Goal: Information Seeking & Learning: Understand process/instructions

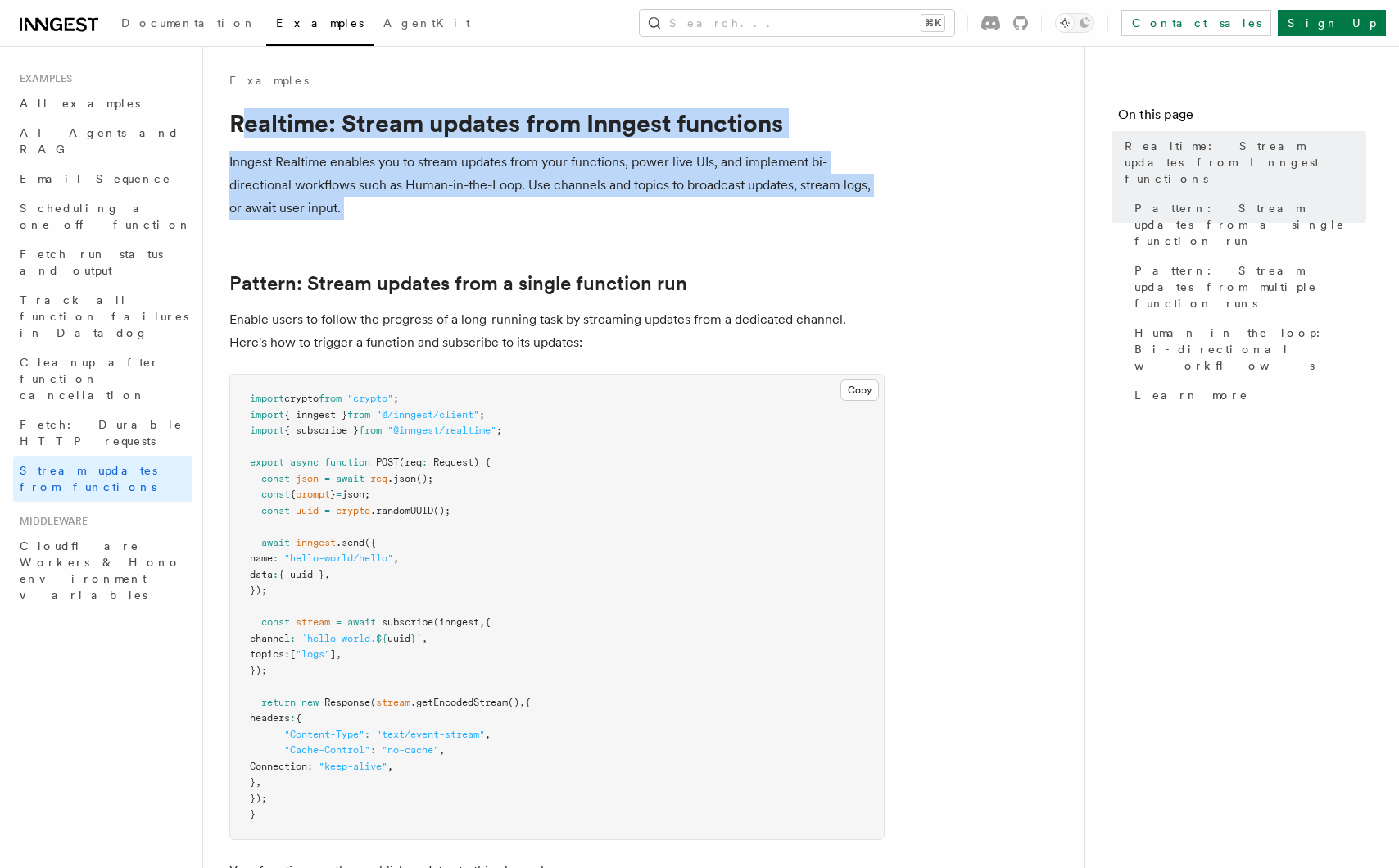
drag, startPoint x: 250, startPoint y: 129, endPoint x: 406, endPoint y: 252, distance: 198.7
drag, startPoint x: 359, startPoint y: 222, endPoint x: 262, endPoint y: 139, distance: 127.7
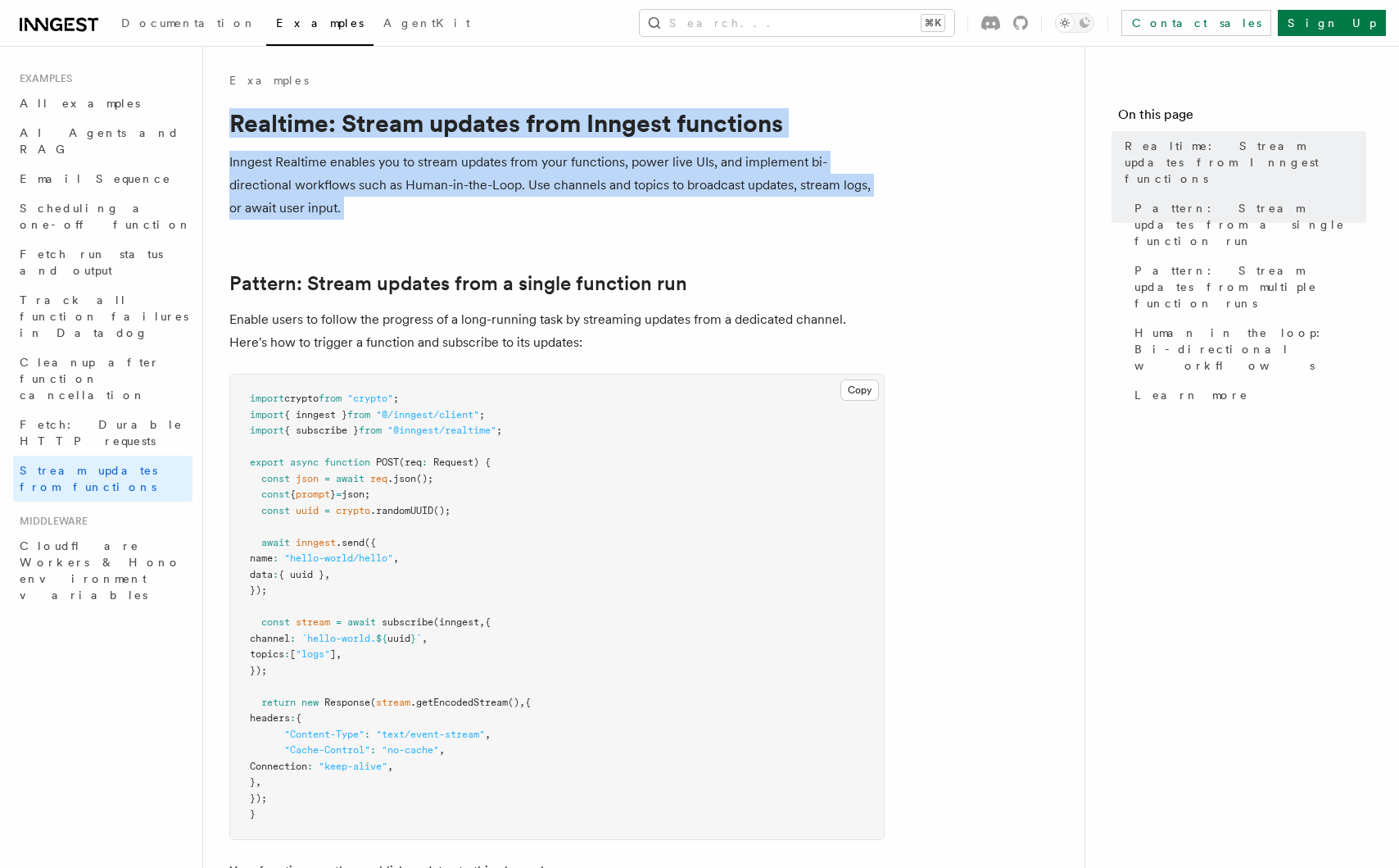
click at [357, 197] on p "Inngest Realtime enables you to stream updates from your functions, power live …" at bounding box center [556, 185] width 656 height 69
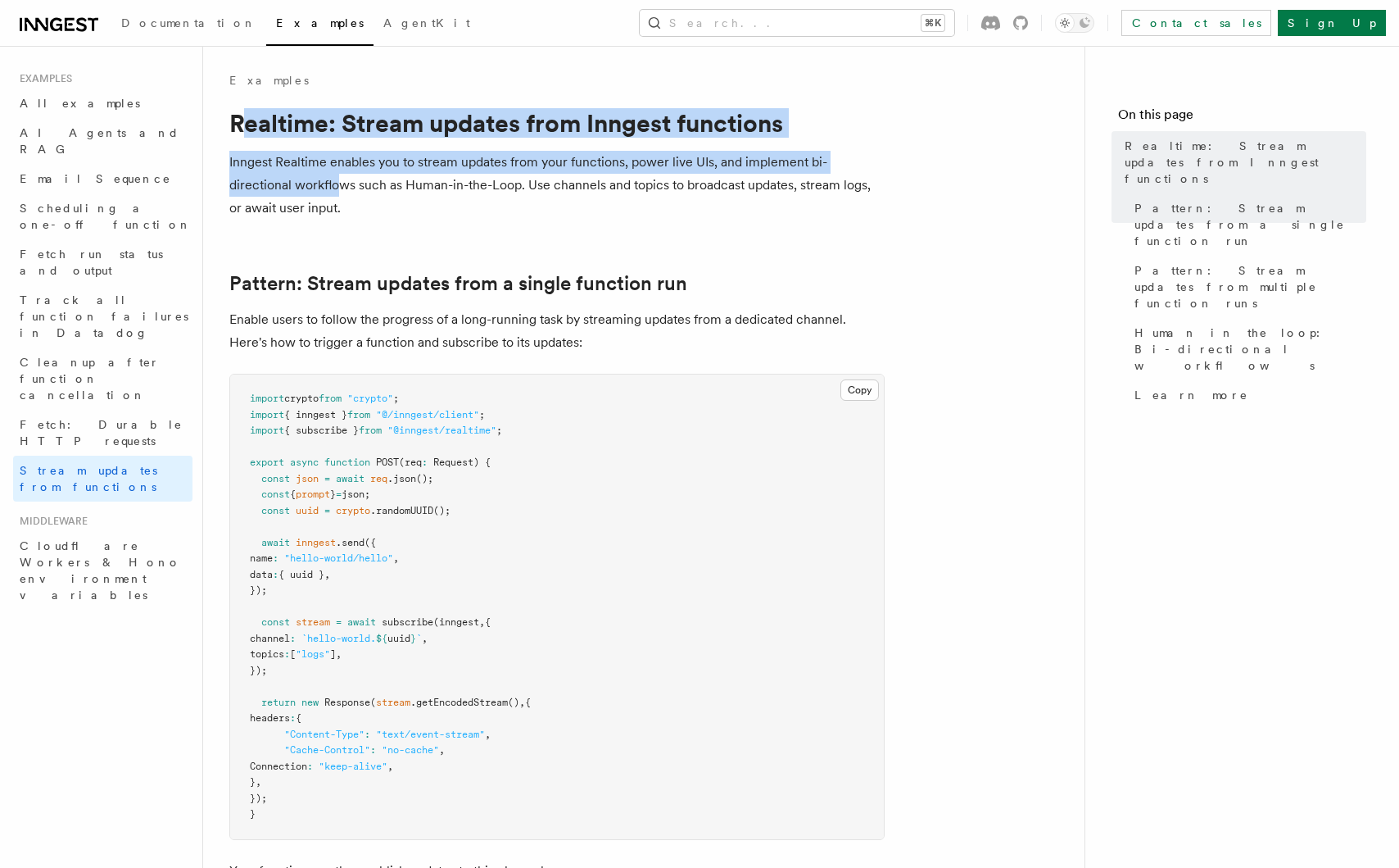
drag, startPoint x: 247, startPoint y: 123, endPoint x: 388, endPoint y: 204, distance: 162.6
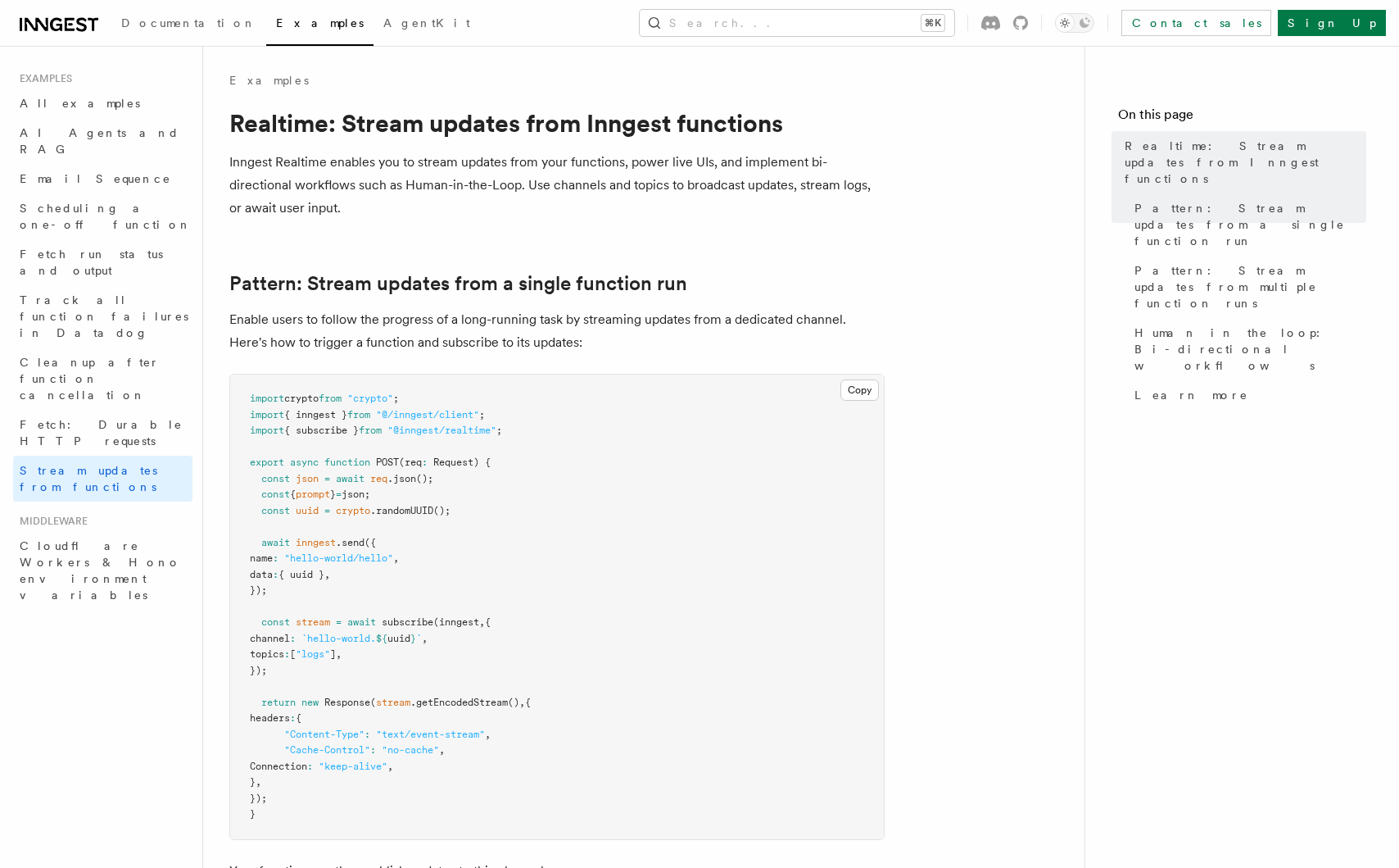
click at [388, 204] on p "Inngest Realtime enables you to stream updates from your functions, power live …" at bounding box center [556, 185] width 656 height 69
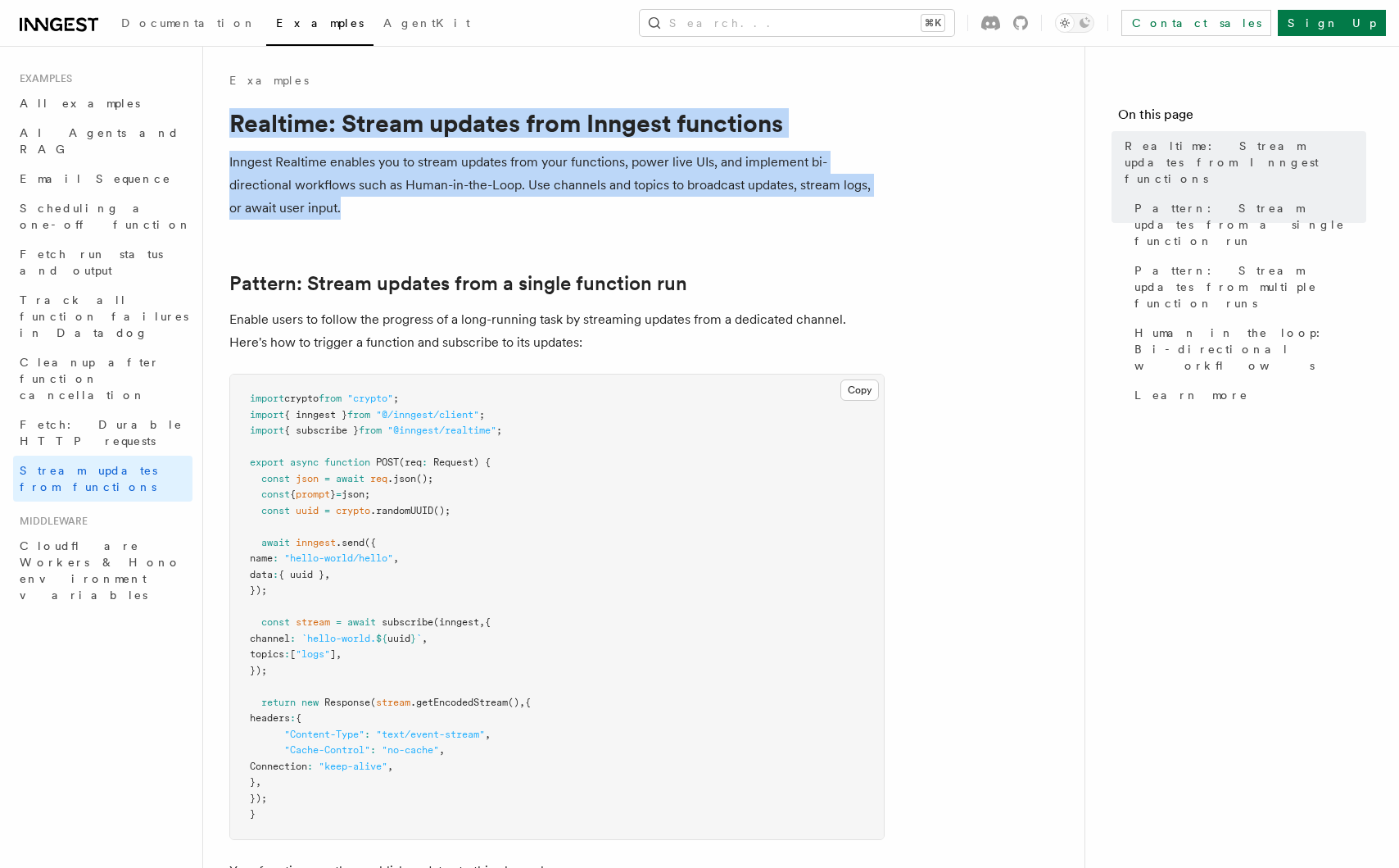
drag, startPoint x: 348, startPoint y: 205, endPoint x: 221, endPoint y: 114, distance: 156.2
click at [269, 163] on p "Inngest Realtime enables you to stream updates from your functions, power live …" at bounding box center [556, 185] width 656 height 69
drag, startPoint x: 244, startPoint y: 146, endPoint x: 352, endPoint y: 230, distance: 136.8
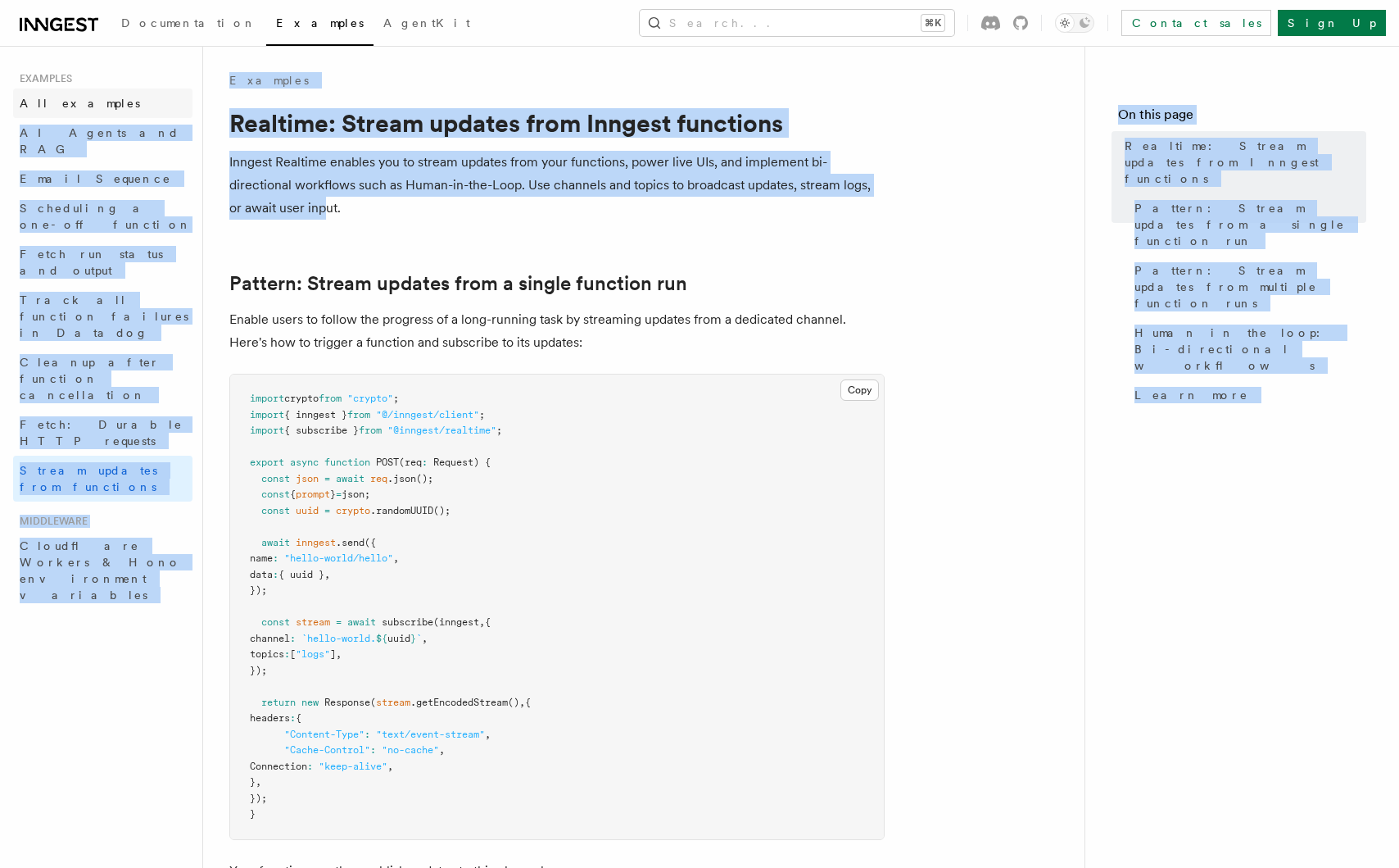
drag, startPoint x: 323, startPoint y: 218, endPoint x: 190, endPoint y: 108, distance: 172.6
click at [285, 165] on p "Inngest Realtime enables you to stream updates from your functions, power live …" at bounding box center [556, 185] width 656 height 69
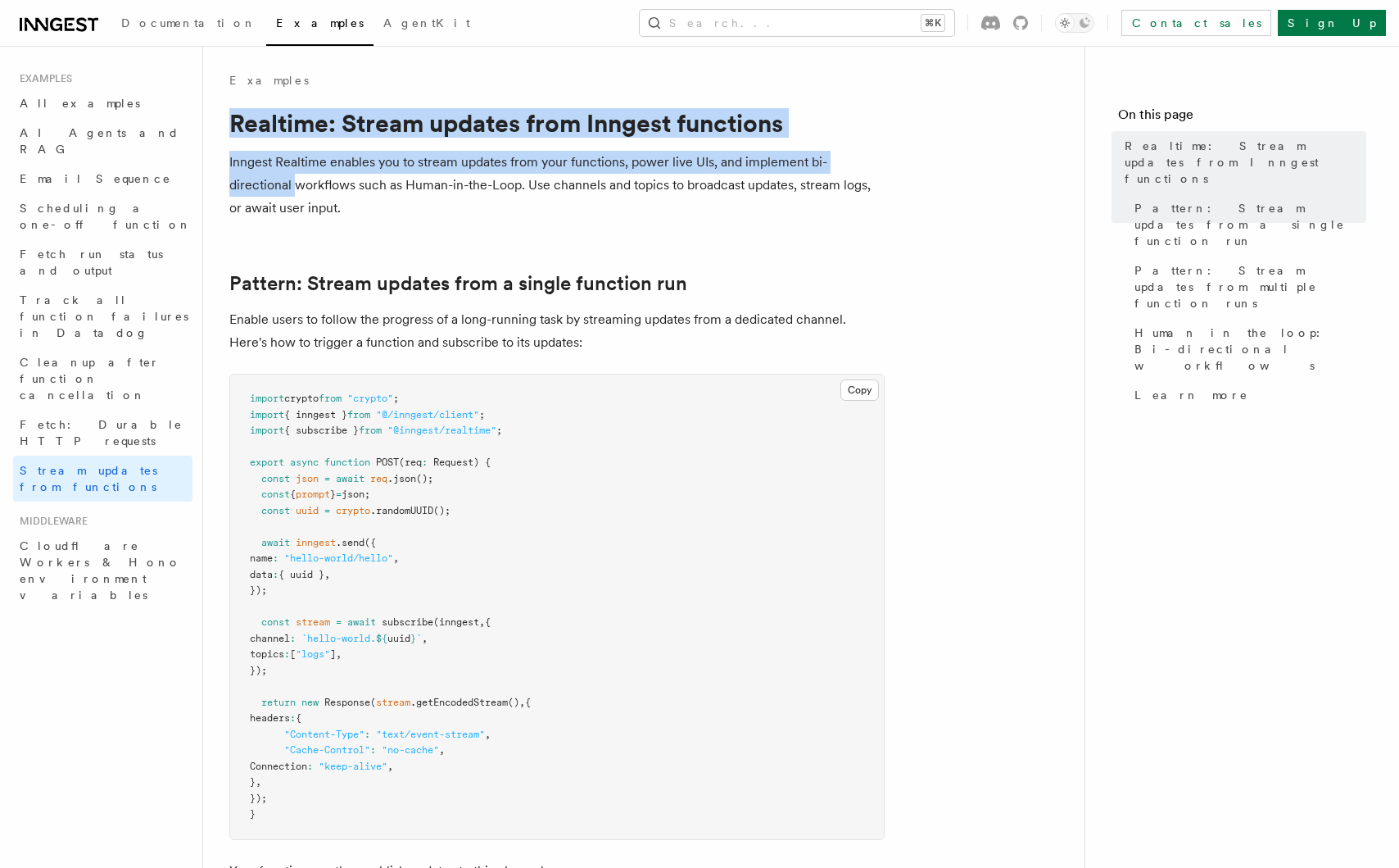
drag, startPoint x: 229, startPoint y: 125, endPoint x: 345, endPoint y: 202, distance: 139.2
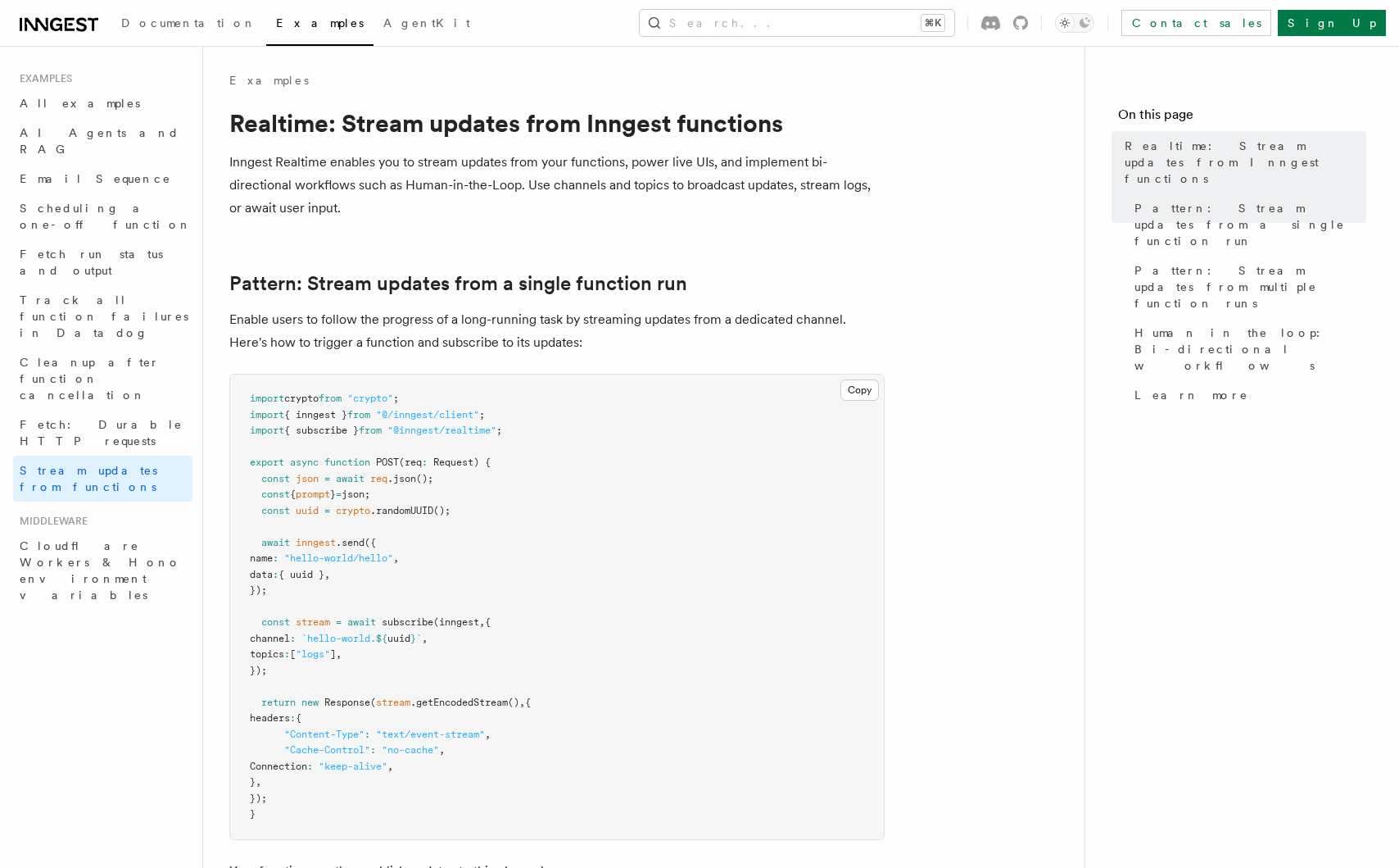
click at [345, 202] on p "Inngest Realtime enables you to stream updates from your functions, power live …" at bounding box center [556, 185] width 656 height 69
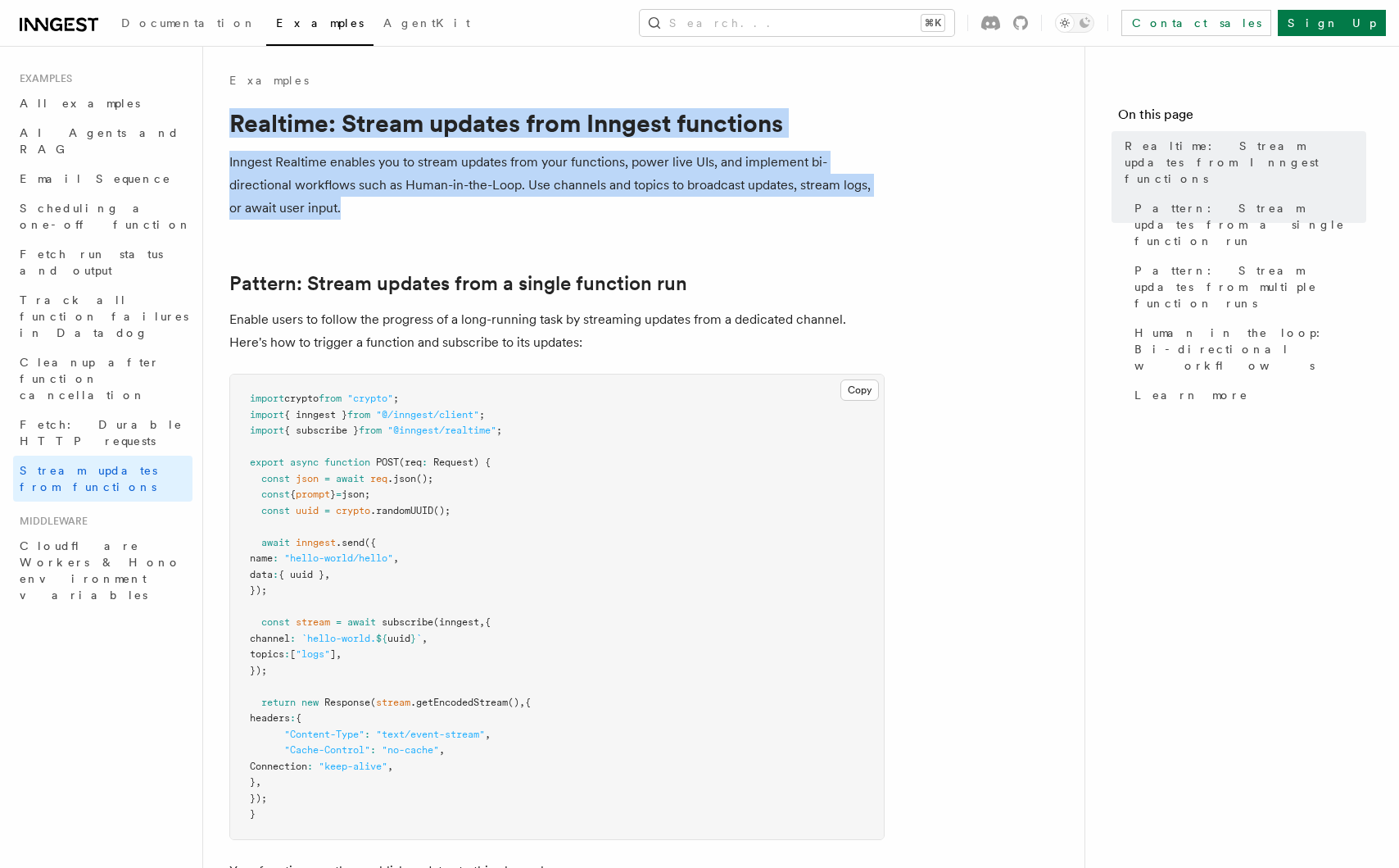
drag, startPoint x: 357, startPoint y: 216, endPoint x: 287, endPoint y: 161, distance: 89.0
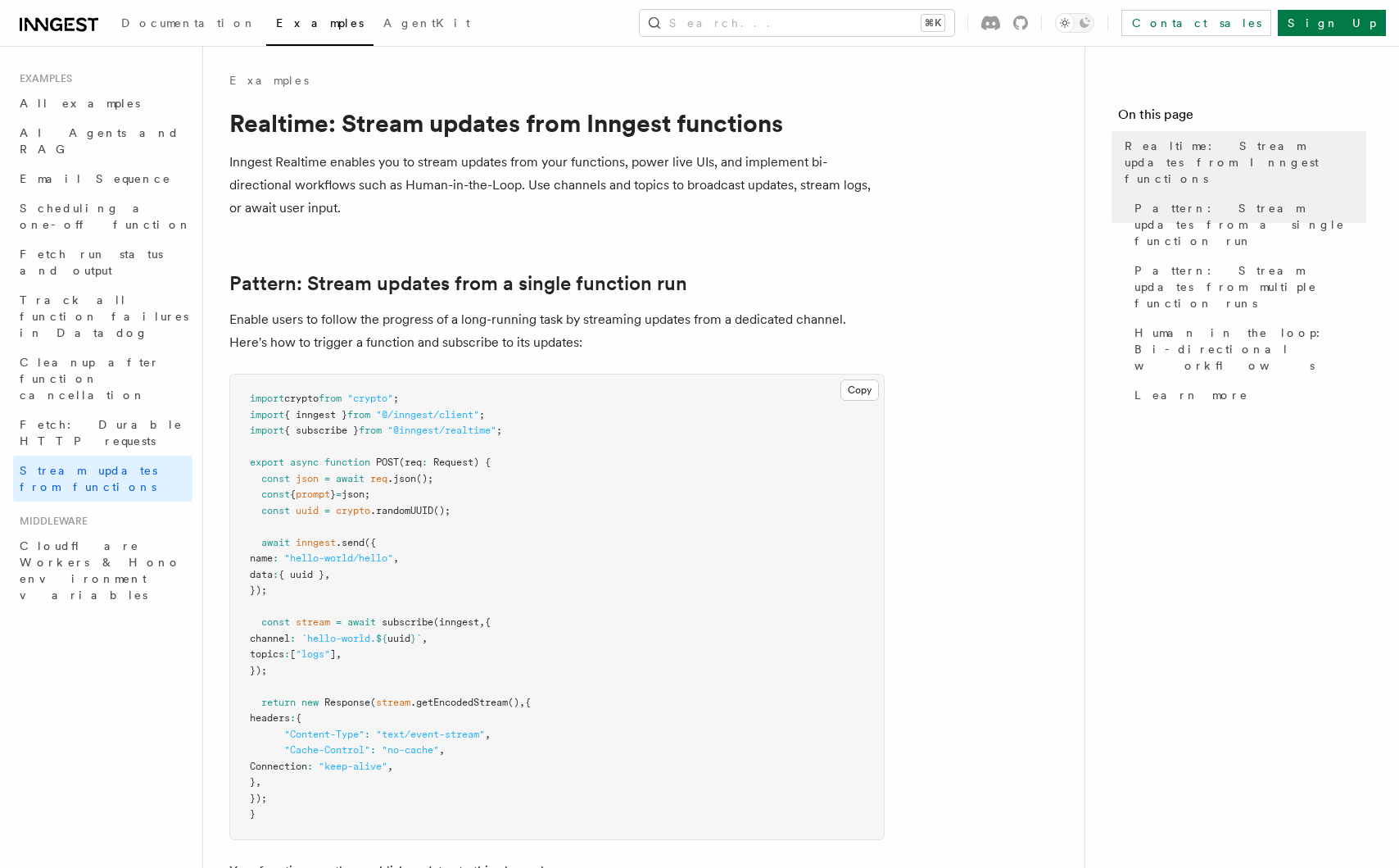
click at [309, 173] on p "Inngest Realtime enables you to stream updates from your functions, power live …" at bounding box center [556, 185] width 656 height 69
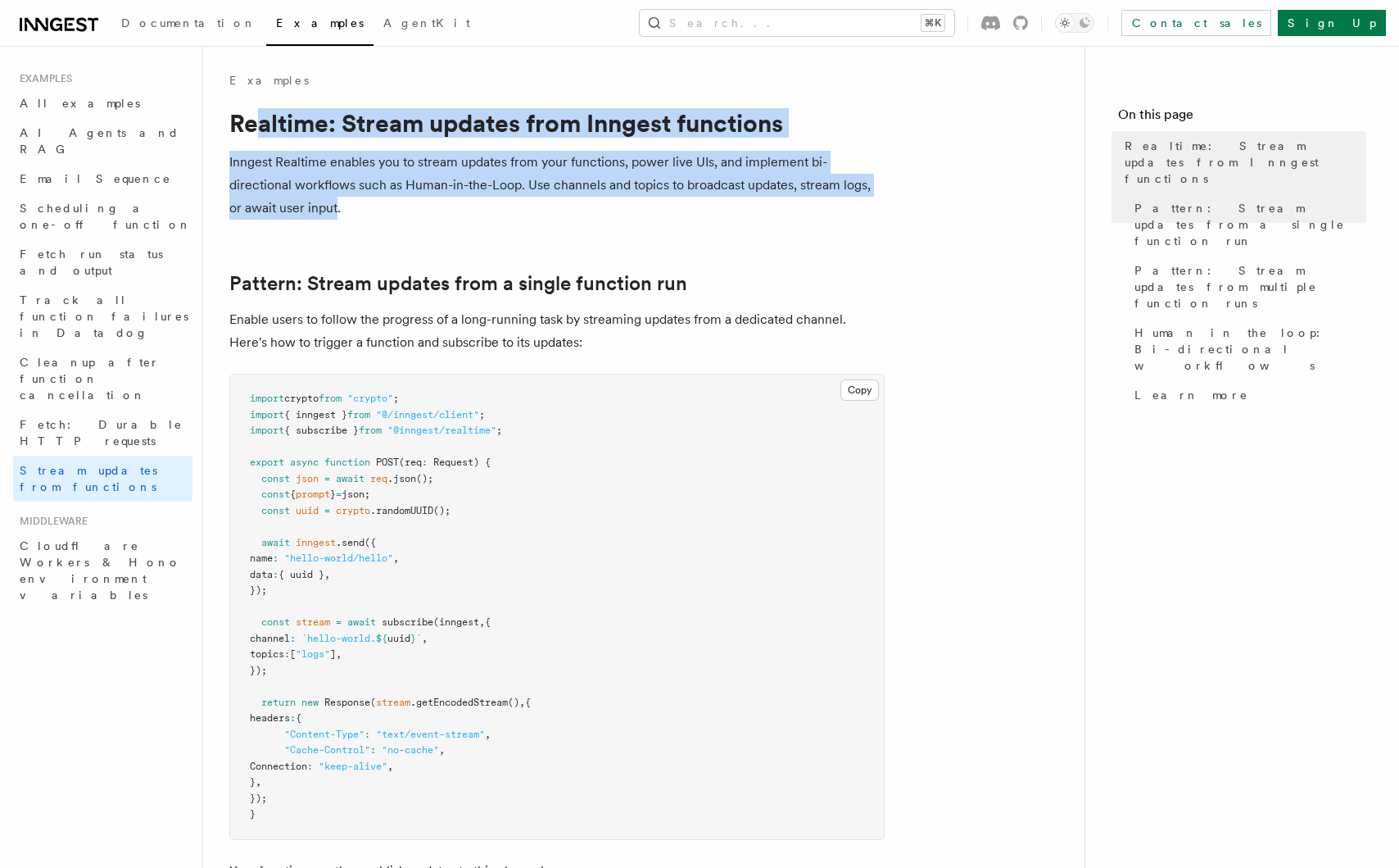
drag, startPoint x: 263, startPoint y: 137, endPoint x: 405, endPoint y: 240, distance: 175.4
drag, startPoint x: 368, startPoint y: 215, endPoint x: 212, endPoint y: 90, distance: 199.9
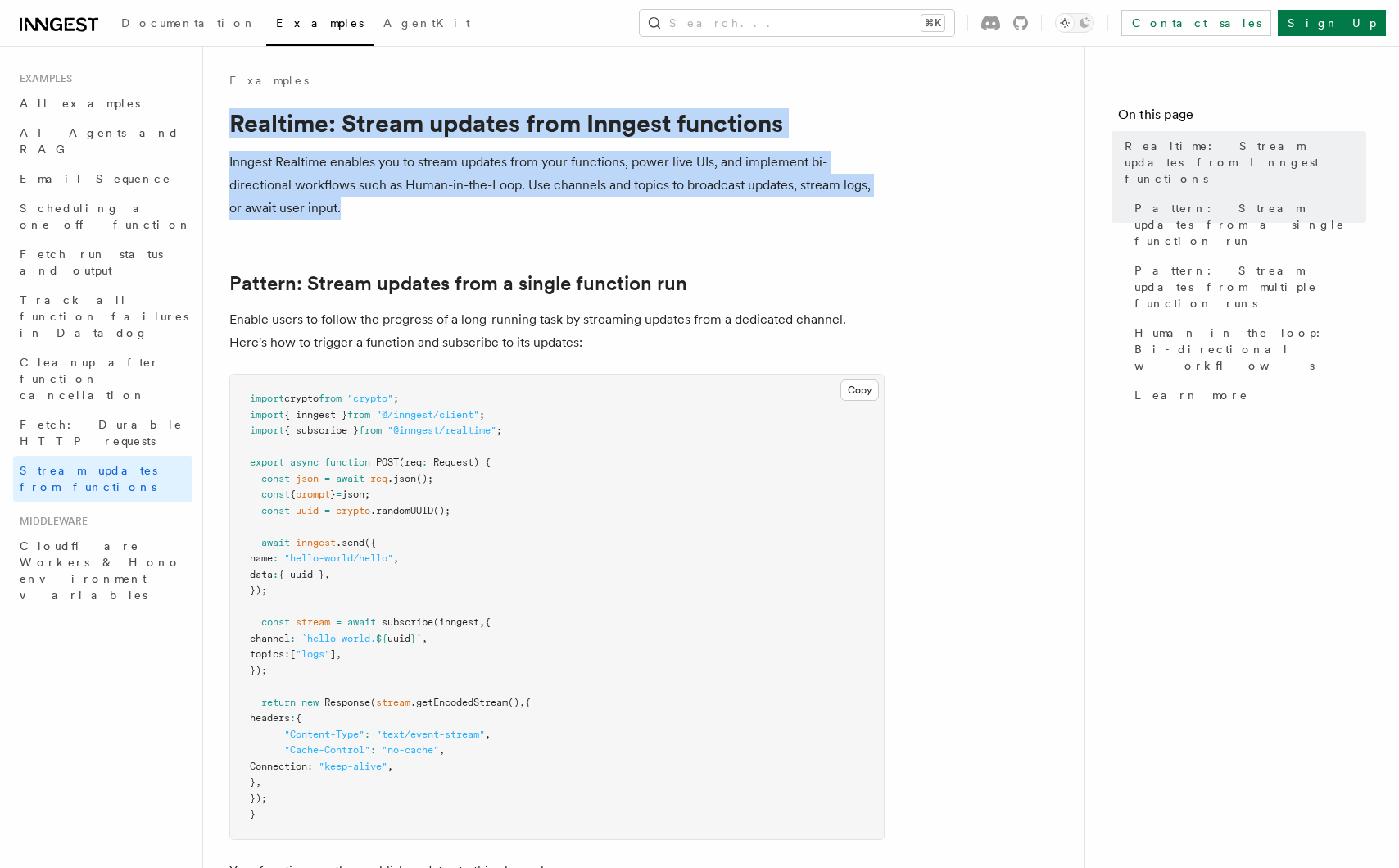
click at [346, 189] on p "Inngest Realtime enables you to stream updates from your functions, power live …" at bounding box center [556, 185] width 656 height 69
drag, startPoint x: 263, startPoint y: 139, endPoint x: 373, endPoint y: 202, distance: 126.8
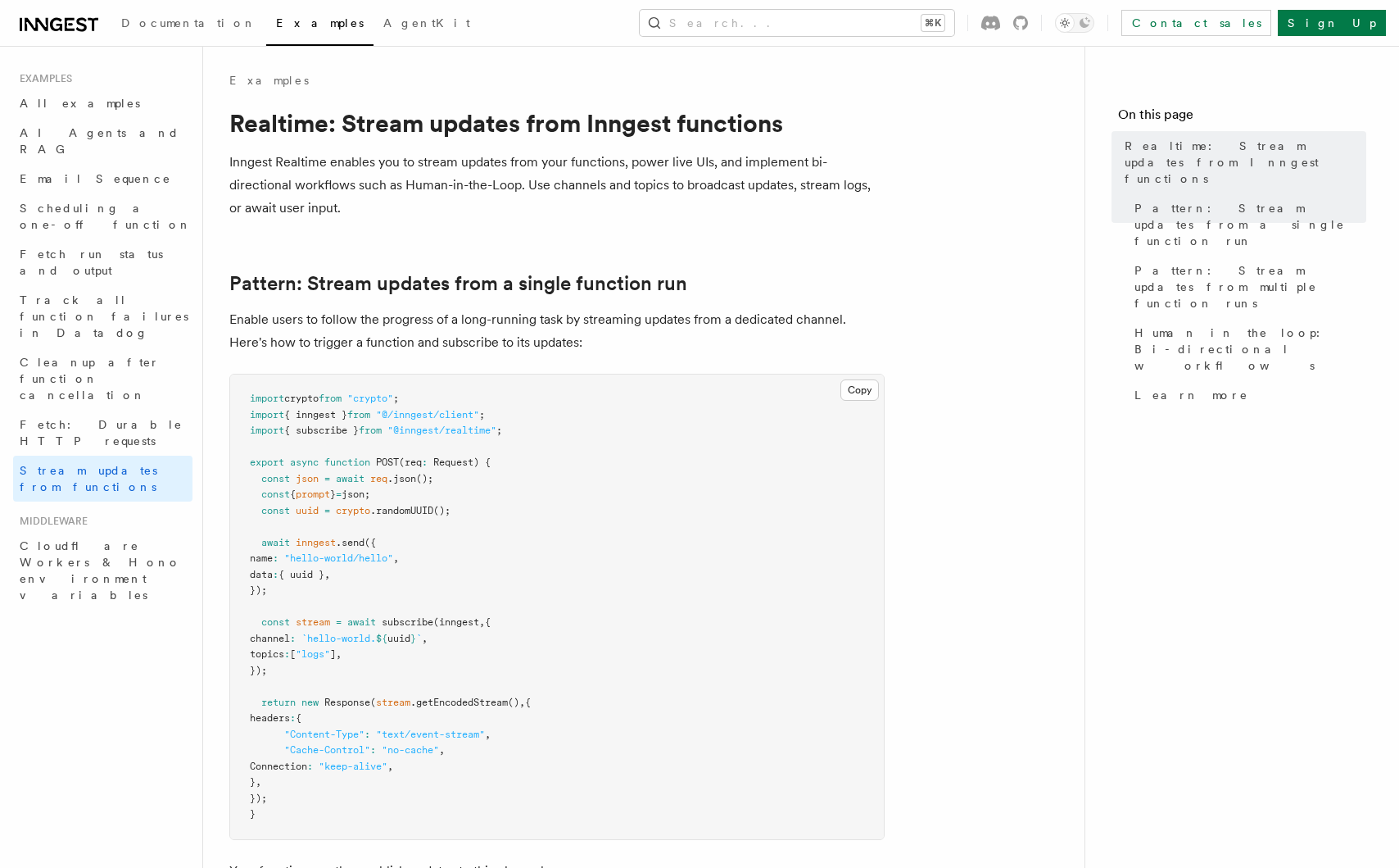
drag, startPoint x: 373, startPoint y: 202, endPoint x: 399, endPoint y: 228, distance: 36.8
click at [382, 212] on p "Inngest Realtime enables you to stream updates from your functions, power live …" at bounding box center [556, 185] width 656 height 69
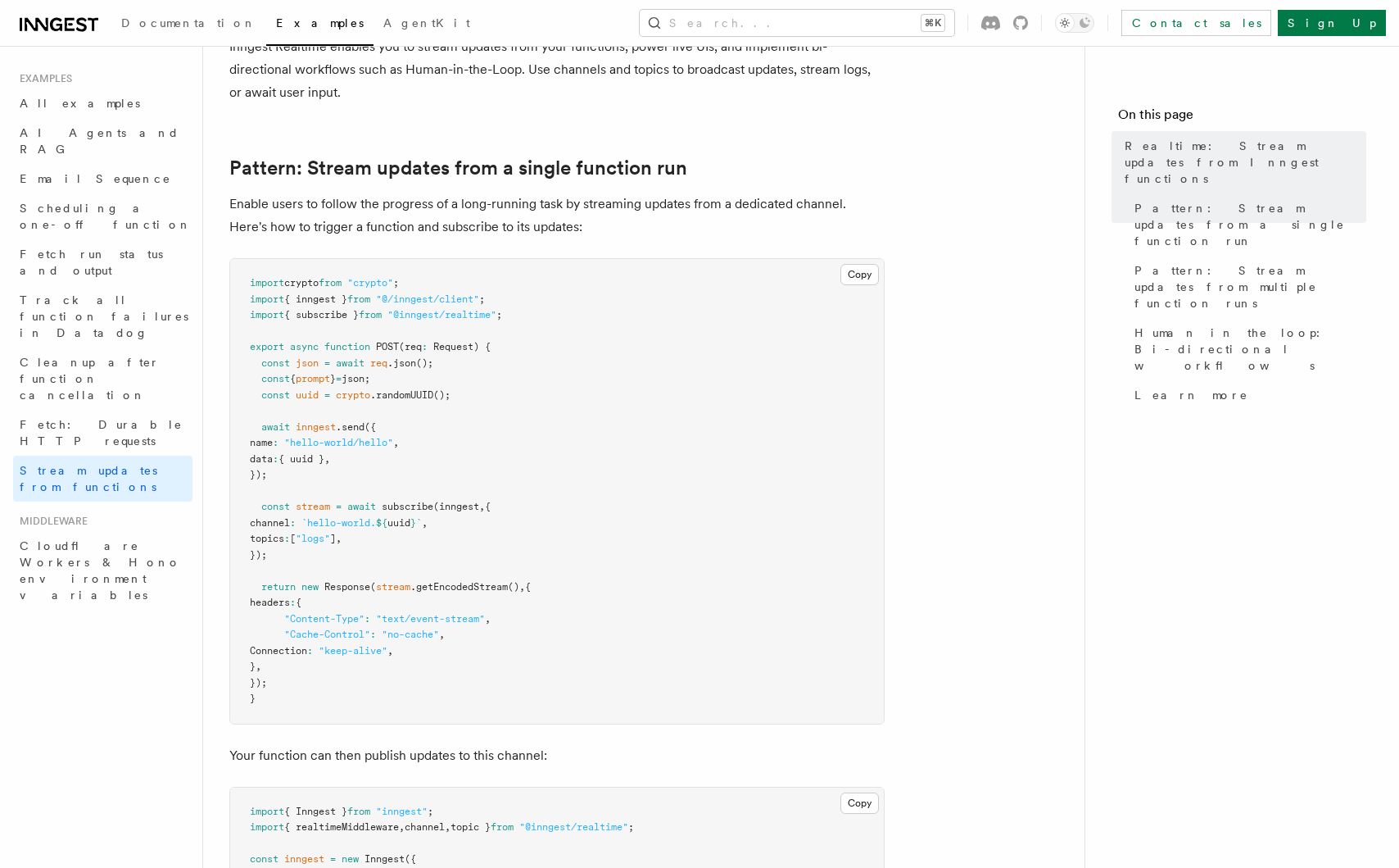
scroll to position [132, 0]
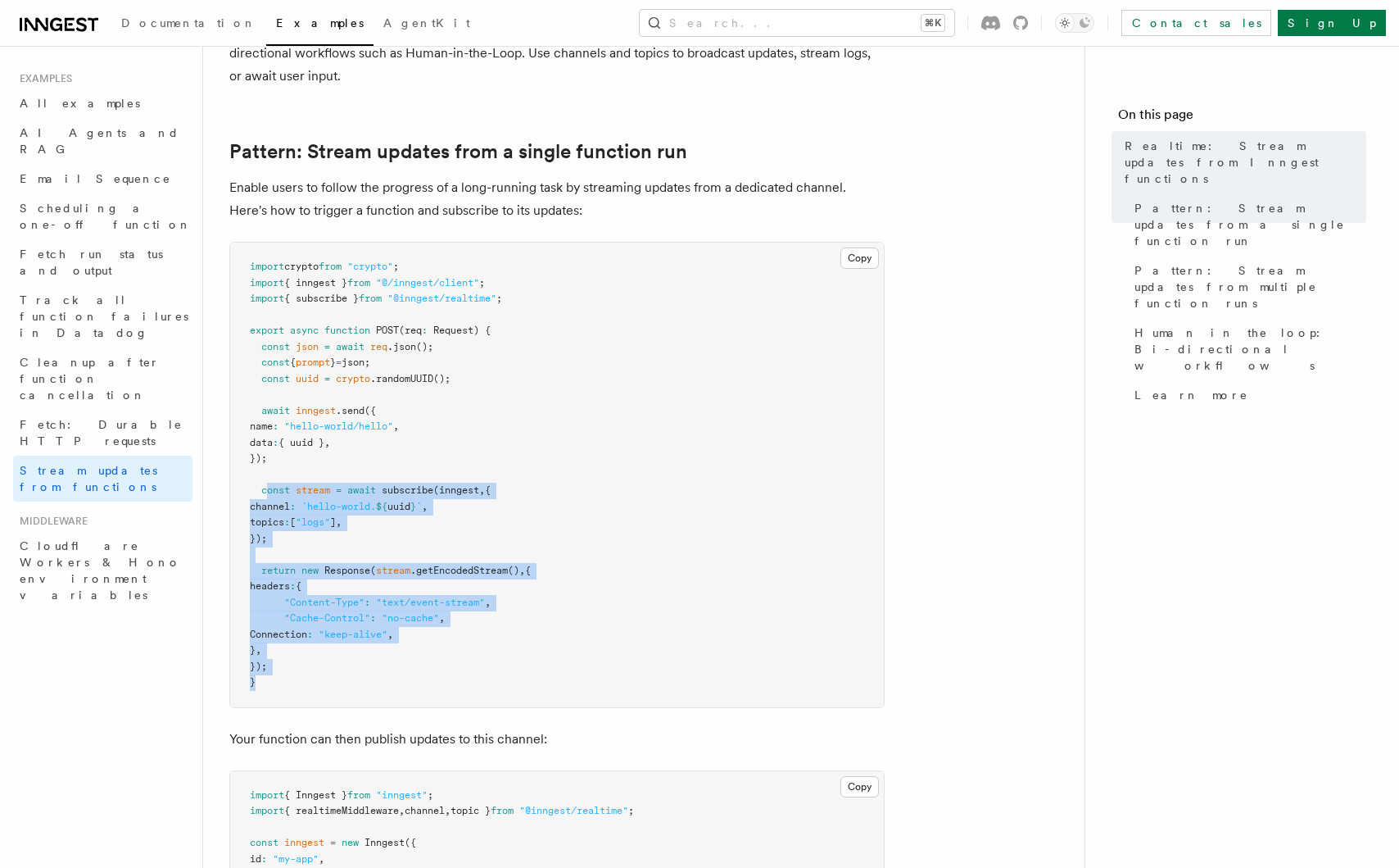
click at [339, 705] on pre "import crypto from "crypto" ; import { inngest } from "@/inngest/client" ; impo…" at bounding box center [556, 474] width 654 height 464
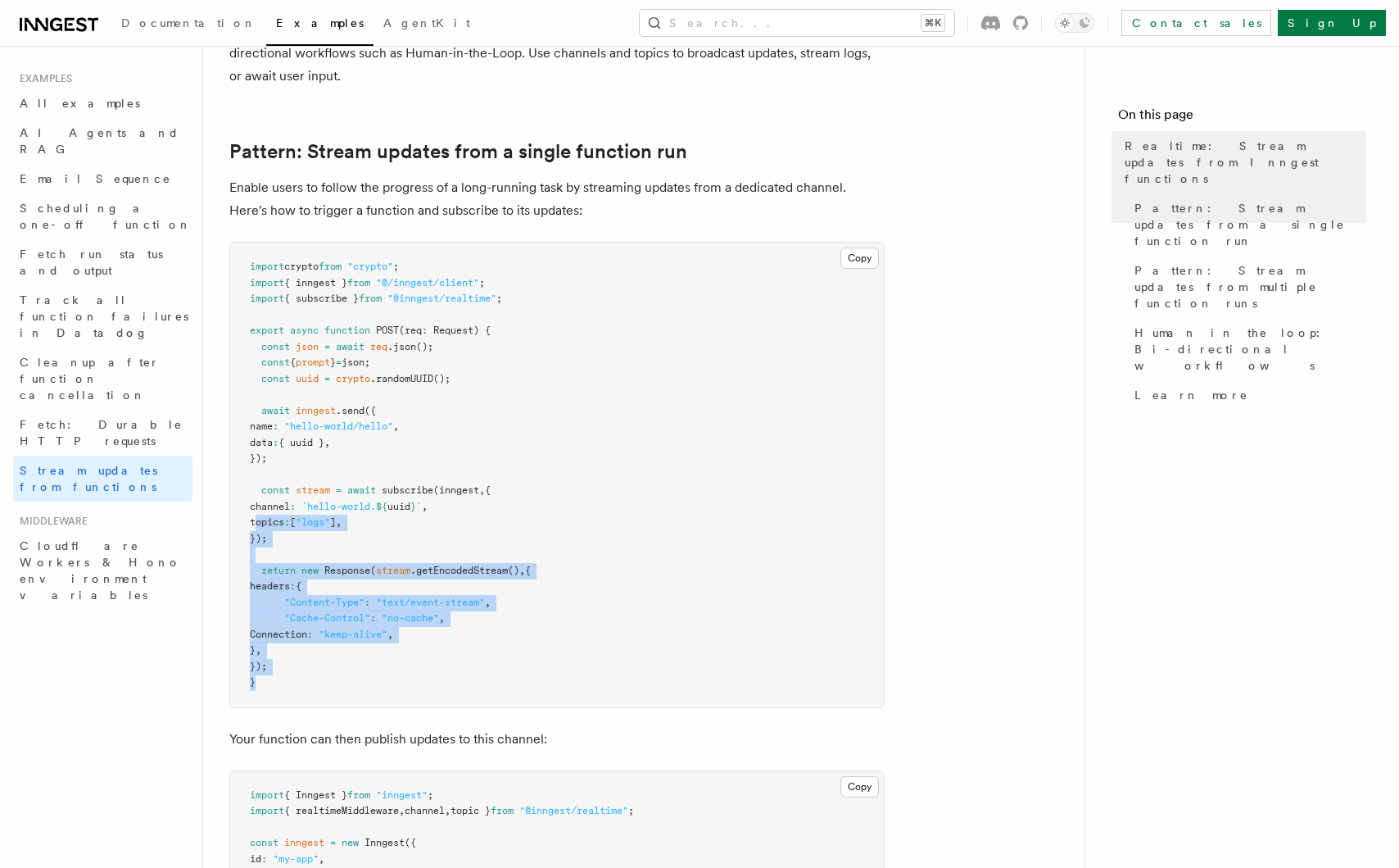
drag, startPoint x: 288, startPoint y: 689, endPoint x: 272, endPoint y: 539, distance: 150.9
click at [255, 506] on pre "import crypto from "crypto" ; import { inngest } from "@/inngest/client" ; impo…" at bounding box center [556, 474] width 654 height 464
click at [298, 598] on span ""Content-Type"" at bounding box center [325, 602] width 81 height 11
drag, startPoint x: 275, startPoint y: 489, endPoint x: 358, endPoint y: 709, distance: 235.1
click at [356, 701] on pre "import crypto from "crypto" ; import { inngest } from "@/inngest/client" ; impo…" at bounding box center [556, 474] width 654 height 464
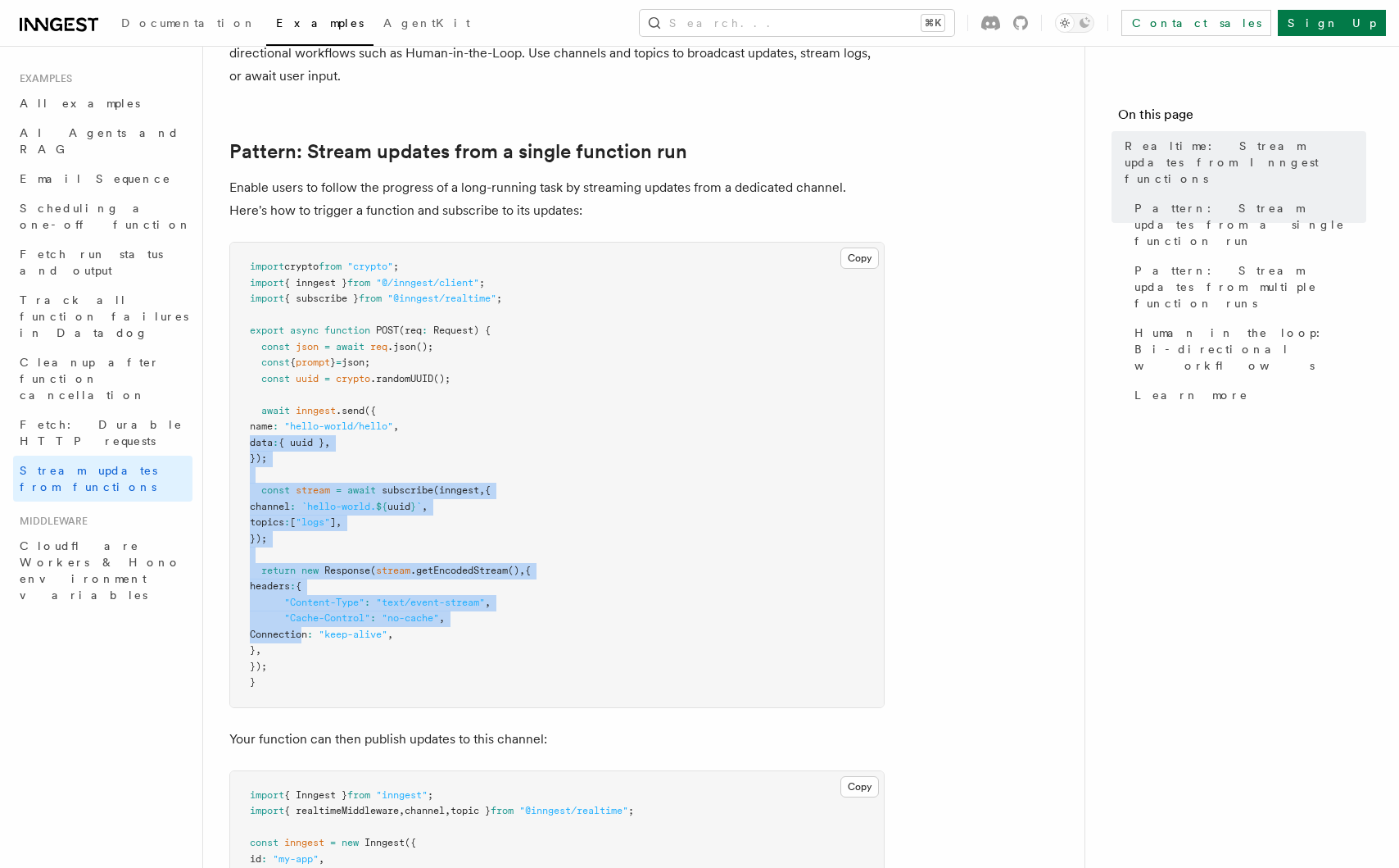
drag, startPoint x: 300, startPoint y: 628, endPoint x: 220, endPoint y: 418, distance: 224.7
click at [345, 567] on span "Response" at bounding box center [347, 571] width 46 height 11
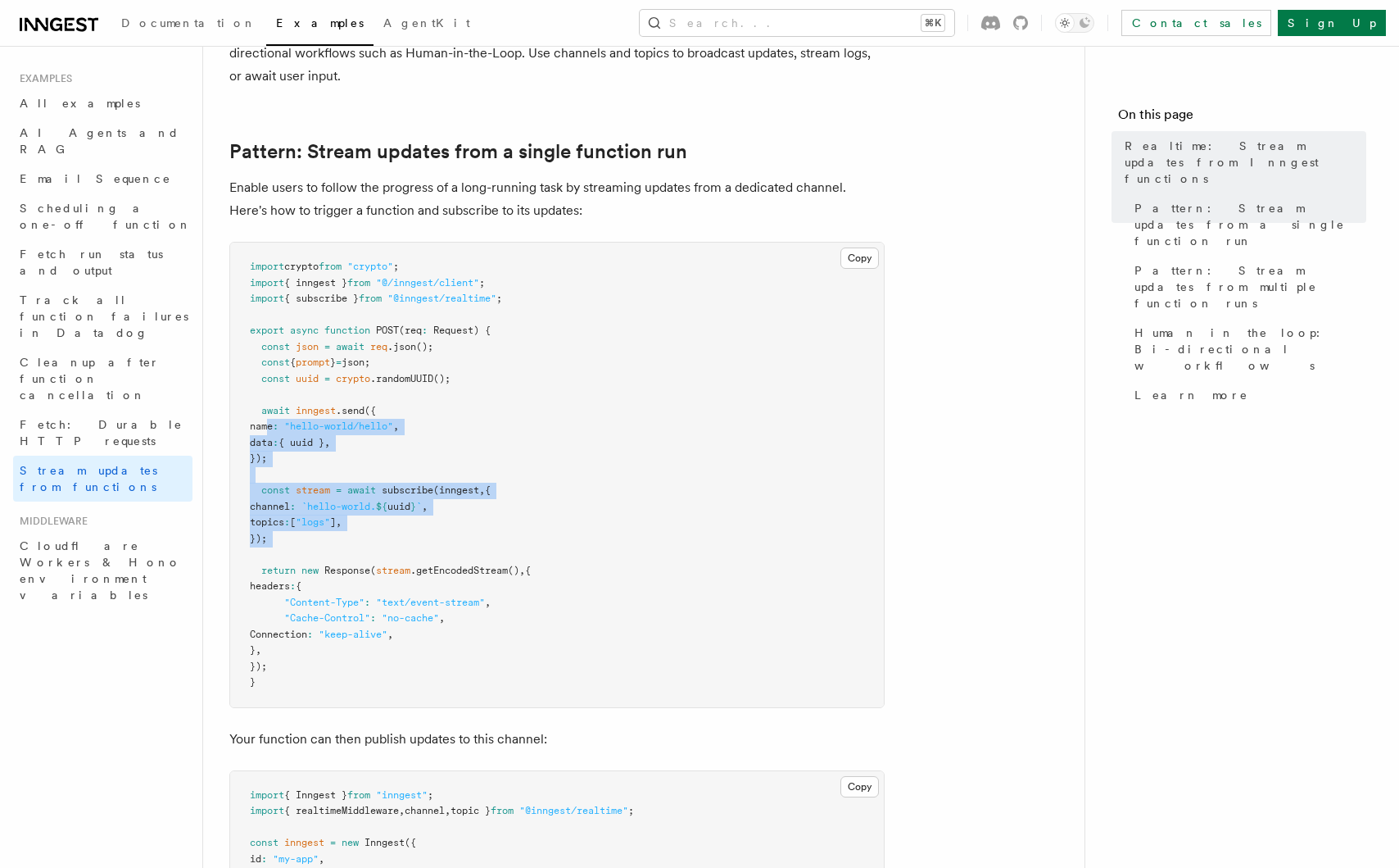
drag, startPoint x: 266, startPoint y: 429, endPoint x: 310, endPoint y: 581, distance: 158.2
click at [307, 577] on pre "import crypto from "crypto" ; import { inngest } from "@/inngest/client" ; impo…" at bounding box center [556, 474] width 654 height 464
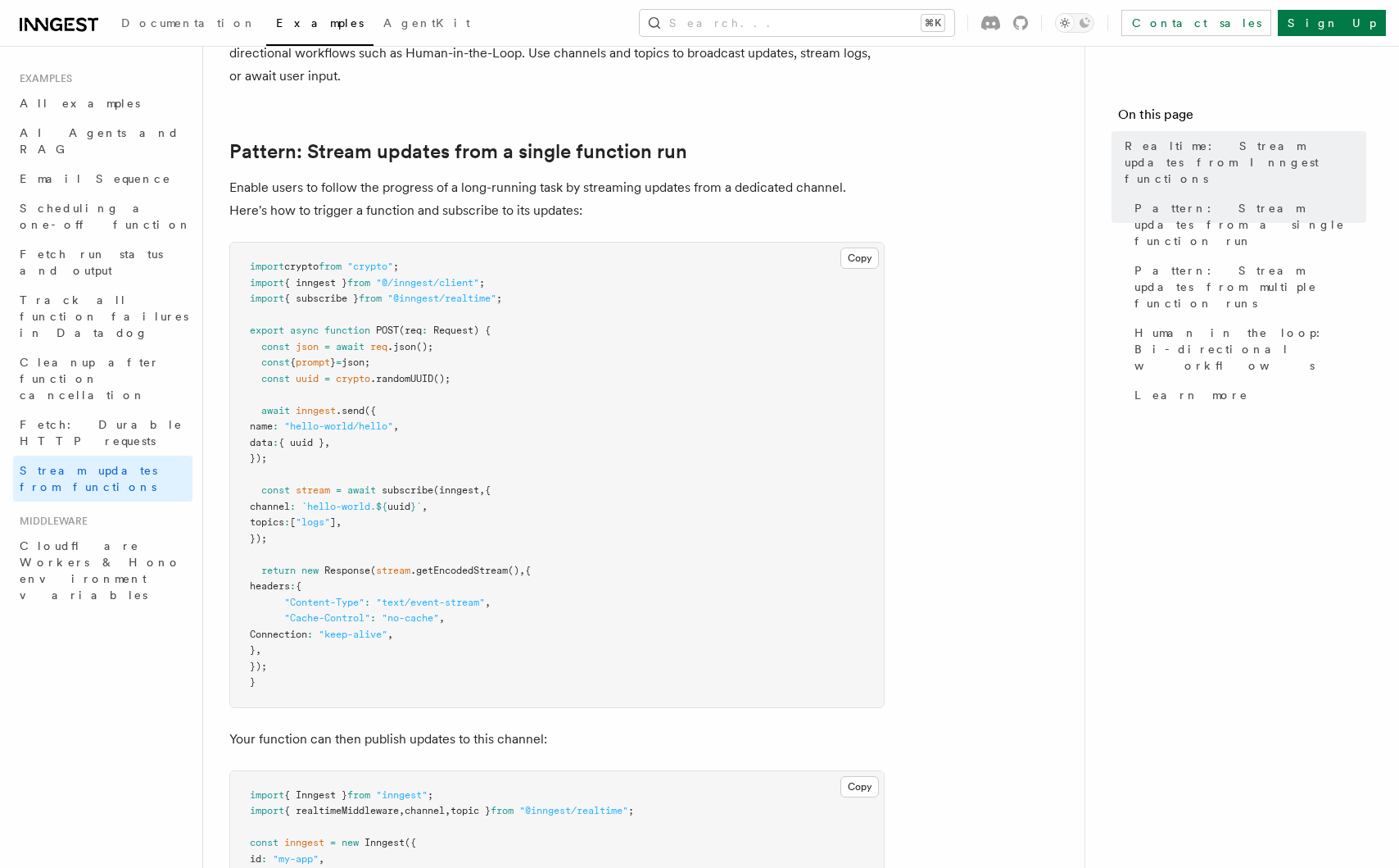
click at [290, 580] on span "headers" at bounding box center [269, 586] width 40 height 11
drag, startPoint x: 302, startPoint y: 533, endPoint x: 240, endPoint y: 388, distance: 157.7
click at [241, 390] on pre "import crypto from "crypto" ; import { inngest } from "@/inngest/client" ; impo…" at bounding box center [556, 474] width 654 height 464
click at [302, 486] on span "stream" at bounding box center [312, 490] width 35 height 11
drag, startPoint x: 253, startPoint y: 409, endPoint x: 285, endPoint y: 501, distance: 97.4
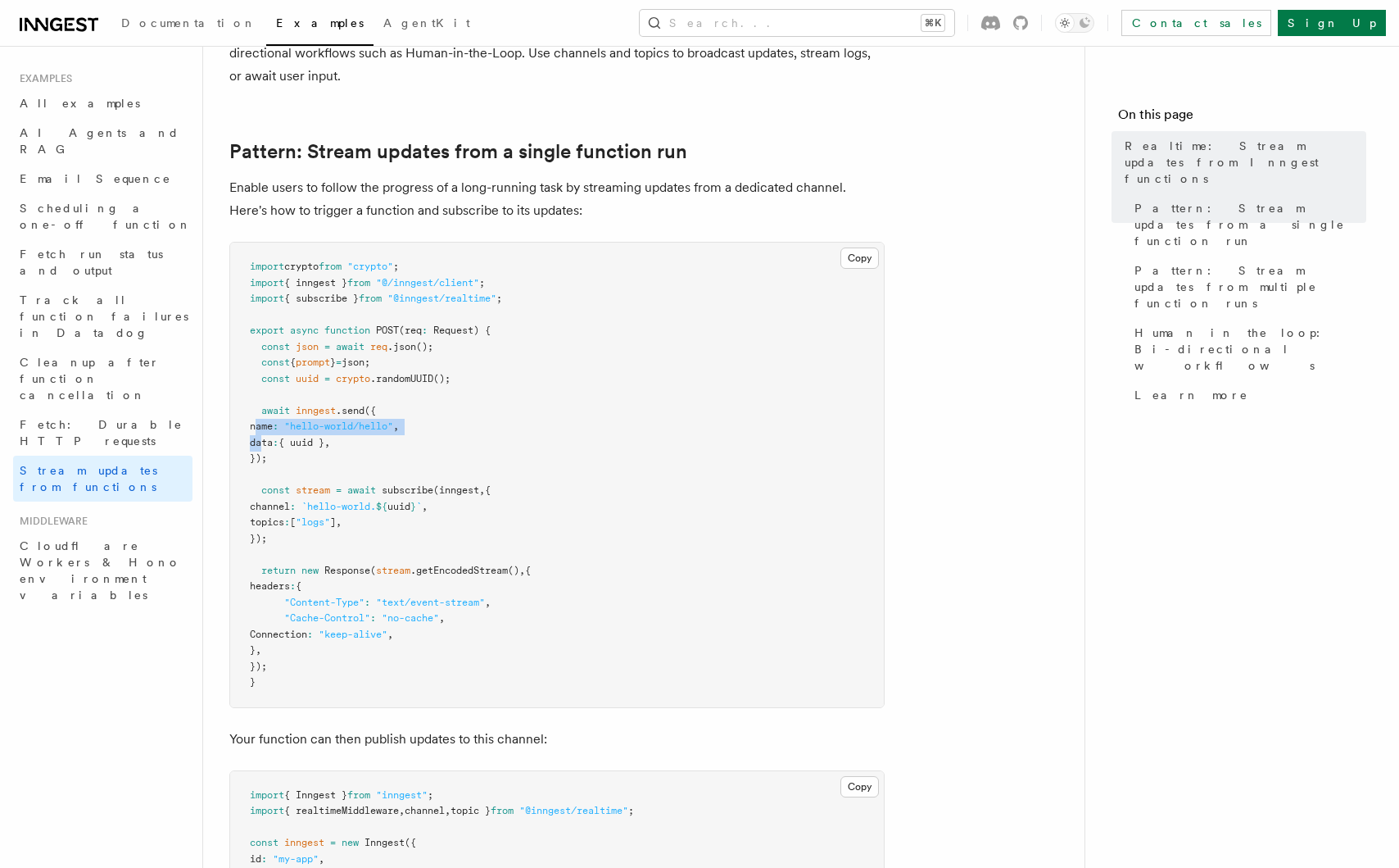
click at [272, 469] on pre "import crypto from "crypto" ; import { inngest } from "@/inngest/client" ; impo…" at bounding box center [556, 474] width 654 height 464
click at [288, 508] on span "channel" at bounding box center [269, 507] width 40 height 11
drag, startPoint x: 264, startPoint y: 427, endPoint x: 291, endPoint y: 526, distance: 102.6
click at [285, 514] on pre "import crypto from "crypto" ; import { inngest } from "@/inngest/client" ; impo…" at bounding box center [556, 474] width 654 height 464
click at [284, 526] on span "topics" at bounding box center [266, 522] width 35 height 11
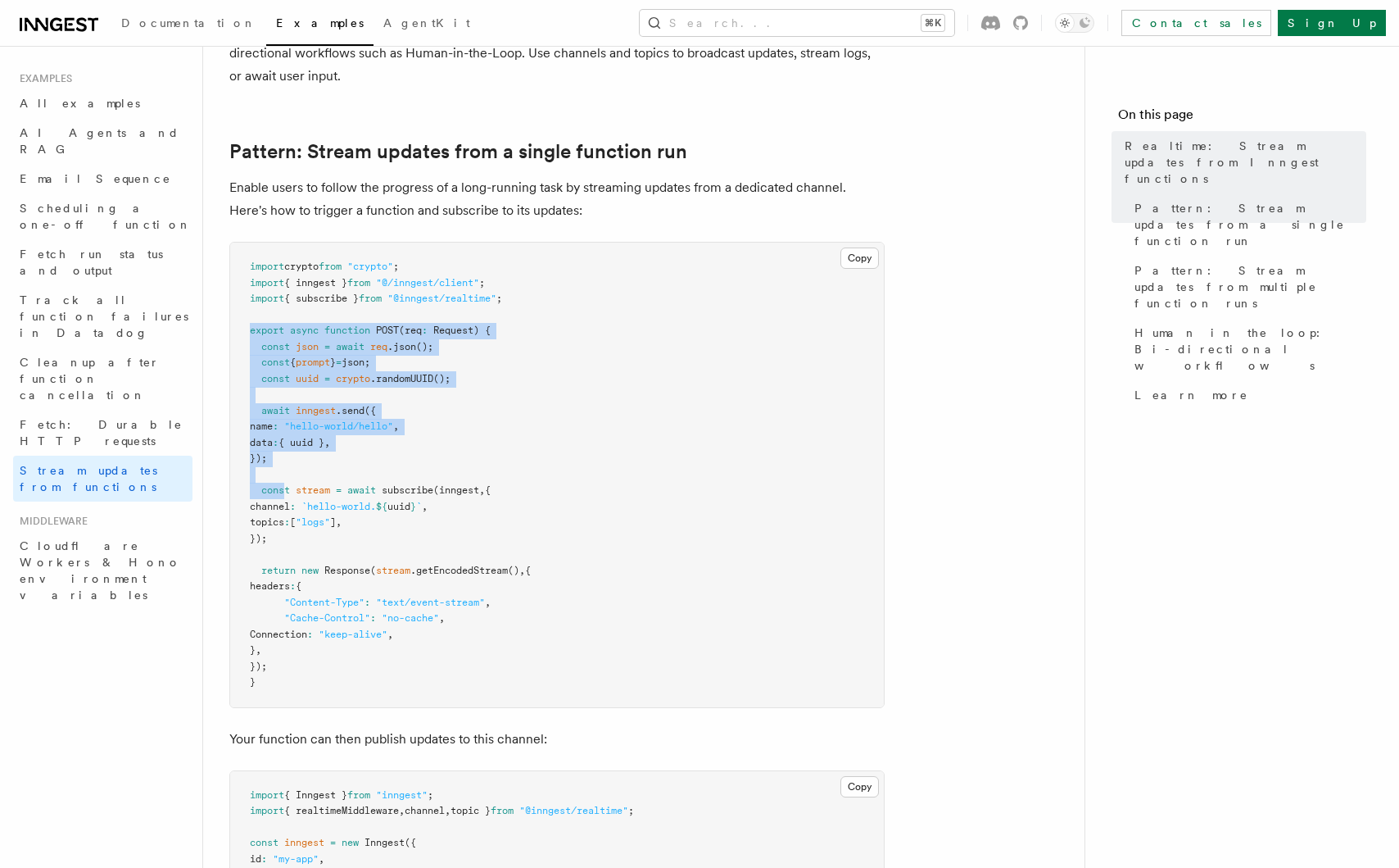
drag, startPoint x: 242, startPoint y: 345, endPoint x: 300, endPoint y: 524, distance: 188.2
click at [290, 495] on pre "import crypto from "crypto" ; import { inngest } from "@/inngest/client" ; impo…" at bounding box center [556, 474] width 654 height 464
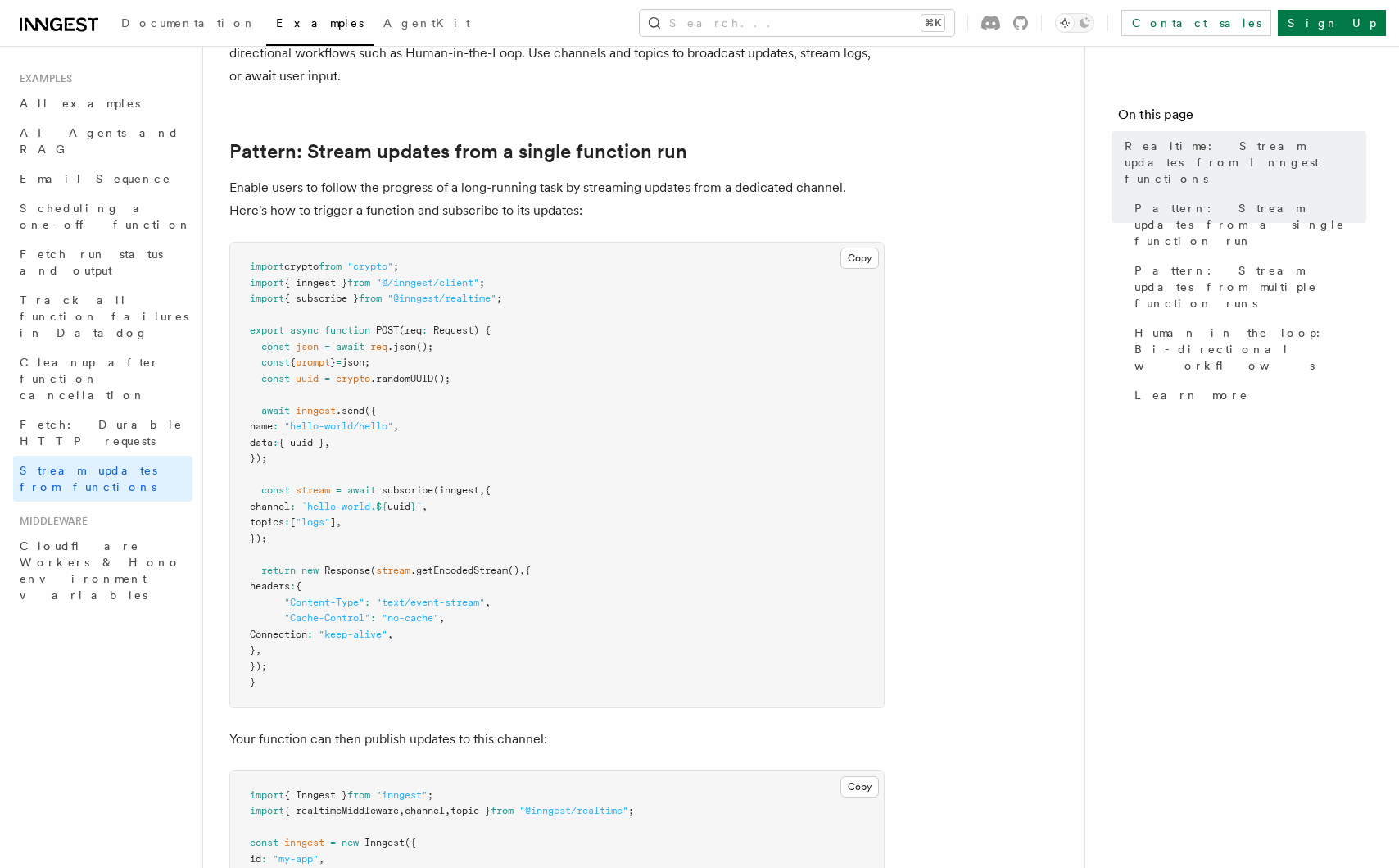
click at [284, 525] on span "topics" at bounding box center [266, 522] width 35 height 11
drag, startPoint x: 285, startPoint y: 440, endPoint x: 268, endPoint y: 363, distance: 78.9
click at [270, 367] on code "import crypto from "crypto" ; import { inngest } from "@/inngest/client" ; impo…" at bounding box center [389, 474] width 281 height 427
click at [303, 437] on span "{ uuid }" at bounding box center [301, 442] width 46 height 11
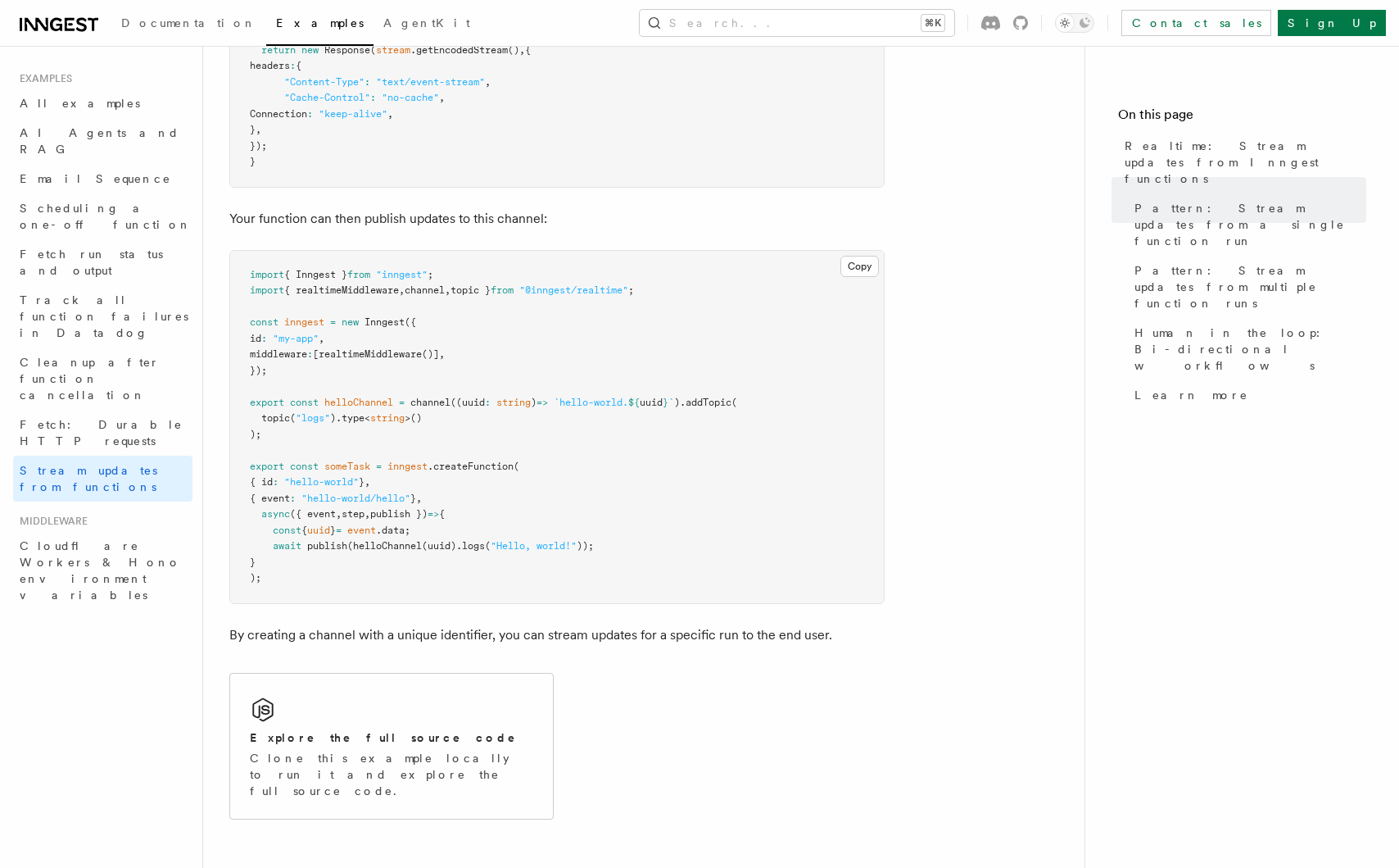
scroll to position [674, 0]
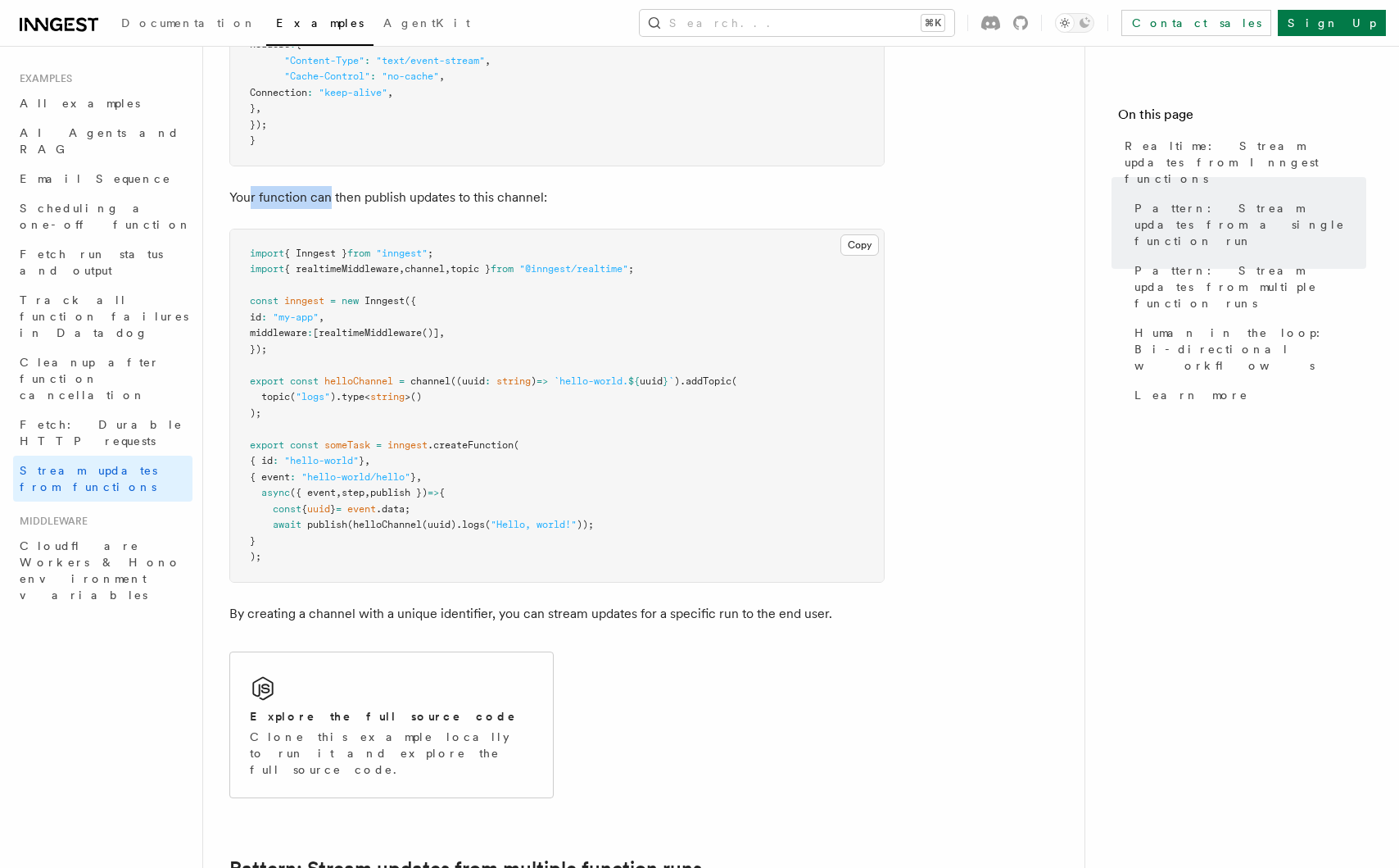
drag, startPoint x: 285, startPoint y: 191, endPoint x: 330, endPoint y: 191, distance: 45.0
click at [330, 191] on p "Your function can then publish updates to this channel:" at bounding box center [556, 197] width 656 height 23
drag, startPoint x: 281, startPoint y: 192, endPoint x: 323, endPoint y: 192, distance: 42.0
click at [323, 192] on p "Your function can then publish updates to this channel:" at bounding box center [556, 197] width 656 height 23
drag, startPoint x: 323, startPoint y: 192, endPoint x: 463, endPoint y: 224, distance: 143.6
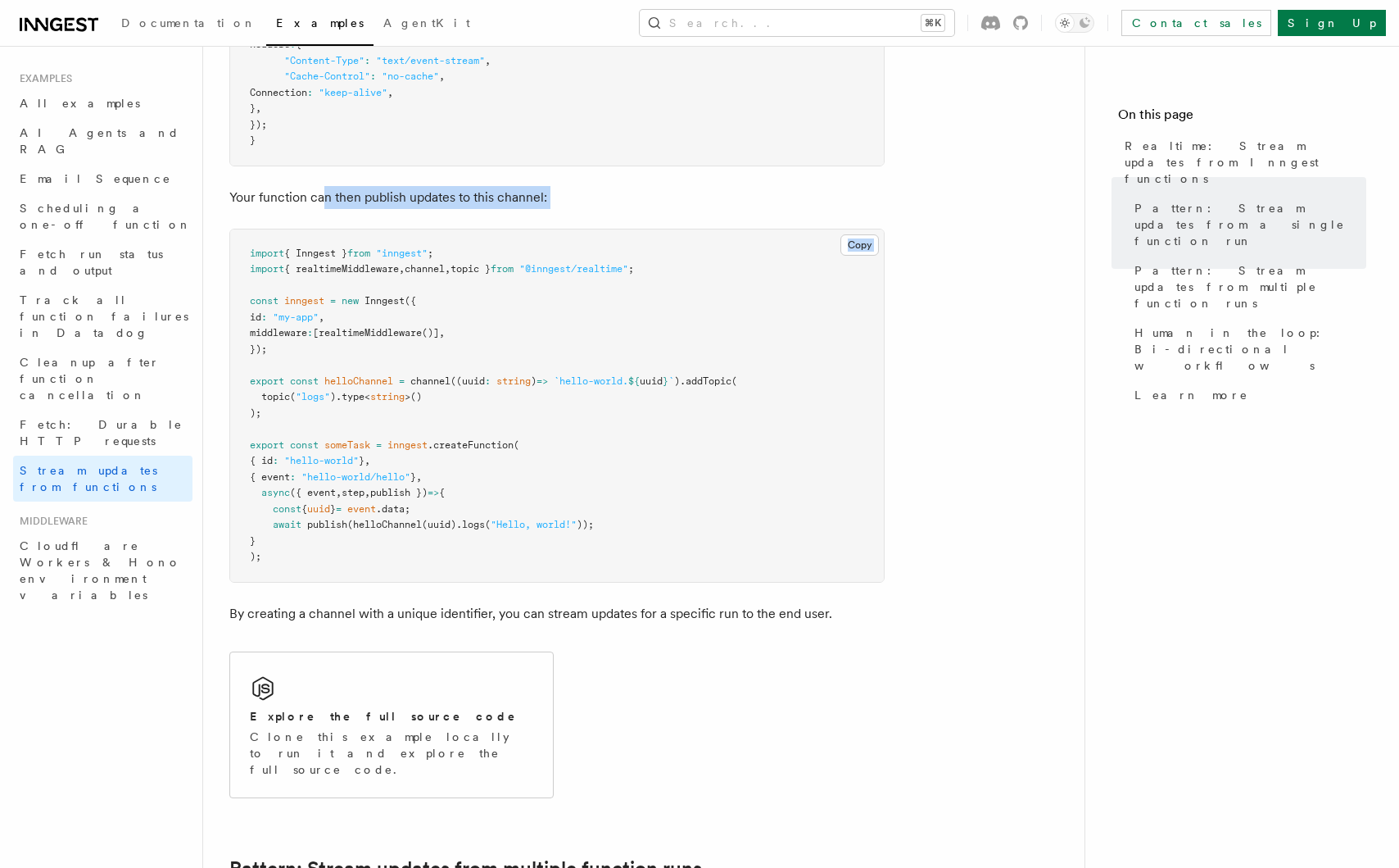
drag, startPoint x: 266, startPoint y: 197, endPoint x: 404, endPoint y: 197, distance: 138.0
click at [403, 197] on p "Your function can then publish updates to this channel:" at bounding box center [556, 197] width 656 height 23
click at [404, 197] on p "Your function can then publish updates to this channel:" at bounding box center [556, 197] width 656 height 23
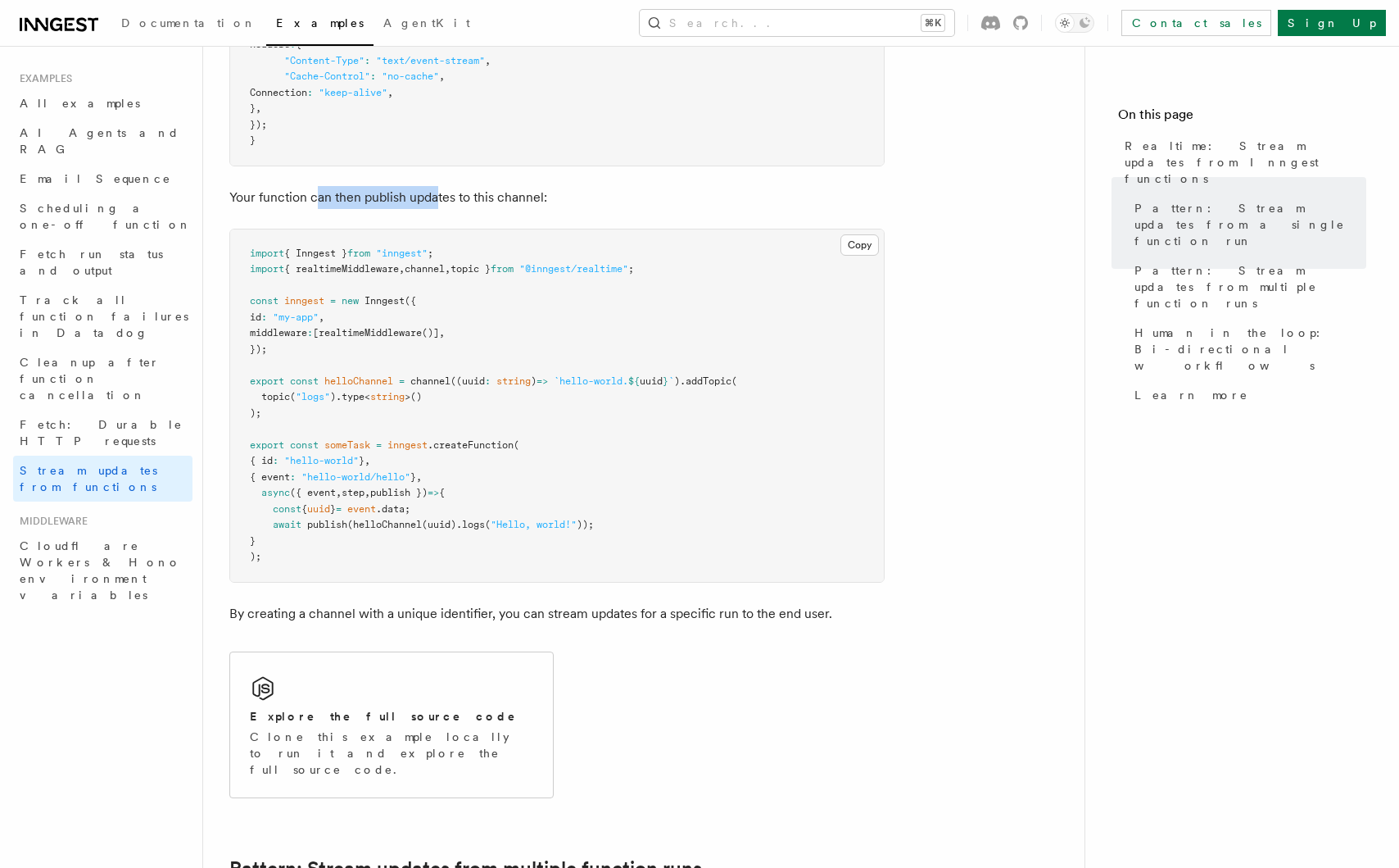
drag, startPoint x: 322, startPoint y: 197, endPoint x: 439, endPoint y: 197, distance: 117.0
click at [439, 197] on p "Your function can then publish updates to this channel:" at bounding box center [556, 197] width 656 height 23
drag, startPoint x: 439, startPoint y: 197, endPoint x: 403, endPoint y: 197, distance: 36.0
click at [421, 197] on p "Your function can then publish updates to this channel:" at bounding box center [556, 197] width 656 height 23
drag, startPoint x: 347, startPoint y: 197, endPoint x: 480, endPoint y: 197, distance: 133.0
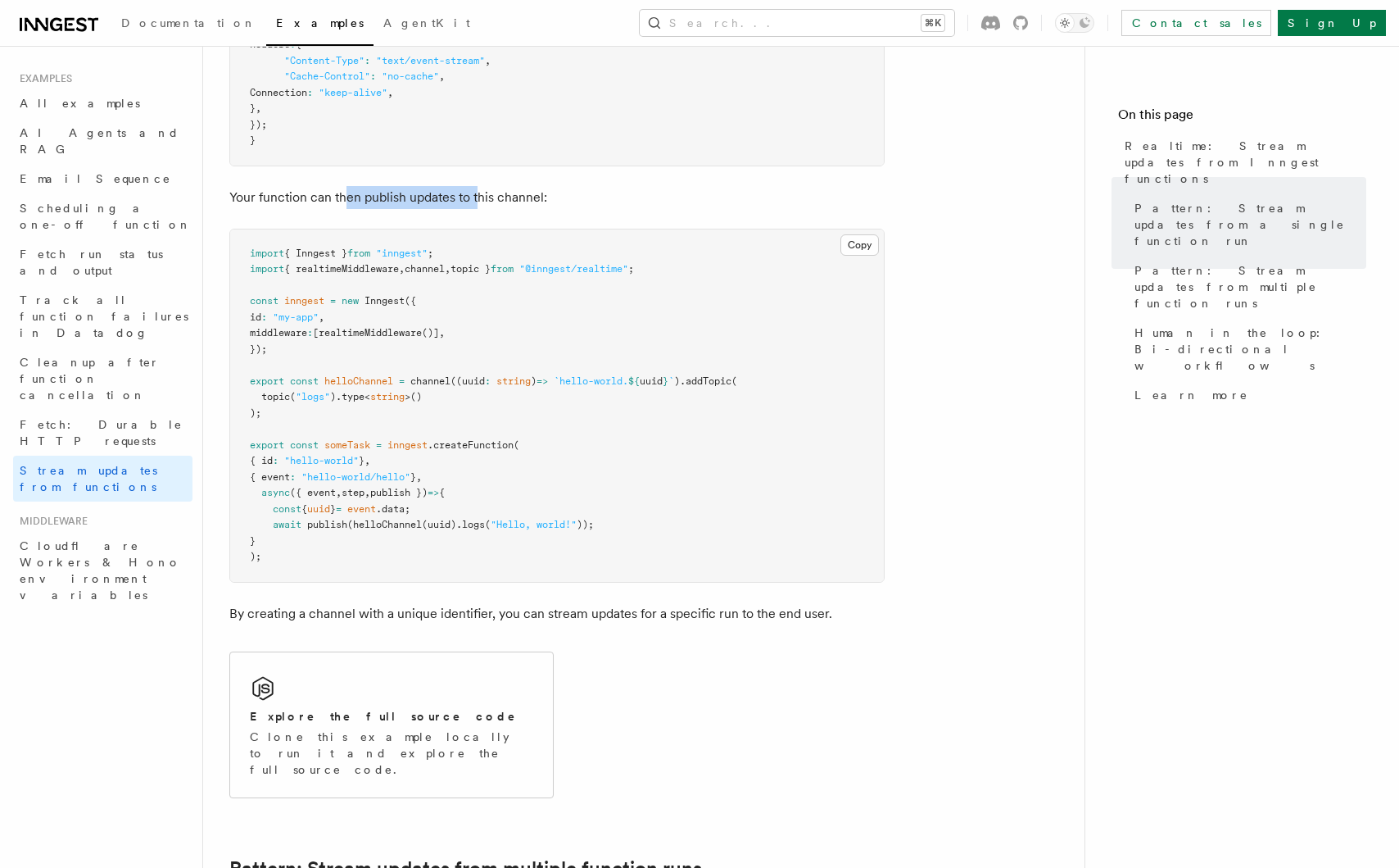
click at [479, 197] on p "Your function can then publish updates to this channel:" at bounding box center [556, 197] width 656 height 23
drag, startPoint x: 480, startPoint y: 197, endPoint x: 346, endPoint y: 197, distance: 134.0
click at [468, 197] on p "Your function can then publish updates to this channel:" at bounding box center [556, 197] width 656 height 23
drag, startPoint x: 251, startPoint y: 185, endPoint x: 387, endPoint y: 185, distance: 136.0
click at [387, 186] on p "Your function can then publish updates to this channel:" at bounding box center [556, 197] width 656 height 23
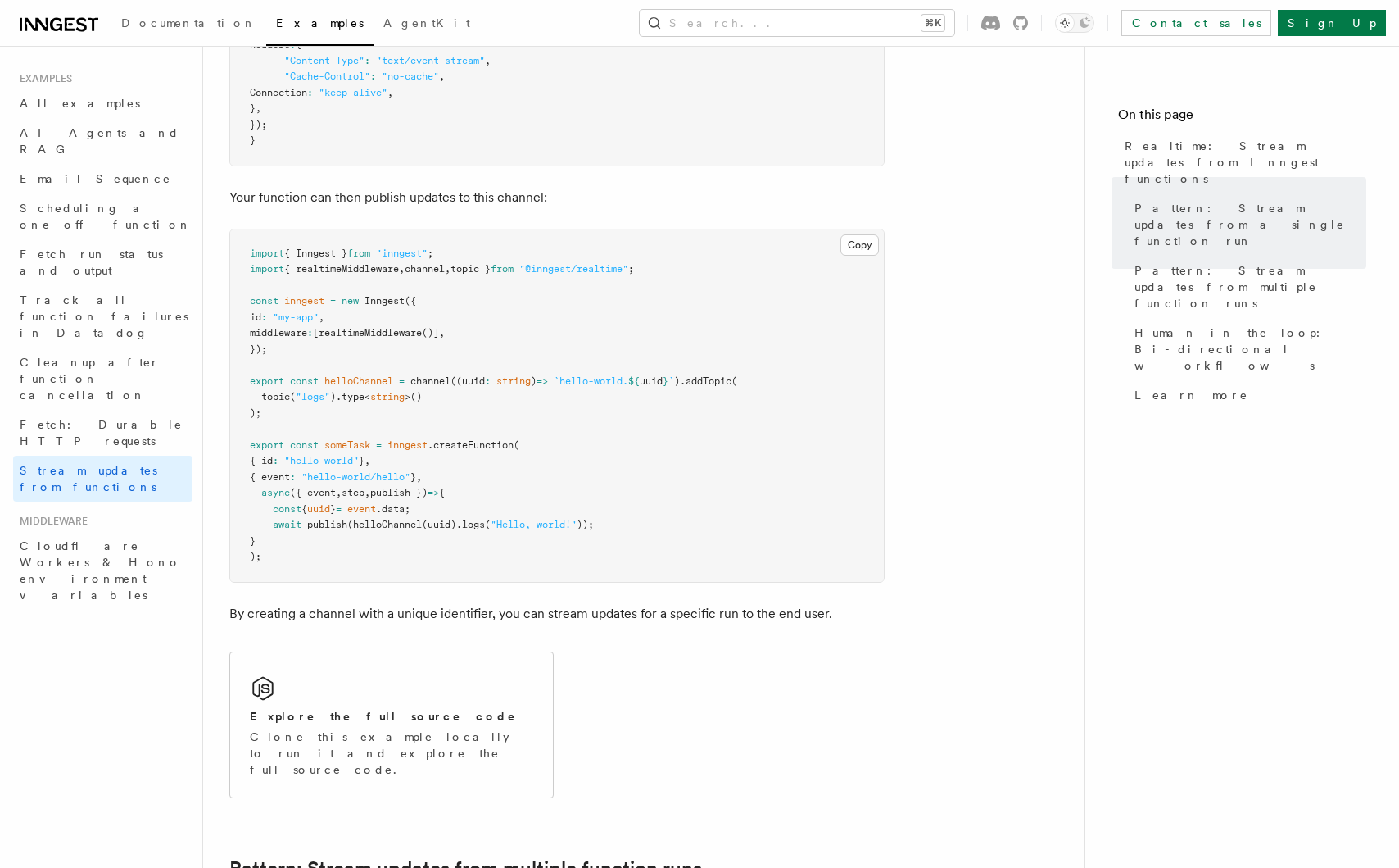
drag
click at [374, 186] on p "Your function can then publish updates to this channel:" at bounding box center [556, 197] width 656 height 23
click at [363, 203] on p "Your function can then publish updates to this channel:" at bounding box center [556, 197] width 656 height 23
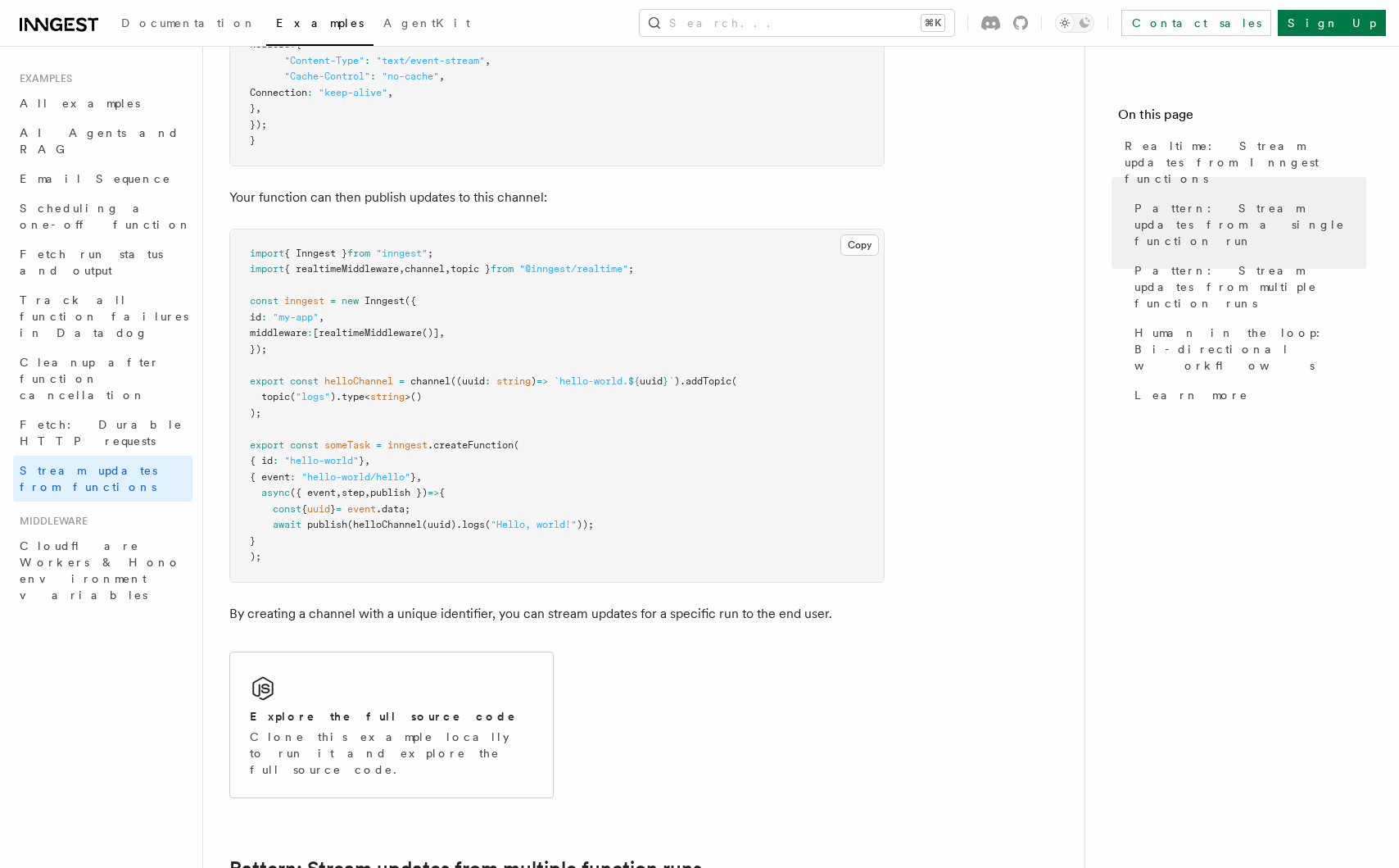
click at [256, 204] on p "Your function can then publish updates to this channel:" at bounding box center [556, 197] width 656 height 23
click at [433, 191] on p "Your function can then publish updates to this channel:" at bounding box center [556, 197] width 656 height 23
click at [312, 191] on p "Your function can then publish updates to this channel:" at bounding box center [556, 197] width 656 height 23
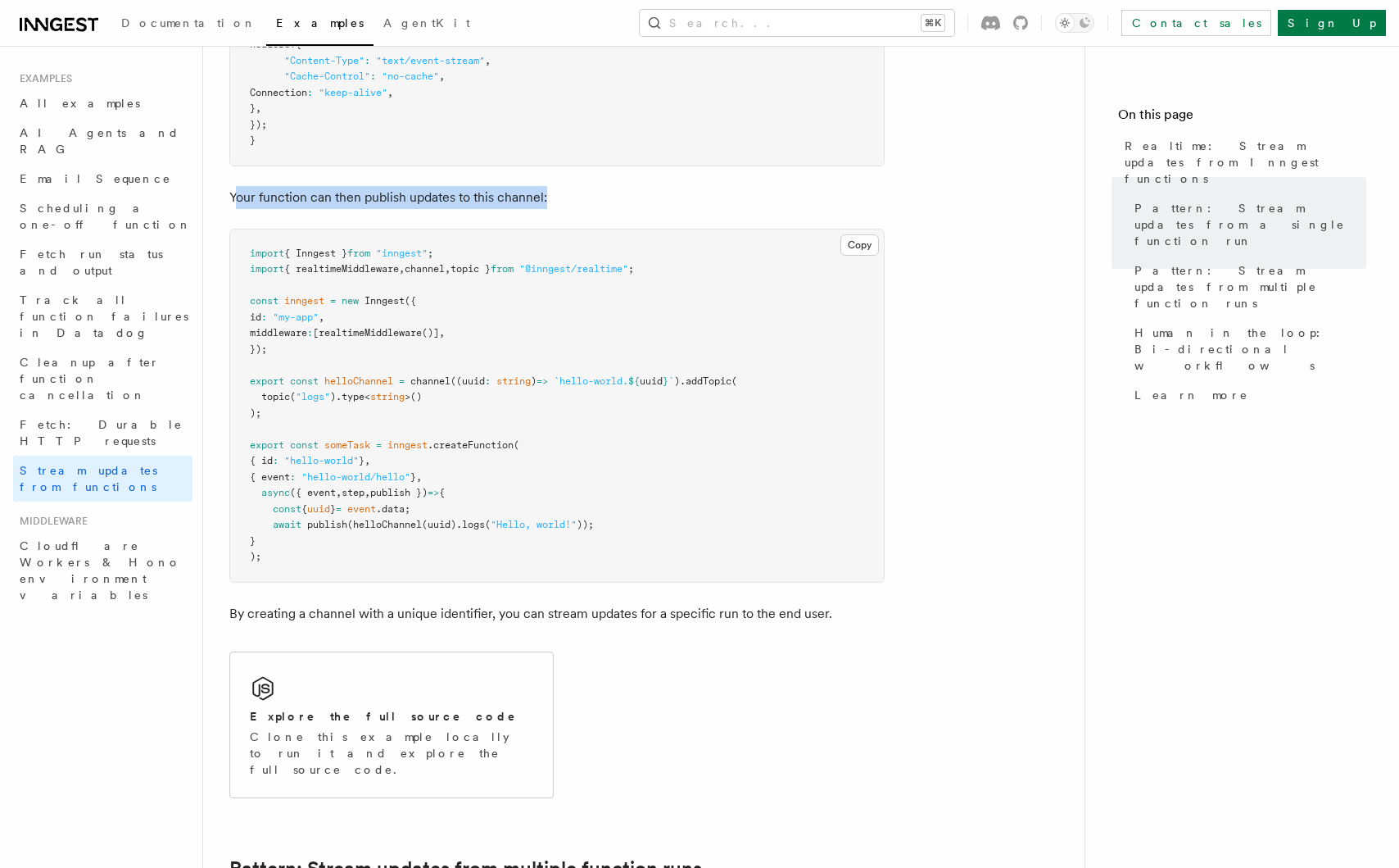
click at [588, 190] on p "Your function can then publish updates to this channel:" at bounding box center [556, 197] width 656 height 23
click at [592, 190] on p "Your function can then publish updates to this channel:" at bounding box center [556, 197] width 656 height 23
click at [291, 187] on p "Your function can then publish updates to this channel:" at bounding box center [556, 197] width 656 height 23
click at [366, 196] on p "Your function can then publish updates to this channel:" at bounding box center [556, 197] width 656 height 23
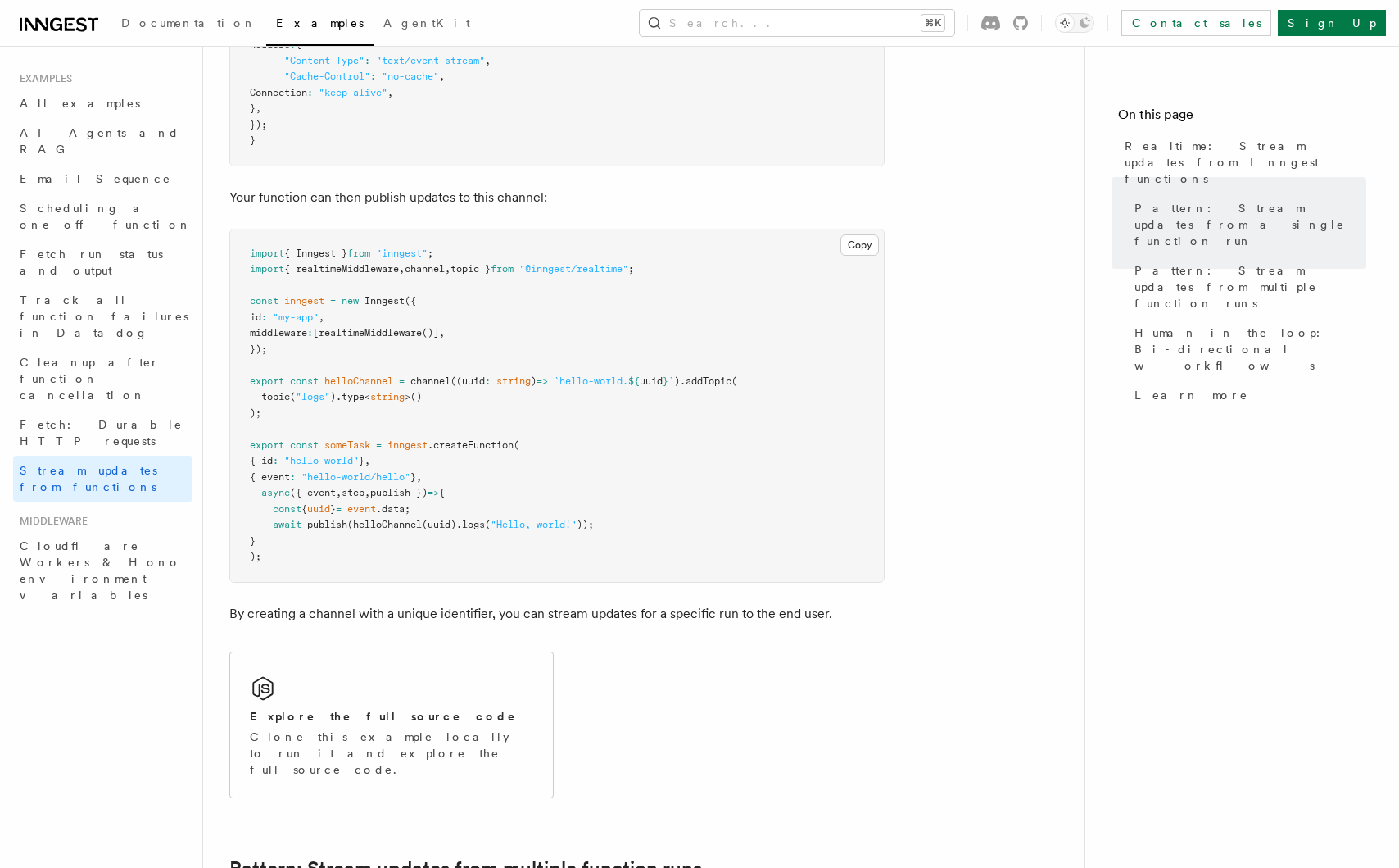
click at [353, 196] on p "Your function can then publish updates to this channel:" at bounding box center [556, 197] width 656 height 23
click at [472, 196] on p "Your function can then publish updates to this channel:" at bounding box center [556, 197] width 656 height 23
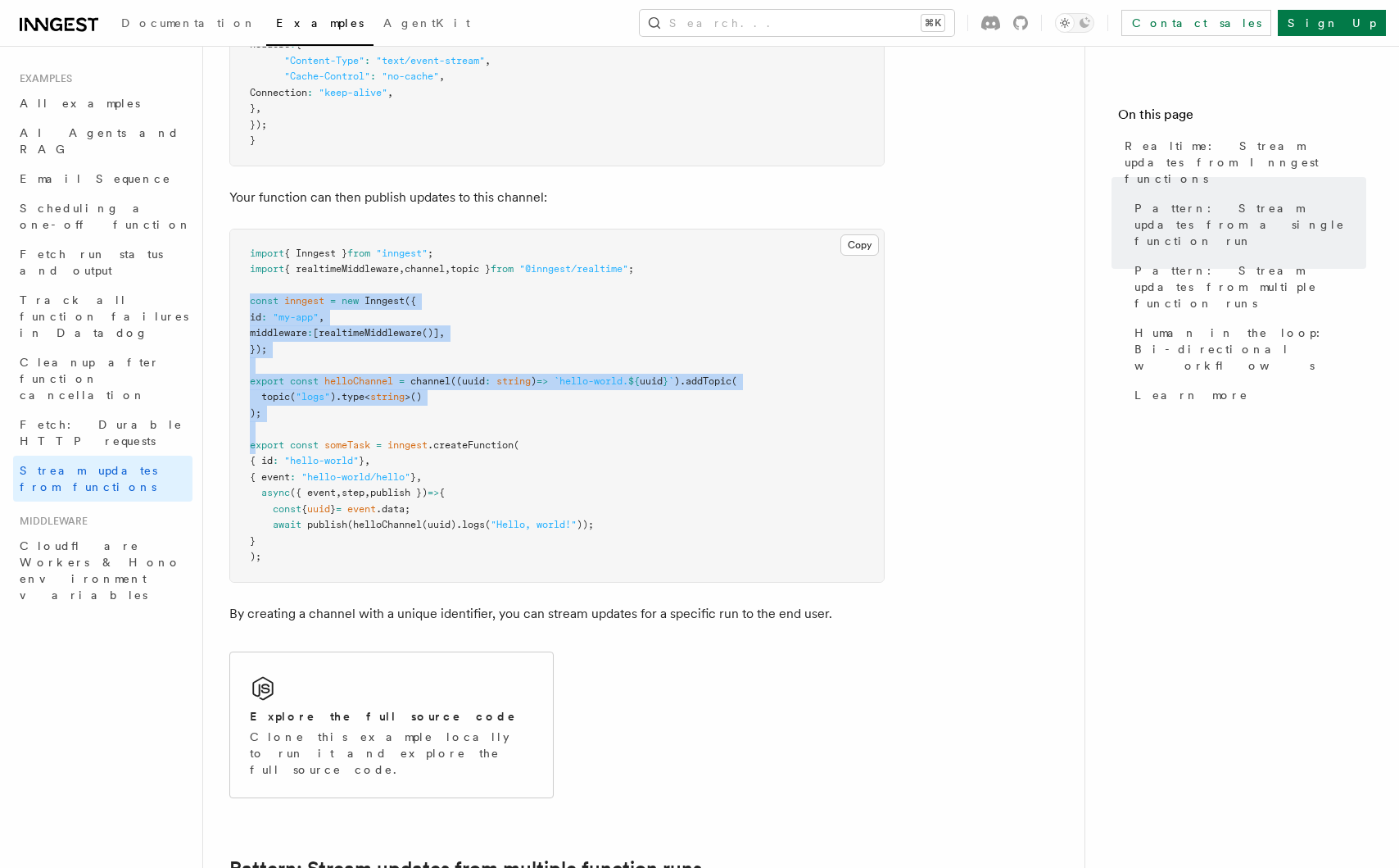
click at [258, 436] on pre "import { Inngest } from "inngest" ; import { realtimeMiddleware , channel , top…" at bounding box center [556, 404] width 654 height 352
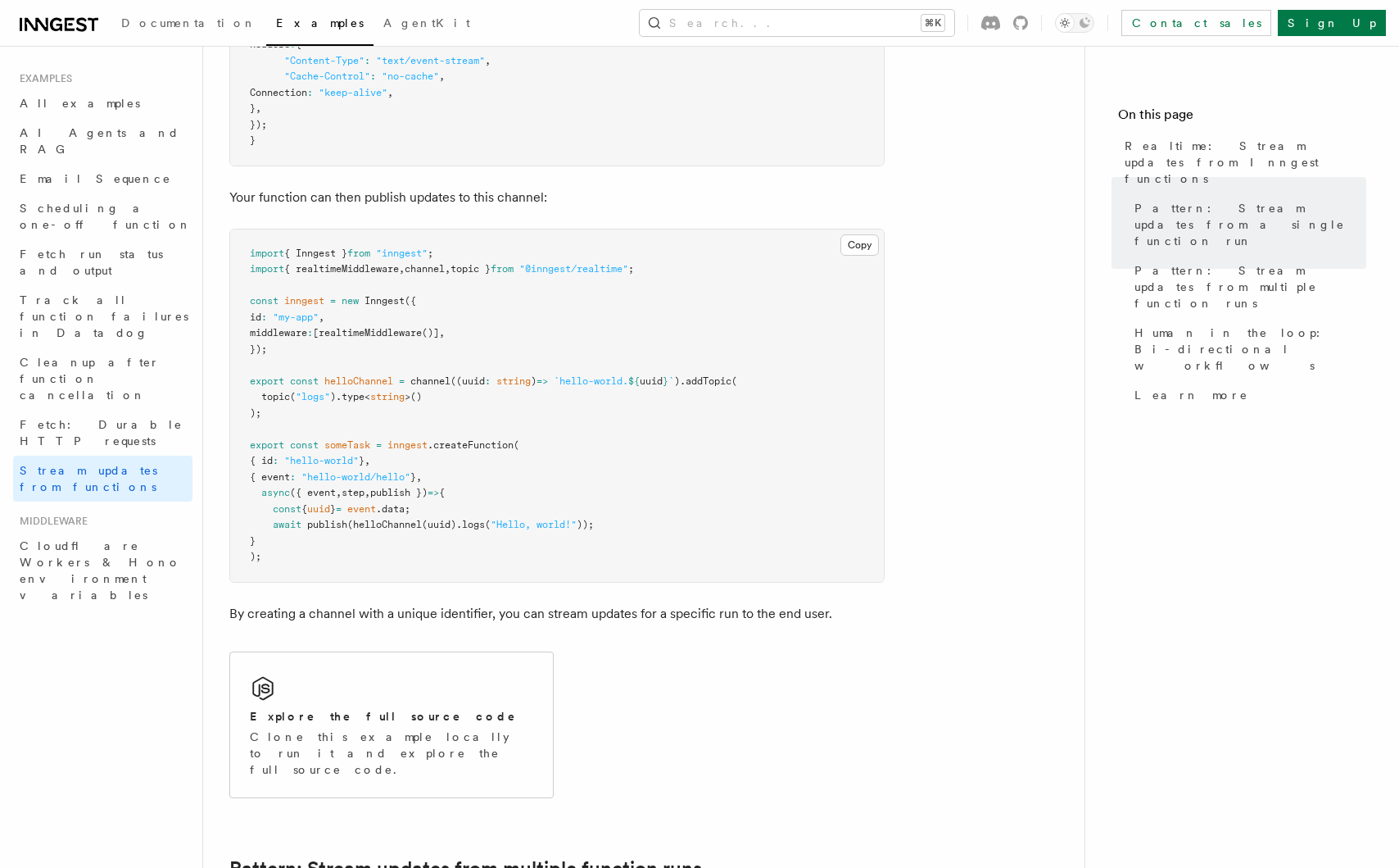
scroll to position [919, 0]
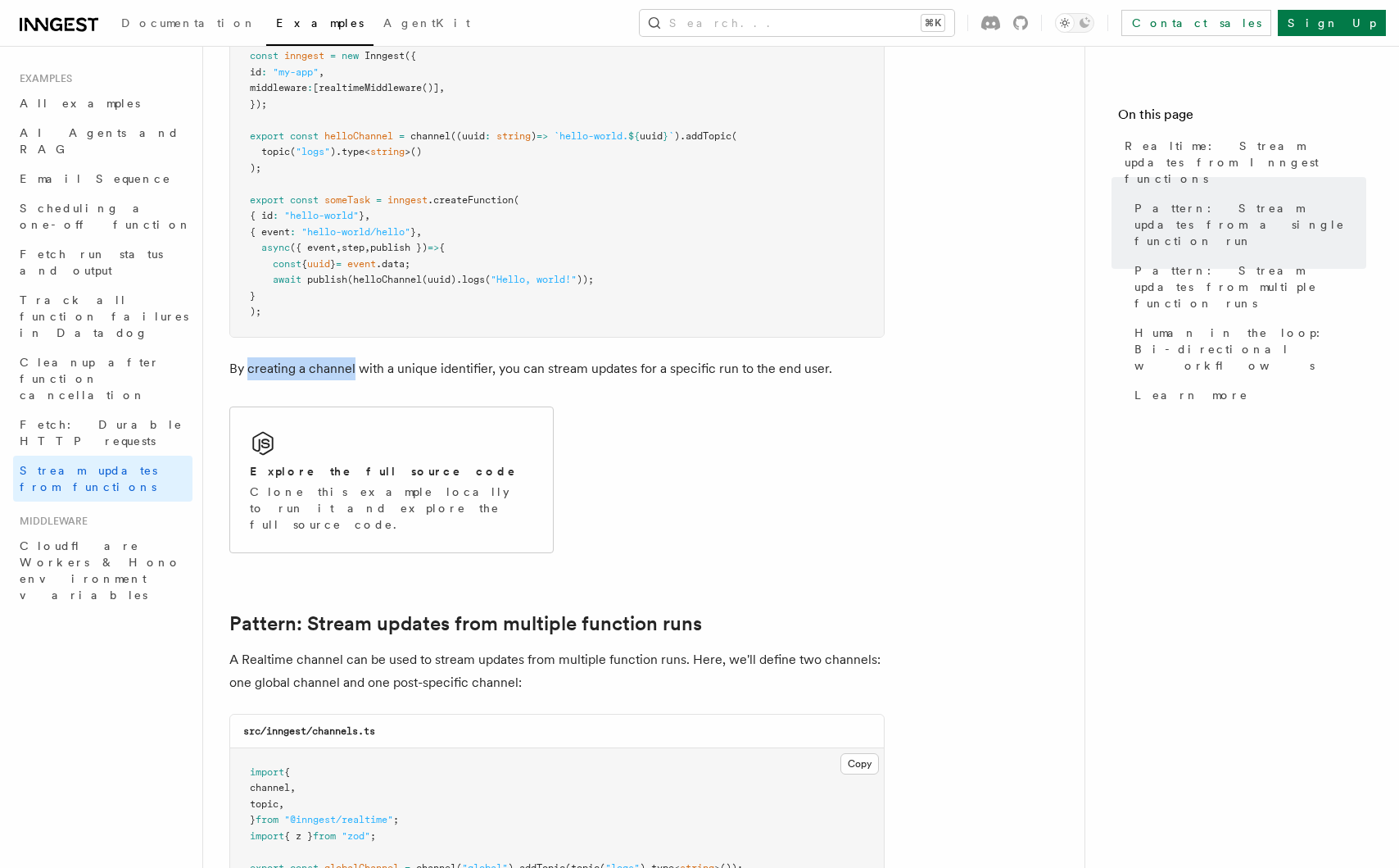
click at [358, 372] on p "By creating a channel with a unique identifier, you can stream updates for a sp…" at bounding box center [556, 369] width 656 height 23
click at [362, 372] on p "By creating a channel with a unique identifier, you can stream updates for a sp…" at bounding box center [556, 369] width 656 height 23
click at [467, 375] on p "By creating a channel with a unique identifier, you can stream updates for a sp…" at bounding box center [556, 369] width 656 height 23
click at [469, 375] on p "By creating a channel with a unique identifier, you can stream updates for a sp…" at bounding box center [556, 369] width 656 height 23
click at [423, 368] on p "By creating a channel with a unique identifier, you can stream updates for a sp…" at bounding box center [556, 369] width 656 height 23
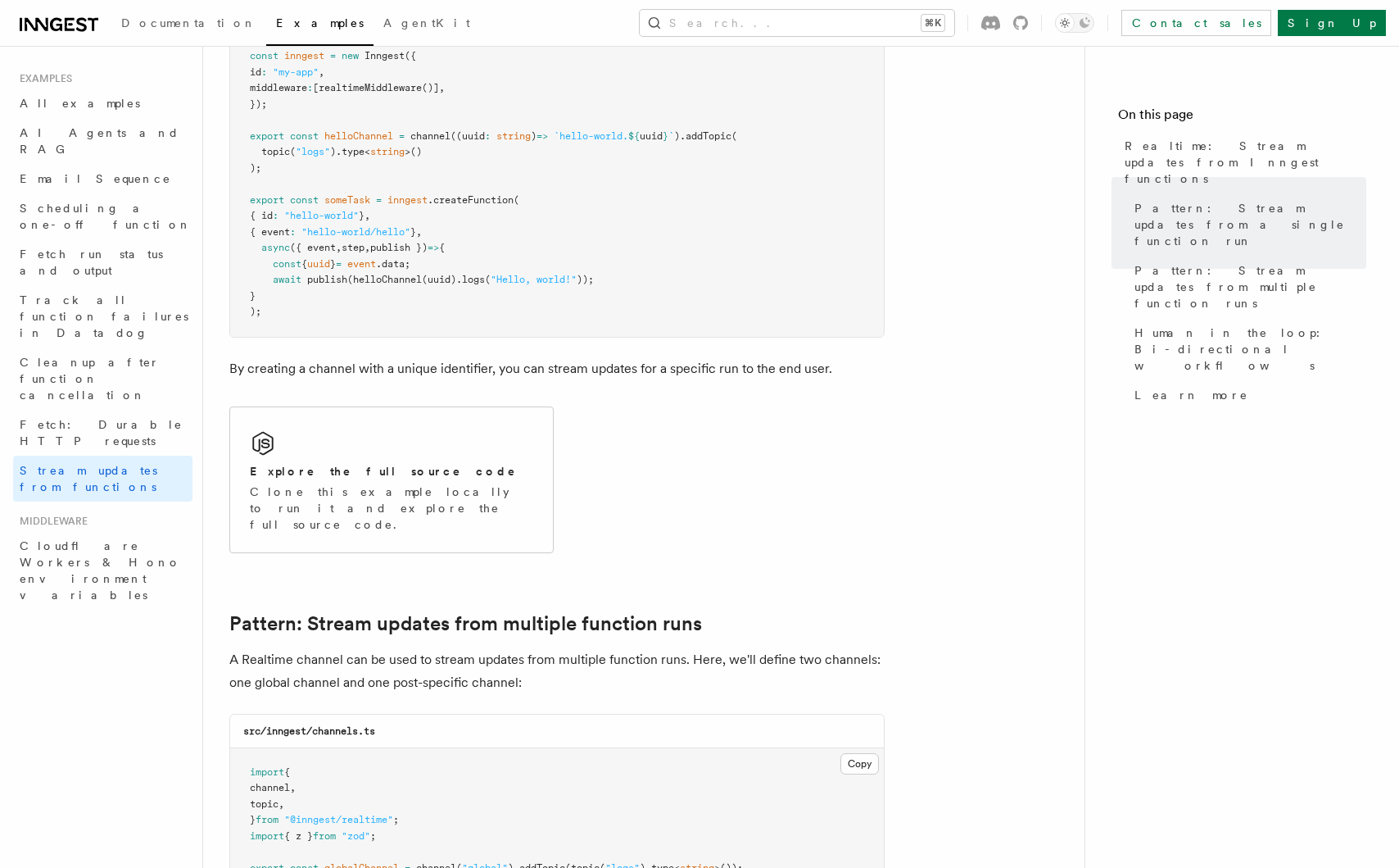
click at [457, 368] on p "By creating a channel with a unique identifier, you can stream updates for a sp…" at bounding box center [556, 369] width 656 height 23
click at [471, 366] on p "By creating a channel with a unique identifier, you can stream updates for a sp…" at bounding box center [556, 369] width 656 height 23
click at [533, 368] on p "By creating a channel with a unique identifier, you can stream updates for a sp…" at bounding box center [556, 369] width 656 height 23
click at [537, 371] on p "By creating a channel with a unique identifier, you can stream updates for a sp…" at bounding box center [556, 369] width 656 height 23
click at [572, 371] on p "By creating a channel with a unique identifier, you can stream updates for a sp…" at bounding box center [556, 369] width 656 height 23
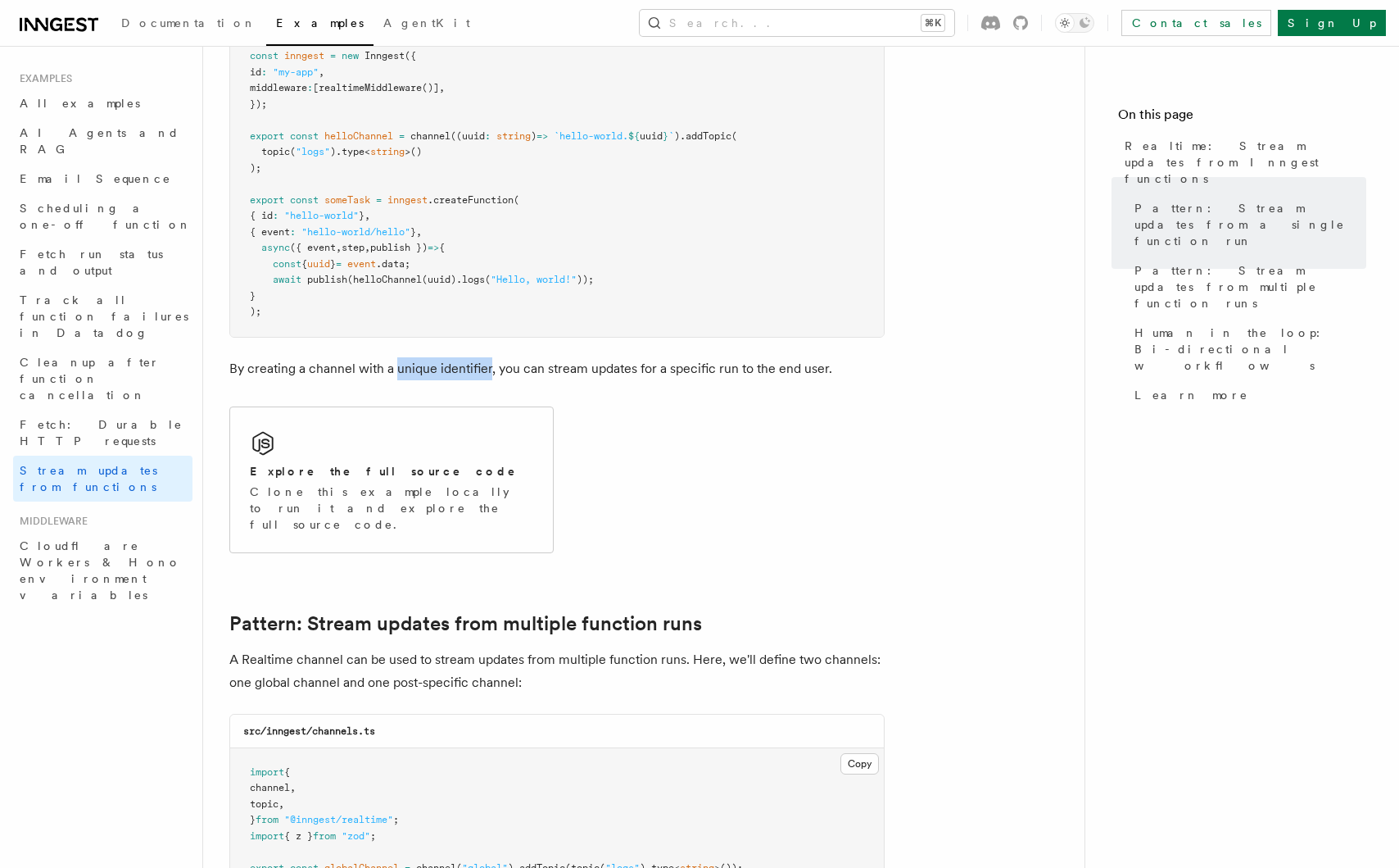
click at [540, 371] on p "By creating a channel with a unique identifier, you can stream updates for a sp…" at bounding box center [556, 369] width 656 height 23
click at [535, 371] on p "By creating a channel with a unique identifier, you can stream updates for a sp…" at bounding box center [556, 369] width 656 height 23
click at [546, 364] on p "By creating a channel with a unique identifier, you can stream updates for a sp…" at bounding box center [556, 369] width 656 height 23
click at [611, 365] on p "By creating a channel with a unique identifier, you can stream updates for a sp…" at bounding box center [556, 369] width 656 height 23
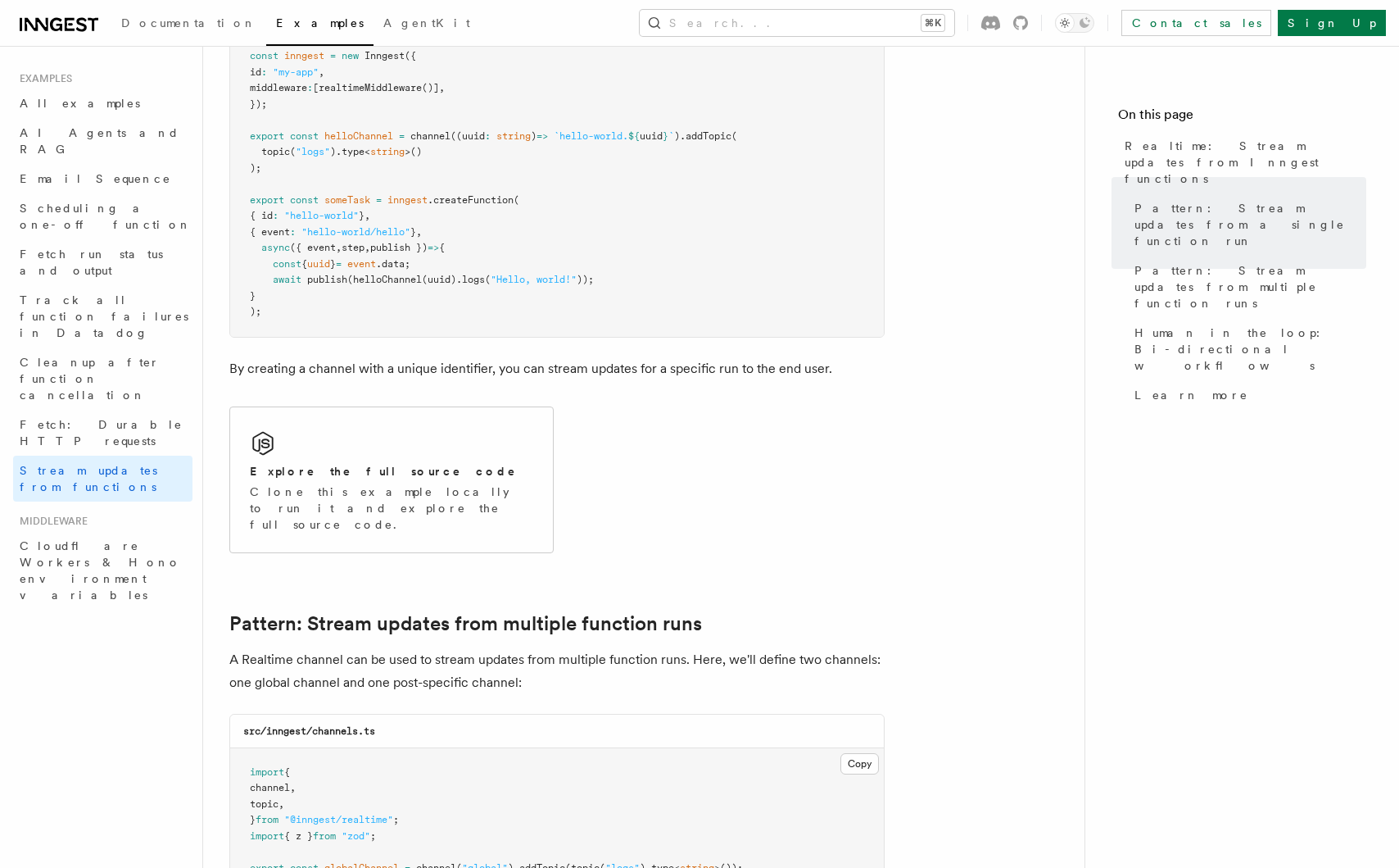
click at [591, 364] on p "By creating a channel with a unique identifier, you can stream updates for a sp…" at bounding box center [556, 369] width 656 height 23
click at [355, 373] on p "By creating a channel with a unique identifier, you can stream updates for a sp…" at bounding box center [556, 369] width 656 height 23
click at [390, 373] on p "By creating a channel with a unique identifier, you can stream updates for a sp…" at bounding box center [556, 369] width 656 height 23
click at [382, 373] on p "By creating a channel with a unique identifier, you can stream updates for a sp…" at bounding box center [556, 369] width 656 height 23
click at [423, 372] on p "By creating a channel with a unique identifier, you can stream updates for a sp…" at bounding box center [556, 369] width 656 height 23
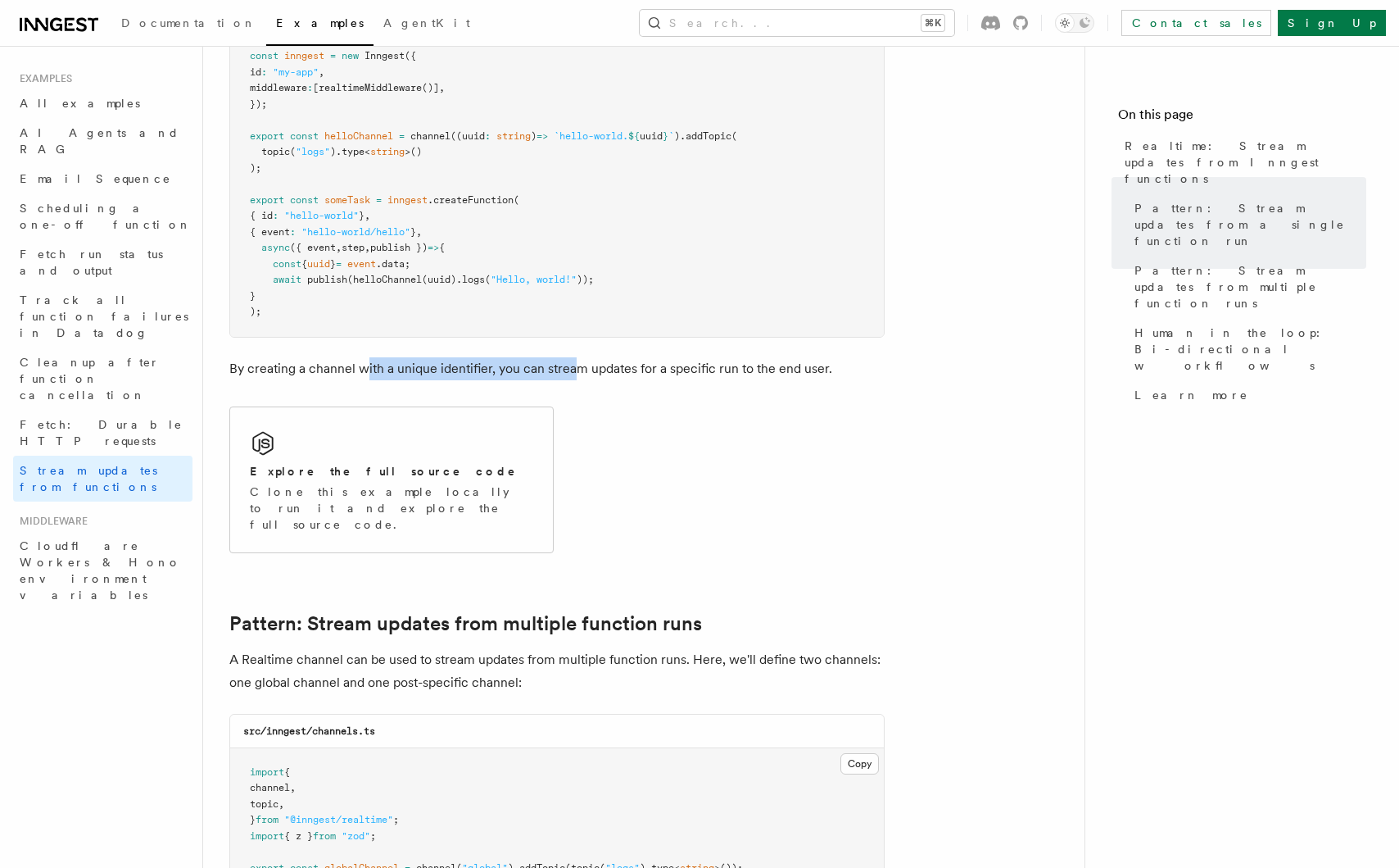
click at [574, 376] on p "By creating a channel with a unique identifier, you can stream updates for a sp…" at bounding box center [556, 369] width 656 height 23
click at [579, 374] on p "By creating a channel with a unique identifier, you can stream updates for a sp…" at bounding box center [556, 369] width 656 height 23
click at [549, 358] on p "By creating a channel with a unique identifier, you can stream updates for a sp…" at bounding box center [556, 369] width 656 height 23
click at [586, 358] on p "By creating a channel with a unique identifier, you can stream updates for a sp…" at bounding box center [556, 369] width 656 height 23
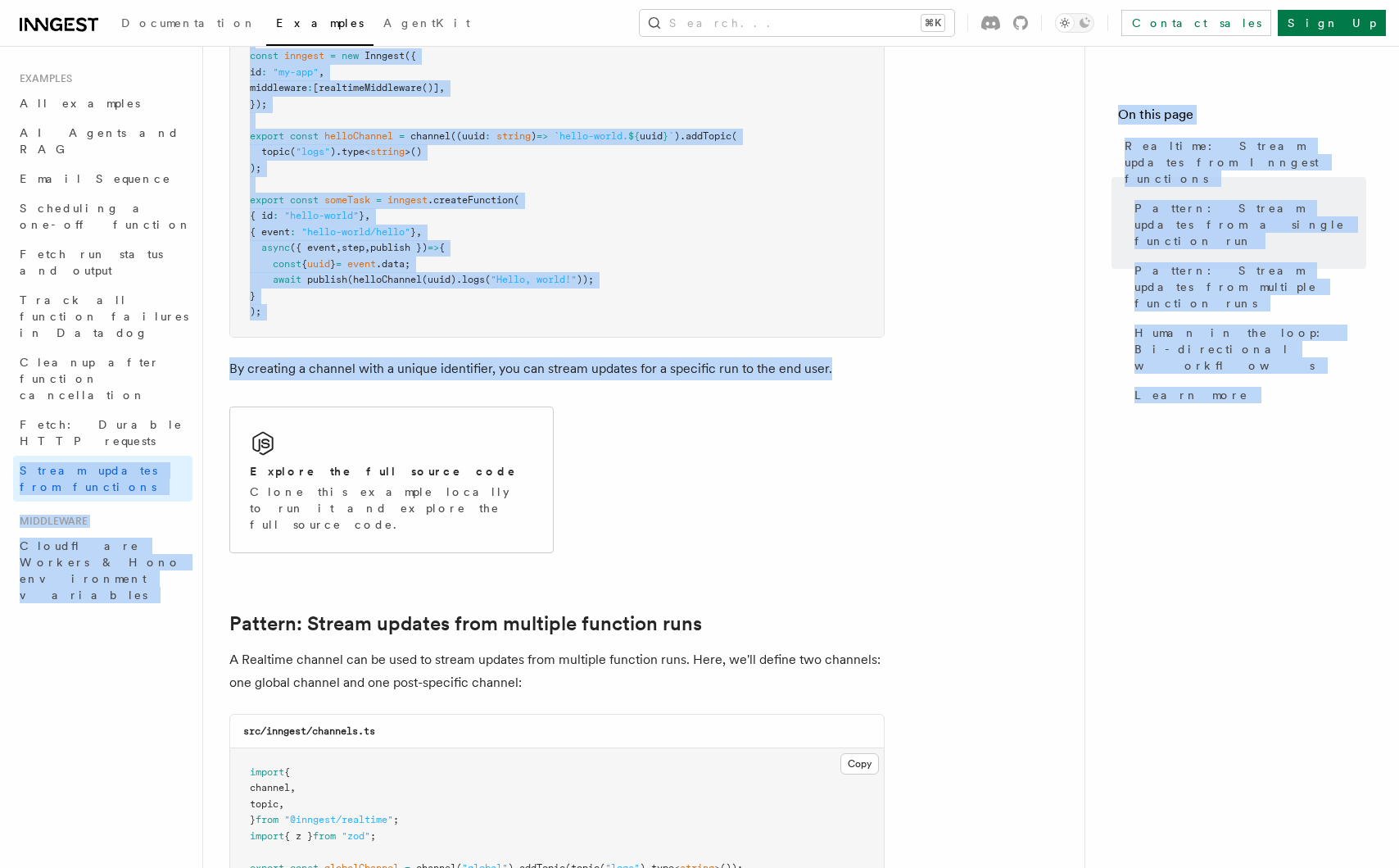
click at [261, 370] on p "By creating a channel with a unique identifier, you can stream updates for a sp…" at bounding box center [556, 369] width 656 height 23
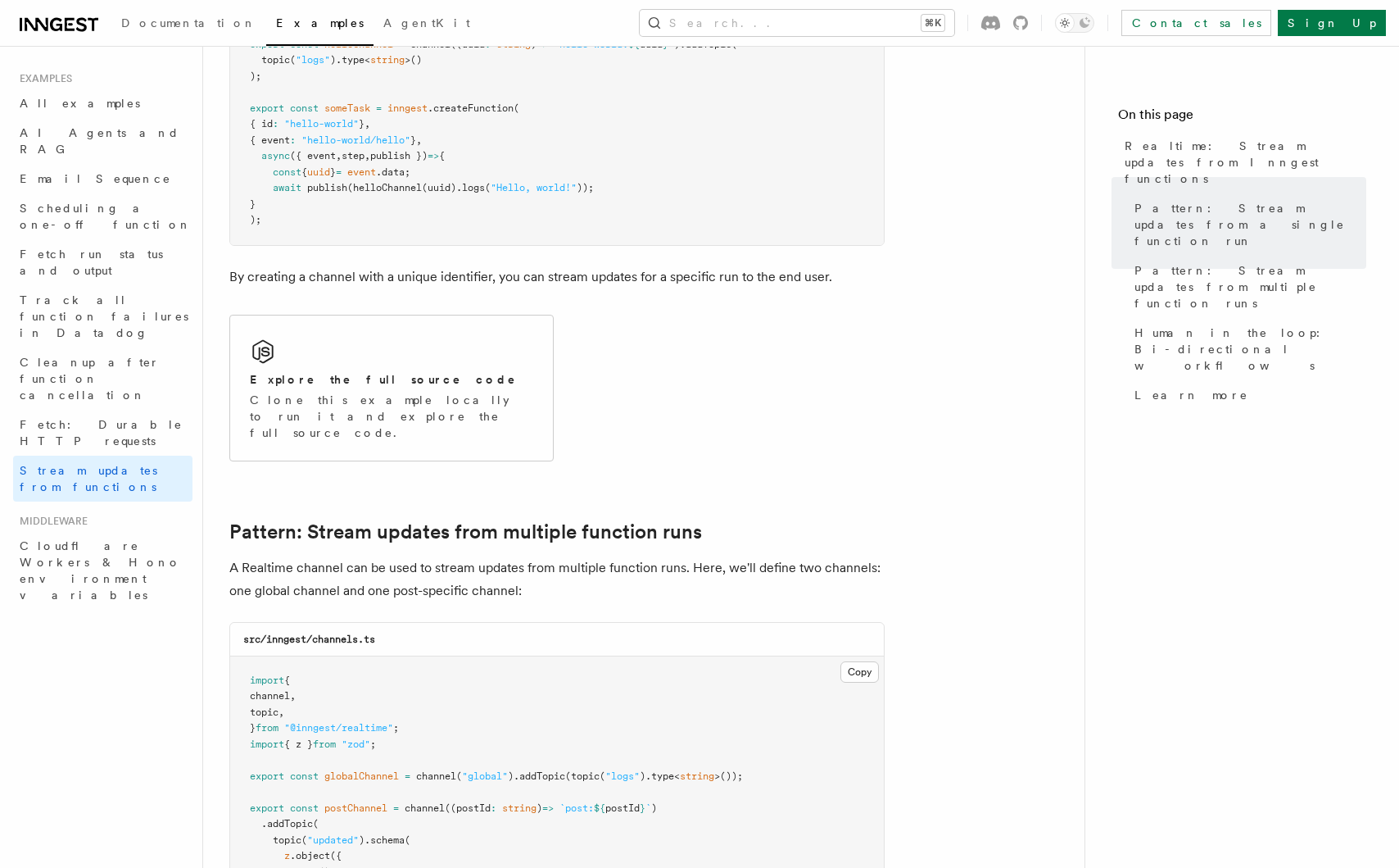
scroll to position [1040, 0]
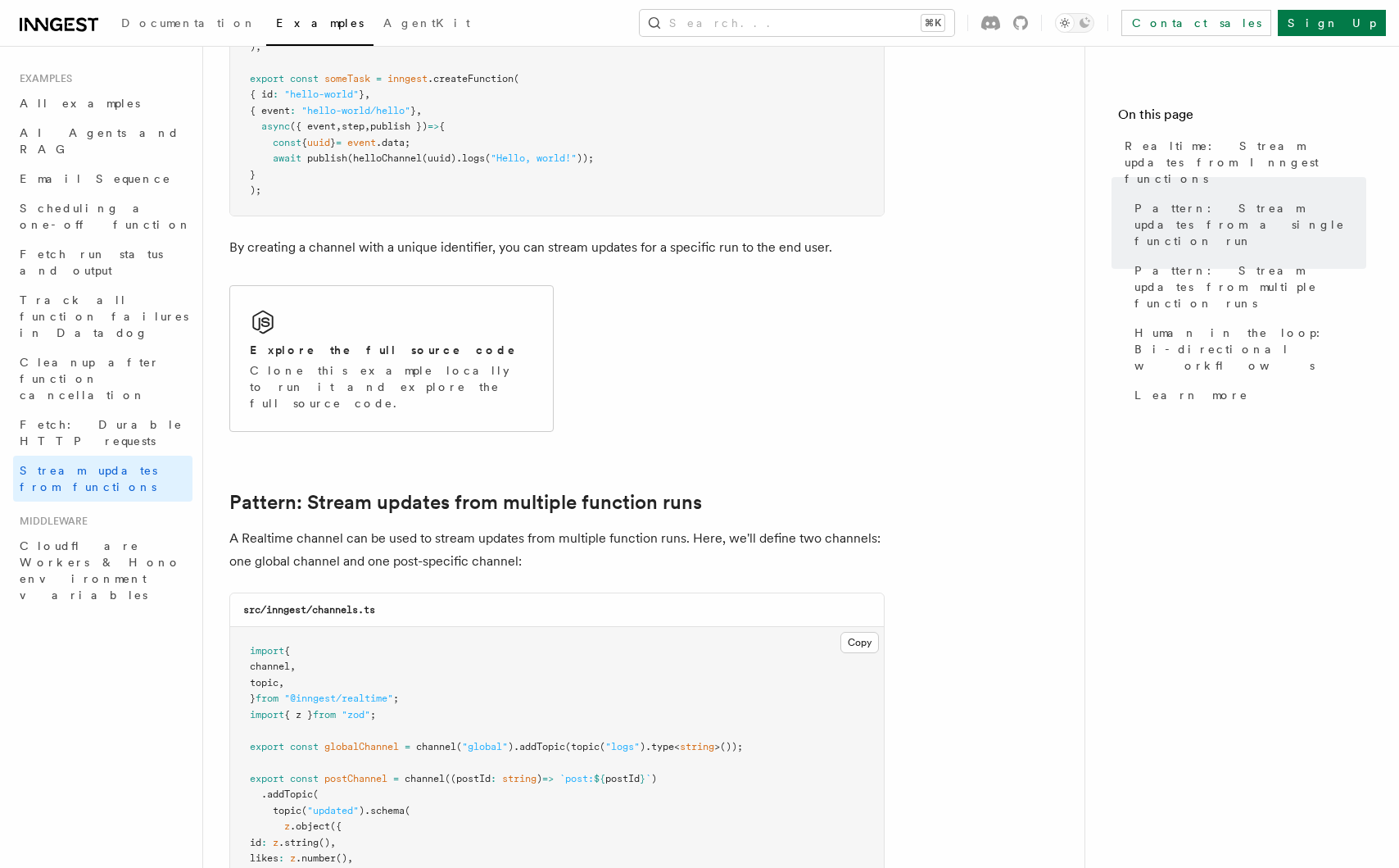
click at [376, 526] on p "A Realtime channel can be used to stream updates from multiple function runs. H…" at bounding box center [556, 549] width 656 height 46
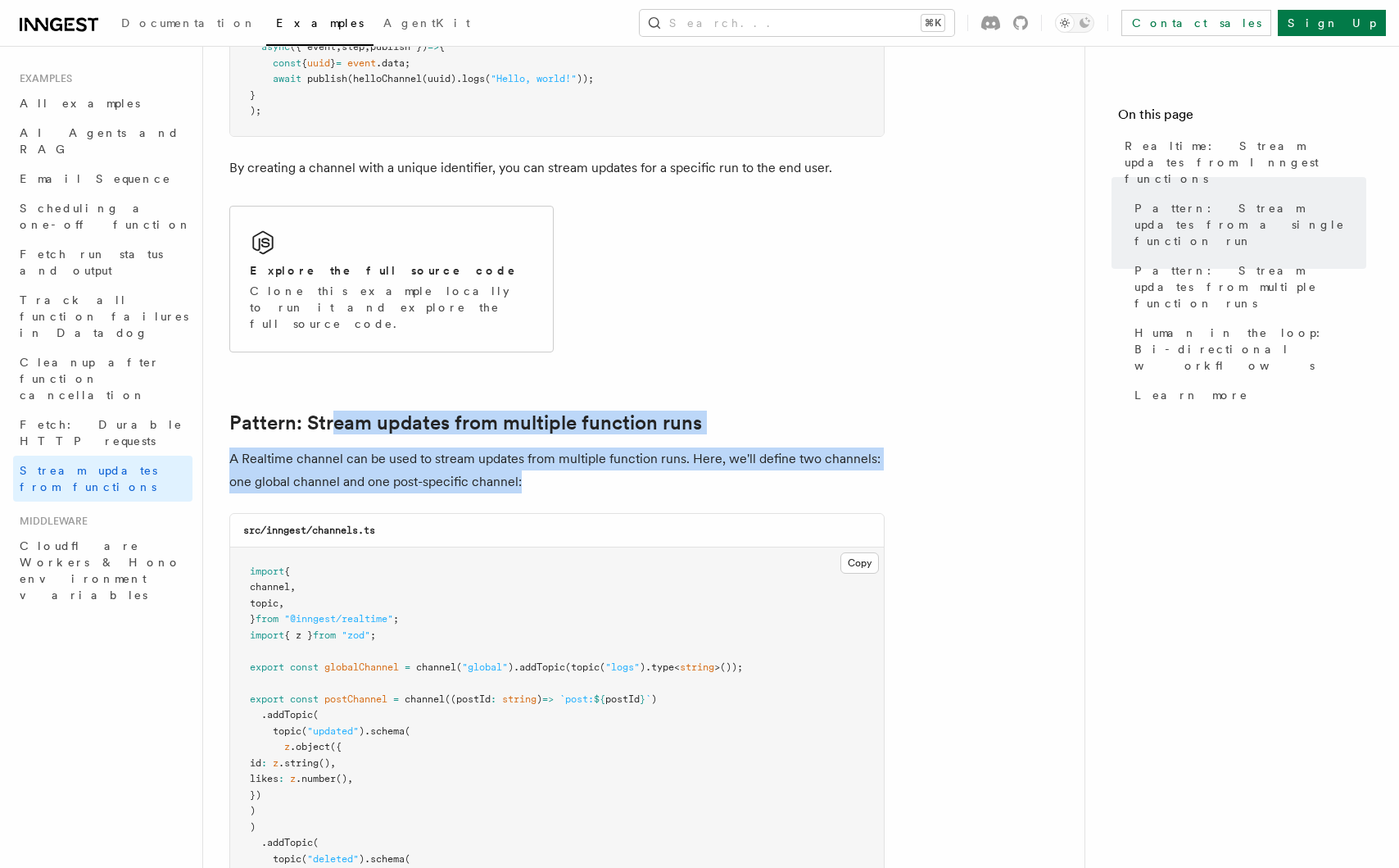
click at [443, 470] on p "A Realtime channel can be used to stream updates from multiple function runs. H…" at bounding box center [556, 470] width 656 height 46
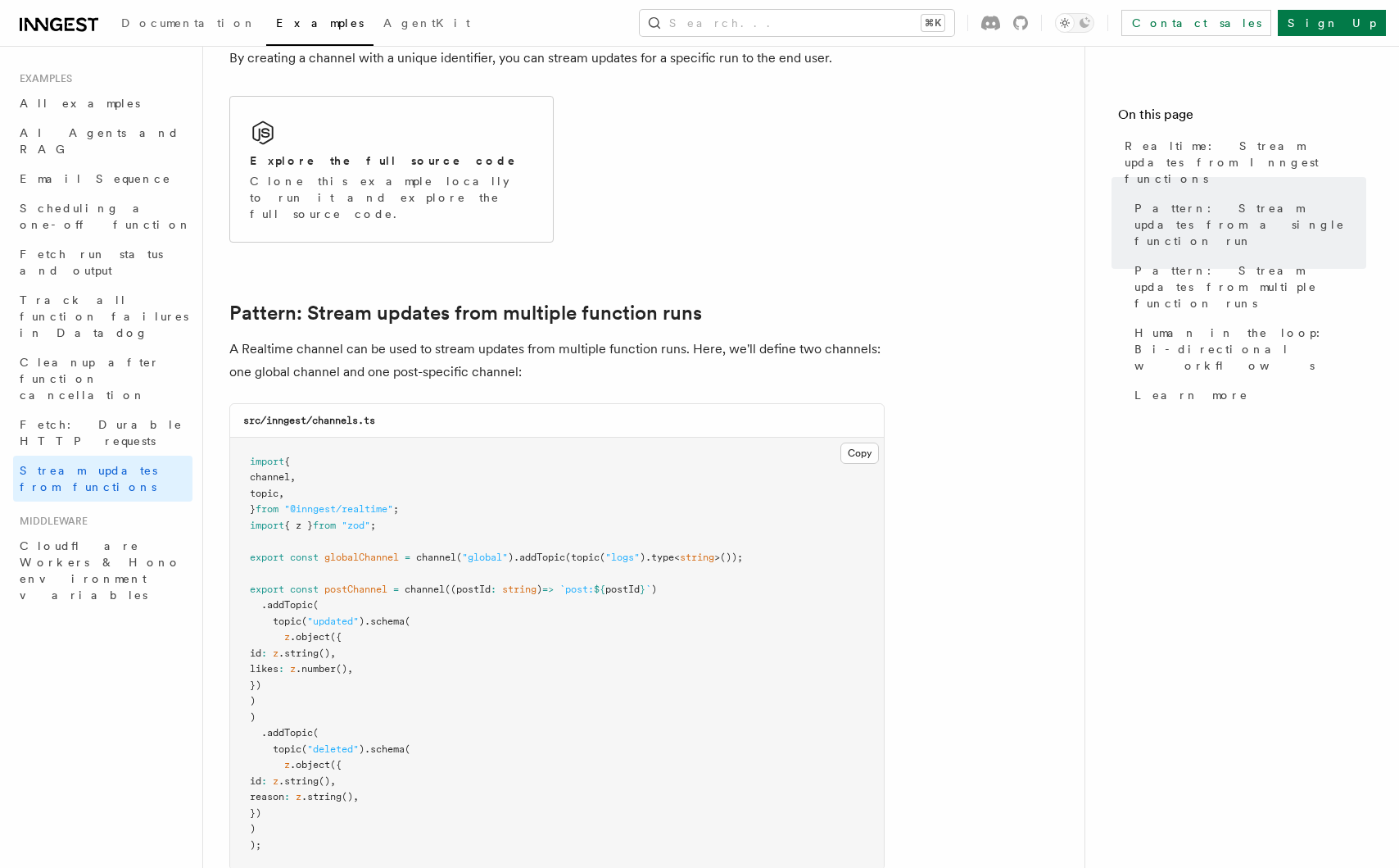
scroll to position [1228, 0]
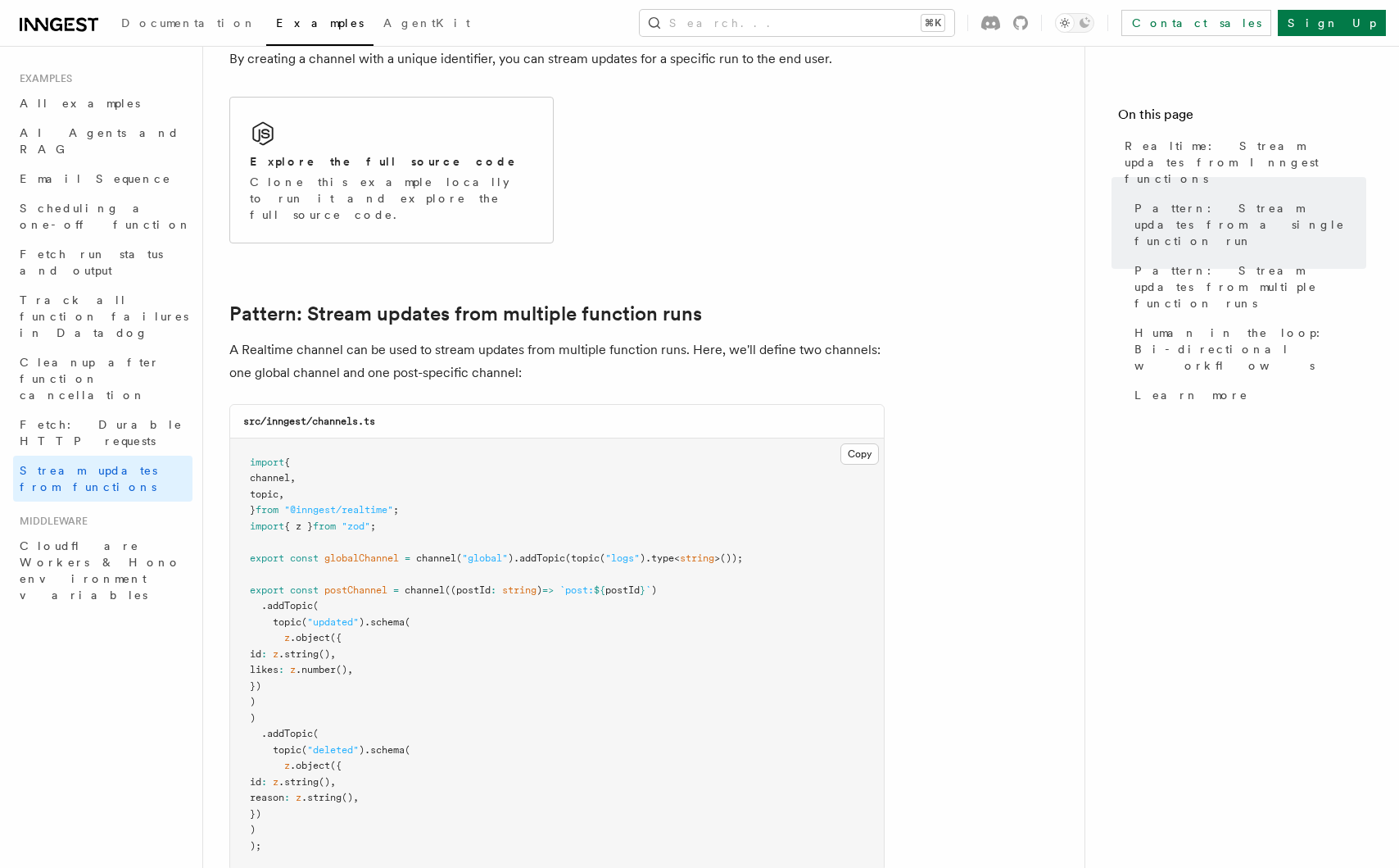
click at [630, 340] on p "A Realtime channel can be used to stream updates from multiple function runs. H…" at bounding box center [556, 361] width 656 height 46
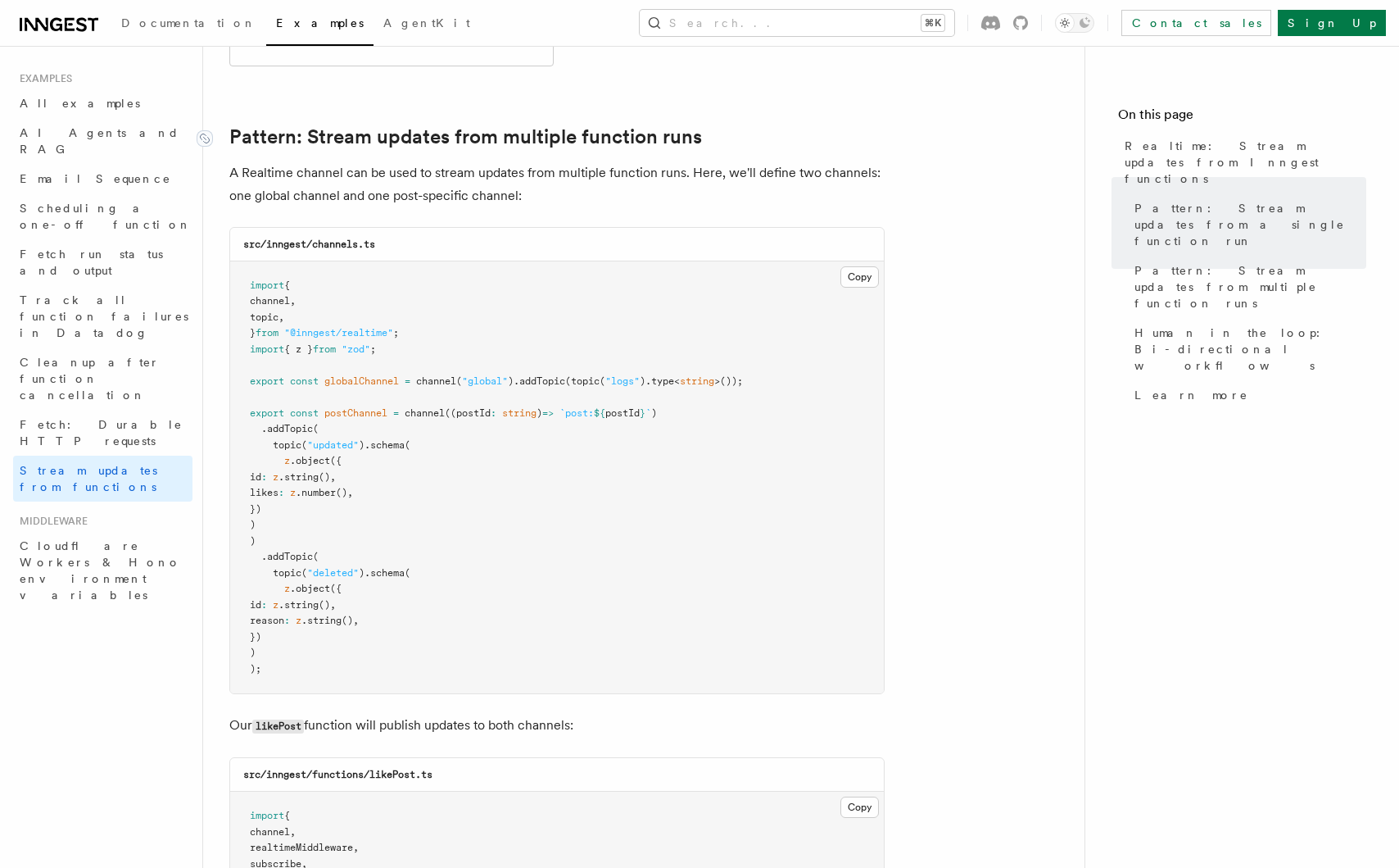
scroll to position [1409, 0]
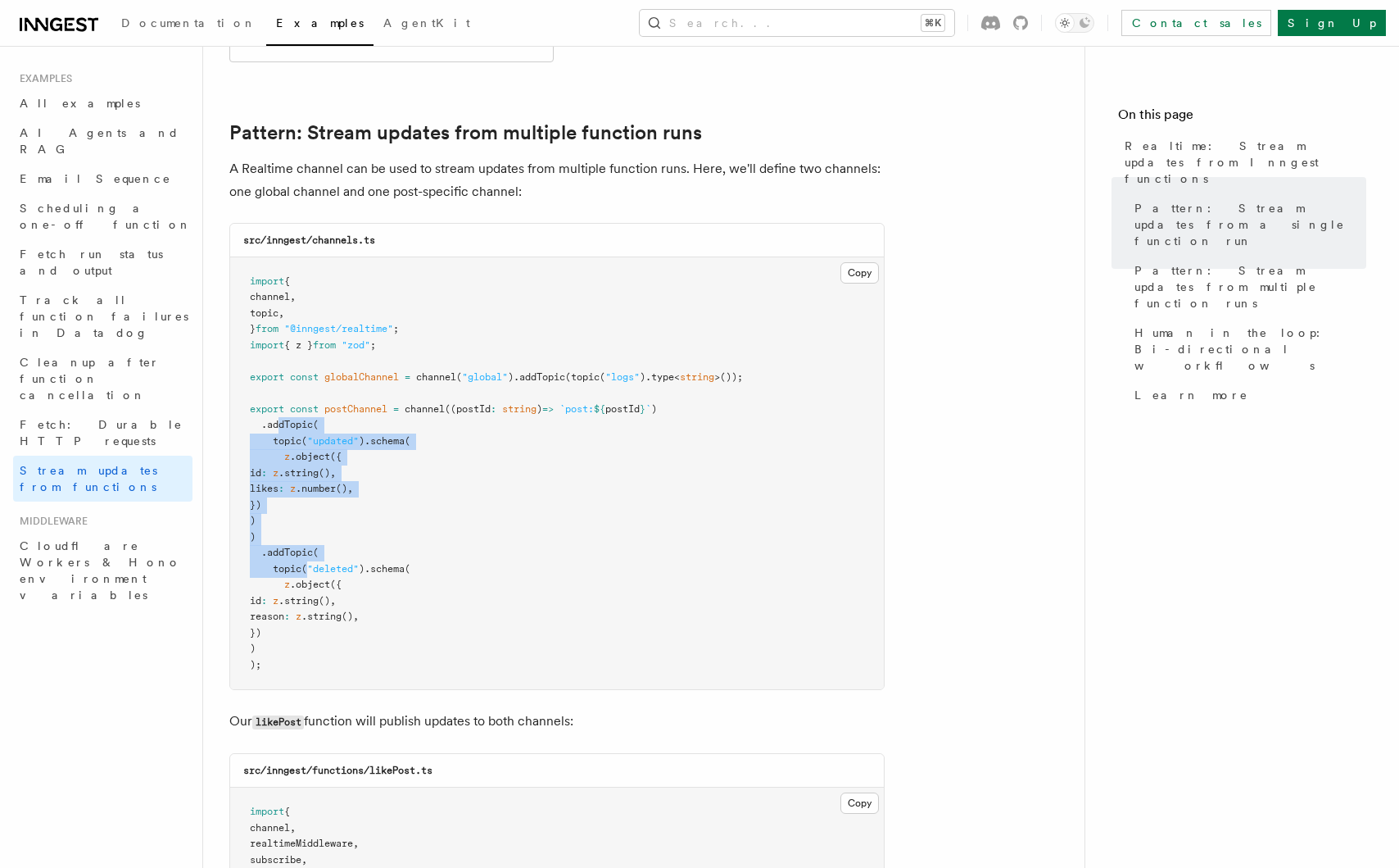
click at [279, 395] on code "import { channel , topic , } from "@inngest/realtime" ; import { z } from "zod"…" at bounding box center [496, 472] width 494 height 395
click at [435, 456] on pre "import { channel , topic , } from "@inngest/realtime" ; import { z } from "zod"…" at bounding box center [556, 473] width 654 height 433
click at [240, 410] on pre "import { channel , topic , } from "@inngest/realtime" ; import { z } from "zod"…" at bounding box center [556, 473] width 654 height 433
click at [455, 481] on pre "import { channel , topic , } from "@inngest/realtime" ; import { z } from "zod"…" at bounding box center [556, 473] width 654 height 433
click at [287, 404] on pre "import { channel , topic , } from "@inngest/realtime" ; import { z } from "zod"…" at bounding box center [556, 473] width 654 height 433
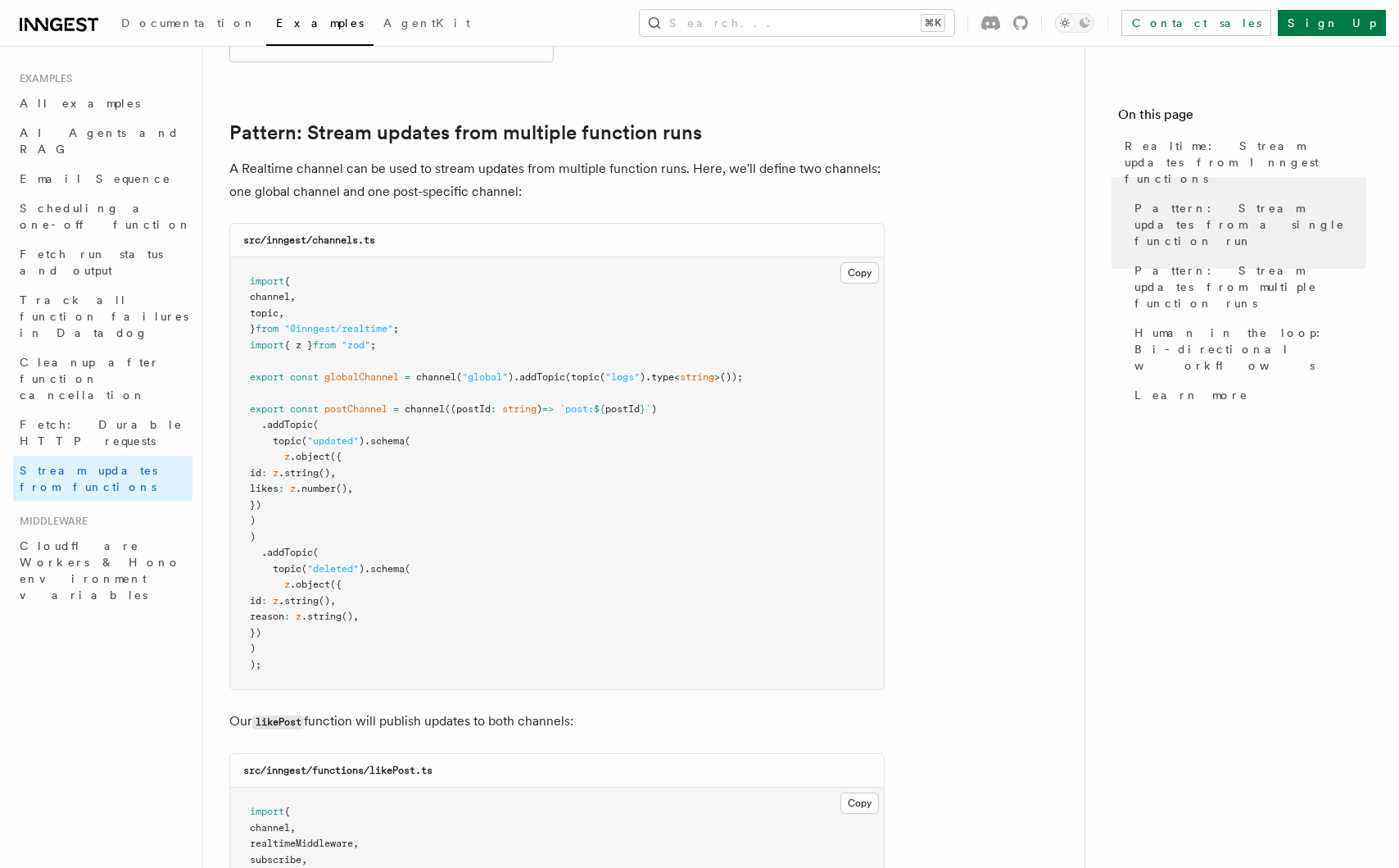
click at [319, 467] on span ".string" at bounding box center [298, 473] width 40 height 11
click at [259, 400] on pre "import { channel , topic , } from "@inngest/realtime" ; import { z } from "zod"…" at bounding box center [556, 473] width 654 height 433
click at [373, 513] on pre "import { channel , topic , } from "@inngest/realtime" ; import { z } from "zod"…" at bounding box center [556, 473] width 654 height 433
click at [327, 628] on pre "import { channel , topic , } from "@inngest/realtime" ; import { z } from "zod"…" at bounding box center [556, 473] width 654 height 433
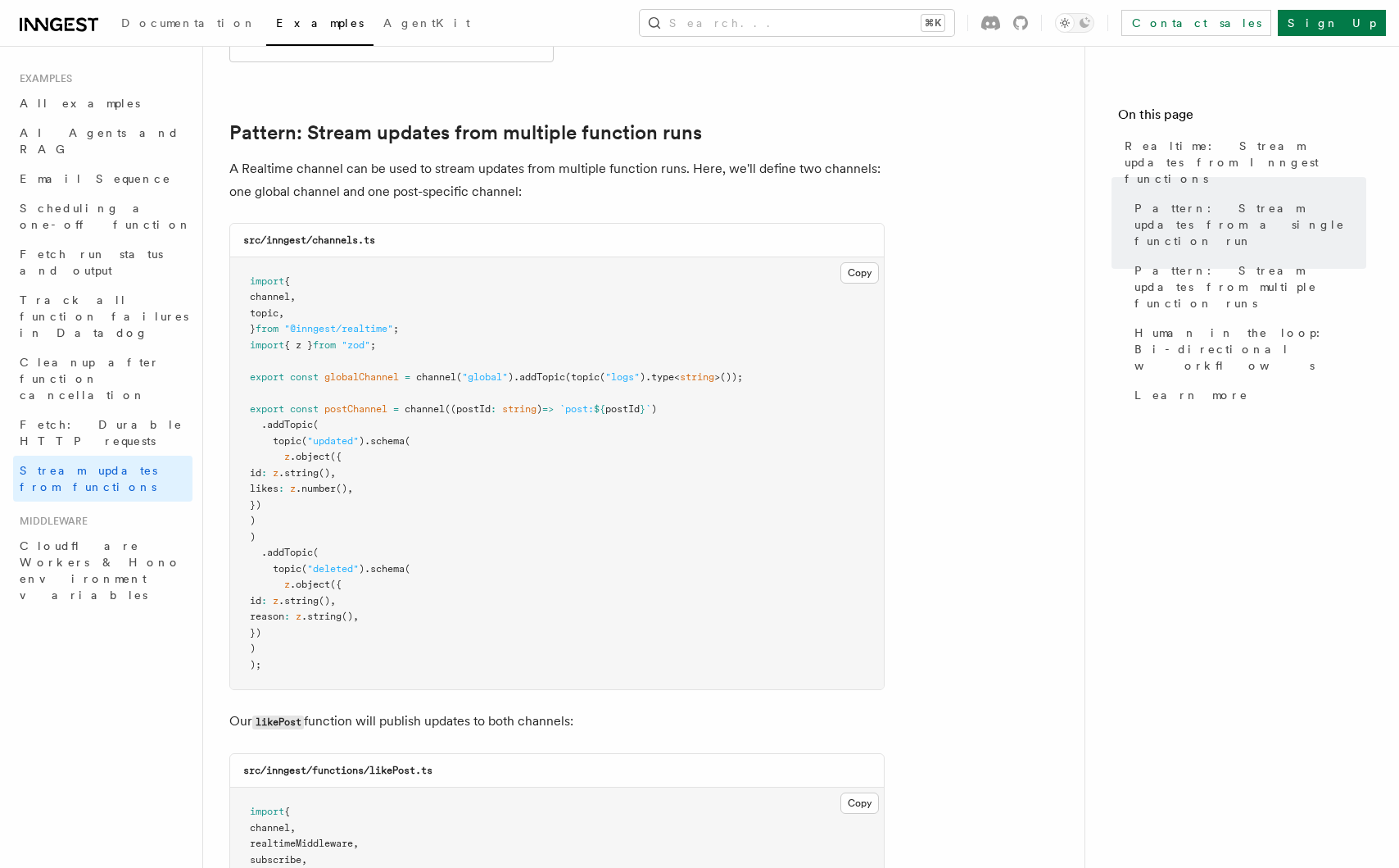
click at [248, 423] on pre "import { channel , topic , } from "@inngest/realtime" ; import { z } from "zod"…" at bounding box center [556, 473] width 654 height 433
click at [262, 499] on span "})" at bounding box center [255, 505] width 11 height 11
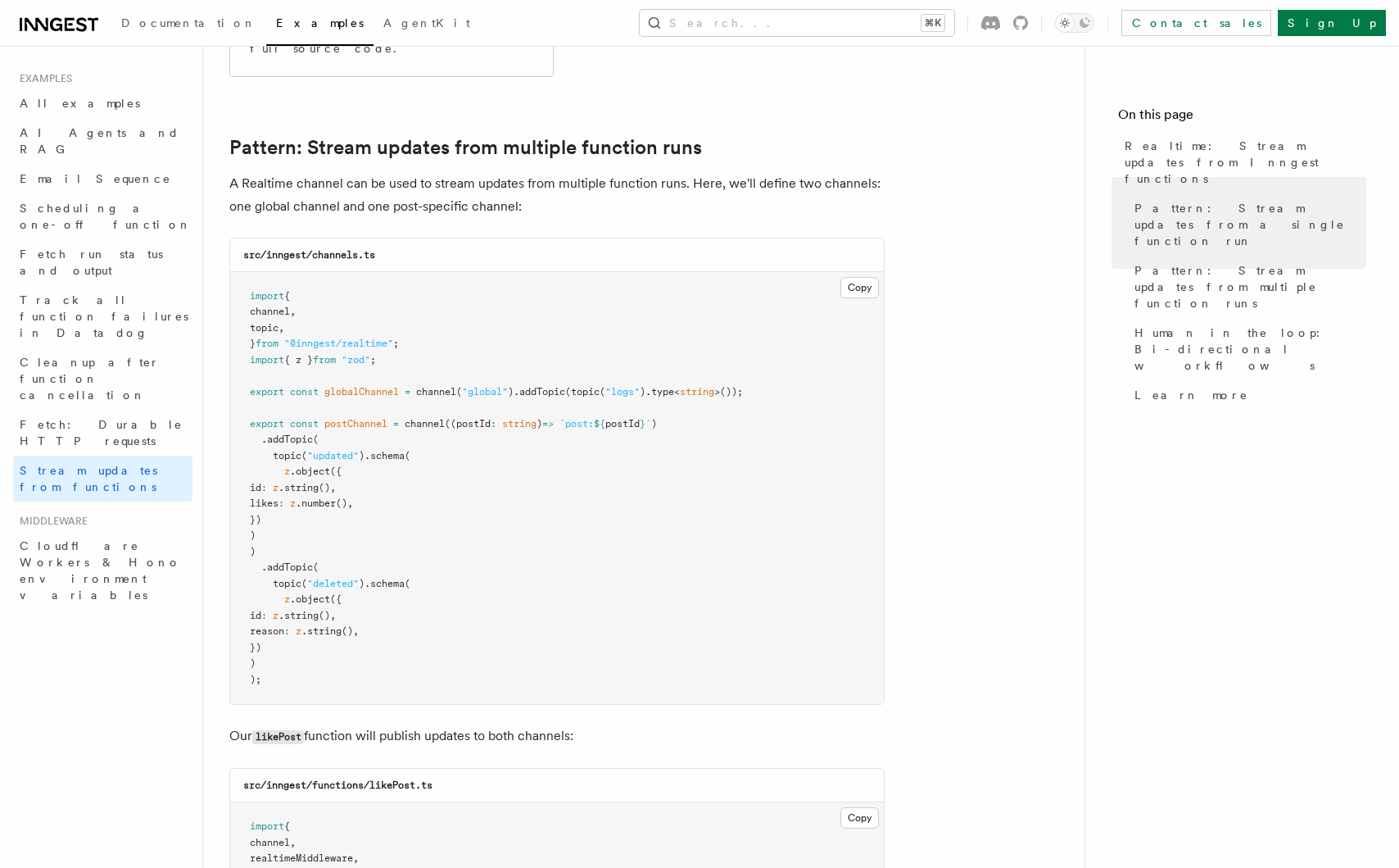
scroll to position [1389, 0]
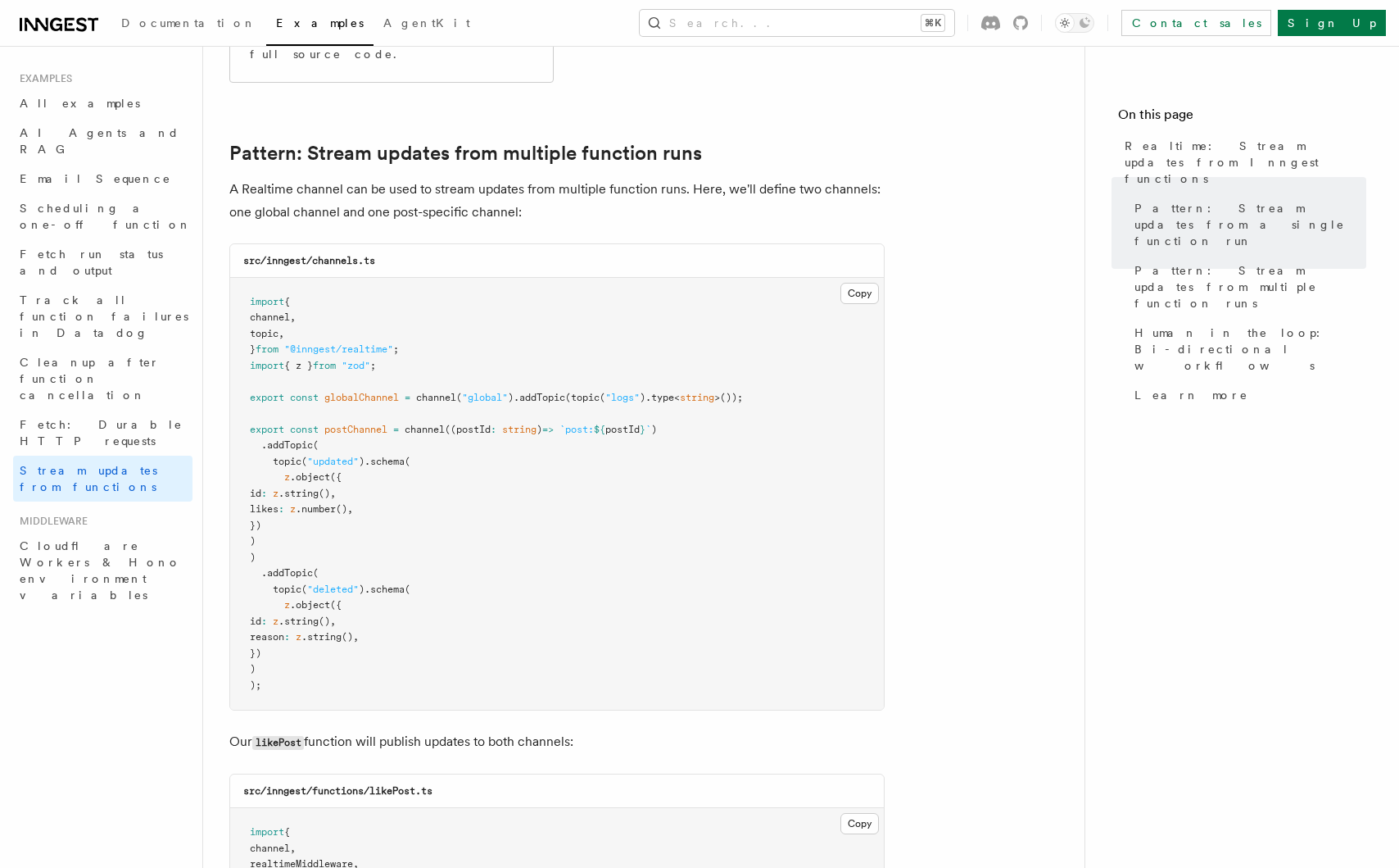
click at [592, 190] on p "A Realtime channel can be used to stream updates from multiple function runs. H…" at bounding box center [556, 200] width 656 height 46
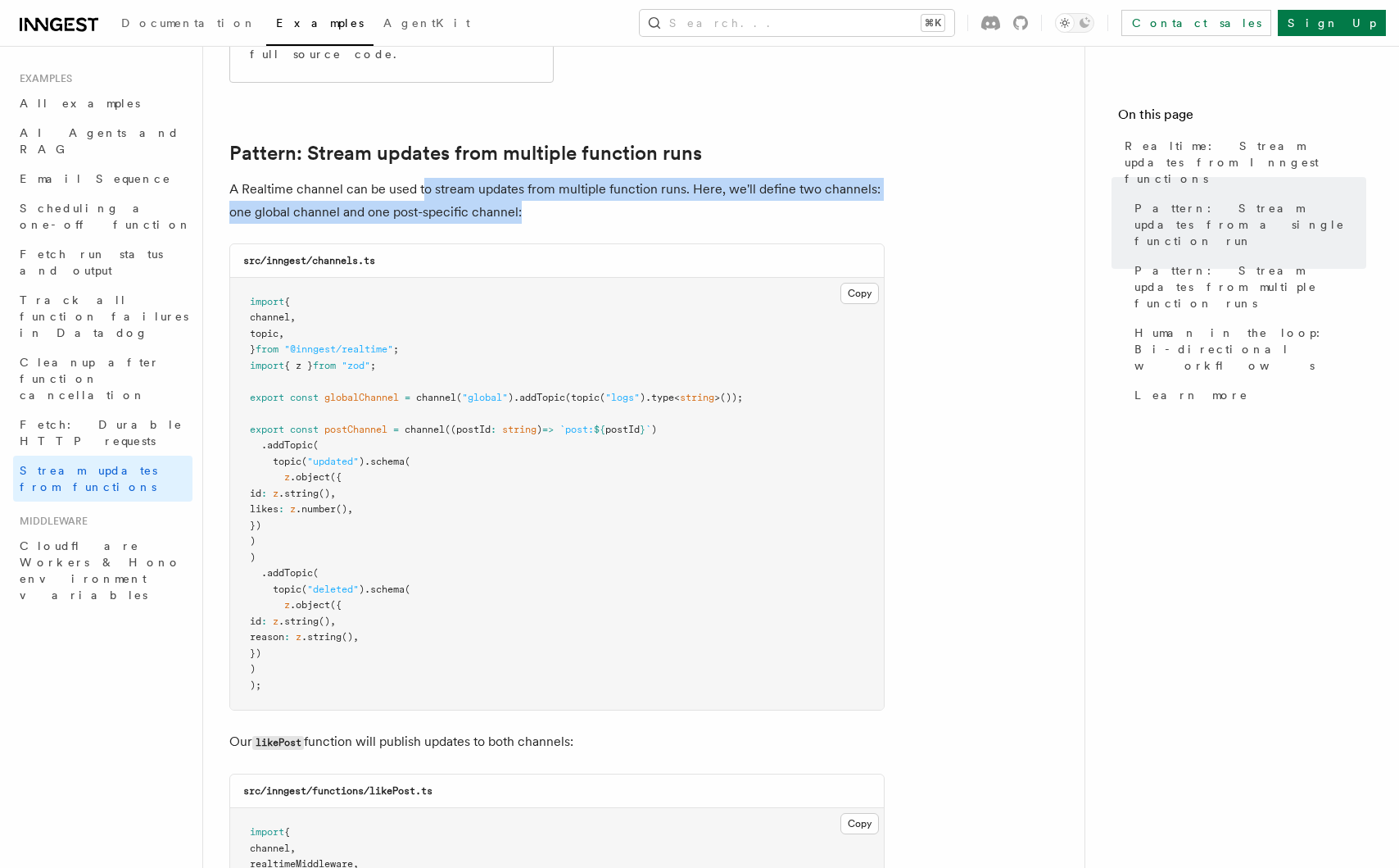
click at [554, 204] on p "A Realtime channel can be used to stream updates from multiple function runs. H…" at bounding box center [556, 200] width 656 height 46
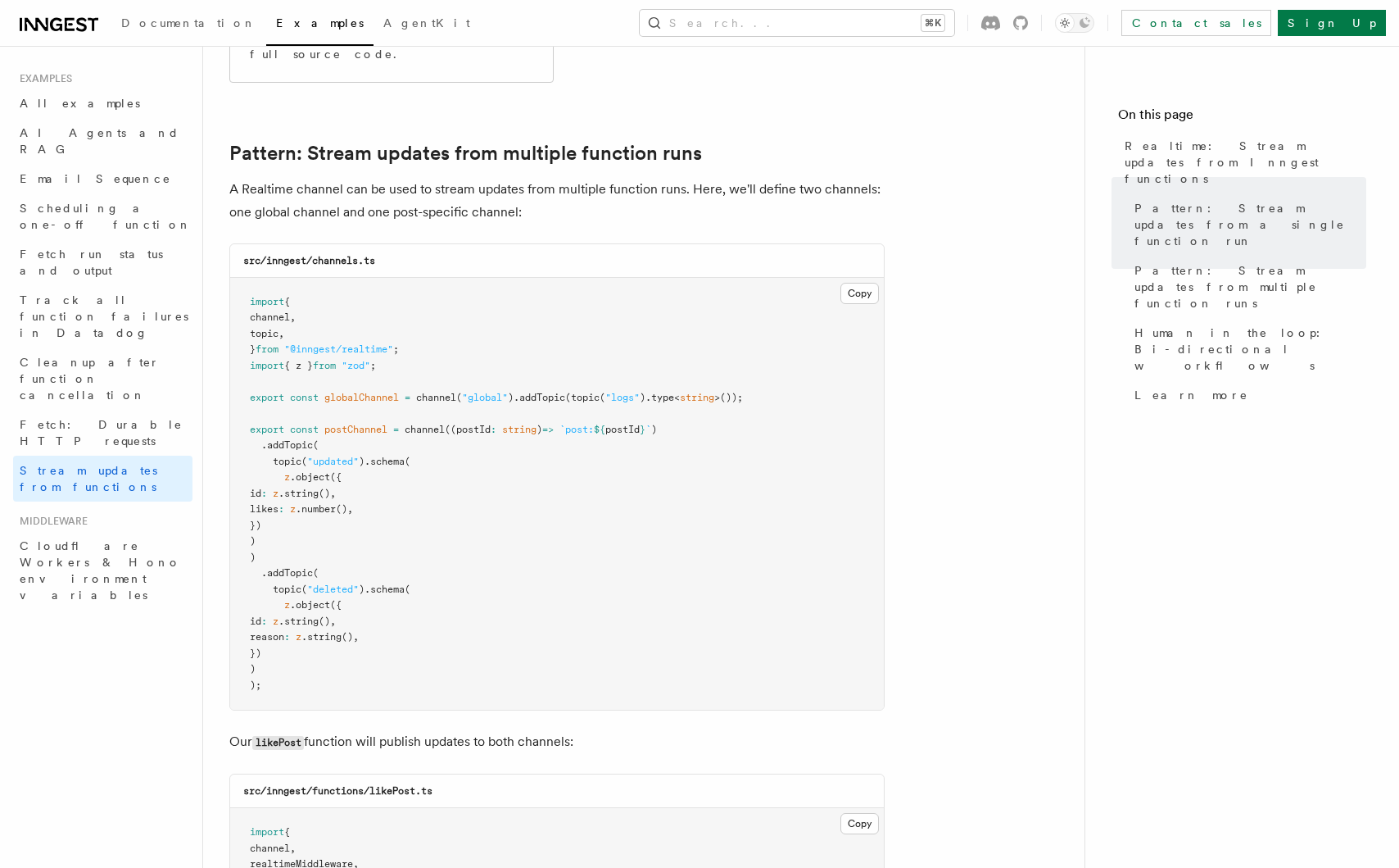
click at [570, 201] on p "A Realtime channel can be used to stream updates from multiple function runs. H…" at bounding box center [556, 200] width 656 height 46
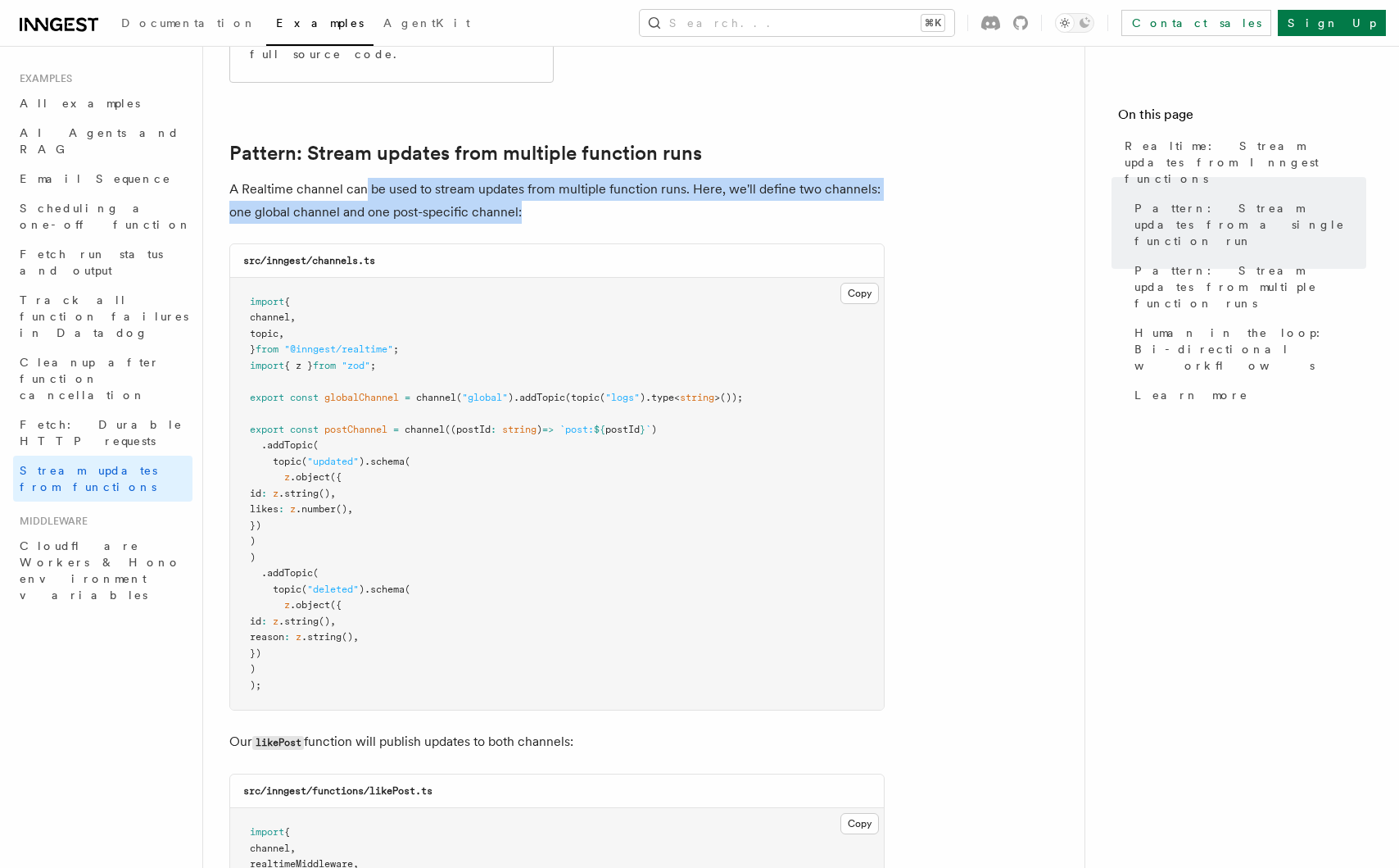
click at [523, 192] on p "A Realtime channel can be used to stream updates from multiple function runs. H…" at bounding box center [556, 200] width 656 height 46
click at [528, 190] on p "A Realtime channel can be used to stream updates from multiple function runs. H…" at bounding box center [556, 200] width 656 height 46
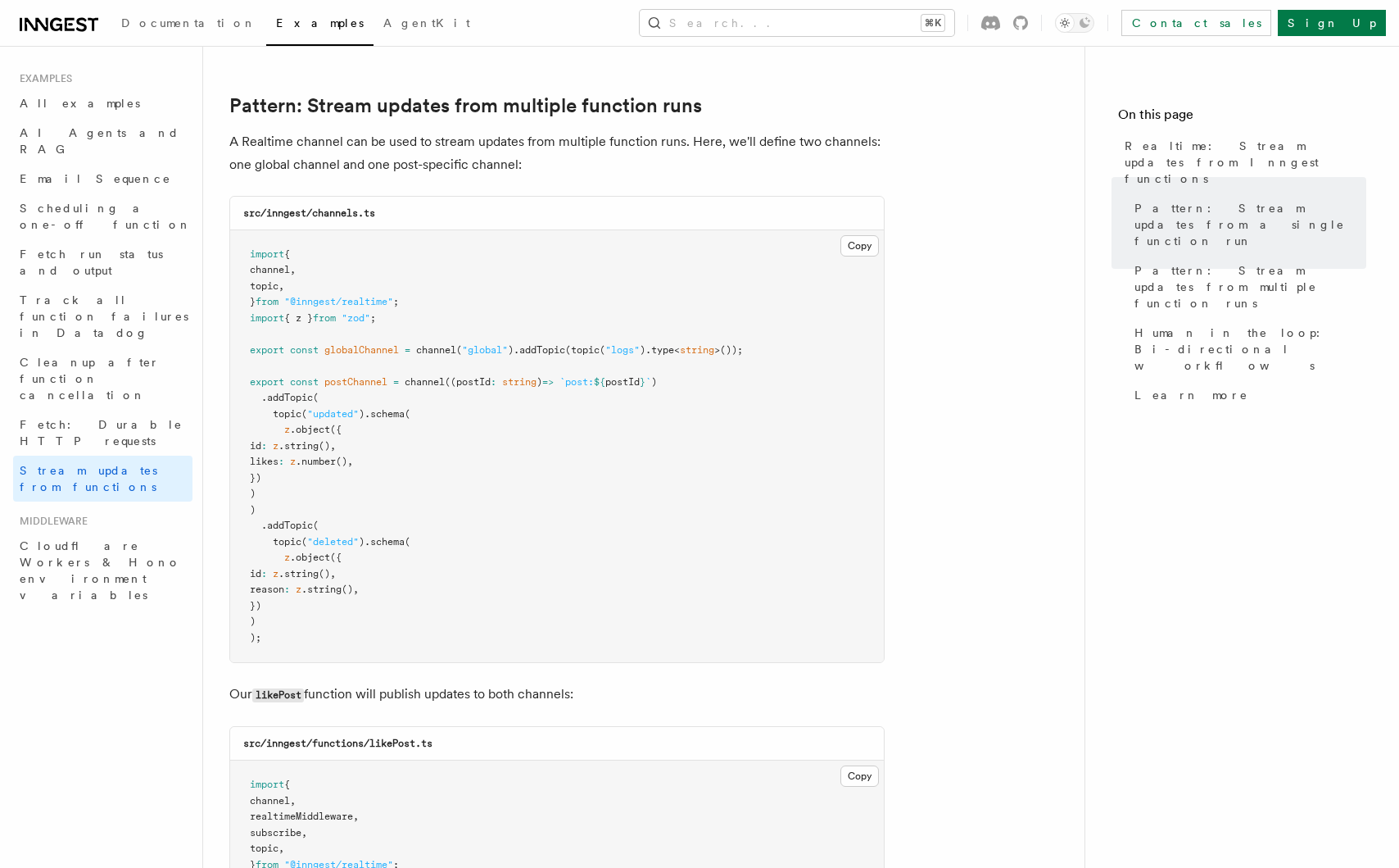
scroll to position [1436, 0]
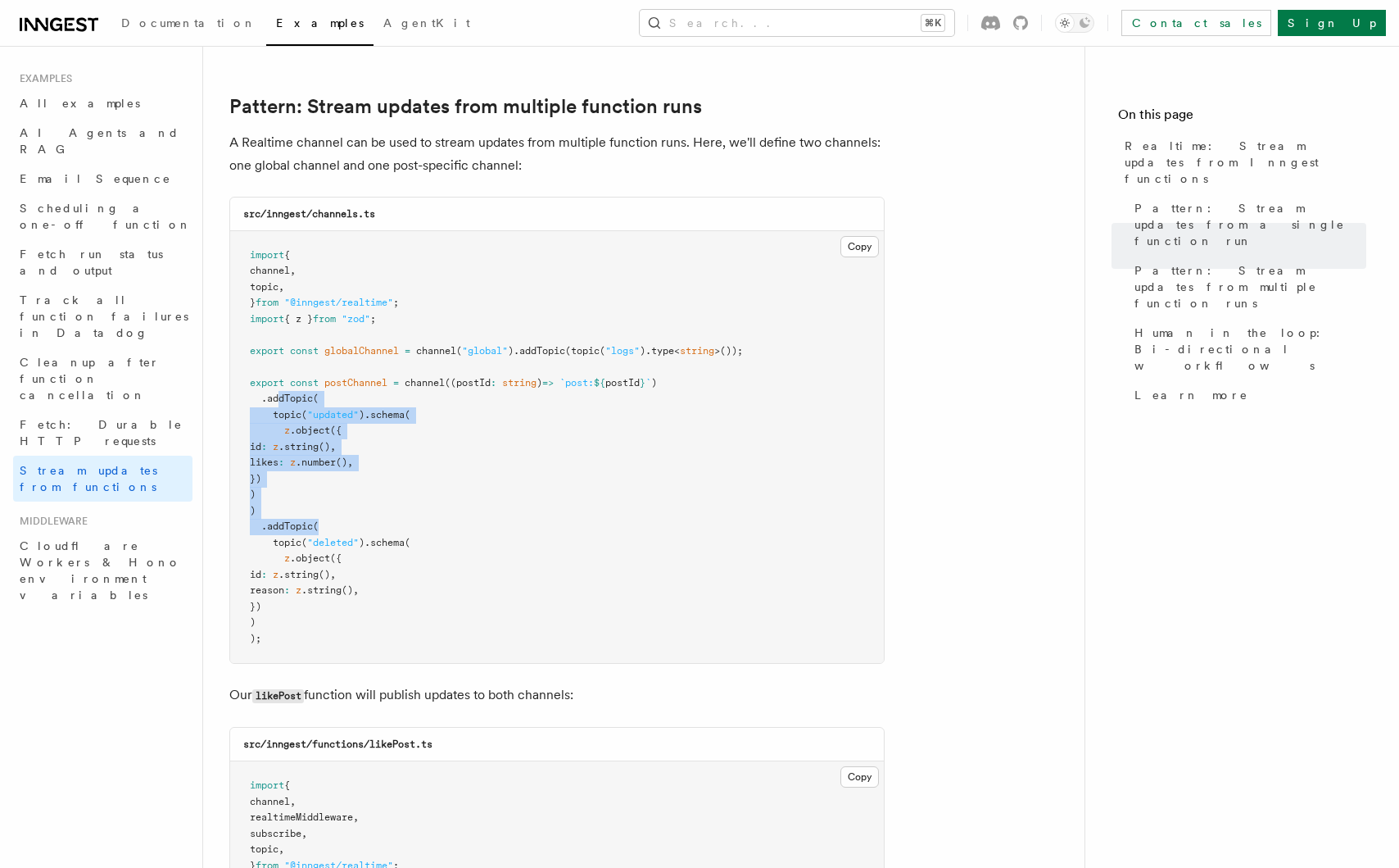
click at [346, 508] on pre "import { channel , topic , } from "@inngest/realtime" ; import { z } from "zod"…" at bounding box center [556, 447] width 654 height 433
click at [348, 512] on pre "import { channel , topic , } from "@inngest/realtime" ; import { z } from "zod"…" at bounding box center [556, 447] width 654 height 433
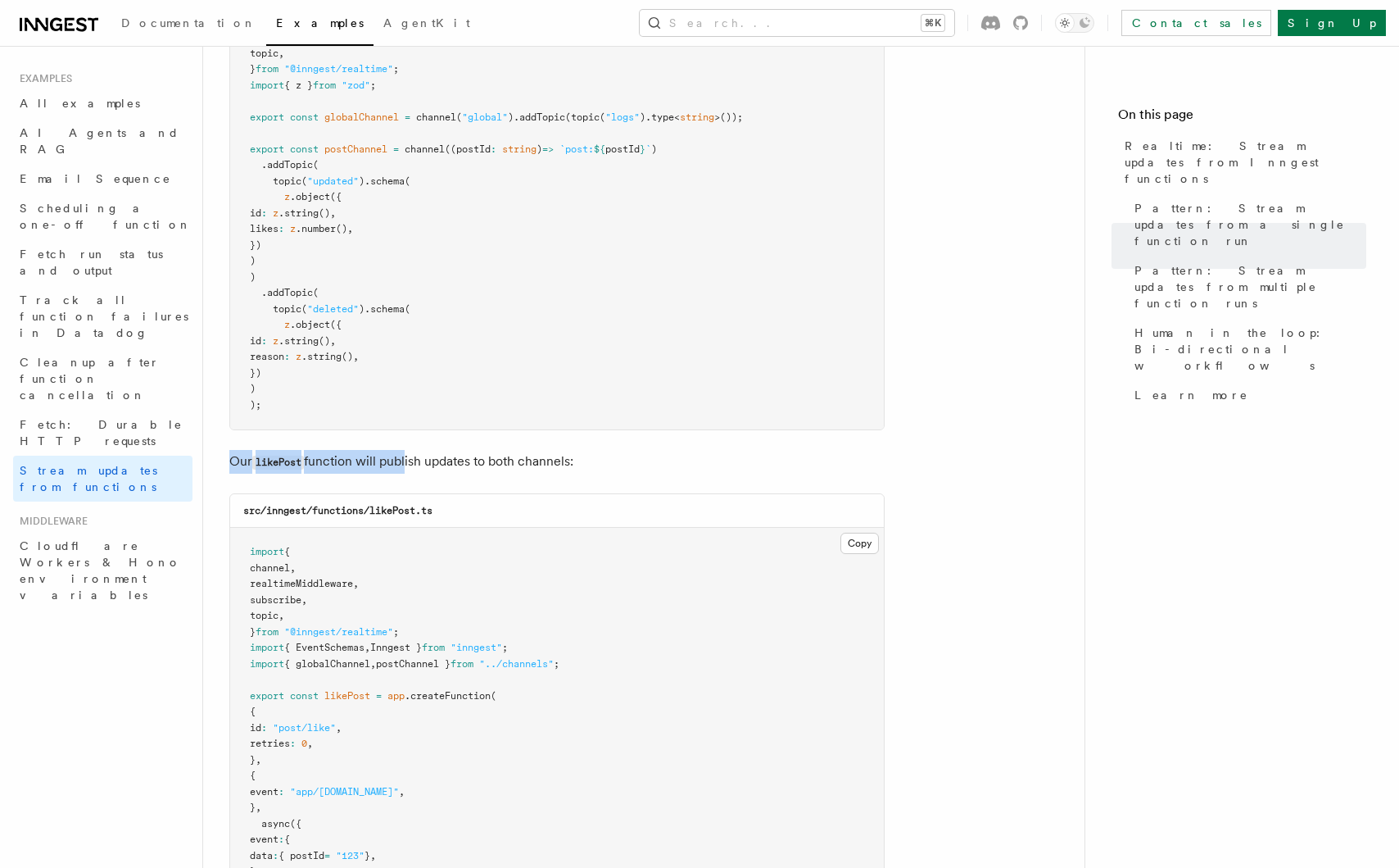
click at [417, 441] on div "Examples Realtime: Stream updates from Inngest functions Inngest Realtime enabl…" at bounding box center [670, 757] width 934 height 4854
click at [437, 449] on p "Our likePost function will publish updates to both channels:" at bounding box center [556, 461] width 656 height 23
click at [379, 449] on p "Our likePost function will publish updates to both channels:" at bounding box center [556, 461] width 656 height 23
click at [385, 449] on p "Our likePost function will publish updates to both channels:" at bounding box center [556, 461] width 656 height 23
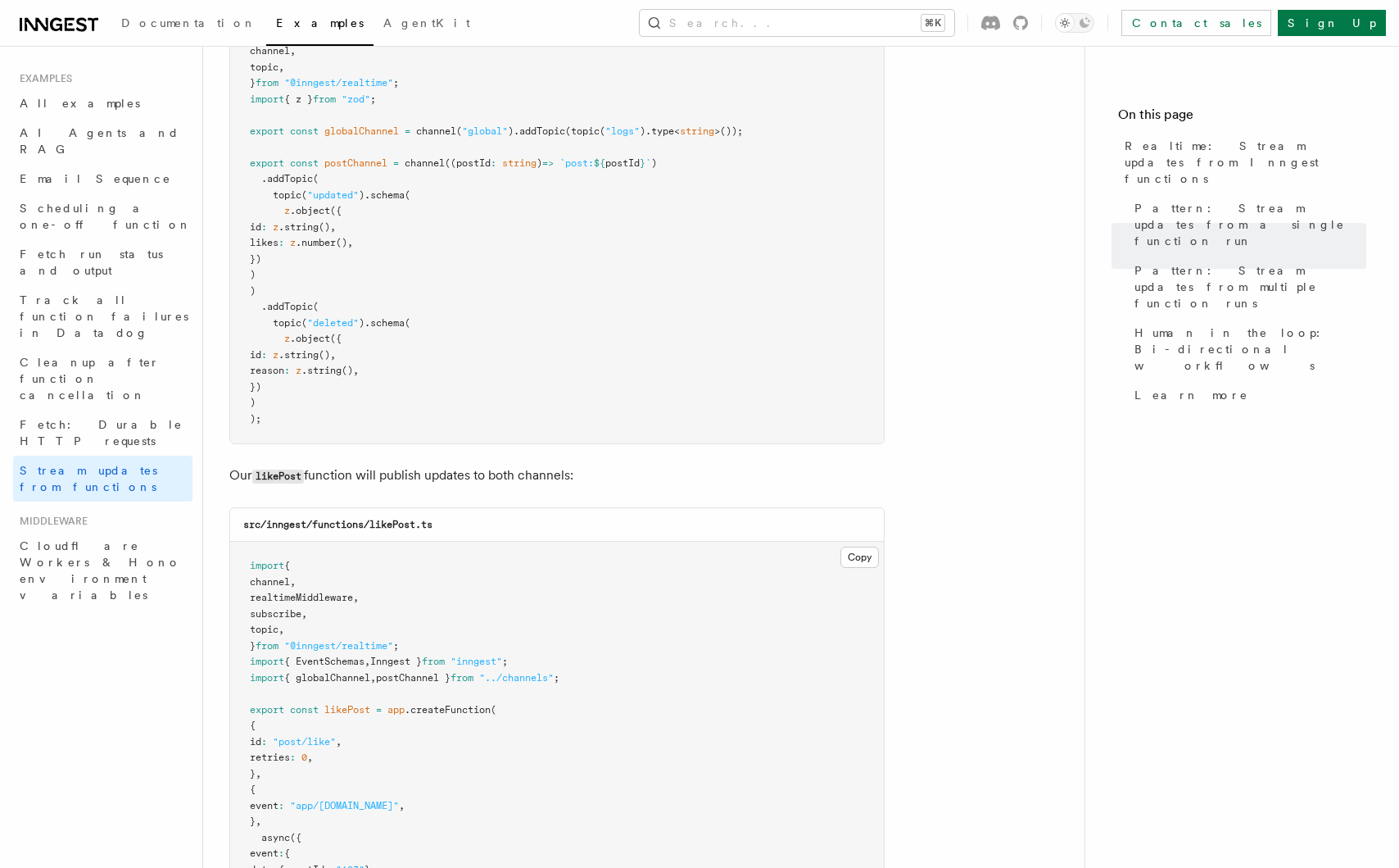
click at [236, 152] on pre "import { channel , topic , } from "@inngest/realtime" ; import { z } from "zod"…" at bounding box center [556, 227] width 654 height 433
click at [369, 278] on pre "import { channel , topic , } from "@inngest/realtime" ; import { z } from "zod"…" at bounding box center [556, 227] width 654 height 433
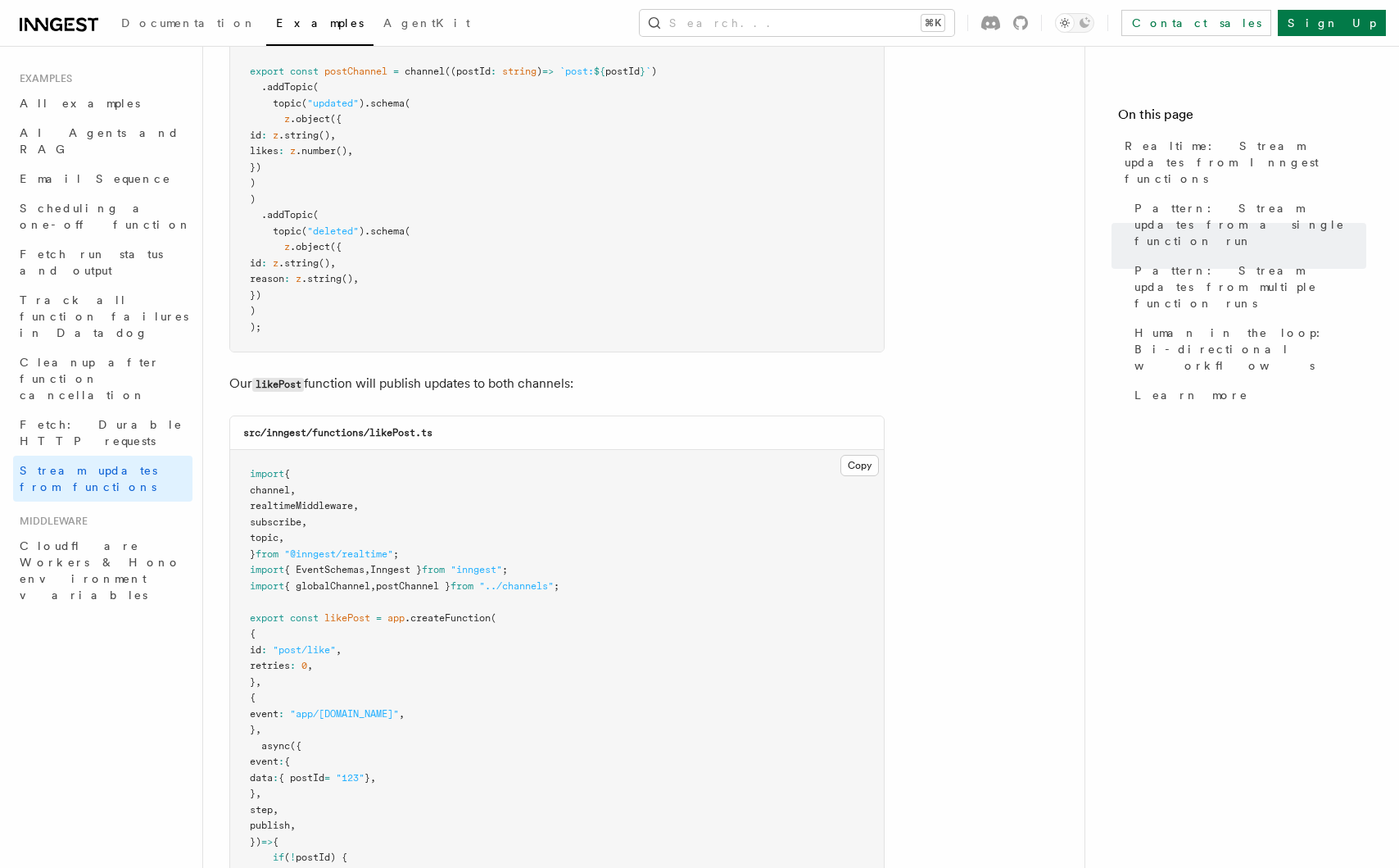
scroll to position [1761, 0]
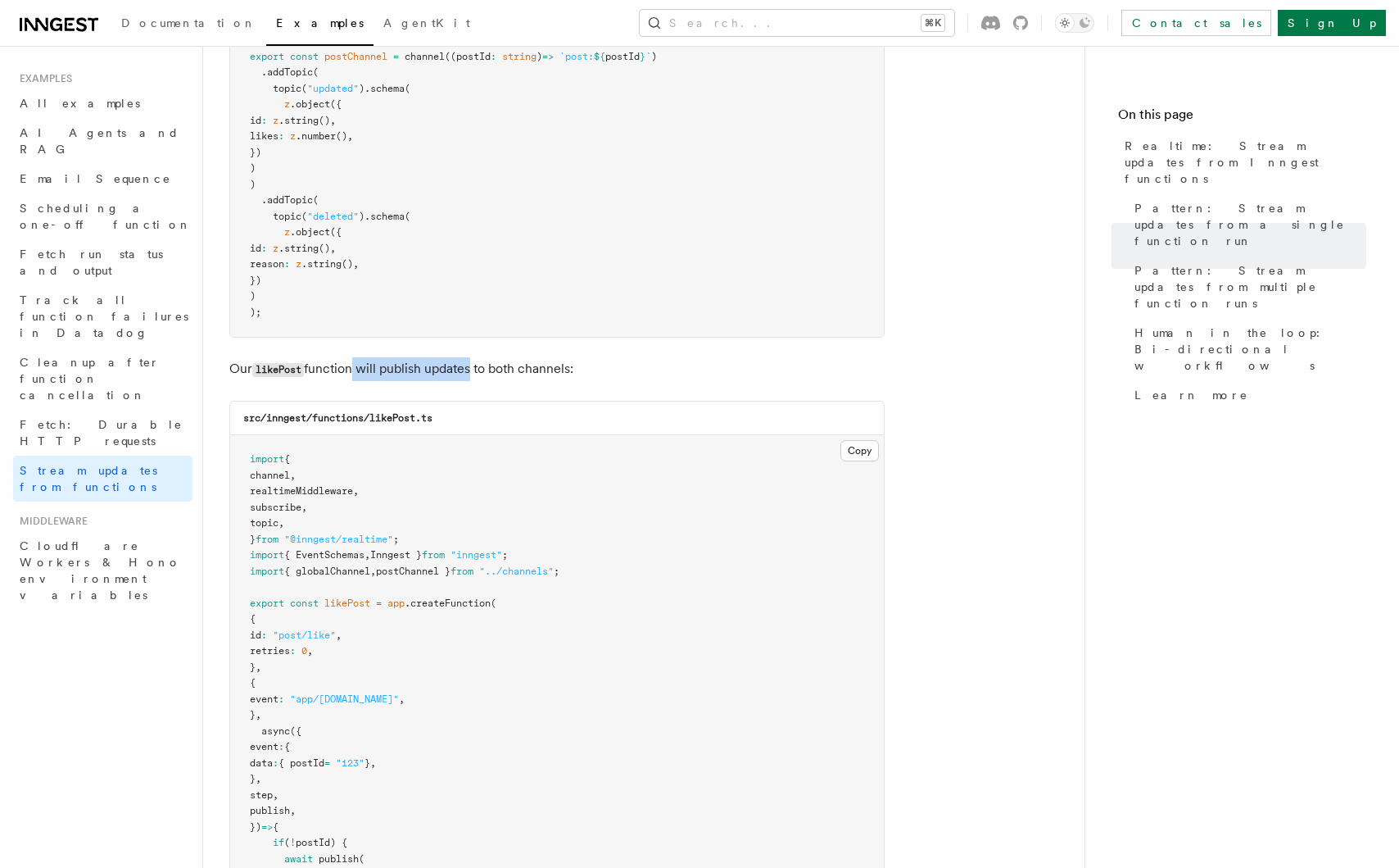
click at [485, 359] on p "Our likePost function will publish updates to both channels:" at bounding box center [556, 369] width 656 height 23
click at [490, 359] on p "Our likePost function will publish updates to both channels:" at bounding box center [556, 369] width 656 height 23
click at [397, 358] on p "Our likePost function will publish updates to both channels:" at bounding box center [556, 369] width 656 height 23
click at [410, 358] on p "Our likePost function will publish updates to both channels:" at bounding box center [556, 369] width 656 height 23
click at [455, 358] on p "Our likePost function will publish updates to both channels:" at bounding box center [556, 369] width 656 height 23
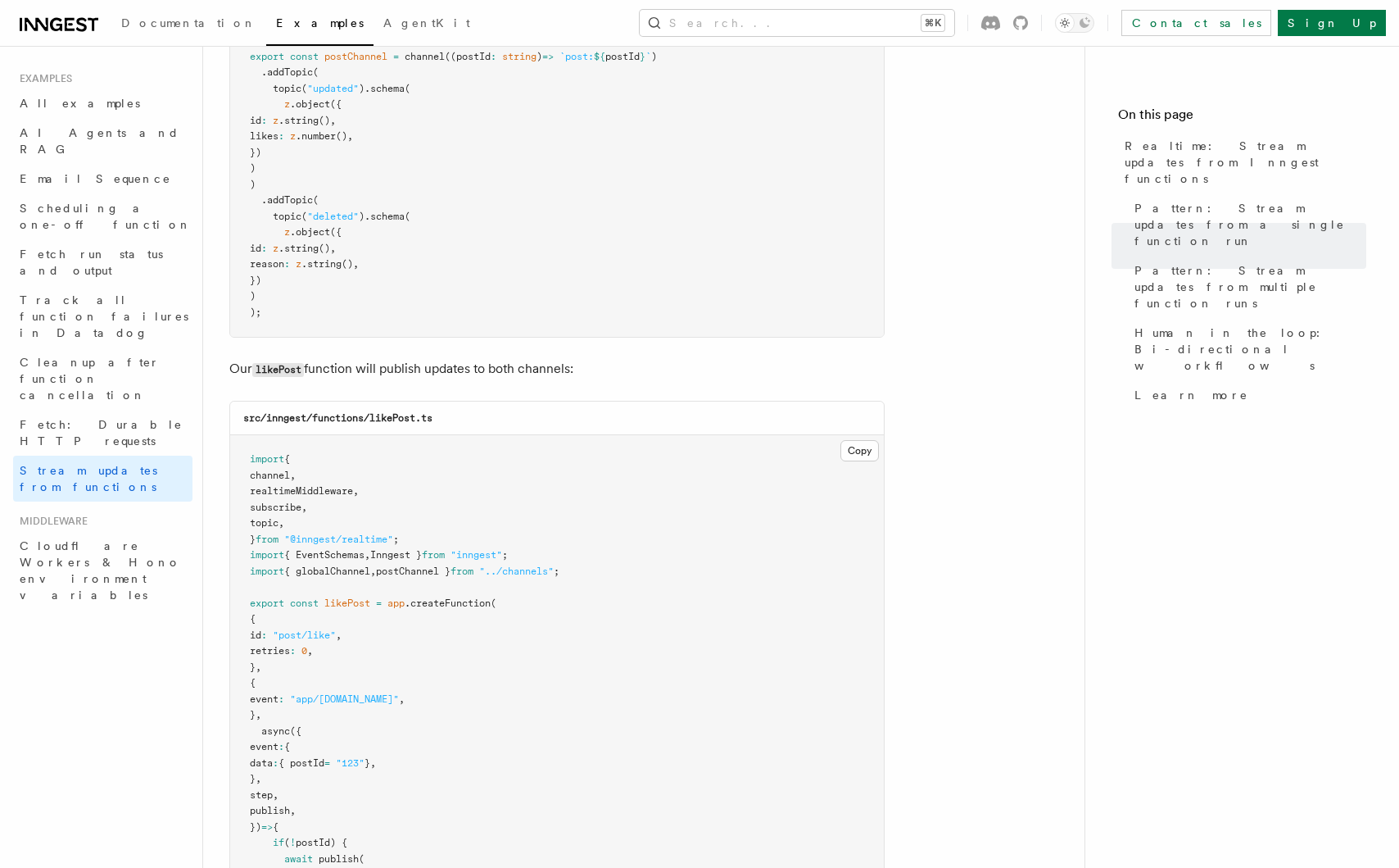
click at [460, 358] on p "Our likePost function will publish updates to both channels:" at bounding box center [556, 369] width 656 height 23
click at [536, 358] on p "Our likePost function will publish updates to both channels:" at bounding box center [556, 369] width 656 height 23
click at [540, 358] on p "Our likePost function will publish updates to both channels:" at bounding box center [556, 369] width 656 height 23
click at [488, 352] on div "Examples Realtime: Stream updates from Inngest functions Inngest Realtime enabl…" at bounding box center [670, 665] width 934 height 4854
click at [494, 358] on p "Our likePost function will publish updates to both channels:" at bounding box center [556, 369] width 656 height 23
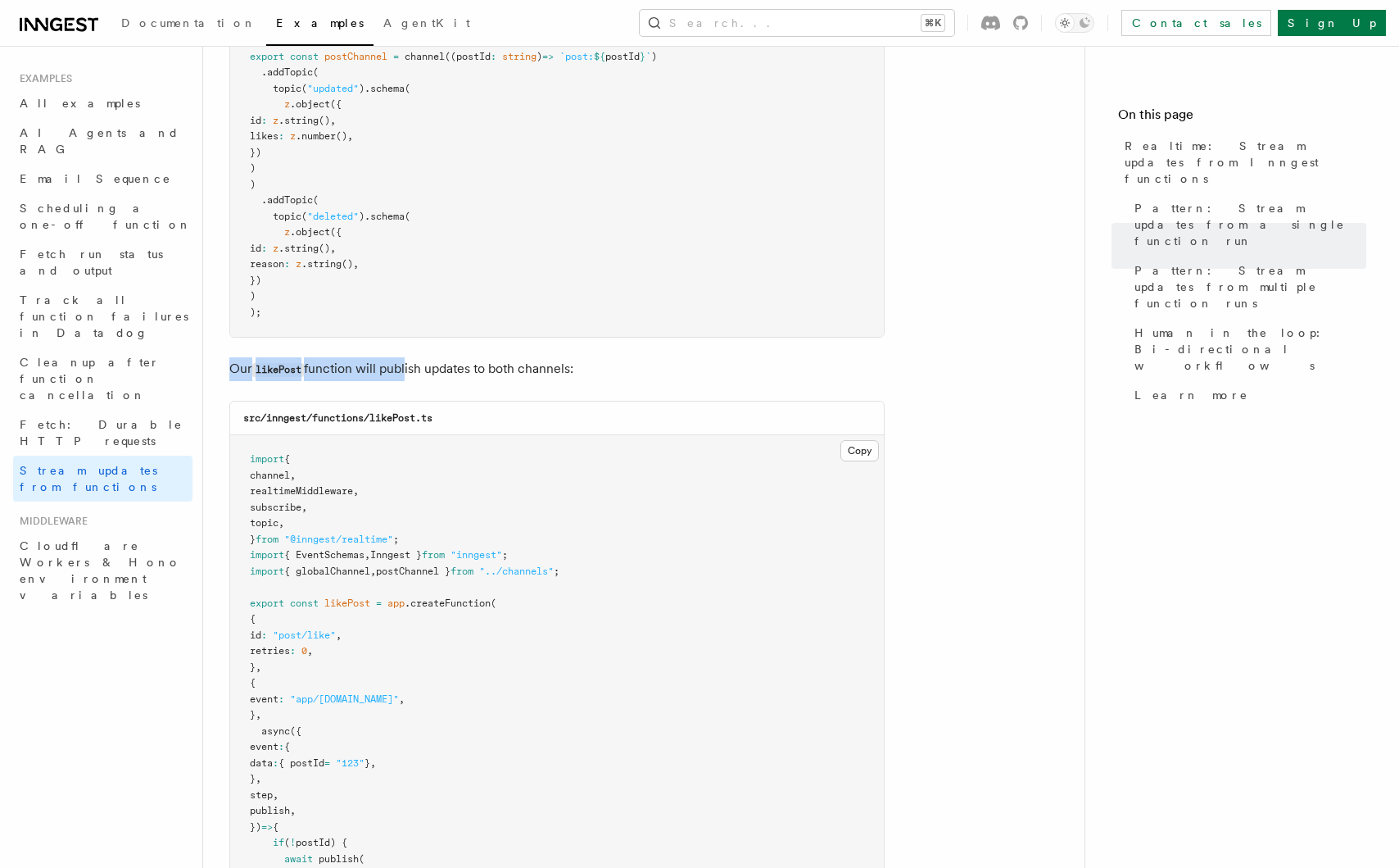
click at [407, 347] on div "Examples Realtime: Stream updates from Inngest functions Inngest Realtime enabl…" at bounding box center [670, 665] width 934 height 4854
click at [410, 358] on p "Our likePost function will publish updates to both channels:" at bounding box center [556, 369] width 656 height 23
click at [599, 358] on p "Our likePost function will publish updates to both channels:" at bounding box center [556, 369] width 656 height 23
click at [611, 358] on p "Our likePost function will publish updates to both channels:" at bounding box center [556, 369] width 656 height 23
click at [563, 358] on p "Our likePost function will publish updates to both channels:" at bounding box center [556, 369] width 656 height 23
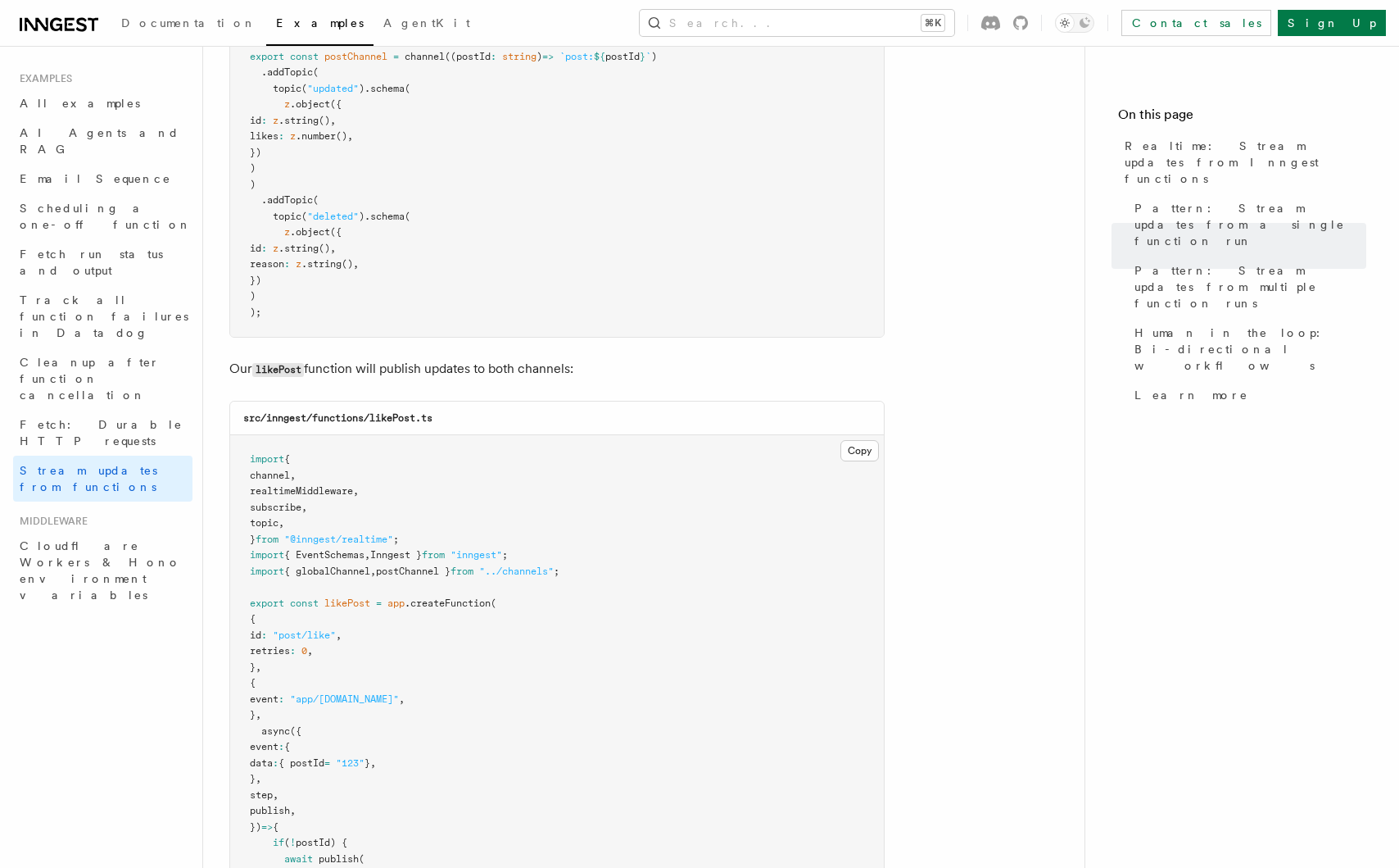
click at [567, 358] on p "Our likePost function will publish updates to both channels:" at bounding box center [556, 369] width 656 height 23
click at [475, 352] on div "Examples Realtime: Stream updates from Inngest functions Inngest Realtime enabl…" at bounding box center [670, 665] width 934 height 4854
click at [485, 358] on p "Our likePost function will publish updates to both channels:" at bounding box center [556, 369] width 656 height 23
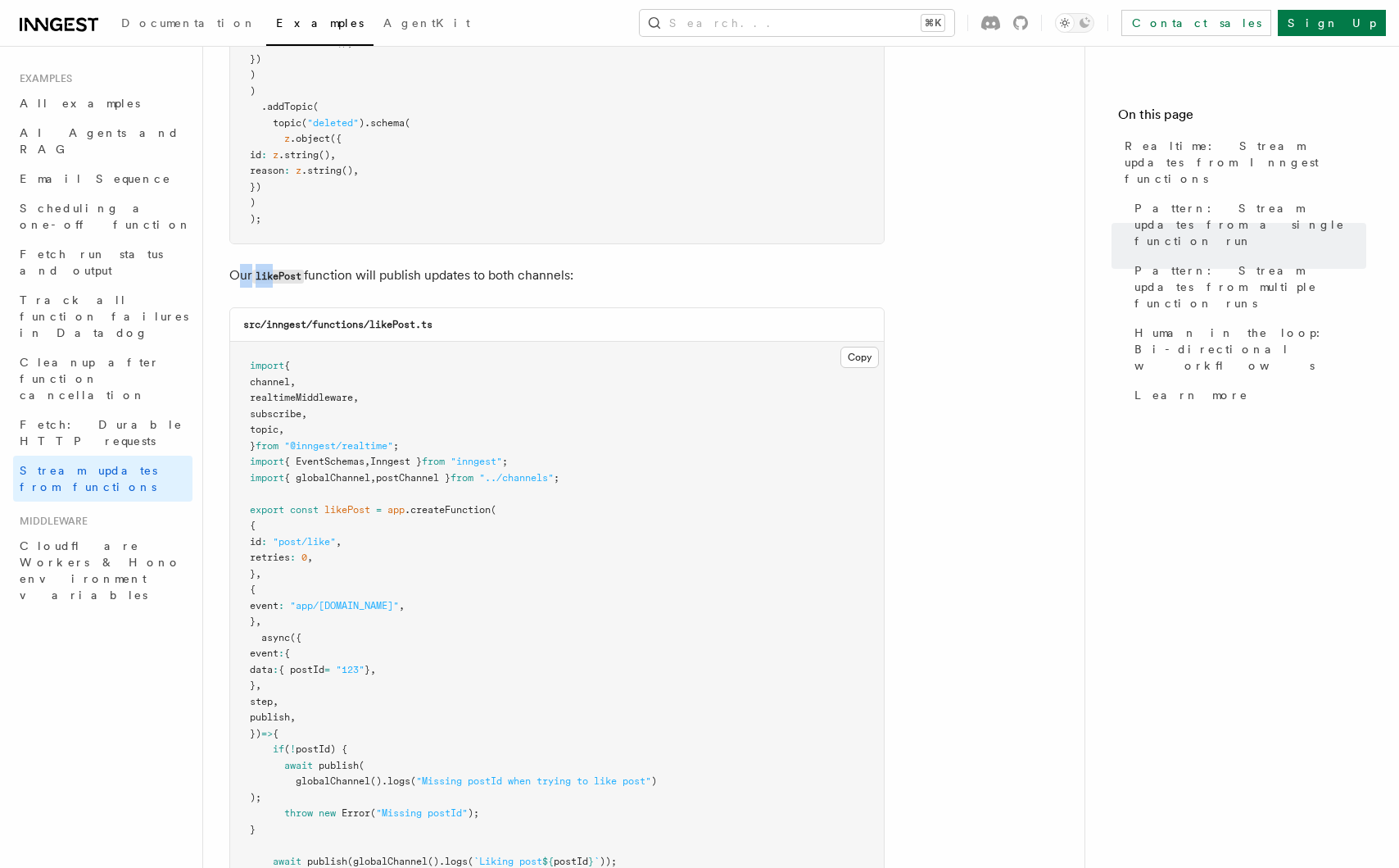
click at [292, 264] on p "Our likePost function will publish updates to both channels:" at bounding box center [556, 275] width 656 height 23
click at [366, 264] on p "Our likePost function will publish updates to both channels:" at bounding box center [556, 275] width 656 height 23
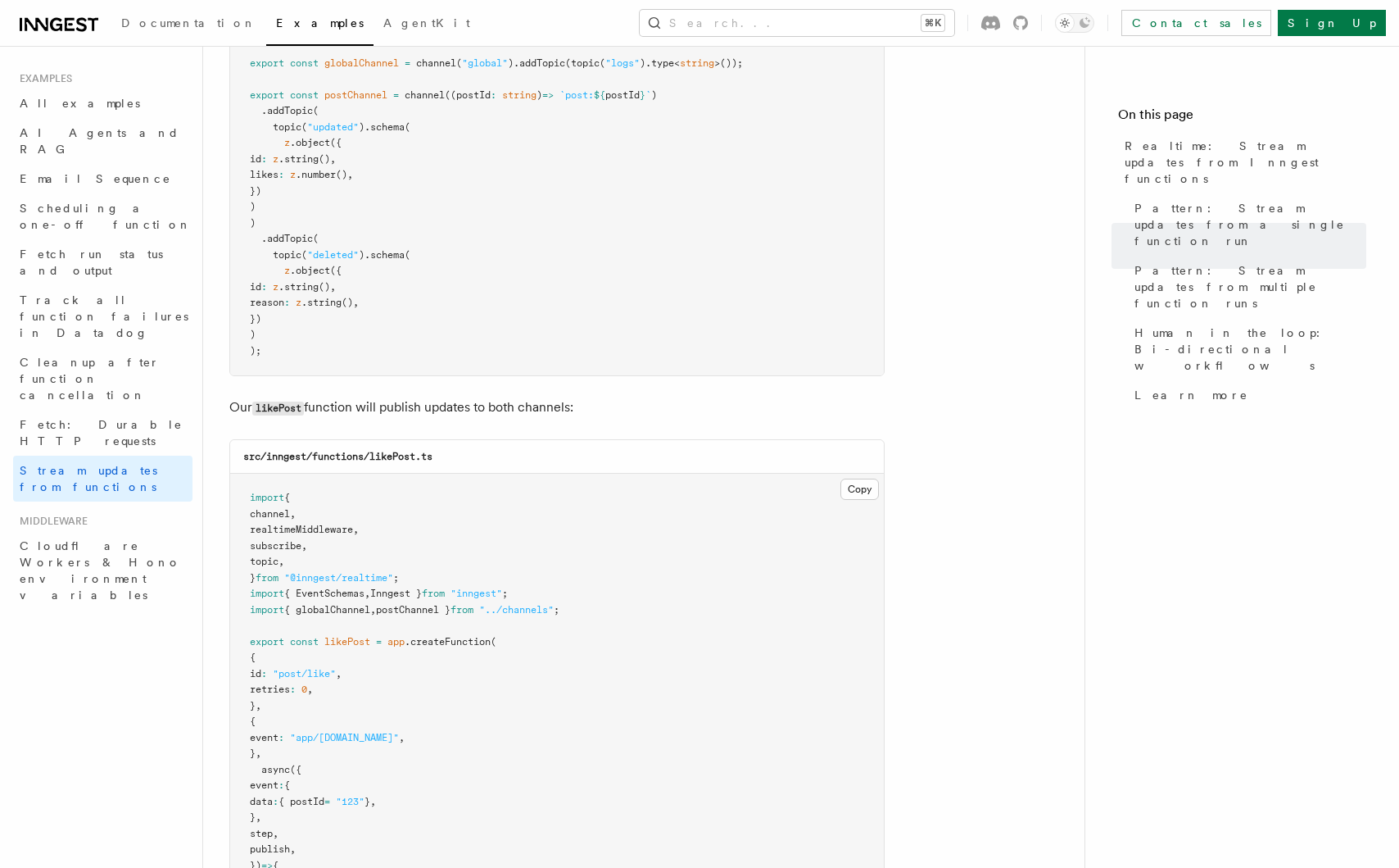
scroll to position [1722, 0]
click at [288, 275] on code "import { channel , topic , } from "@inngest/realtime" ; import { z } from "zod"…" at bounding box center [496, 160] width 494 height 395
click at [284, 297] on span "reason" at bounding box center [266, 303] width 35 height 11
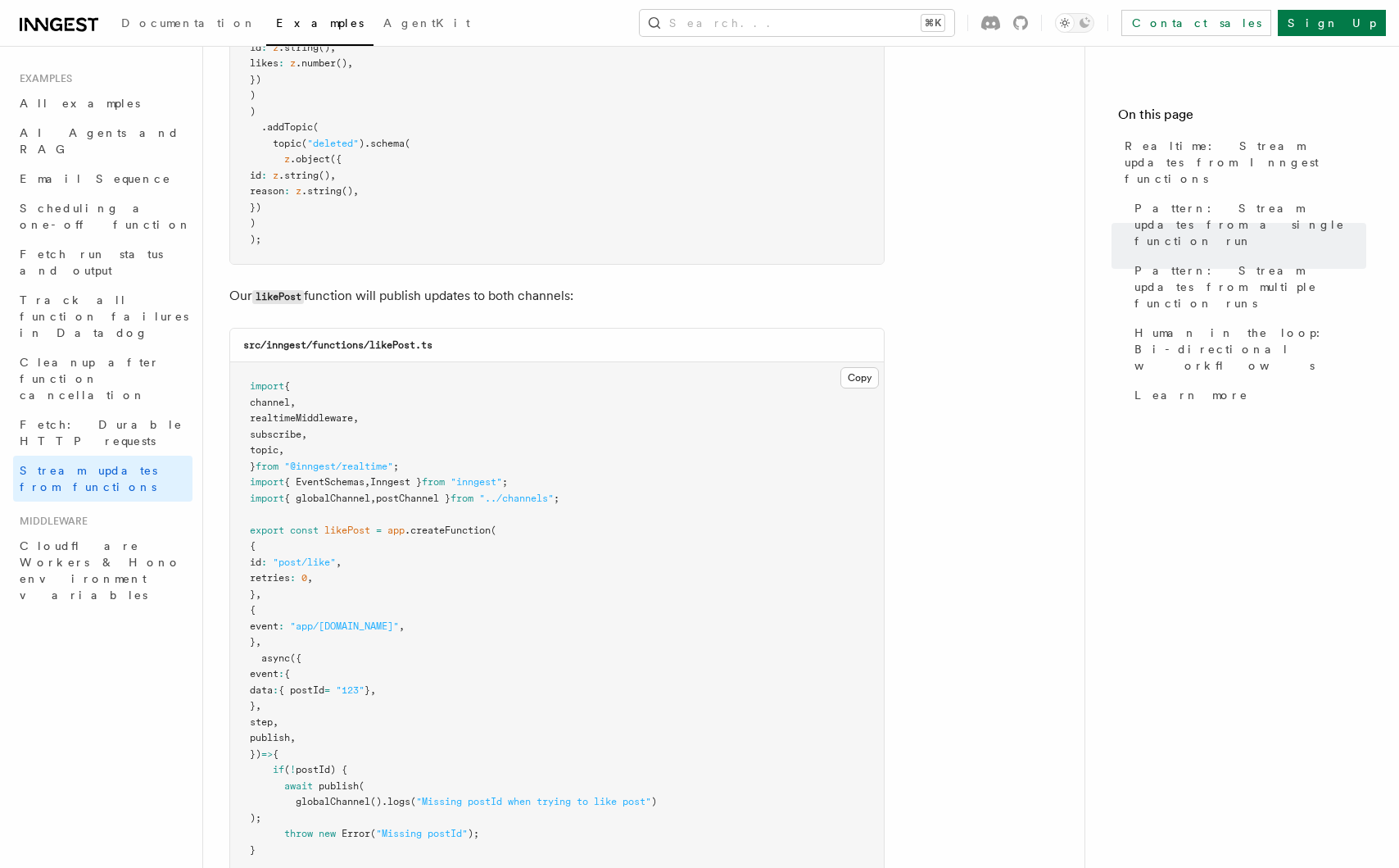
scroll to position [1987, 0]
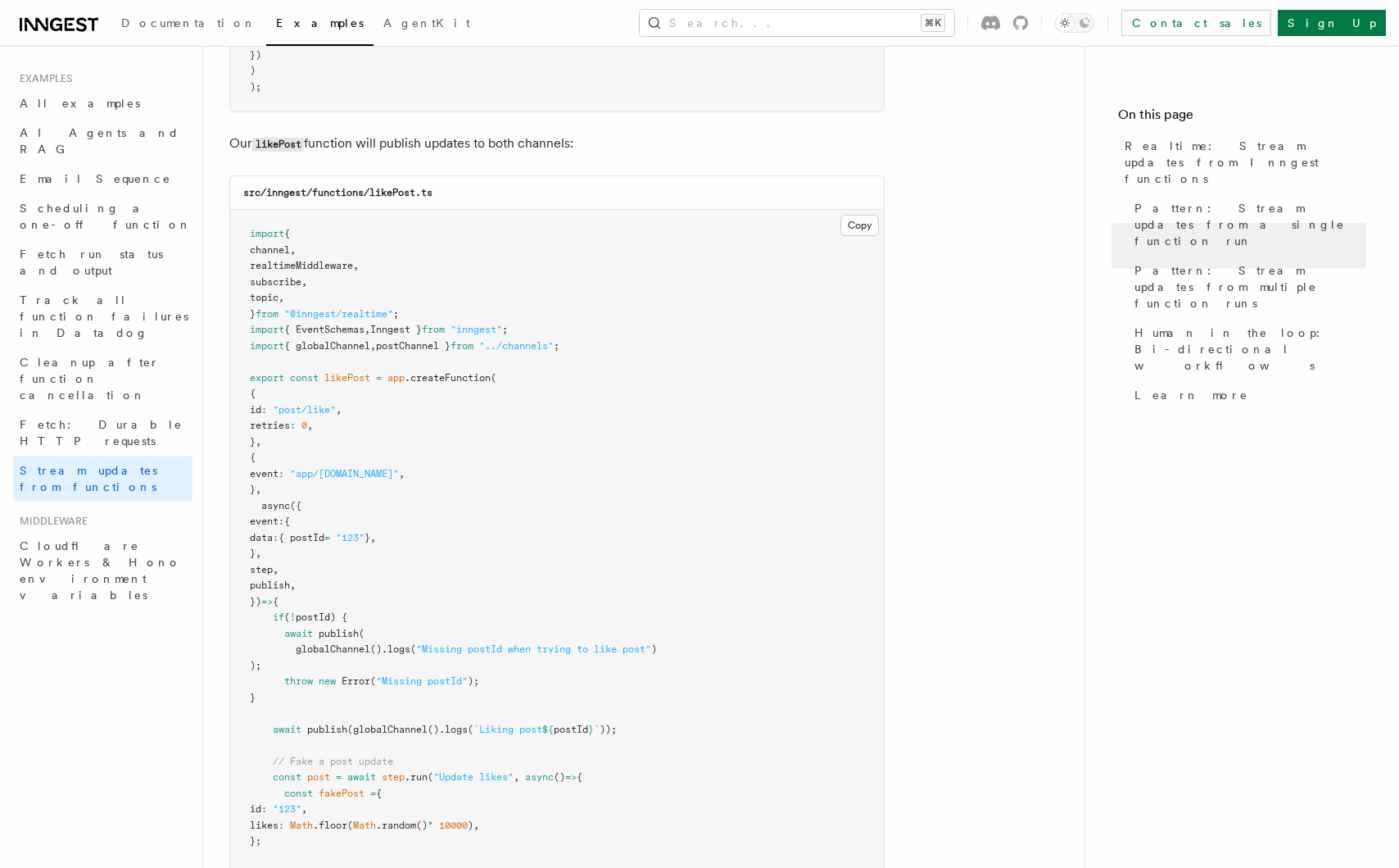
click at [340, 594] on pre "import { channel , realtimeMiddleware , subscribe , topic , } from "@inngest/re…" at bounding box center [556, 594] width 654 height 768
click at [341, 611] on span "postId) {" at bounding box center [321, 617] width 52 height 11
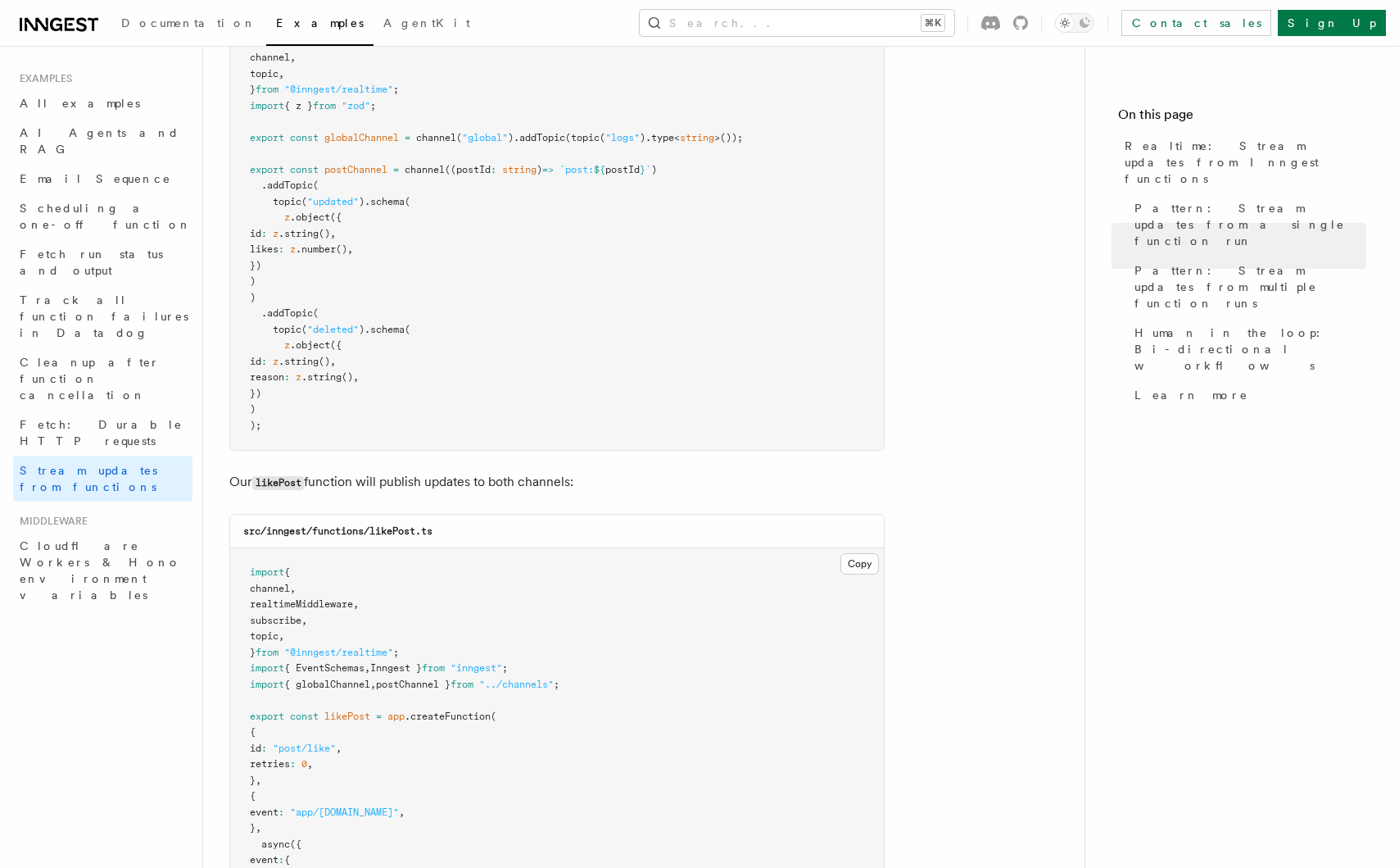
scroll to position [1629, 0]
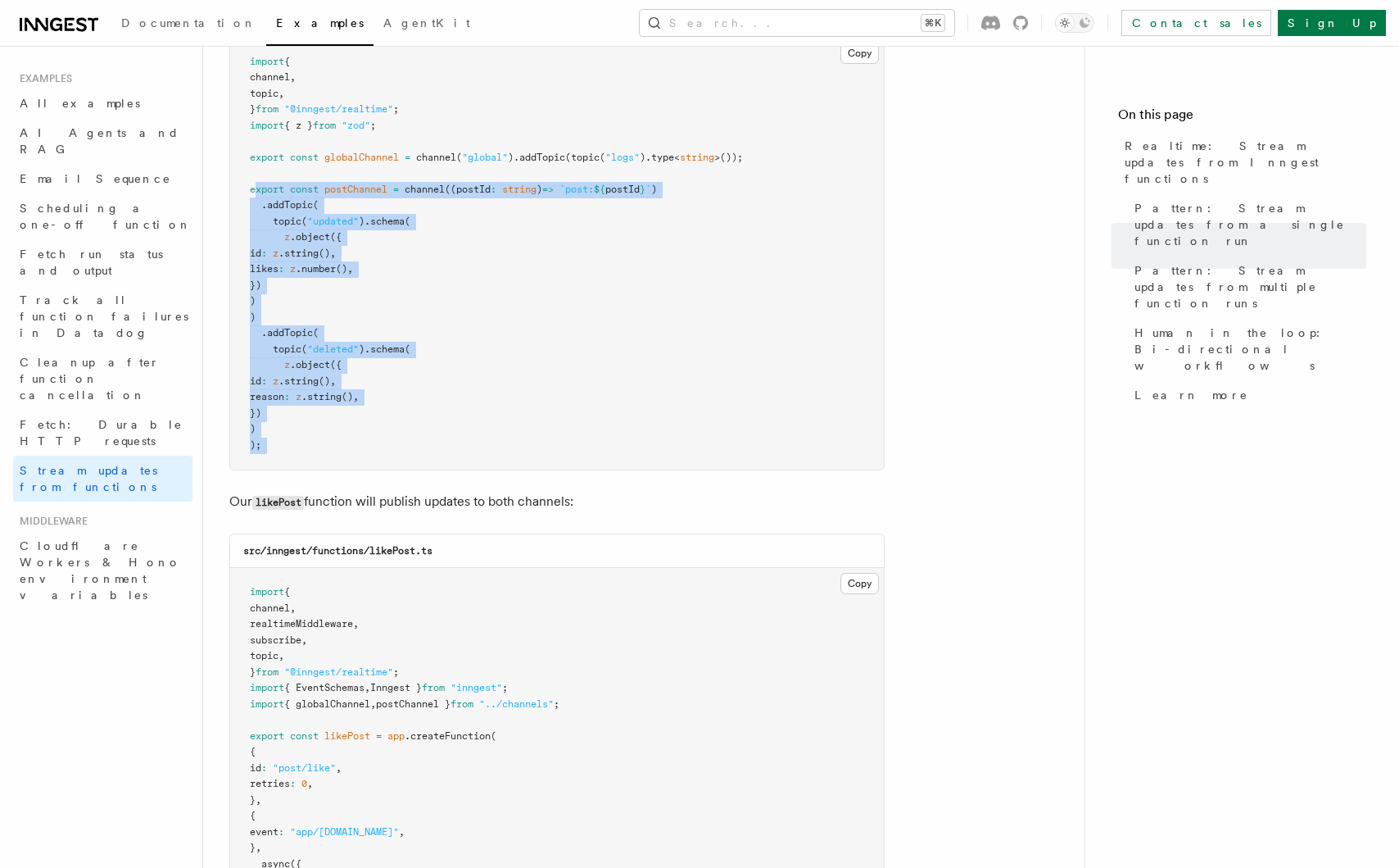
click at [322, 469] on article "Examples Realtime: Stream updates from Inngest functions Inngest Realtime enabl…" at bounding box center [644, 834] width 829 height 4783
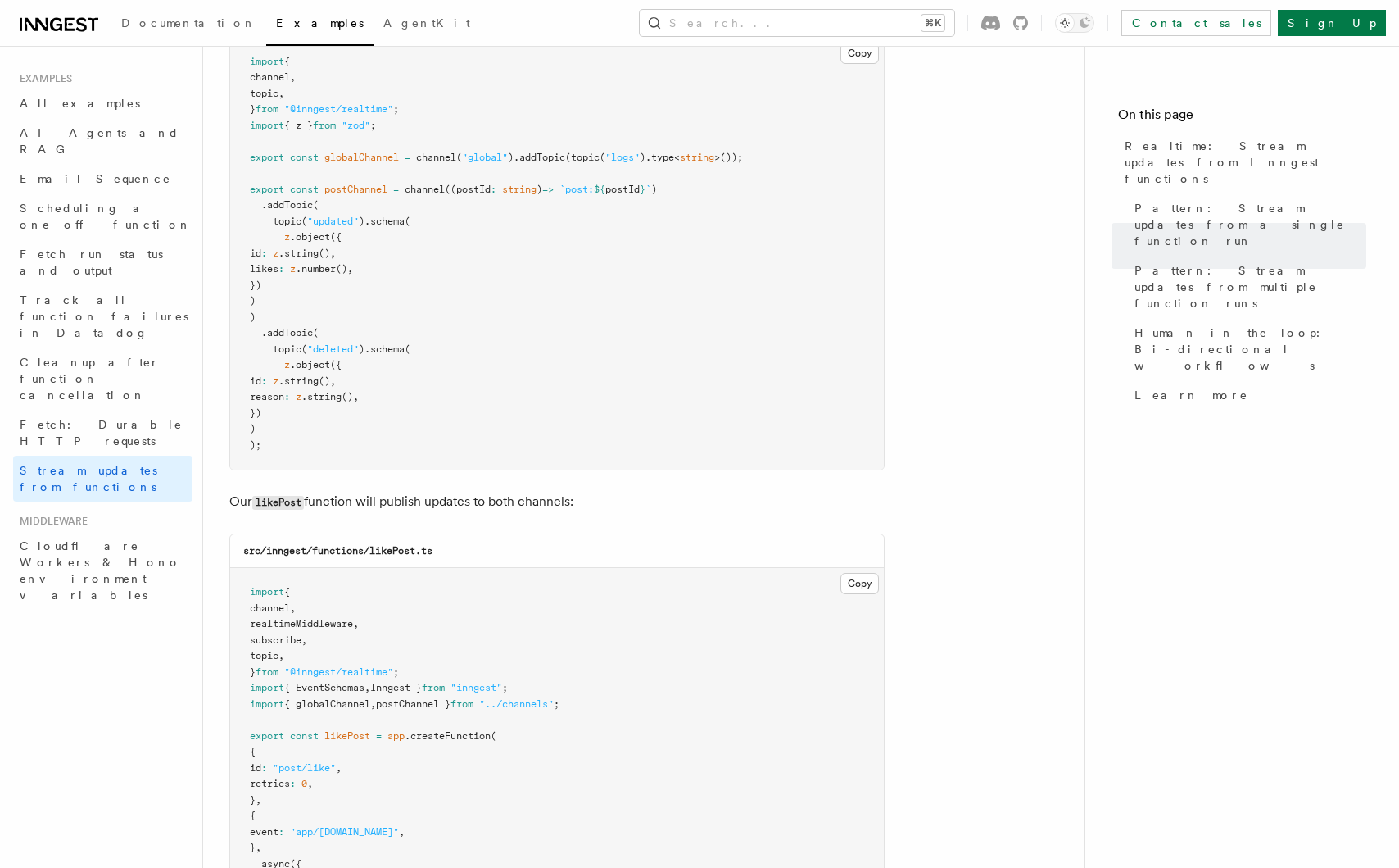
click at [394, 395] on pre "import { channel , topic , } from "@inngest/realtime" ; import { z } from "zod"…" at bounding box center [556, 253] width 654 height 433
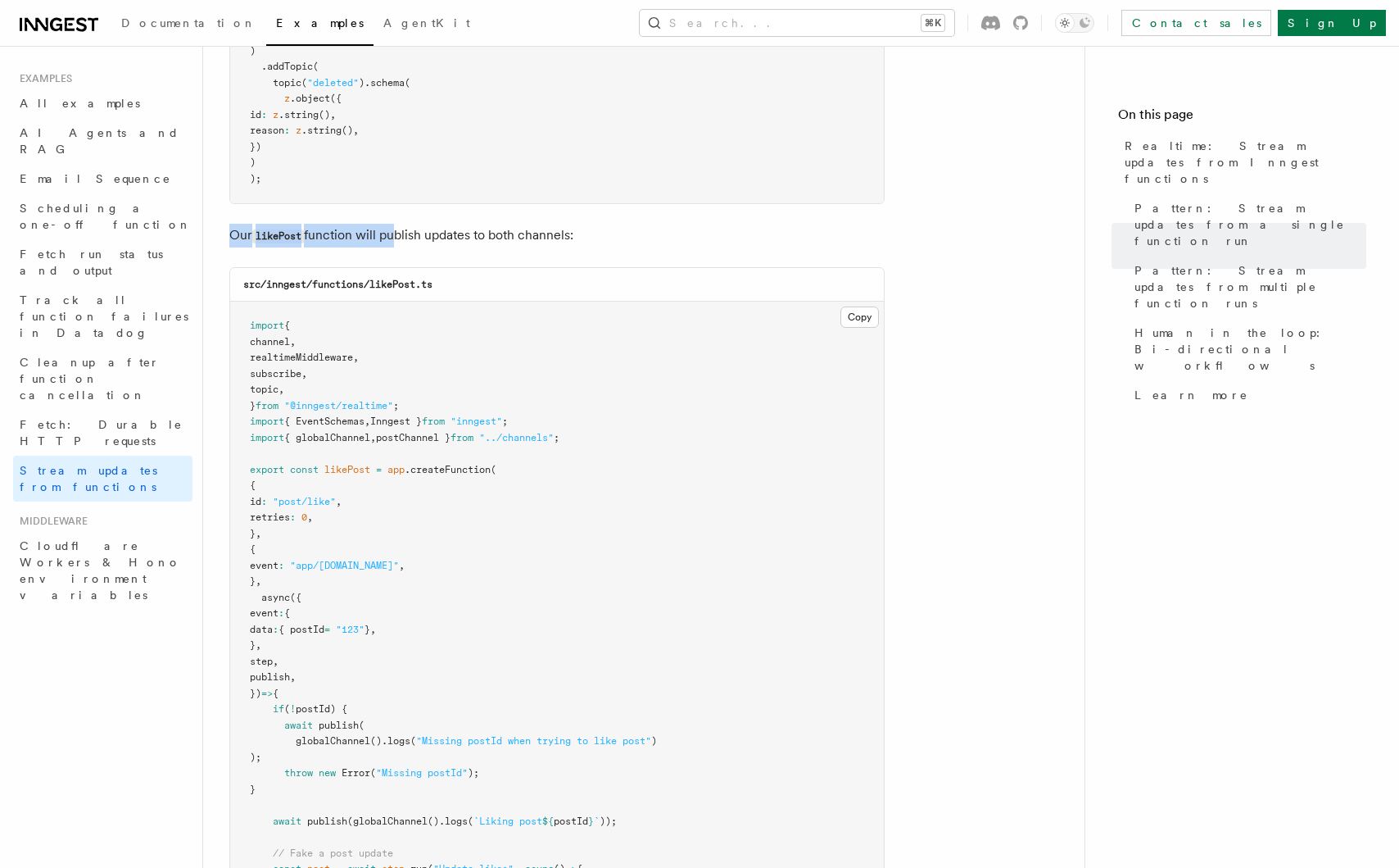
click at [406, 223] on p "Our likePost function will publish updates to both channels:" at bounding box center [556, 235] width 656 height 23
click at [432, 223] on p "Our likePost function will publish updates to both channels:" at bounding box center [556, 235] width 656 height 23
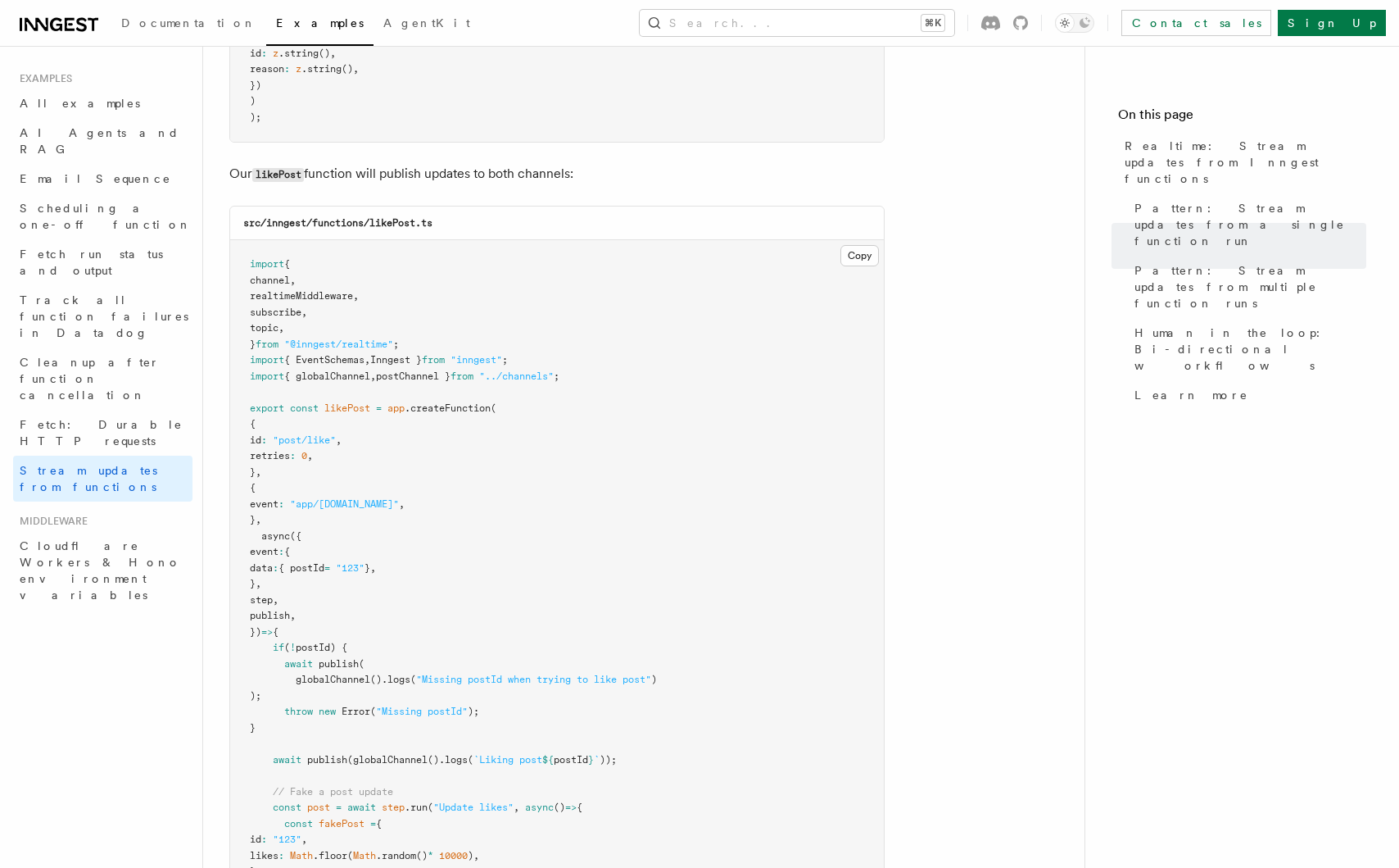
click at [304, 568] on pre "import { channel , realtimeMiddleware , subscribe , topic , } from "@inngest/re…" at bounding box center [556, 624] width 654 height 768
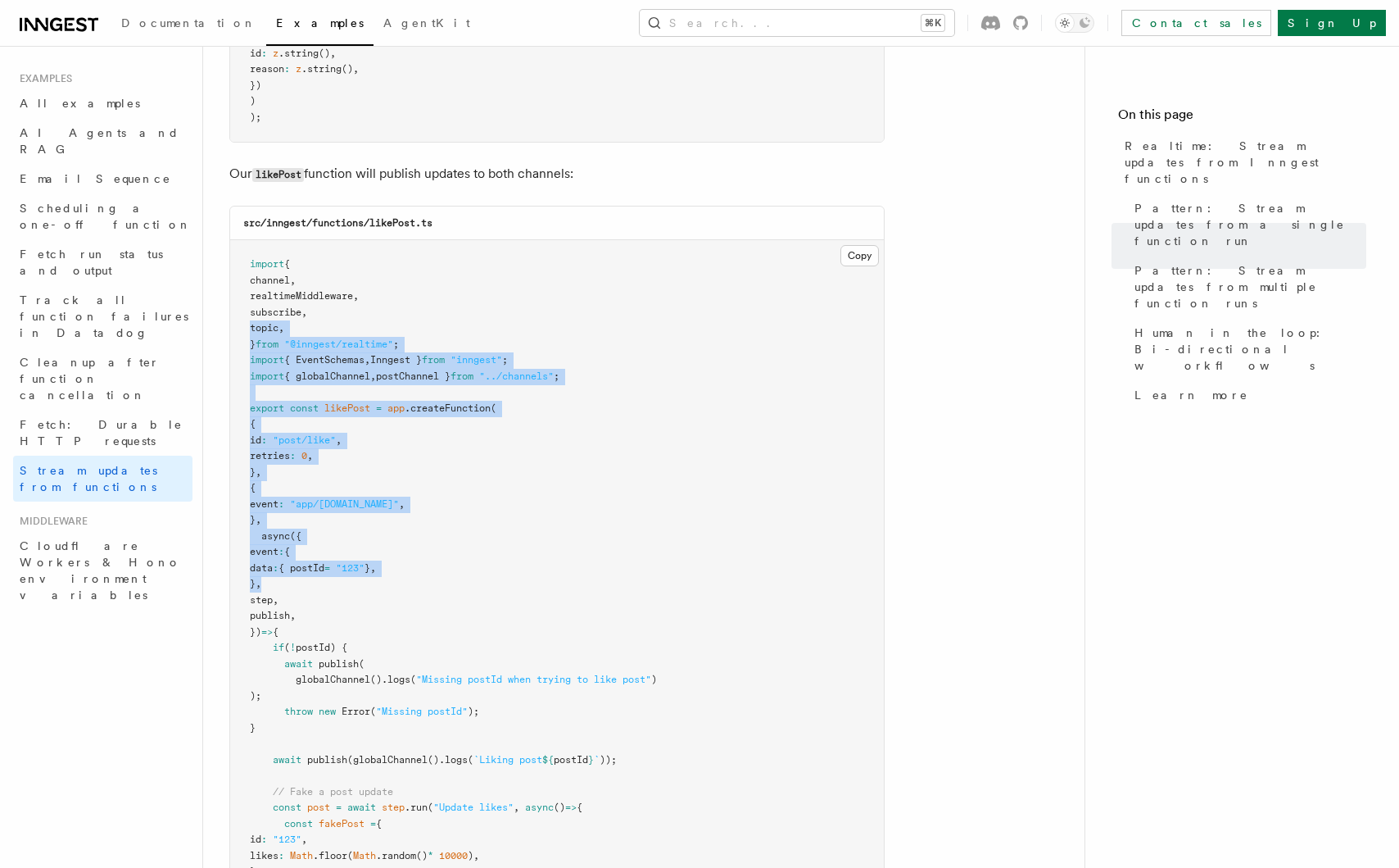
click at [306, 571] on pre "import { channel , realtimeMiddleware , subscribe , topic , } from "@inngest/re…" at bounding box center [556, 624] width 654 height 768
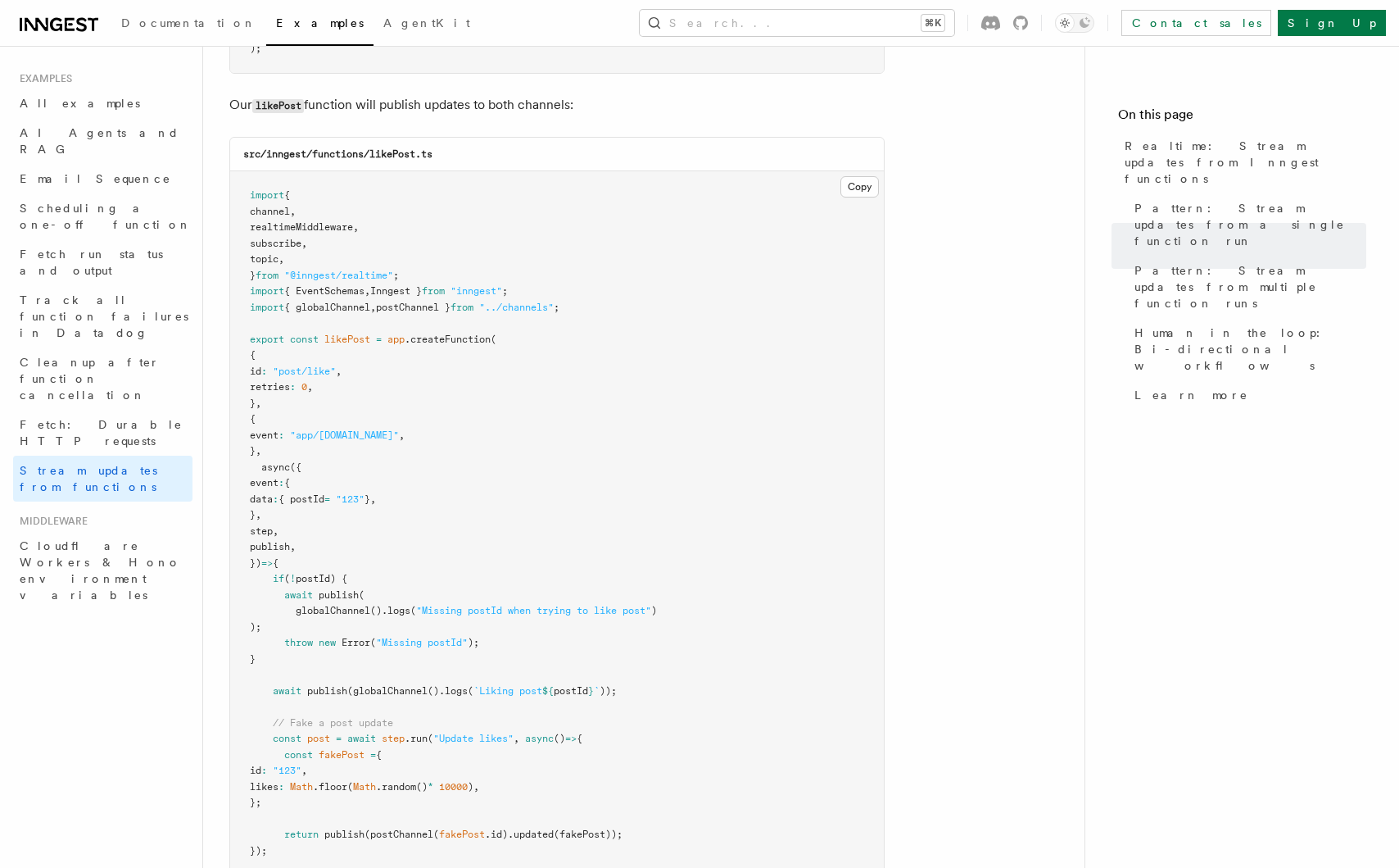
scroll to position [2024, 0]
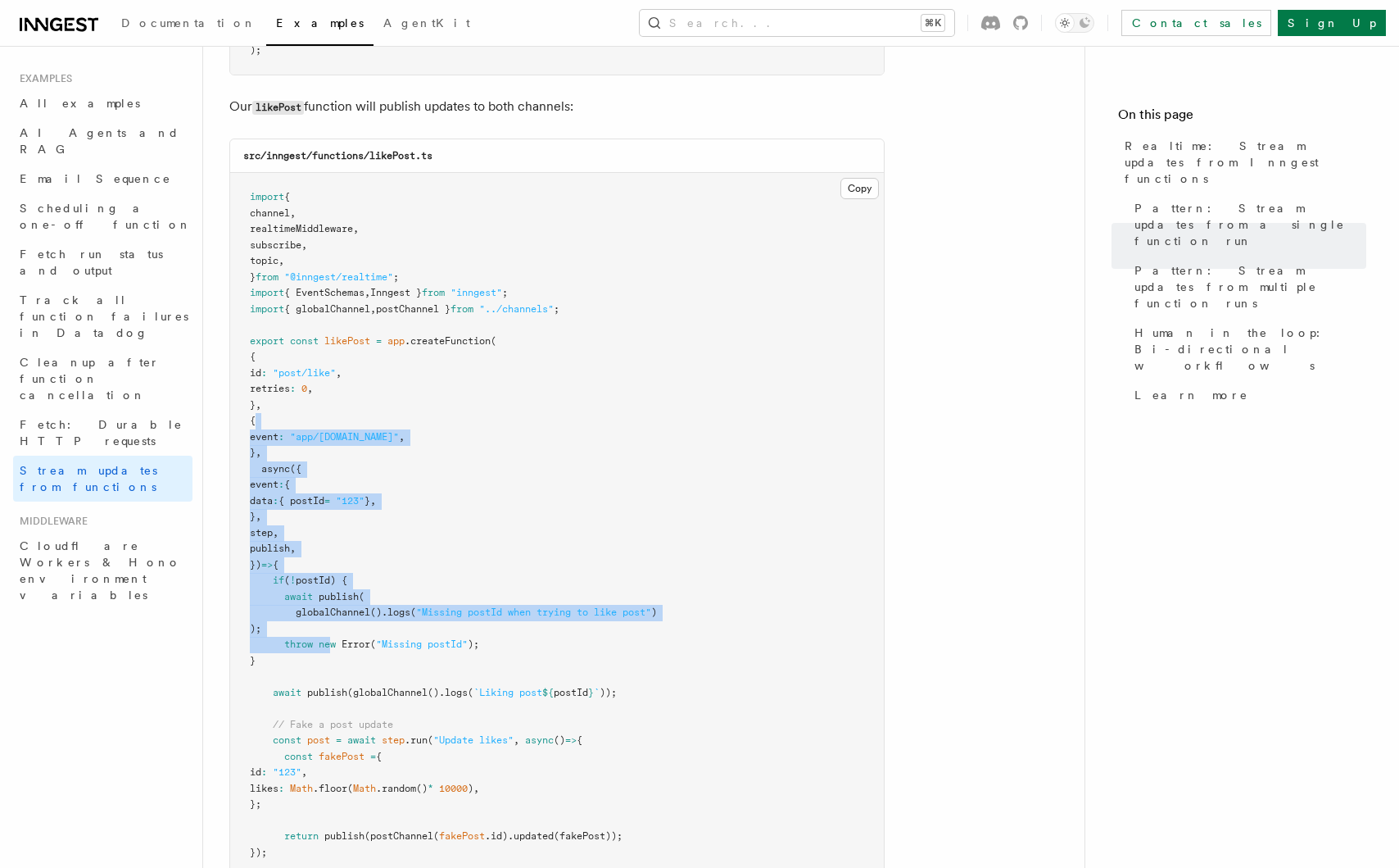
click at [333, 625] on pre "import { channel , realtimeMiddleware , subscribe , topic , } from "@inngest/re…" at bounding box center [556, 556] width 654 height 768
click at [334, 638] on span "new" at bounding box center [327, 644] width 17 height 11
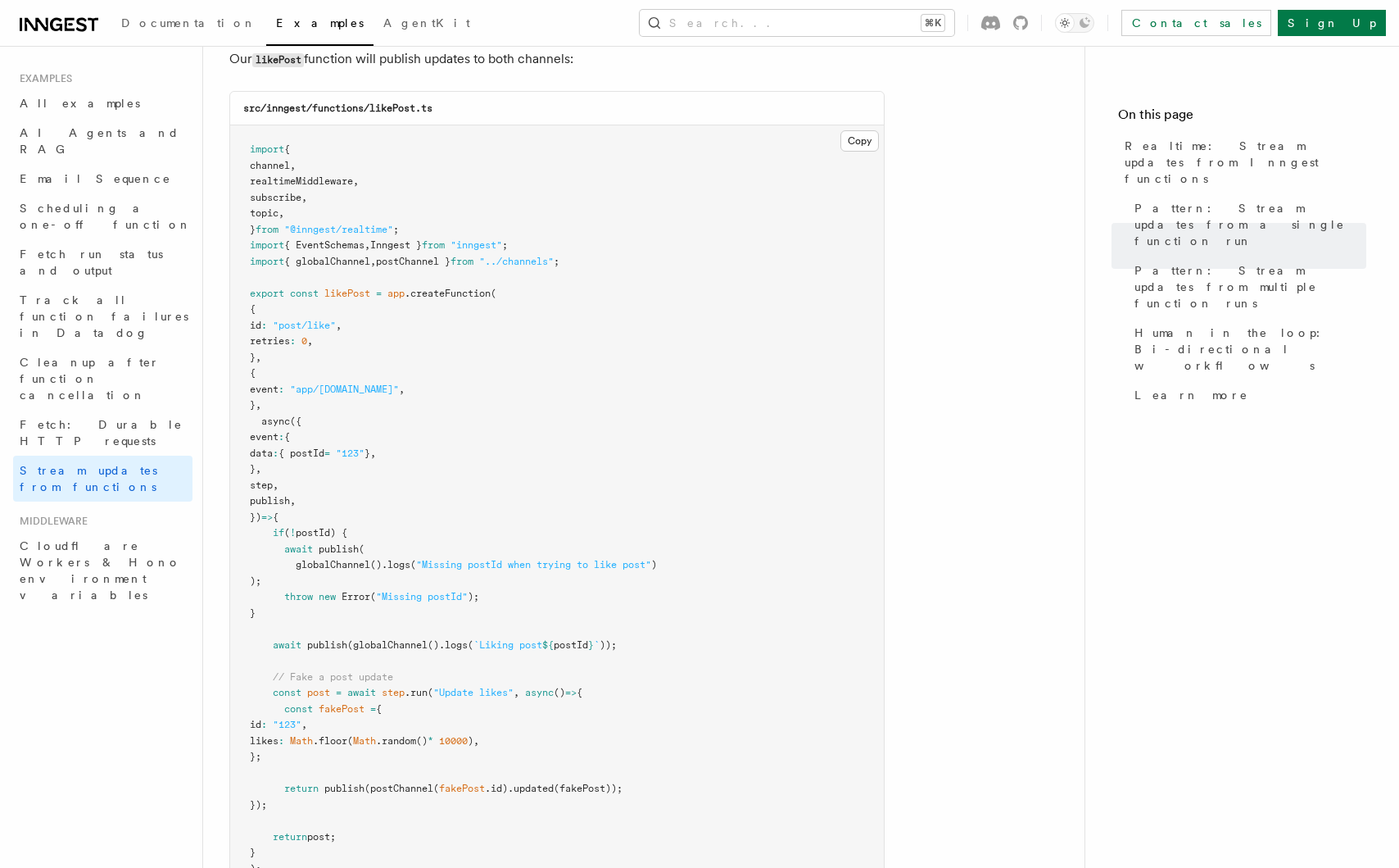
scroll to position [2087, 0]
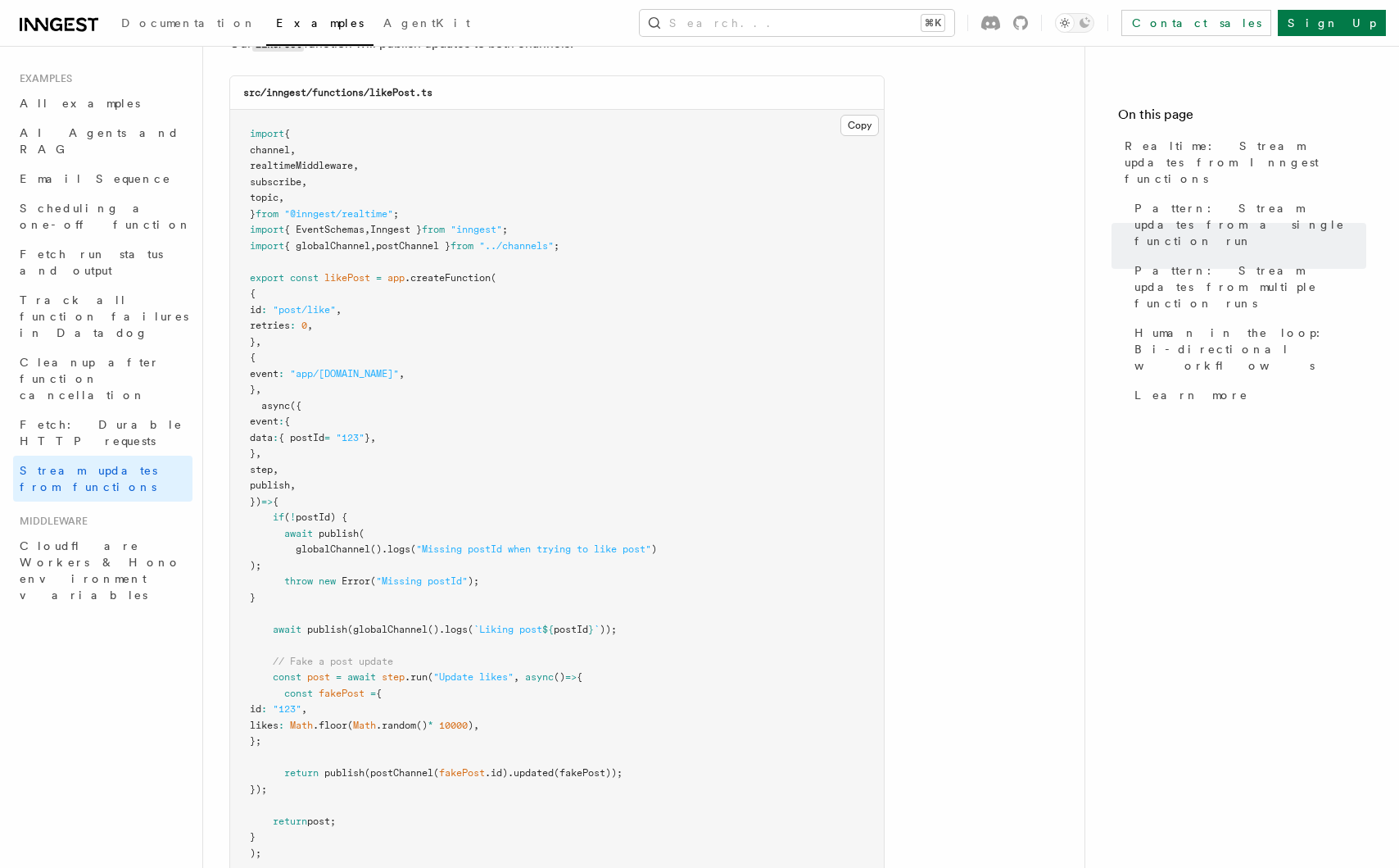
click at [336, 497] on pre "import { channel , realtimeMiddleware , subscribe , topic , } from "@inngest/re…" at bounding box center [556, 494] width 654 height 768
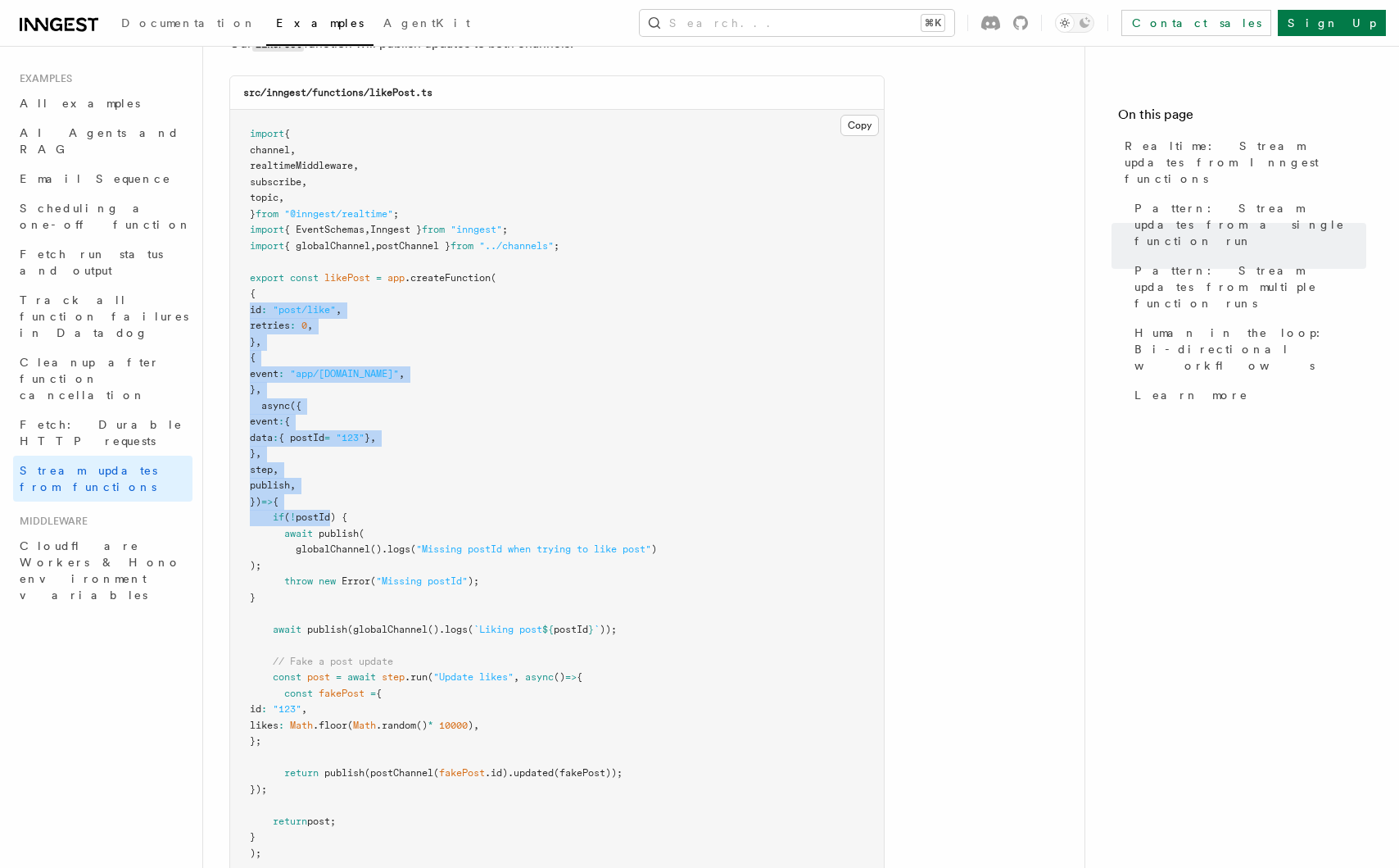
click at [338, 511] on span "postId) {" at bounding box center [321, 517] width 52 height 11
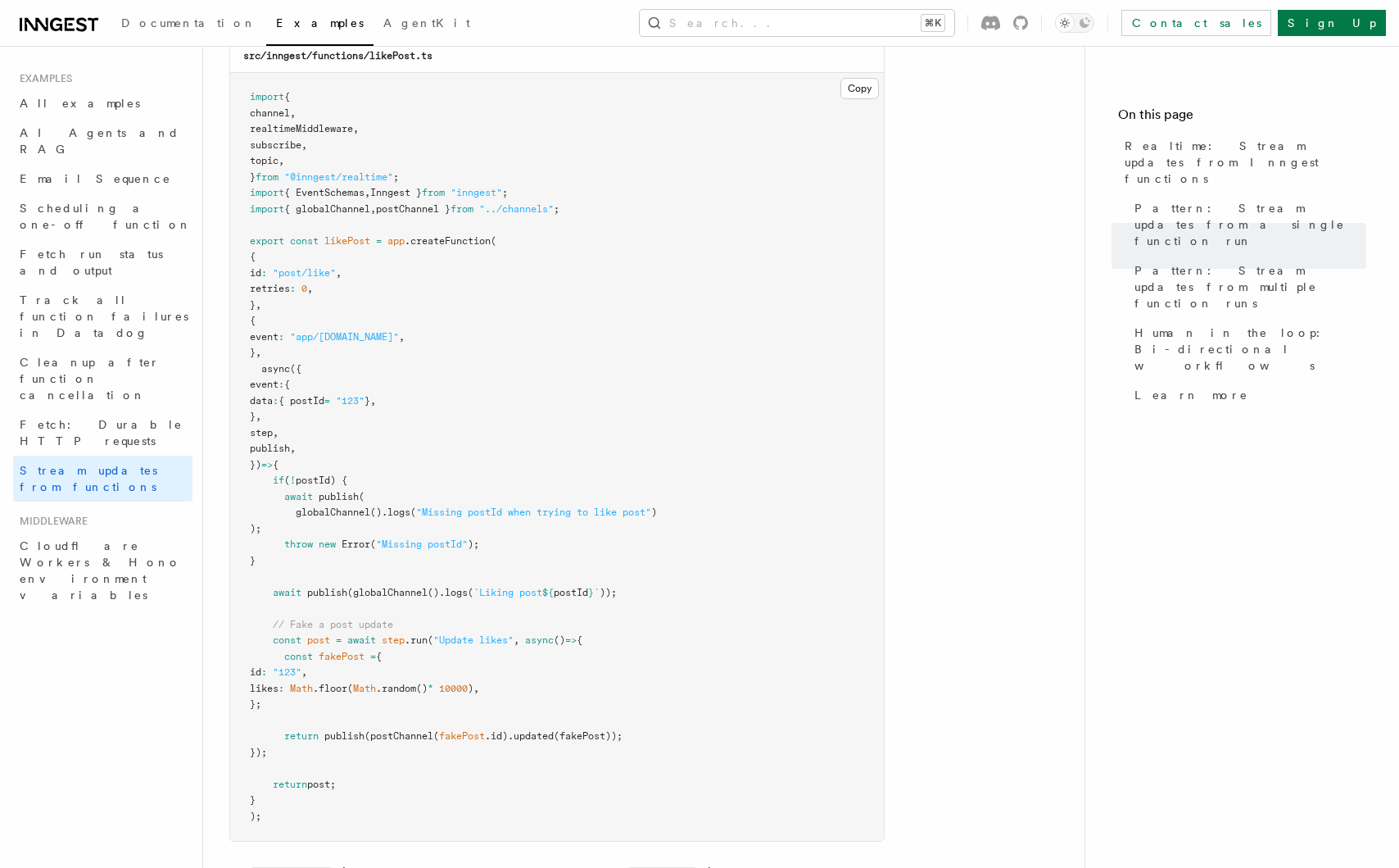
scroll to position [2138, 0]
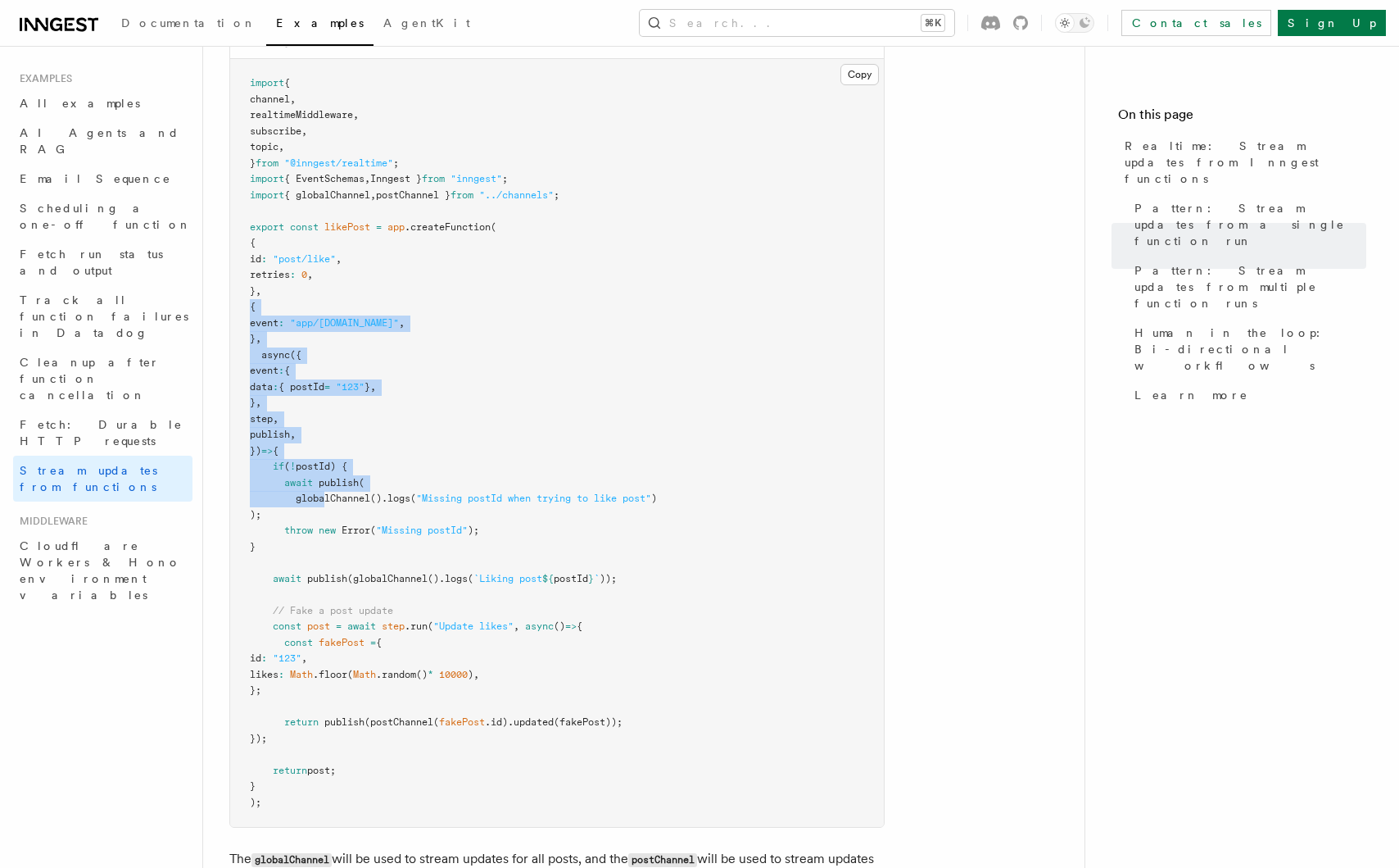
click at [329, 495] on pre "import { channel , realtimeMiddleware , subscribe , topic , } from "@inngest/re…" at bounding box center [556, 443] width 654 height 768
click at [331, 497] on pre "import { channel , realtimeMiddleware , subscribe , topic , } from "@inngest/re…" at bounding box center [556, 443] width 654 height 768
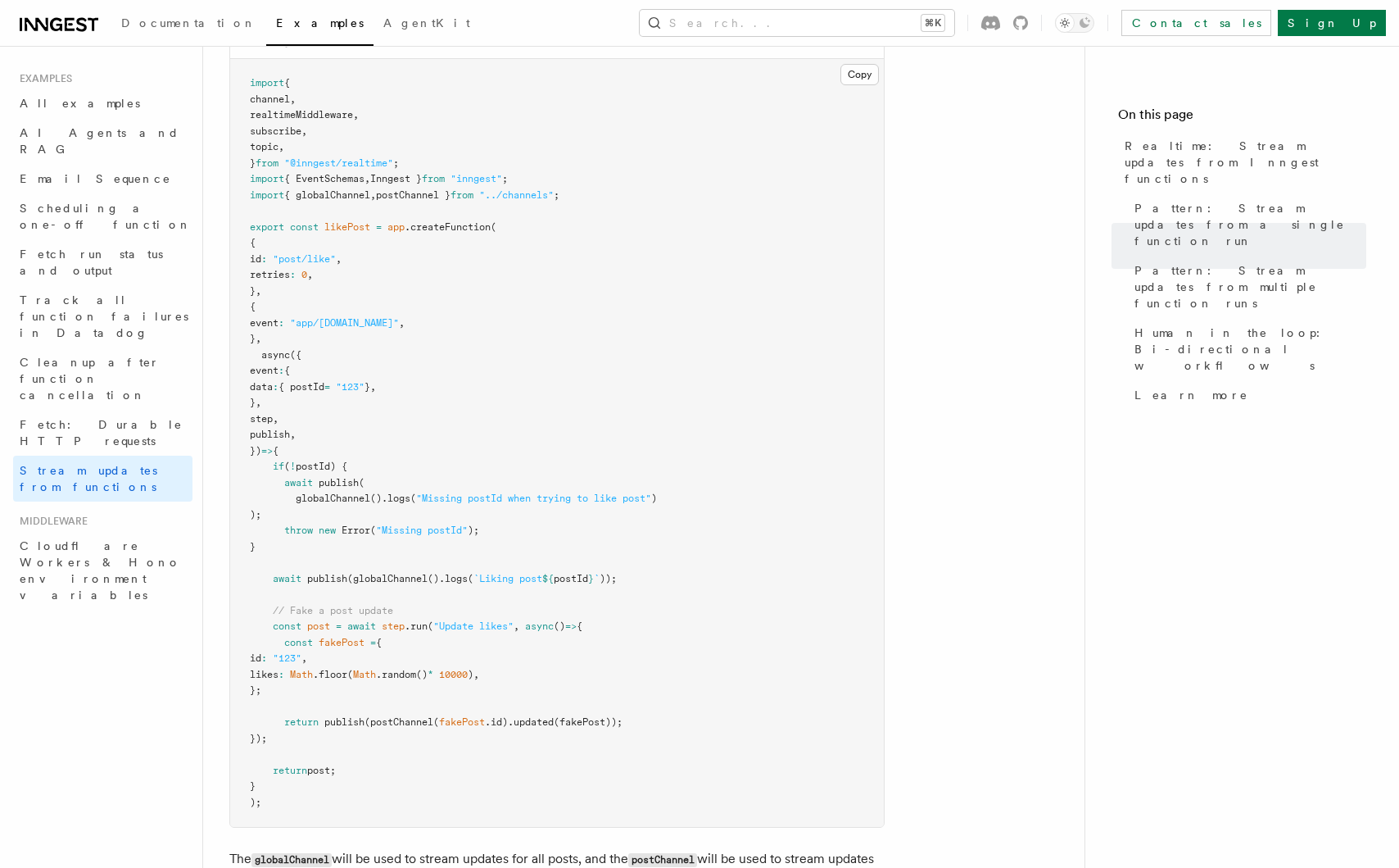
scroll to position [2187, 0]
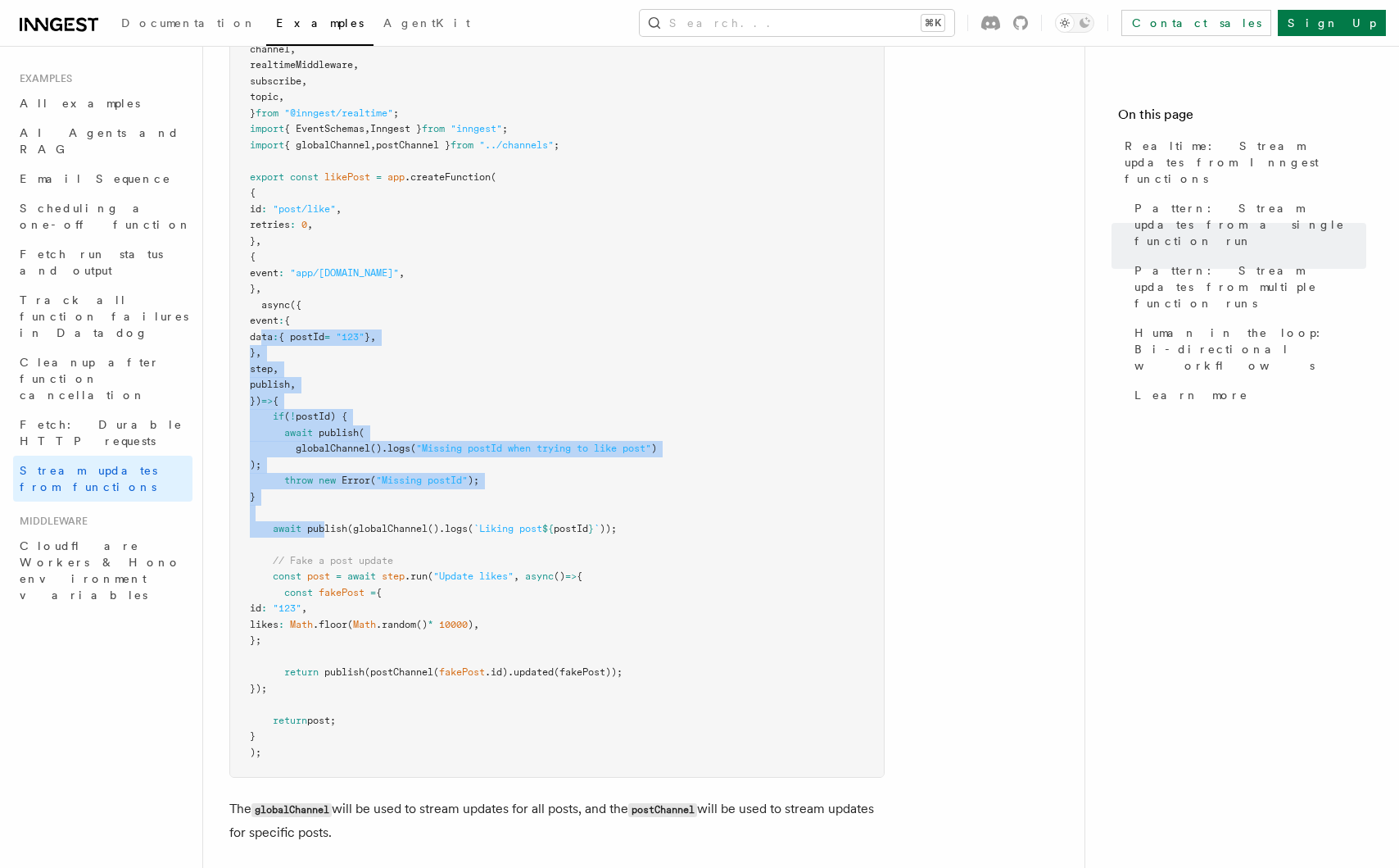
click at [326, 518] on pre "import { channel , realtimeMiddleware , subscribe , topic , } from "@inngest/re…" at bounding box center [556, 393] width 654 height 768
click at [326, 519] on pre "import { channel , realtimeMiddleware , subscribe , topic , } from "@inngest/re…" at bounding box center [556, 393] width 654 height 768
click at [346, 493] on pre "import { channel , realtimeMiddleware , subscribe , topic , } from "@inngest/re…" at bounding box center [556, 393] width 654 height 768
click at [346, 495] on pre "import { channel , realtimeMiddleware , subscribe , topic , } from "@inngest/re…" at bounding box center [556, 393] width 654 height 768
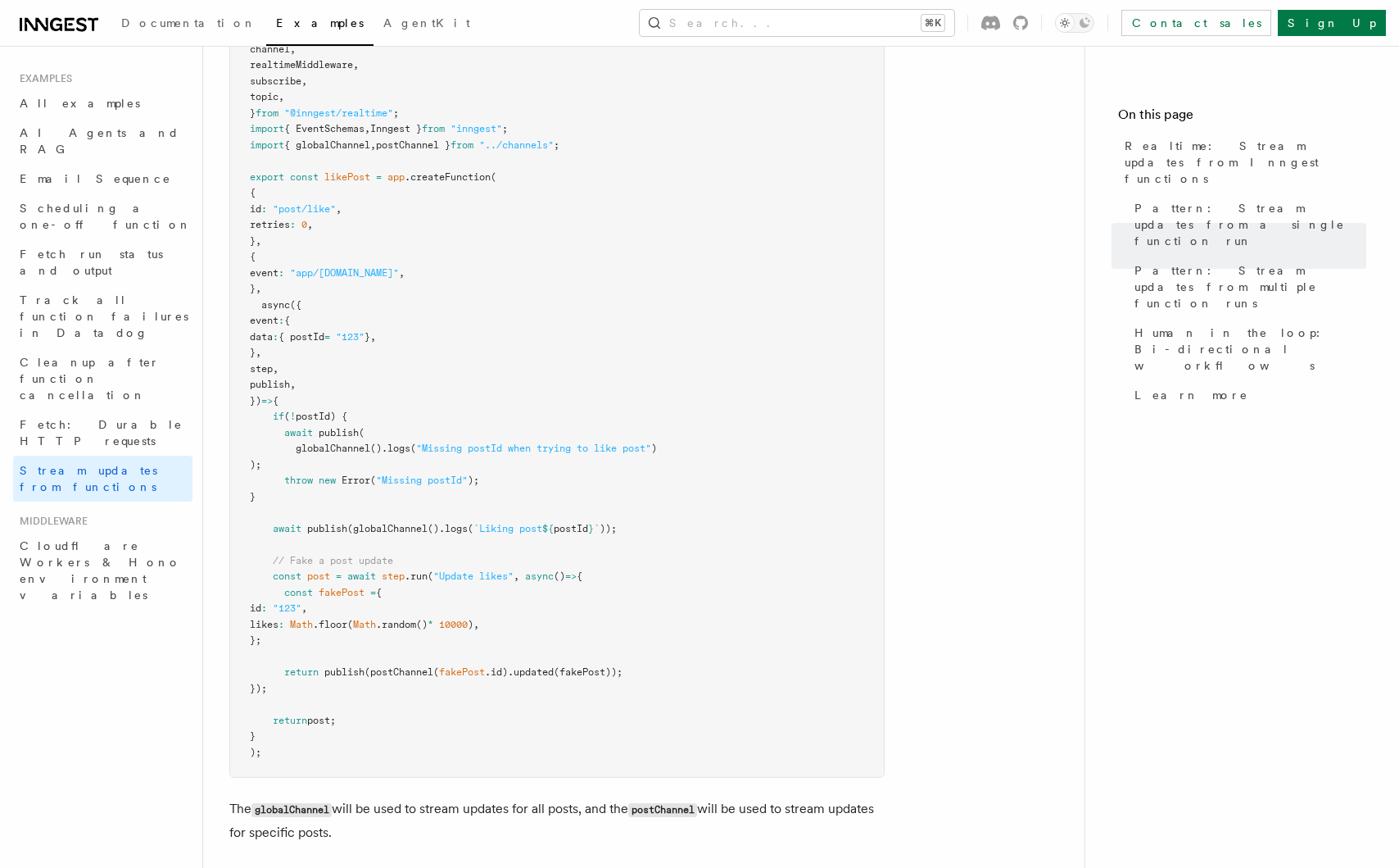
scroll to position [2278, 0]
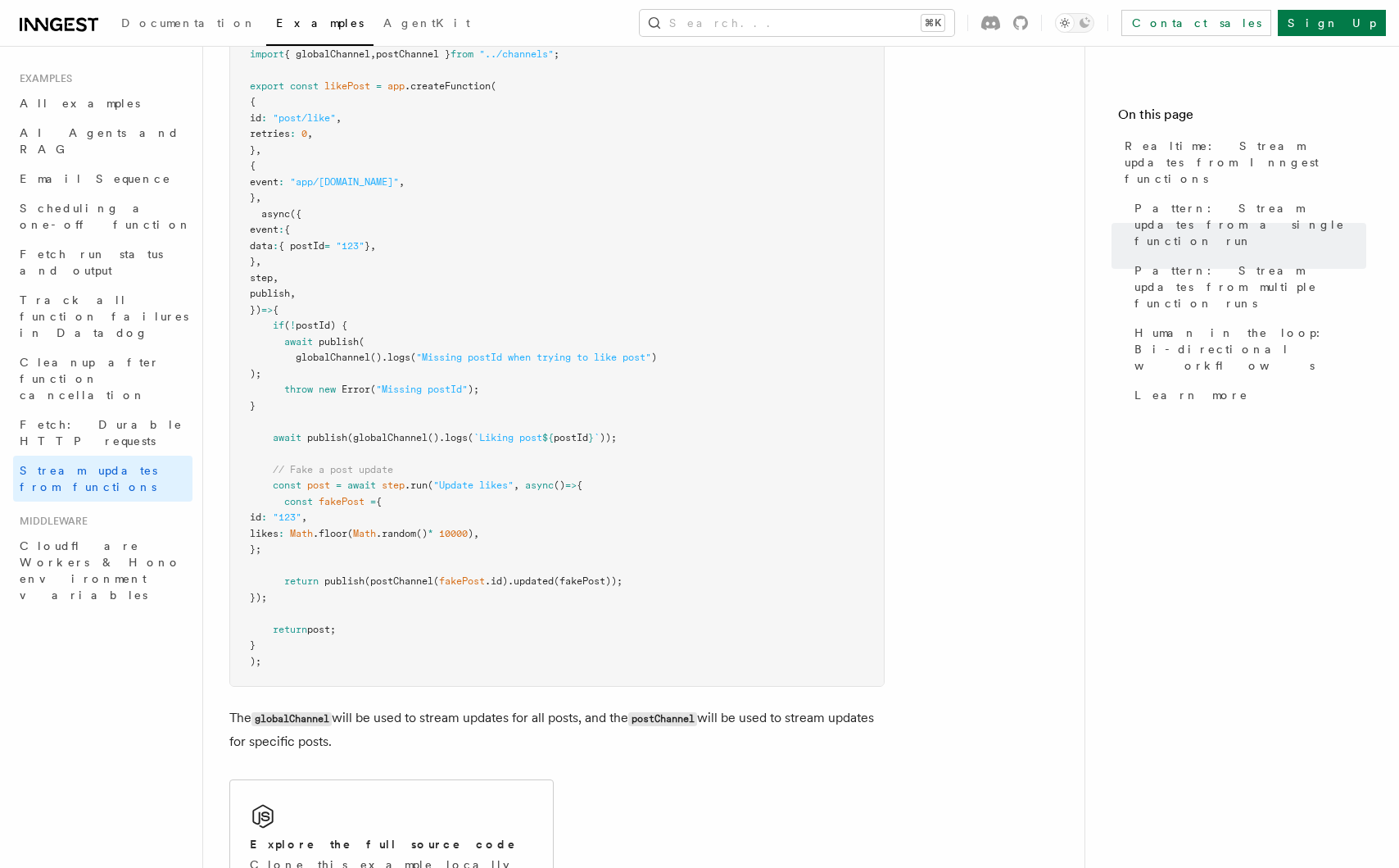
click at [340, 630] on pre "import { channel , realtimeMiddleware , subscribe , topic , } from "@inngest/re…" at bounding box center [556, 302] width 654 height 768
click at [409, 581] on pre "import { channel , realtimeMiddleware , subscribe , topic , } from "@inngest/re…" at bounding box center [556, 302] width 654 height 768
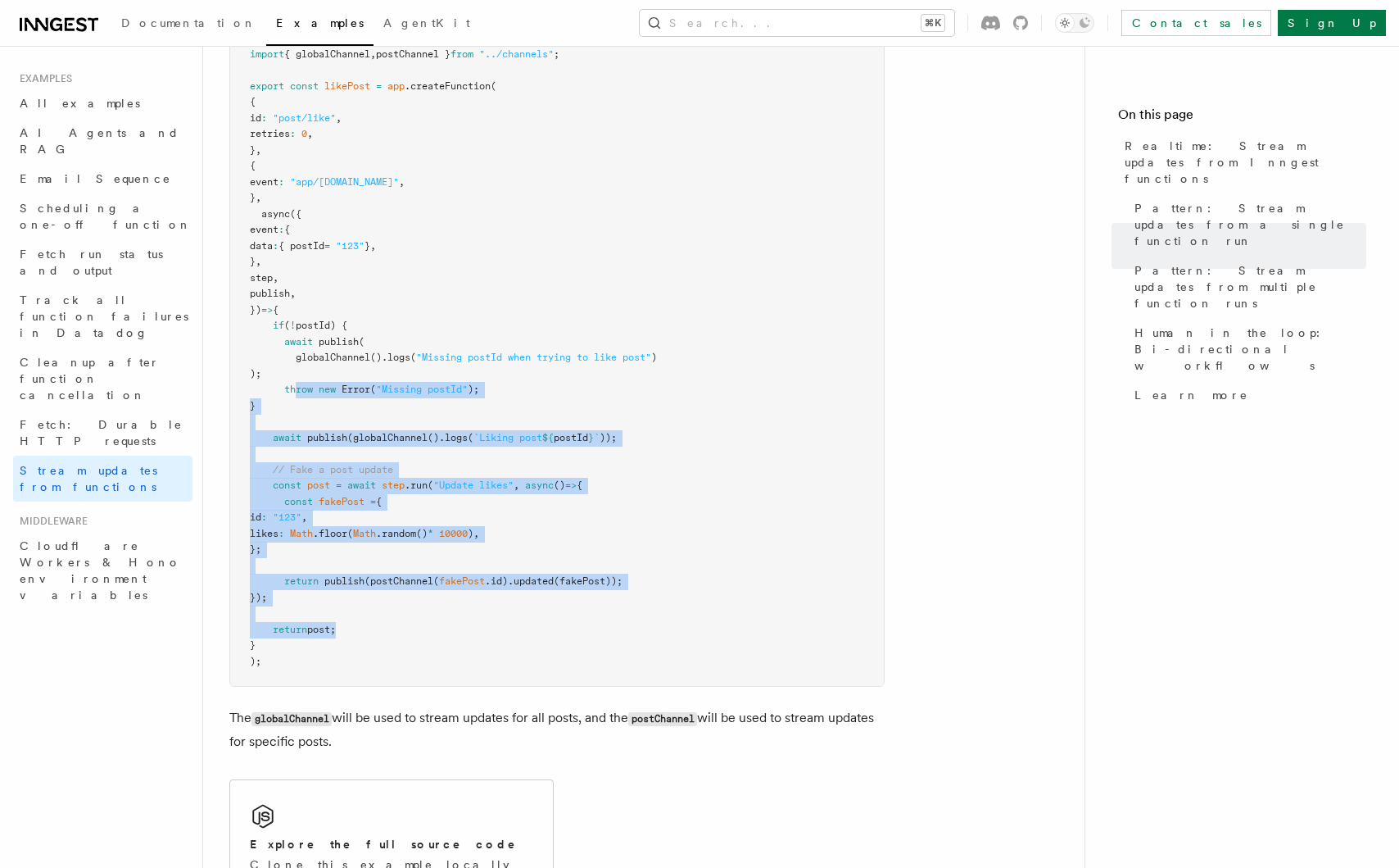
click at [335, 612] on pre "import { channel , realtimeMiddleware , subscribe , topic , } from "@inngest/re…" at bounding box center [556, 302] width 654 height 768
click at [335, 623] on span "post;" at bounding box center [321, 629] width 29 height 11
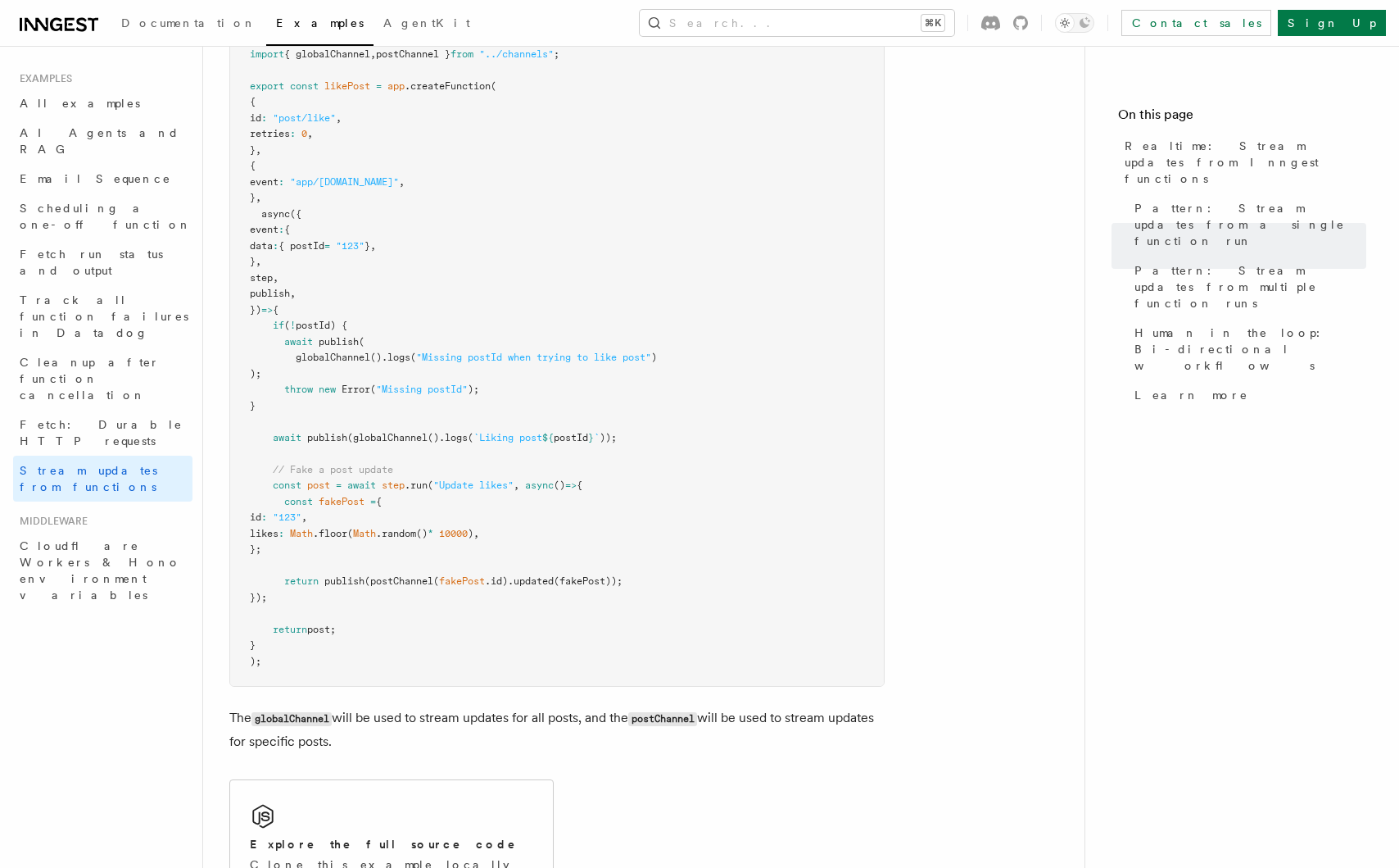
scroll to position [2554, 0]
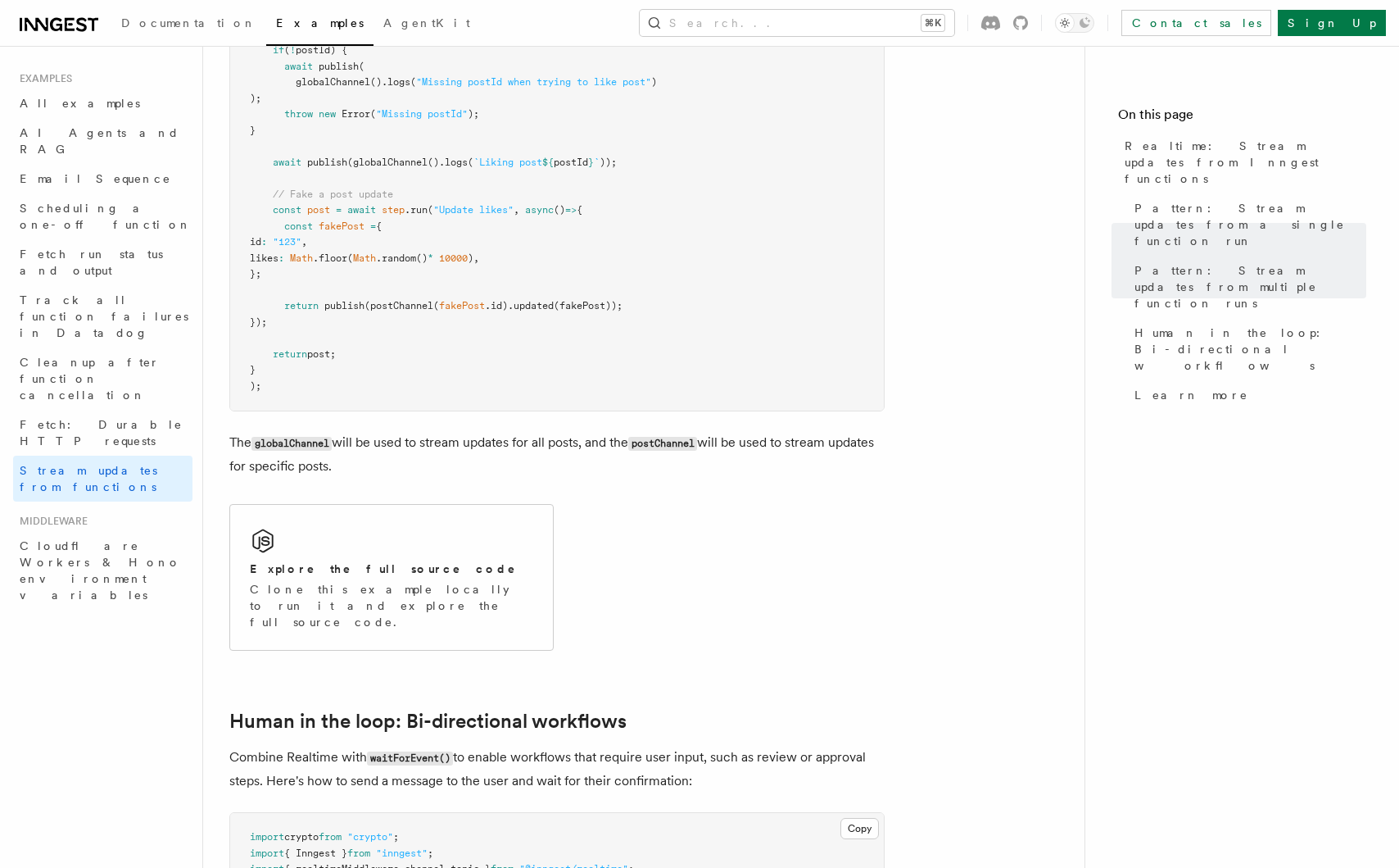
click at [367, 449] on p "The globalChannel will be used to stream updates for all posts, and the postCha…" at bounding box center [556, 454] width 656 height 47
click at [370, 449] on p "The globalChannel will be used to stream updates for all posts, and the postCha…" at bounding box center [556, 454] width 656 height 47
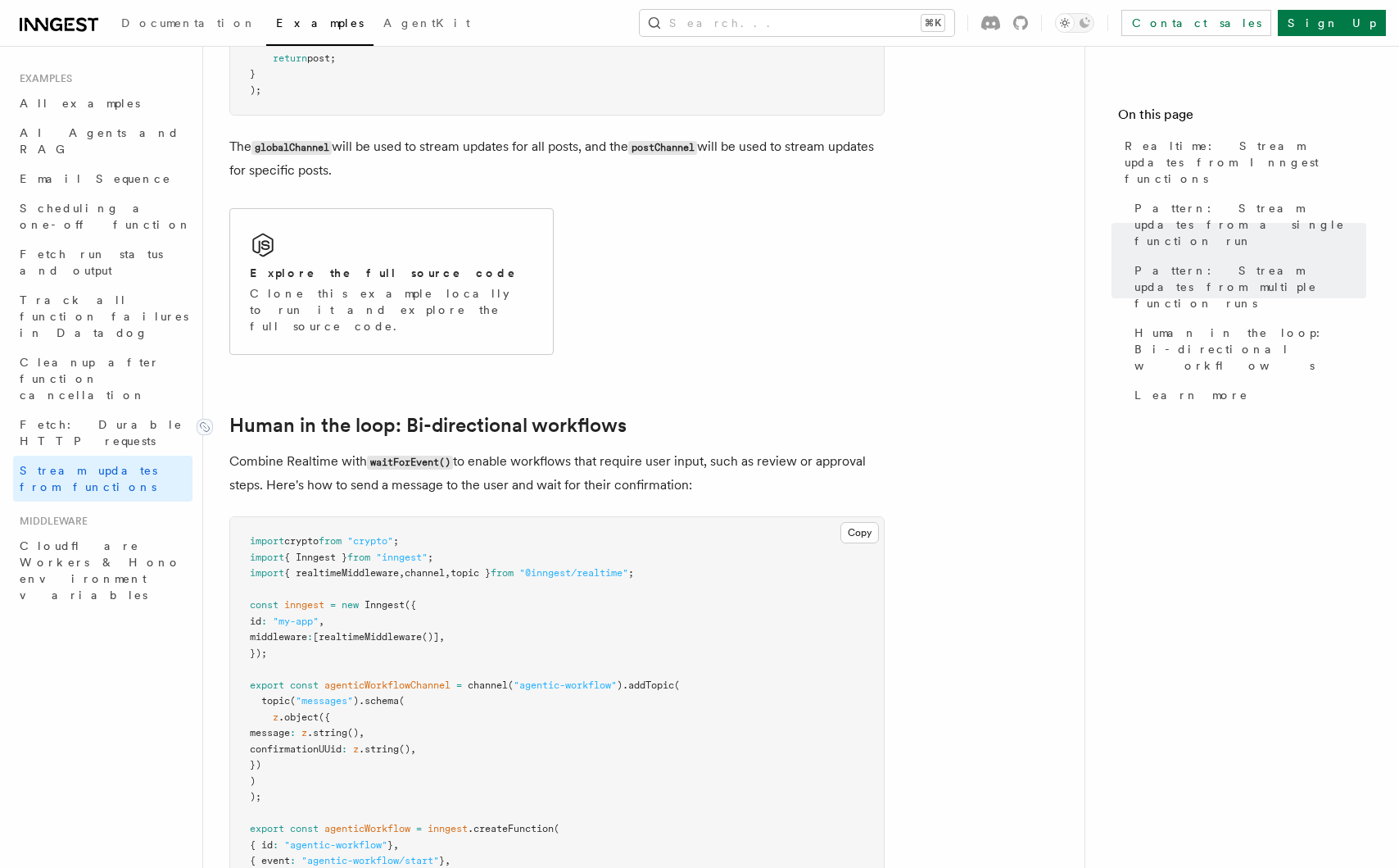
scroll to position [2964, 0]
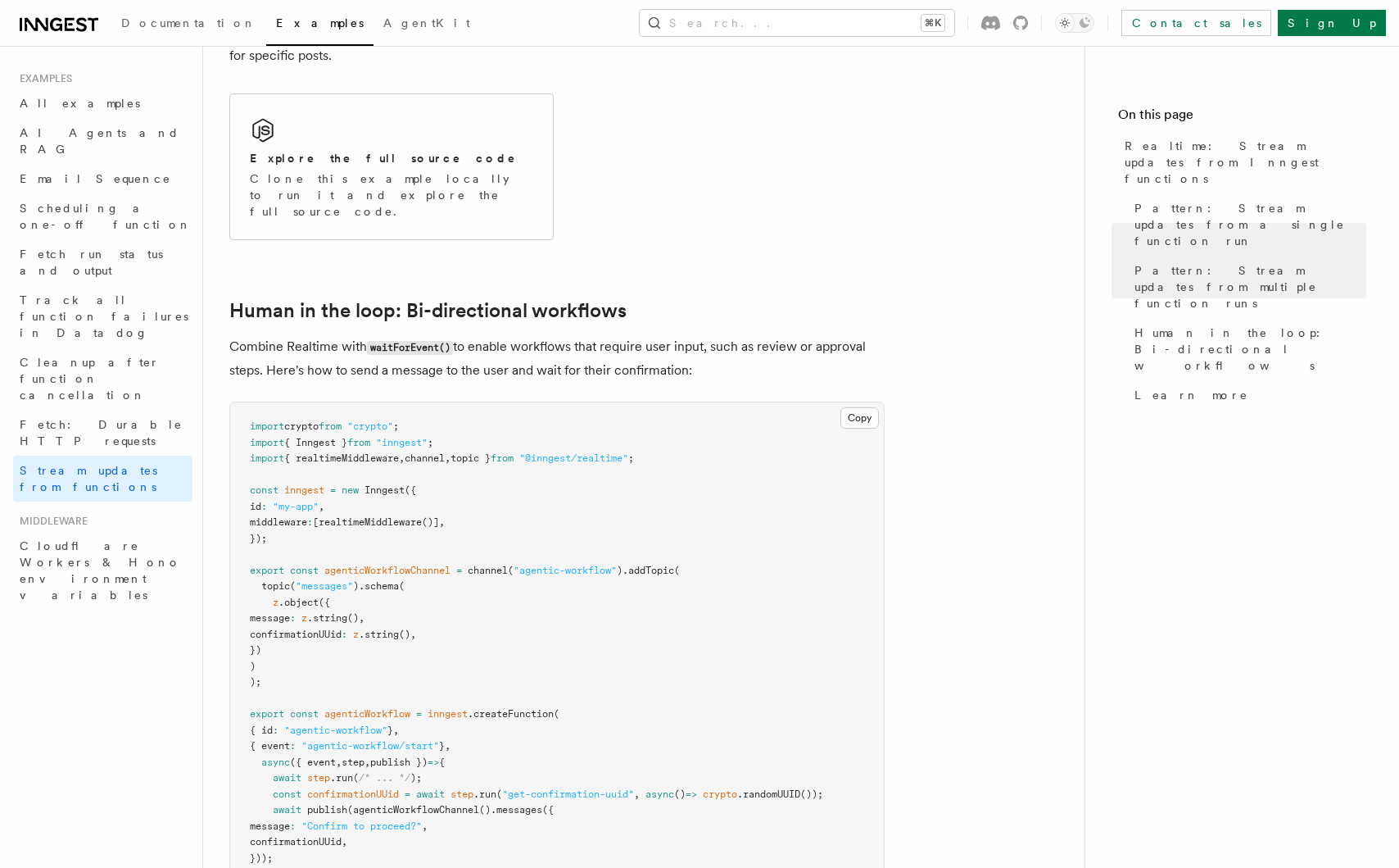
click at [669, 335] on p "Combine Realtime with waitForEvent() to enable workflows that require user inpu…" at bounding box center [556, 358] width 656 height 47
click at [623, 335] on p "Combine Realtime with waitForEvent() to enable workflows that require user inpu…" at bounding box center [556, 358] width 656 height 47
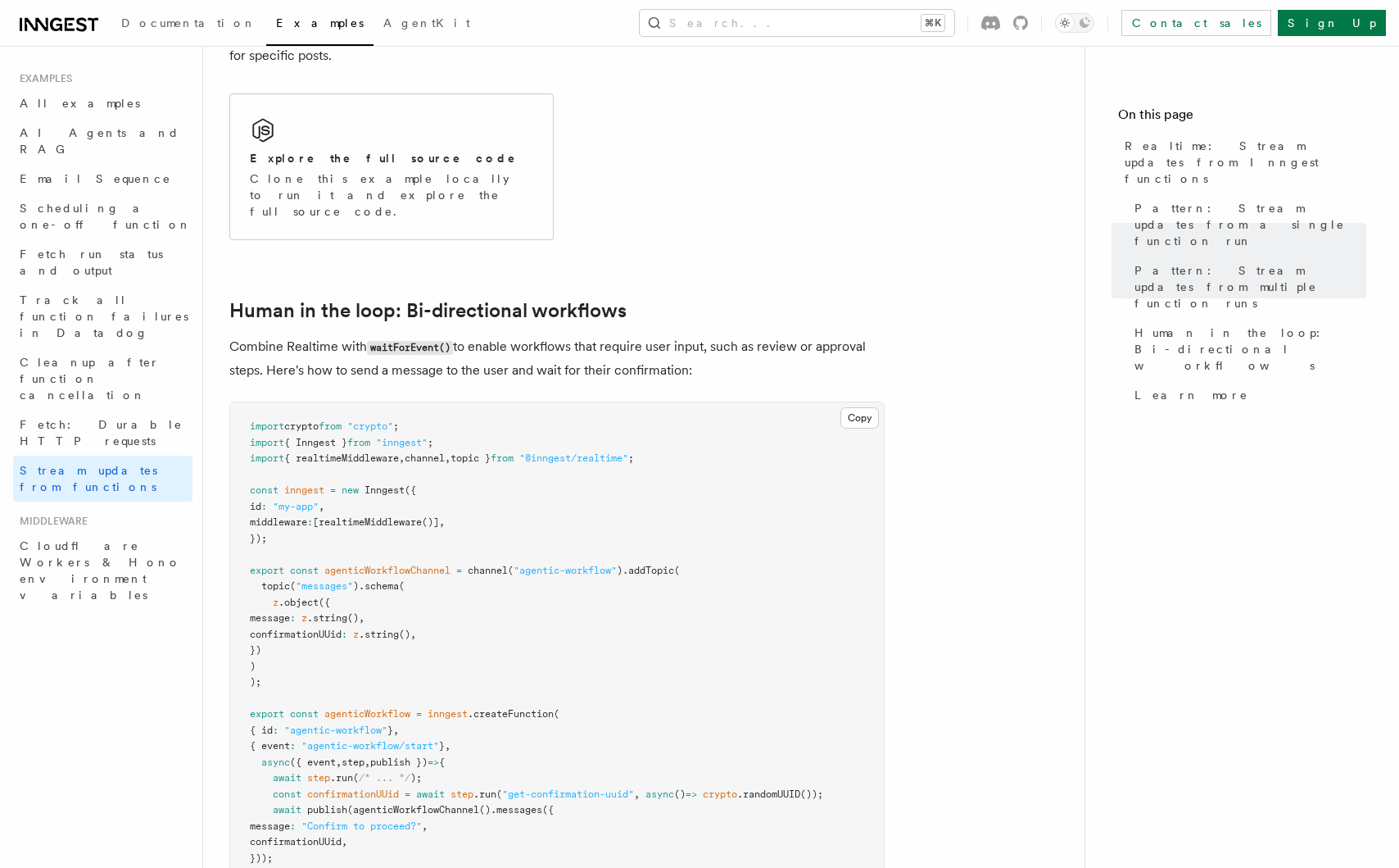
click at [681, 343] on p "Combine Realtime with waitForEvent() to enable workflows that require user inpu…" at bounding box center [556, 358] width 656 height 47
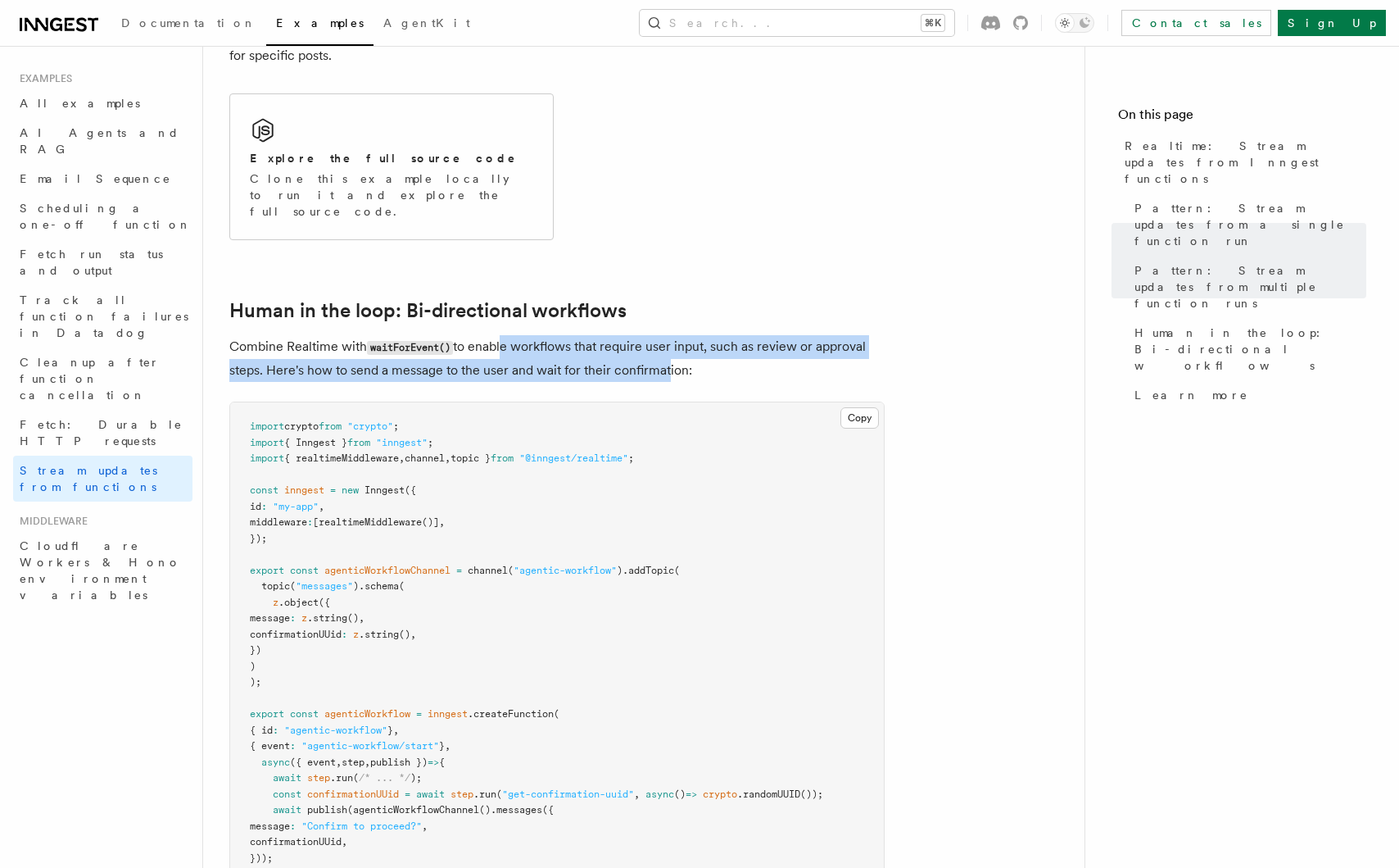
click at [673, 344] on p "Combine Realtime with waitForEvent() to enable workflows that require user inpu…" at bounding box center [556, 358] width 656 height 47
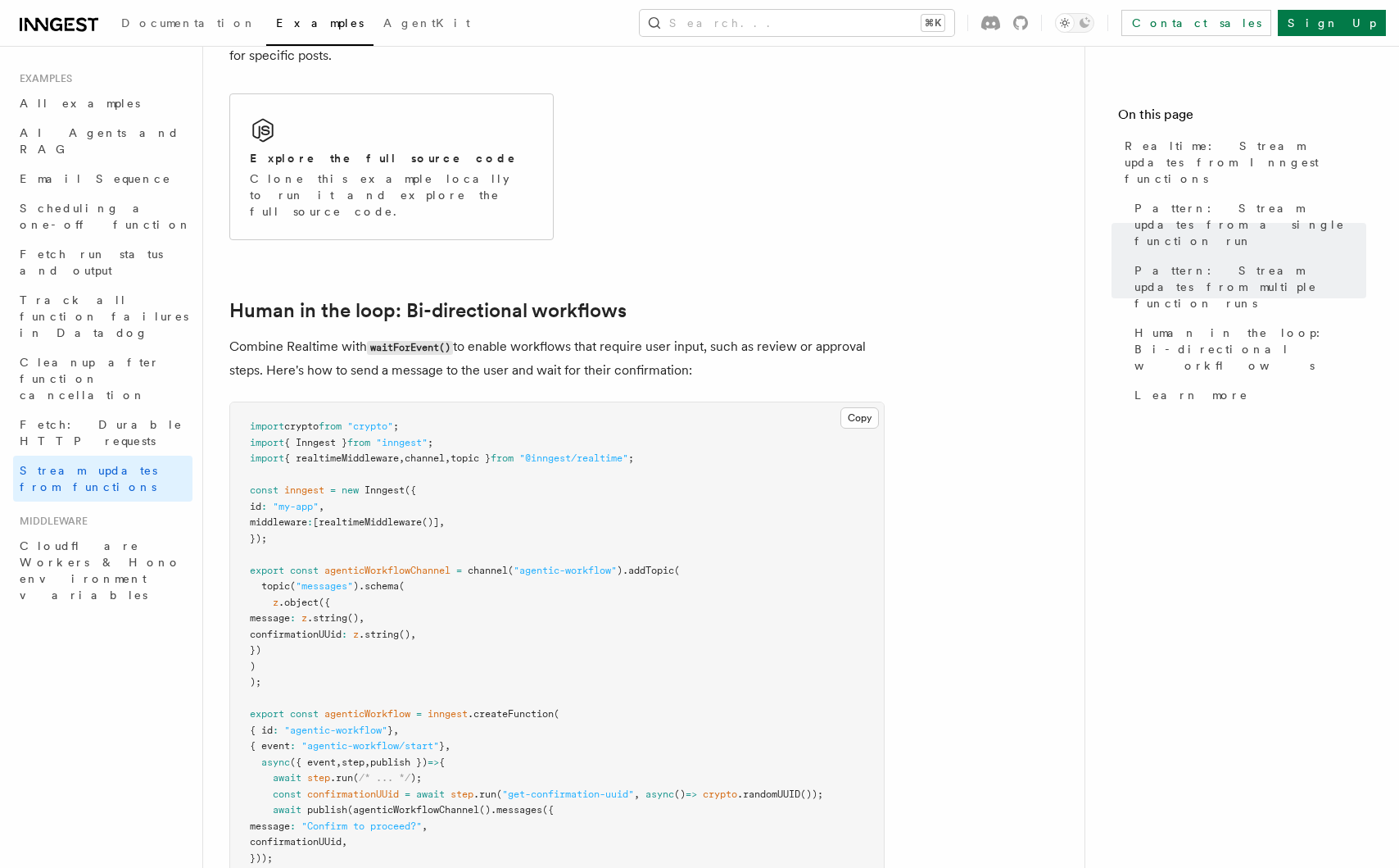
click at [680, 344] on p "Combine Realtime with waitForEvent() to enable workflows that require user inpu…" at bounding box center [556, 358] width 656 height 47
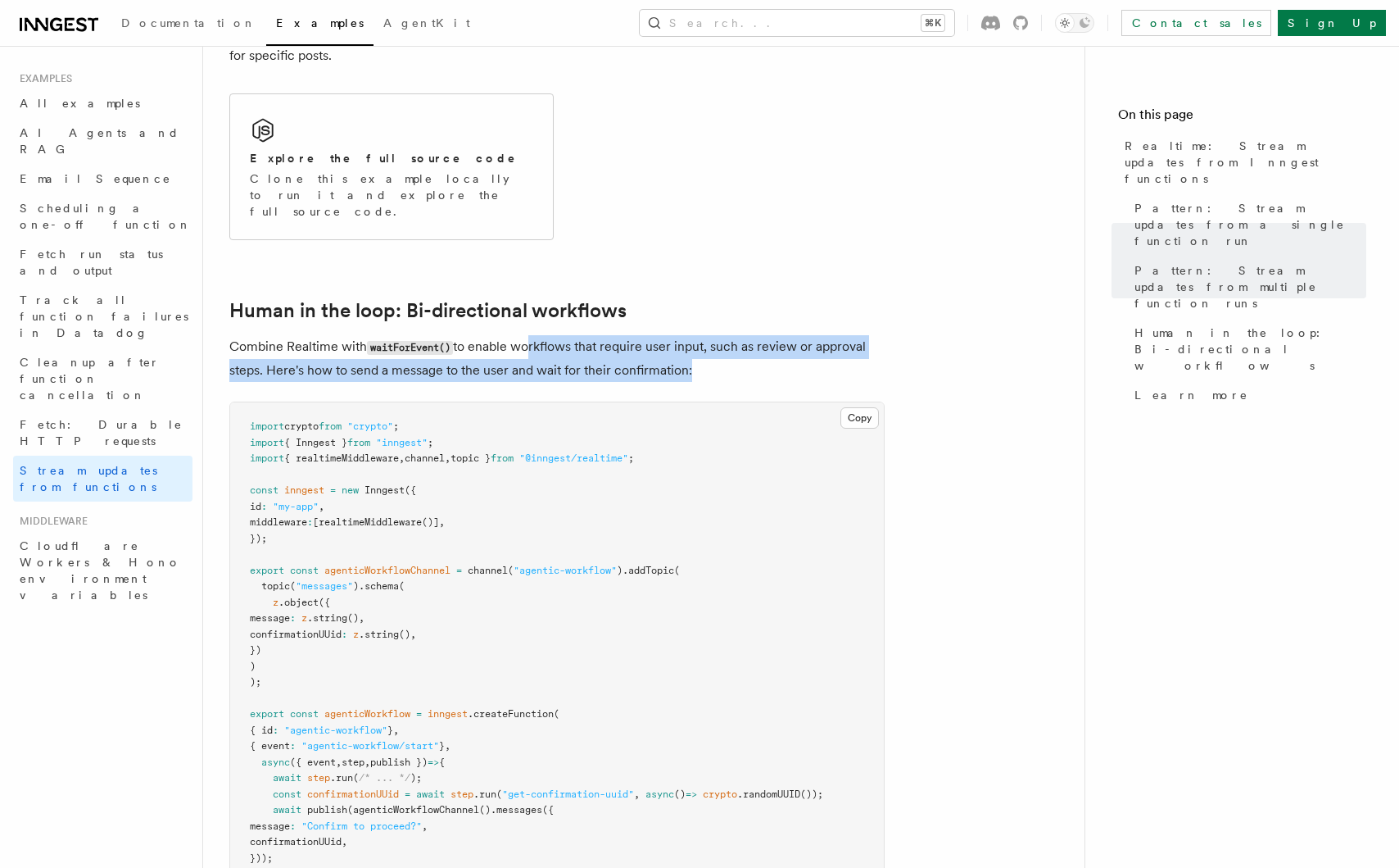
click at [687, 339] on p "Combine Realtime with waitForEvent() to enable workflows that require user inpu…" at bounding box center [556, 358] width 656 height 47
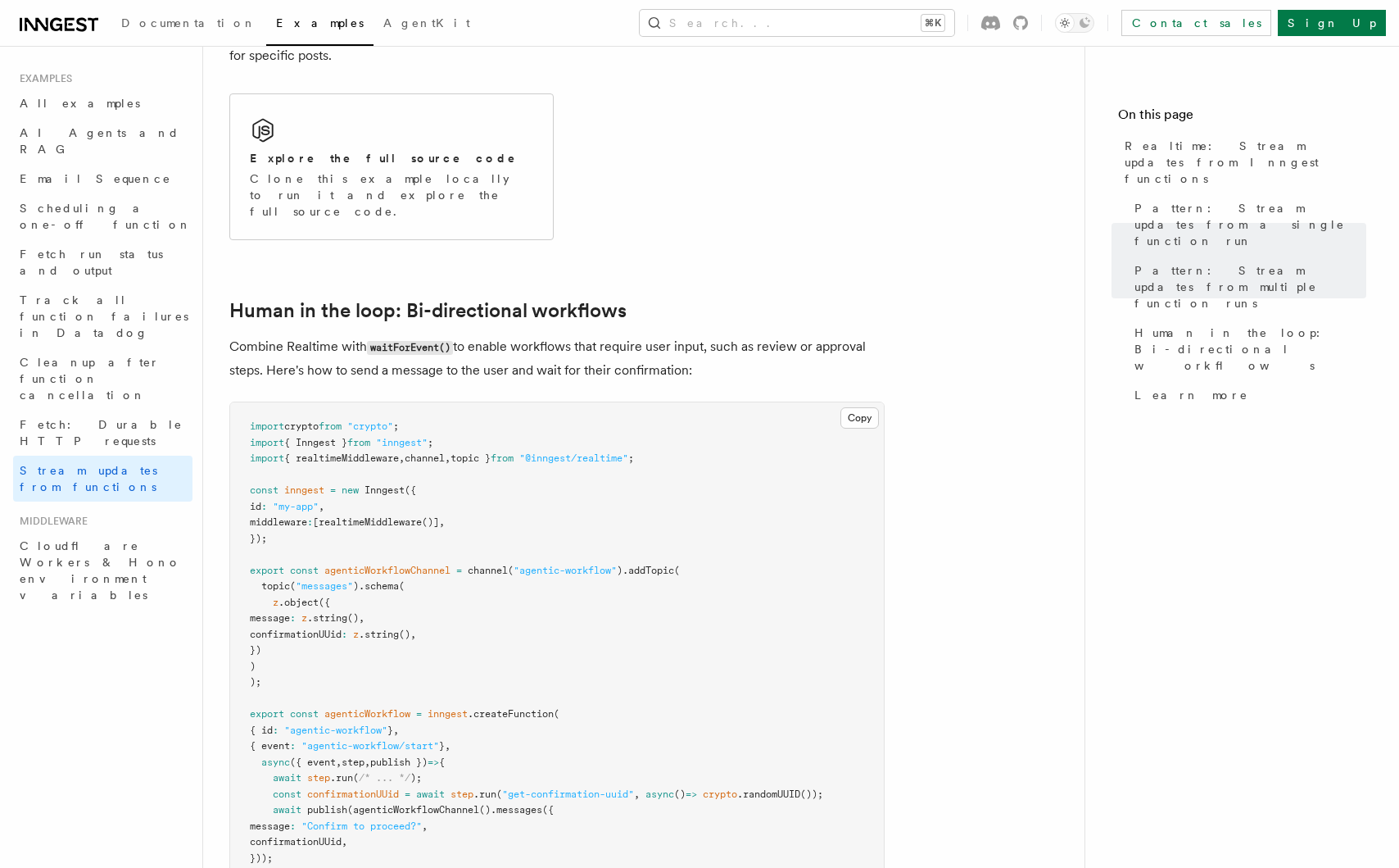
click at [698, 339] on p "Combine Realtime with waitForEvent() to enable workflows that require user inpu…" at bounding box center [556, 358] width 656 height 47
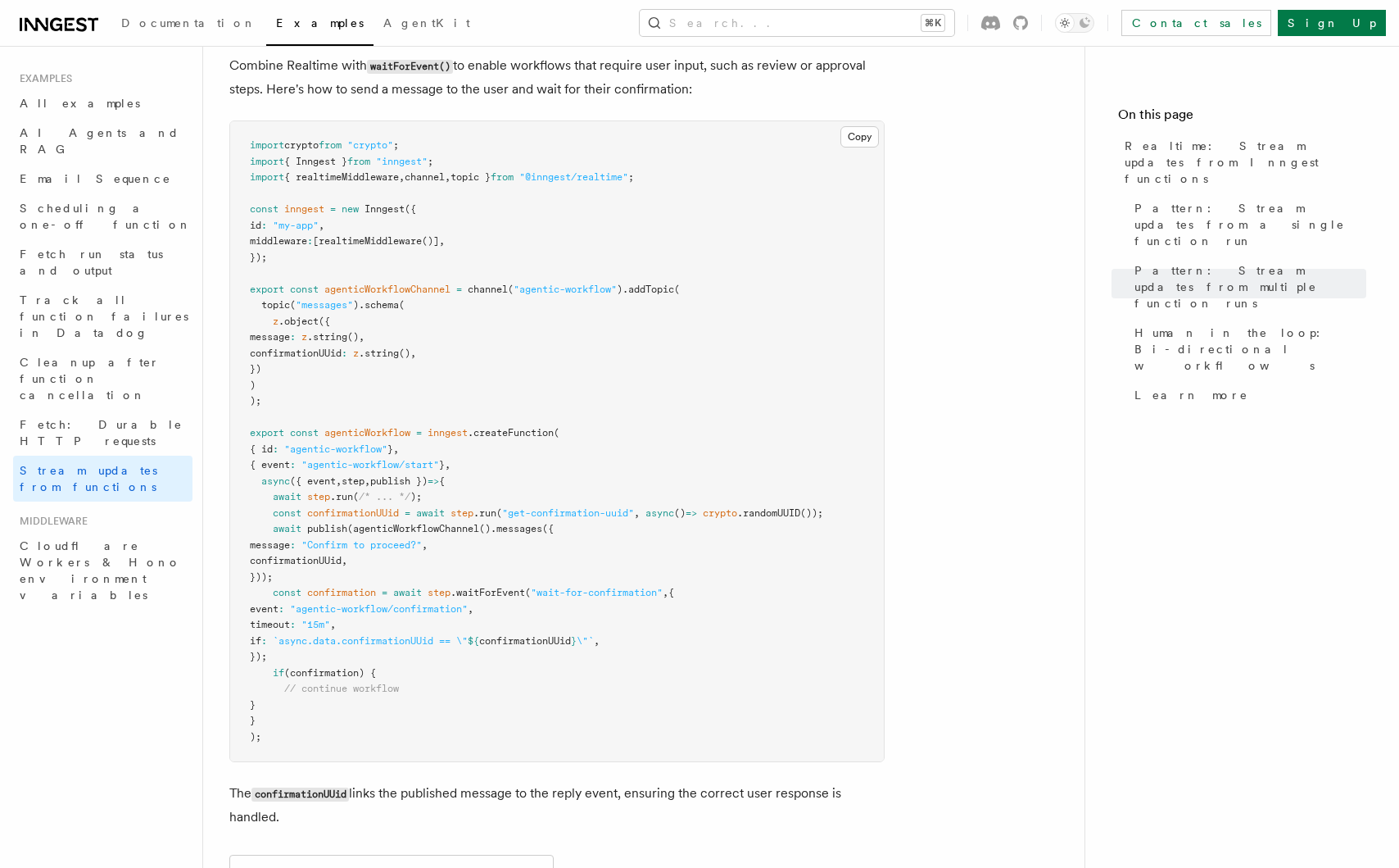
scroll to position [3613, 0]
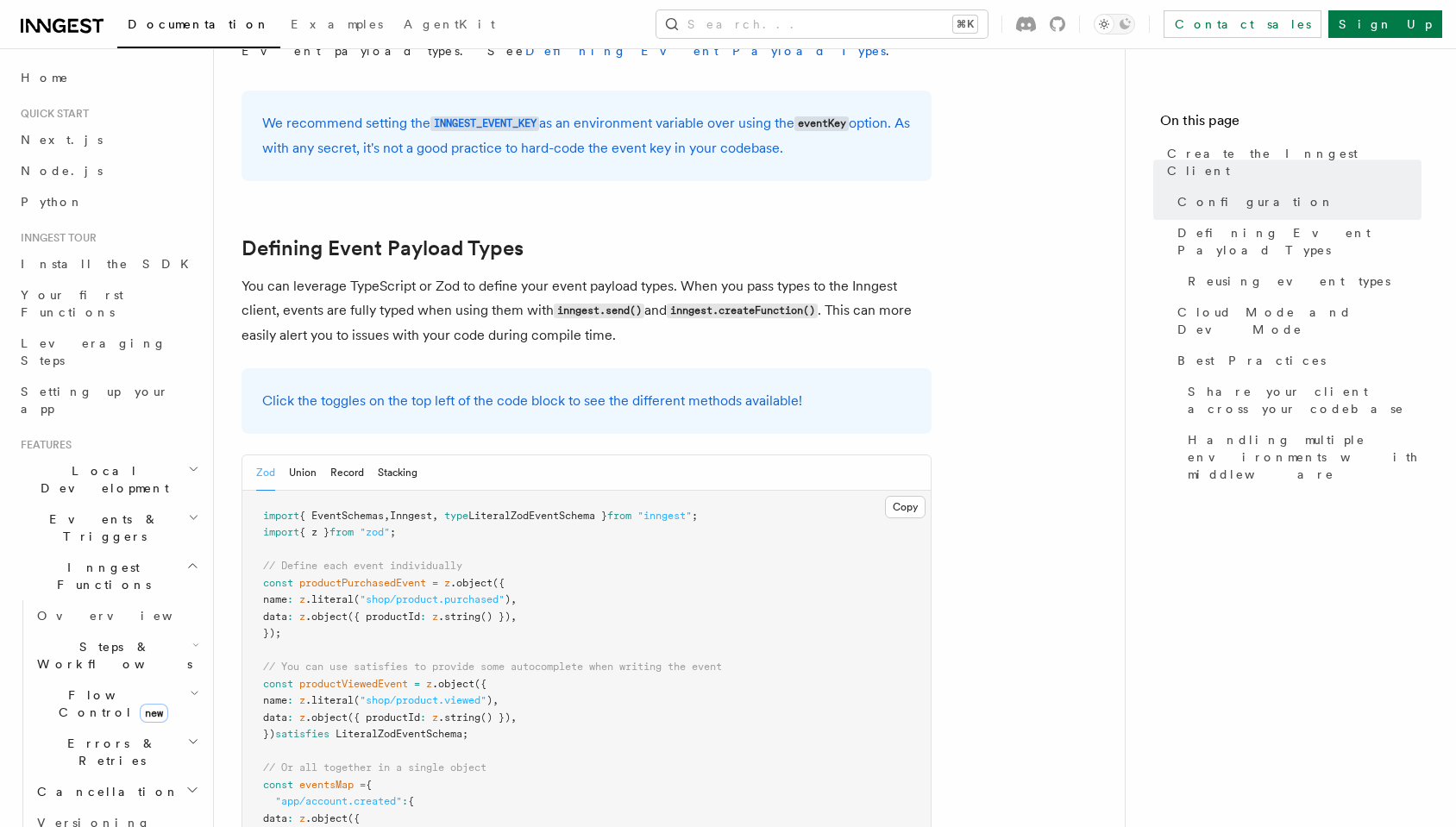
scroll to position [1399, 0]
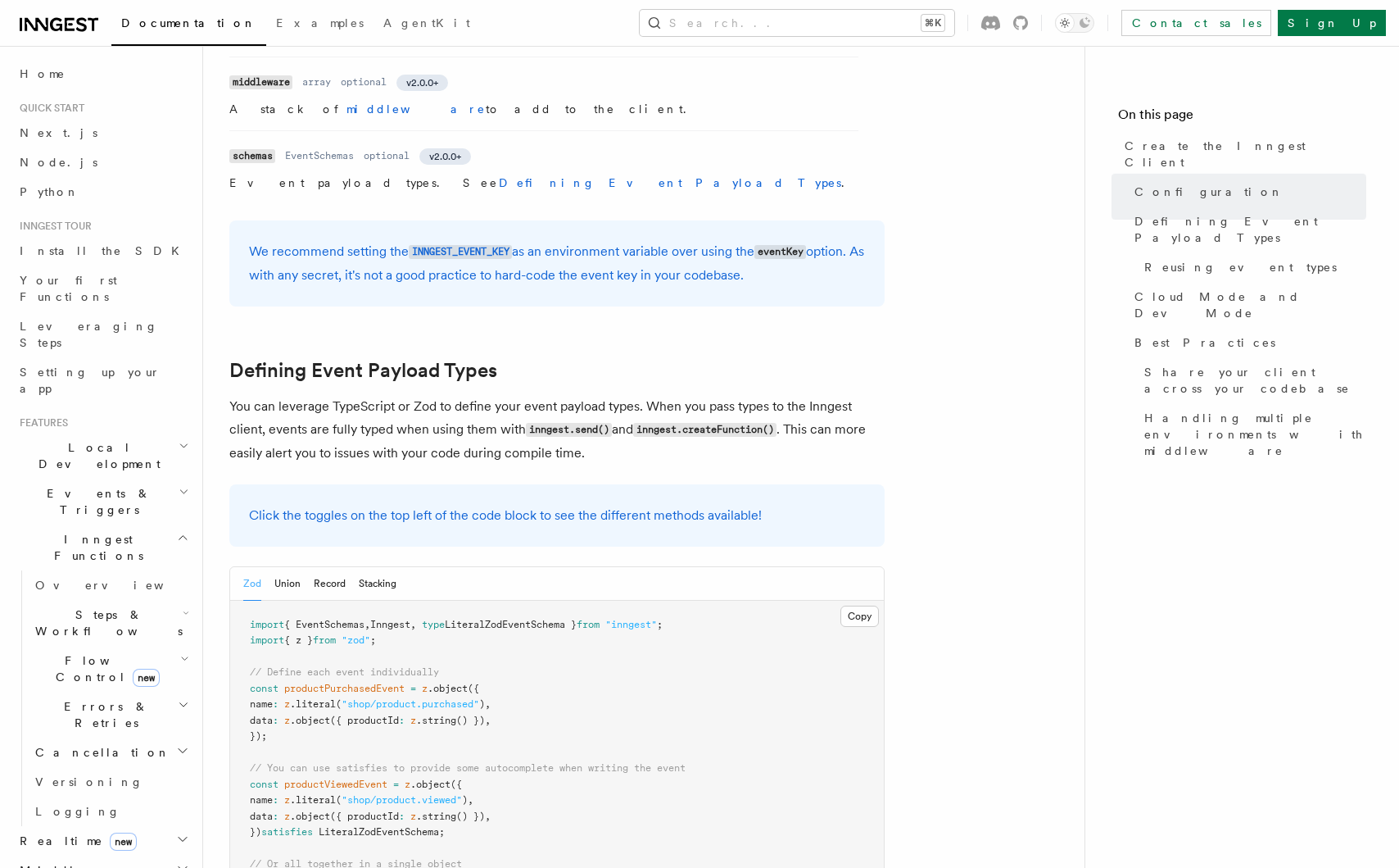
scroll to position [1149, 0]
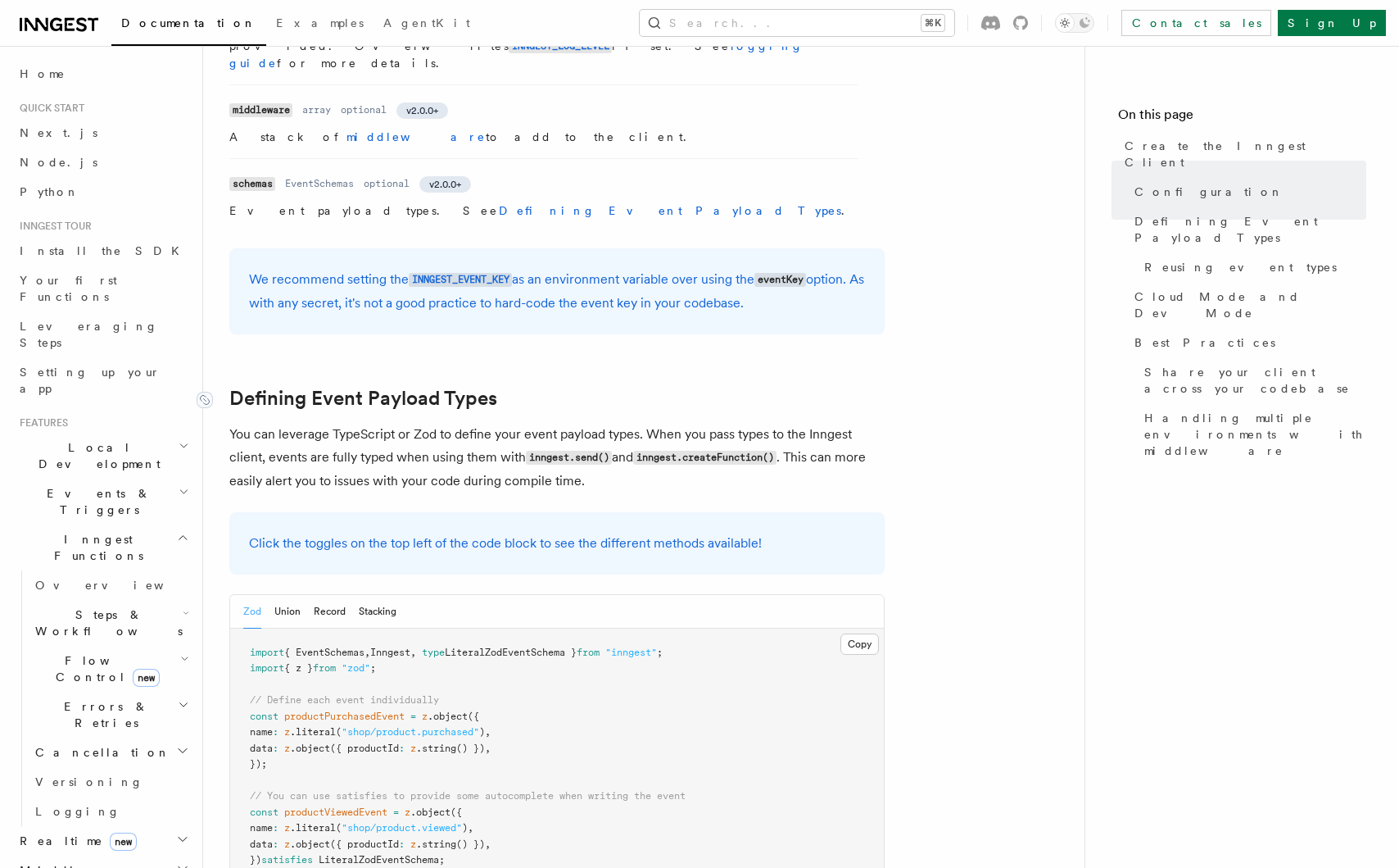
click at [403, 423] on p "You can leverage TypeScript or Zod to define your event payload types. When you…" at bounding box center [556, 458] width 656 height 69
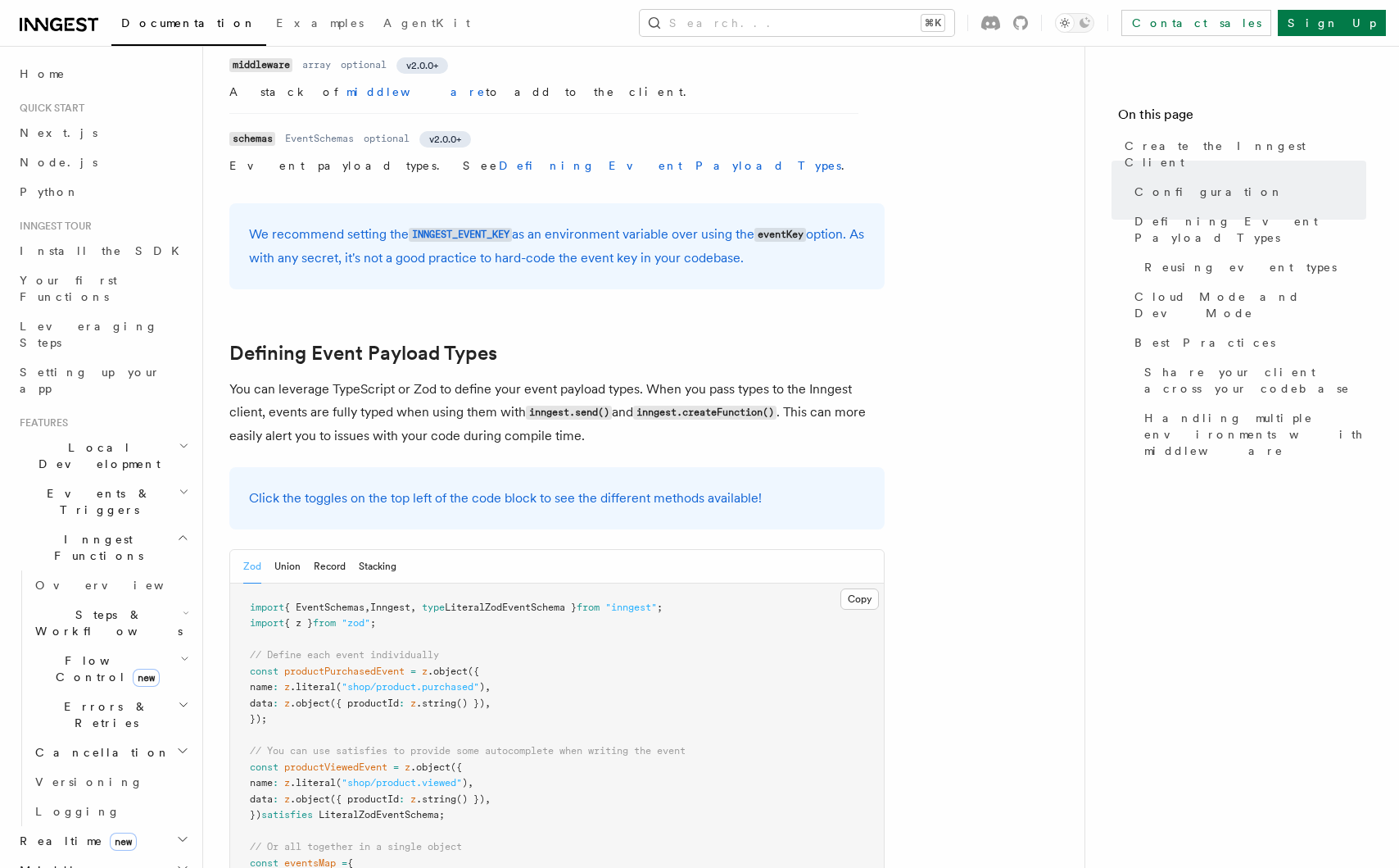
drag, startPoint x: 285, startPoint y: 268, endPoint x: 434, endPoint y: 286, distance: 150.1
click at [429, 378] on p "You can leverage TypeScript or Zod to define your event payload types. When you…" at bounding box center [556, 413] width 656 height 69
click at [434, 378] on p "You can leverage TypeScript or Zod to define your event payload types. When you…" at bounding box center [556, 413] width 656 height 69
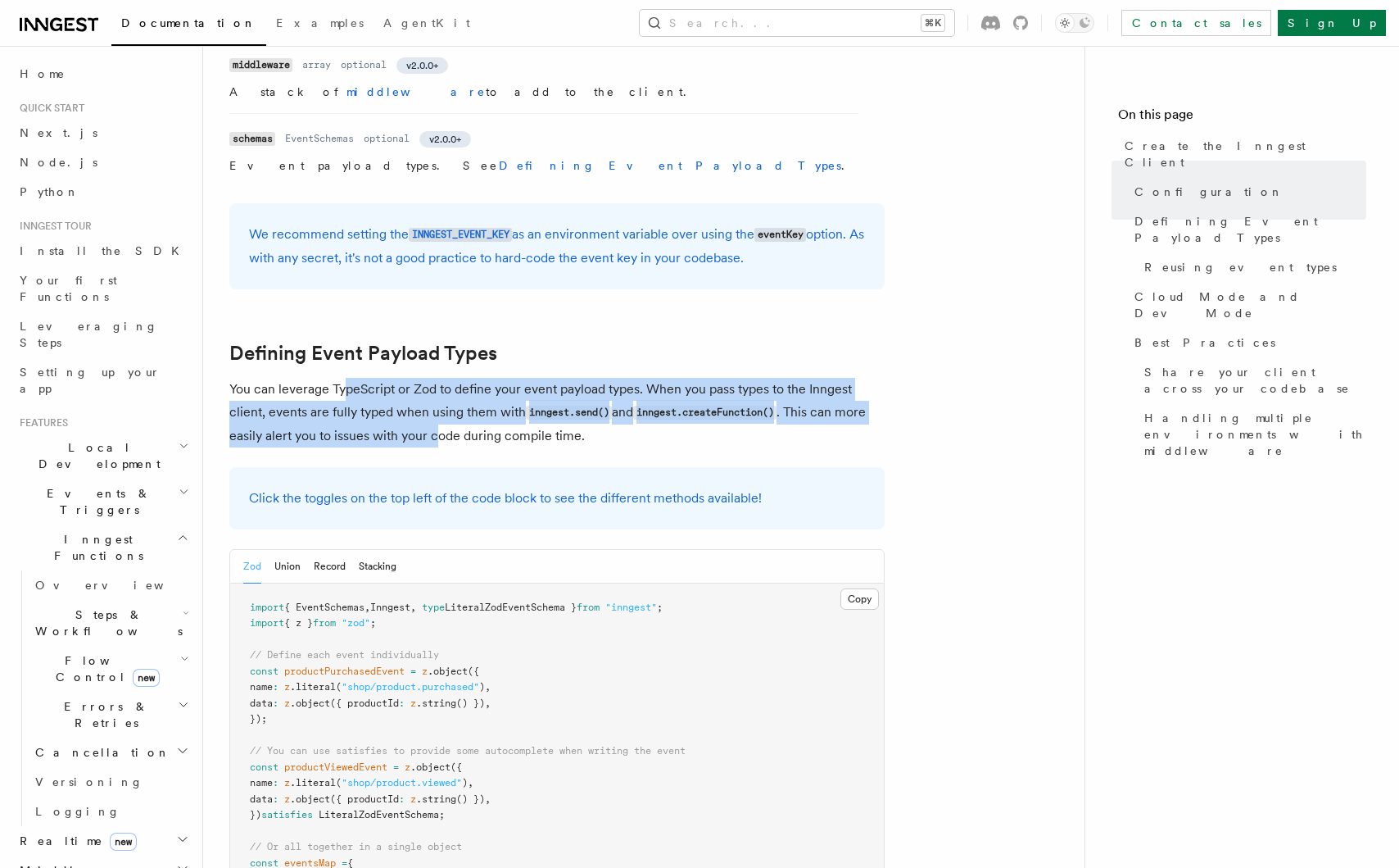
drag, startPoint x: 347, startPoint y: 270, endPoint x: 463, endPoint y: 299, distance: 119.6
click at [458, 378] on p "You can leverage TypeScript or Zod to define your event payload types. When you…" at bounding box center [556, 413] width 656 height 69
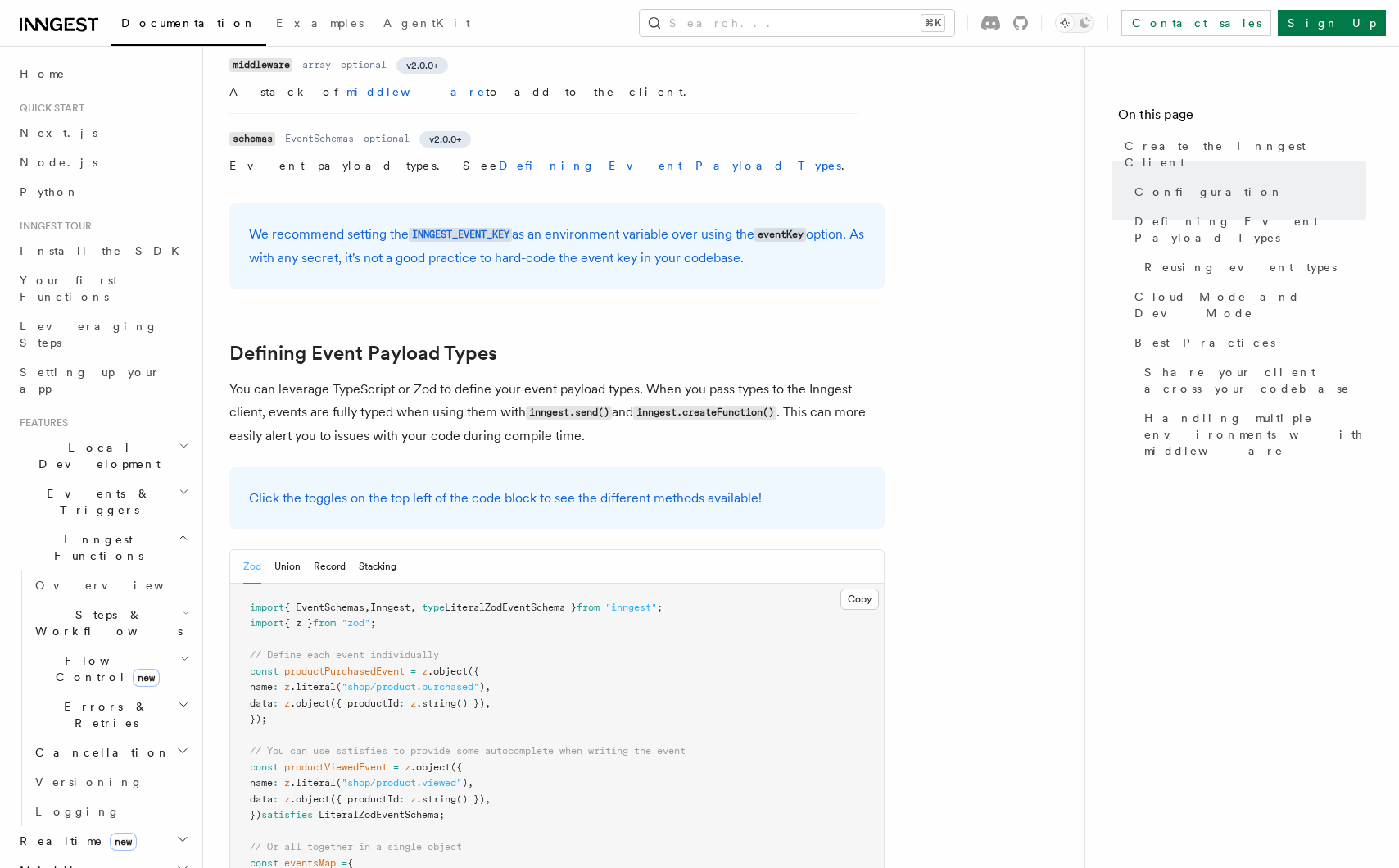
click at [463, 378] on p "You can leverage TypeScript or Zod to define your event payload types. When you…" at bounding box center [556, 413] width 656 height 69
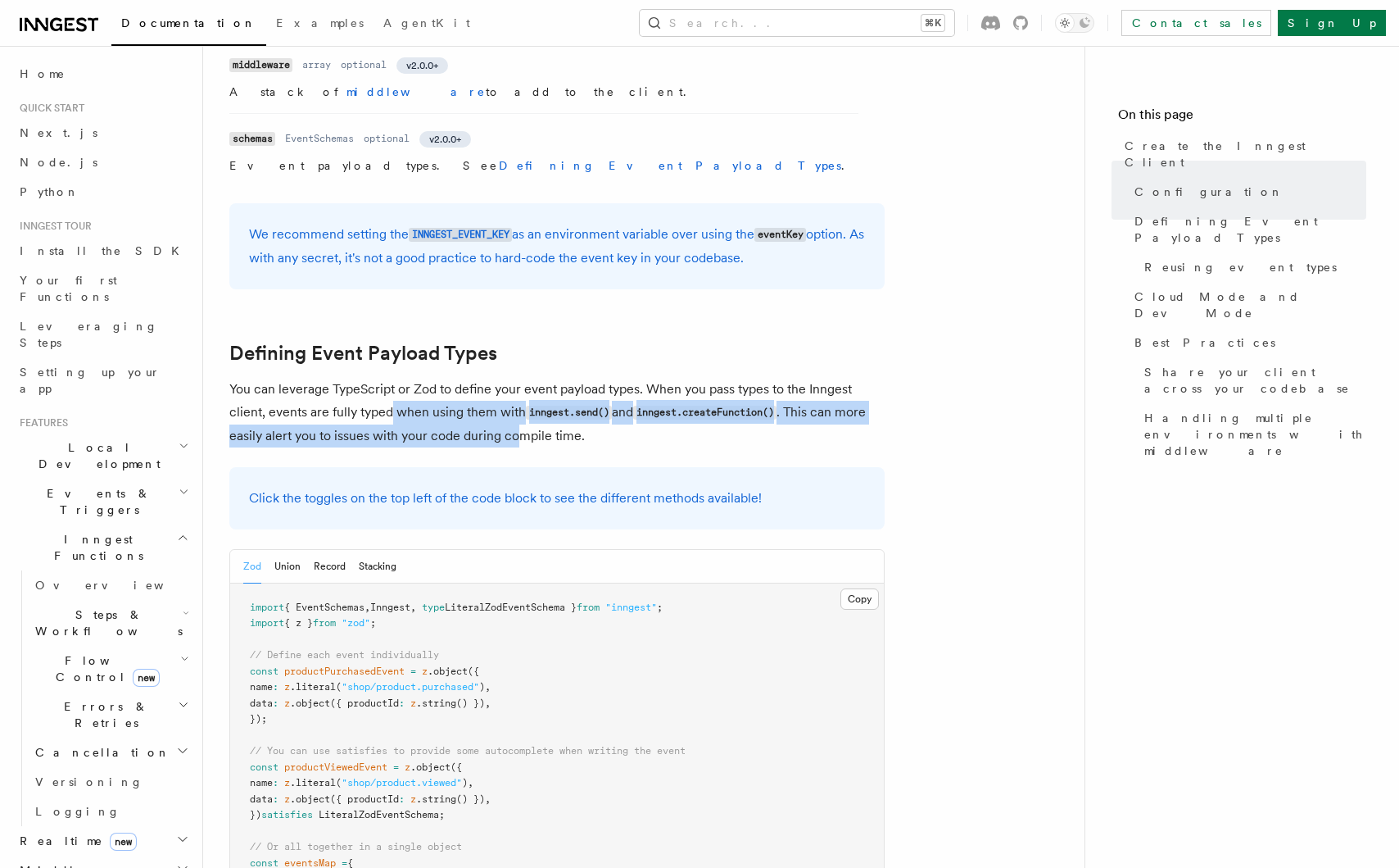
drag, startPoint x: 430, startPoint y: 287, endPoint x: 533, endPoint y: 319, distance: 107.9
click at [532, 378] on p "You can leverage TypeScript or Zod to define your event payload types. When you…" at bounding box center [556, 413] width 656 height 69
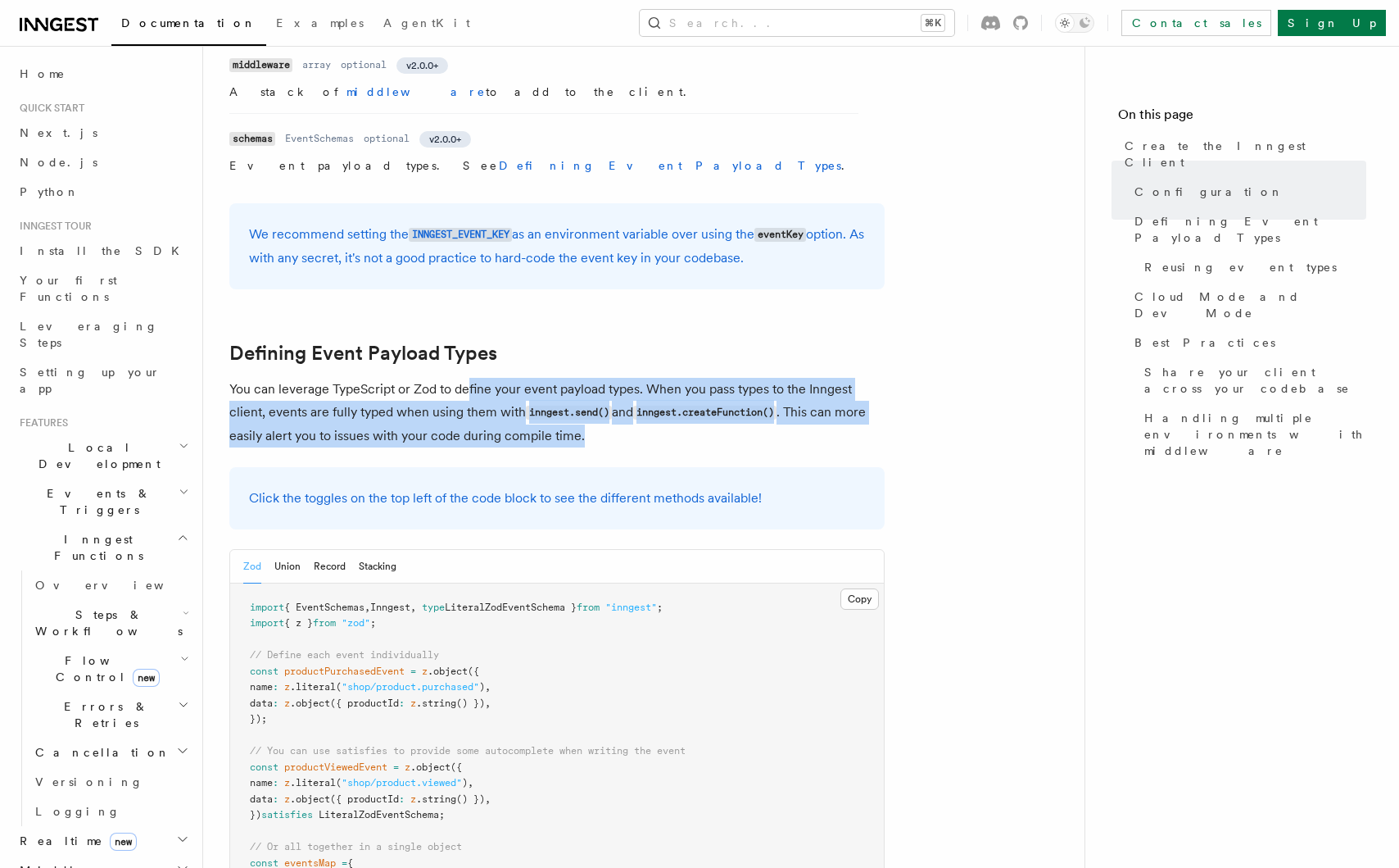
drag, startPoint x: 467, startPoint y: 263, endPoint x: 610, endPoint y: 302, distance: 148.2
click at [606, 378] on p "You can leverage TypeScript or Zod to define your event payload types. When you…" at bounding box center [556, 413] width 656 height 69
click at [610, 378] on p "You can leverage TypeScript or Zod to define your event payload types. When you…" at bounding box center [556, 413] width 656 height 69
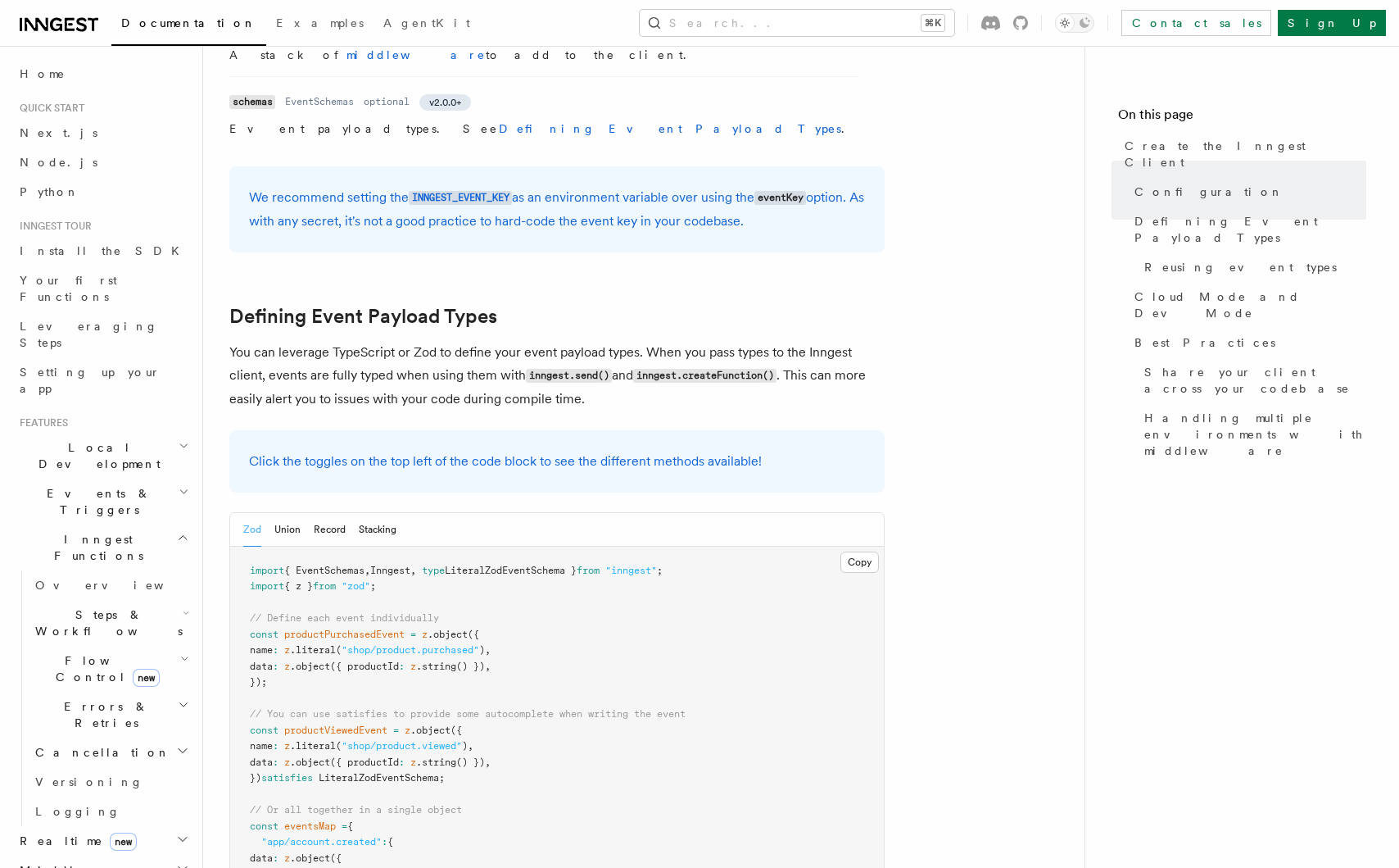
scroll to position [1239, 0]
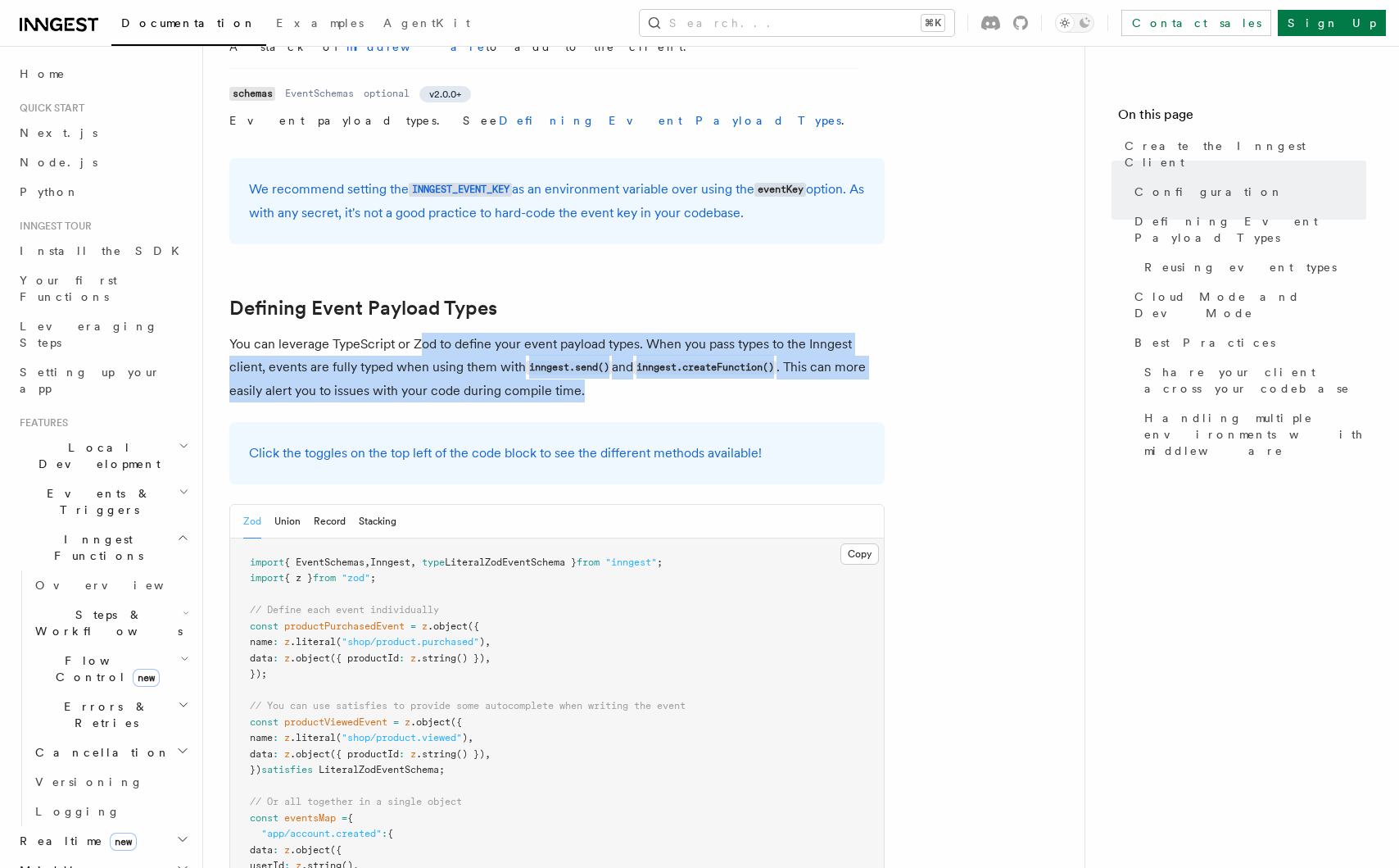
drag, startPoint x: 421, startPoint y: 213, endPoint x: 636, endPoint y: 263, distance: 220.7
click at [636, 333] on p "You can leverage TypeScript or Zod to define your event payload types. When you…" at bounding box center [556, 368] width 656 height 69
click at [643, 333] on p "You can leverage TypeScript or Zod to define your event payload types. When you…" at bounding box center [556, 368] width 656 height 69
drag, startPoint x: 588, startPoint y: 281, endPoint x: 631, endPoint y: 283, distance: 43.0
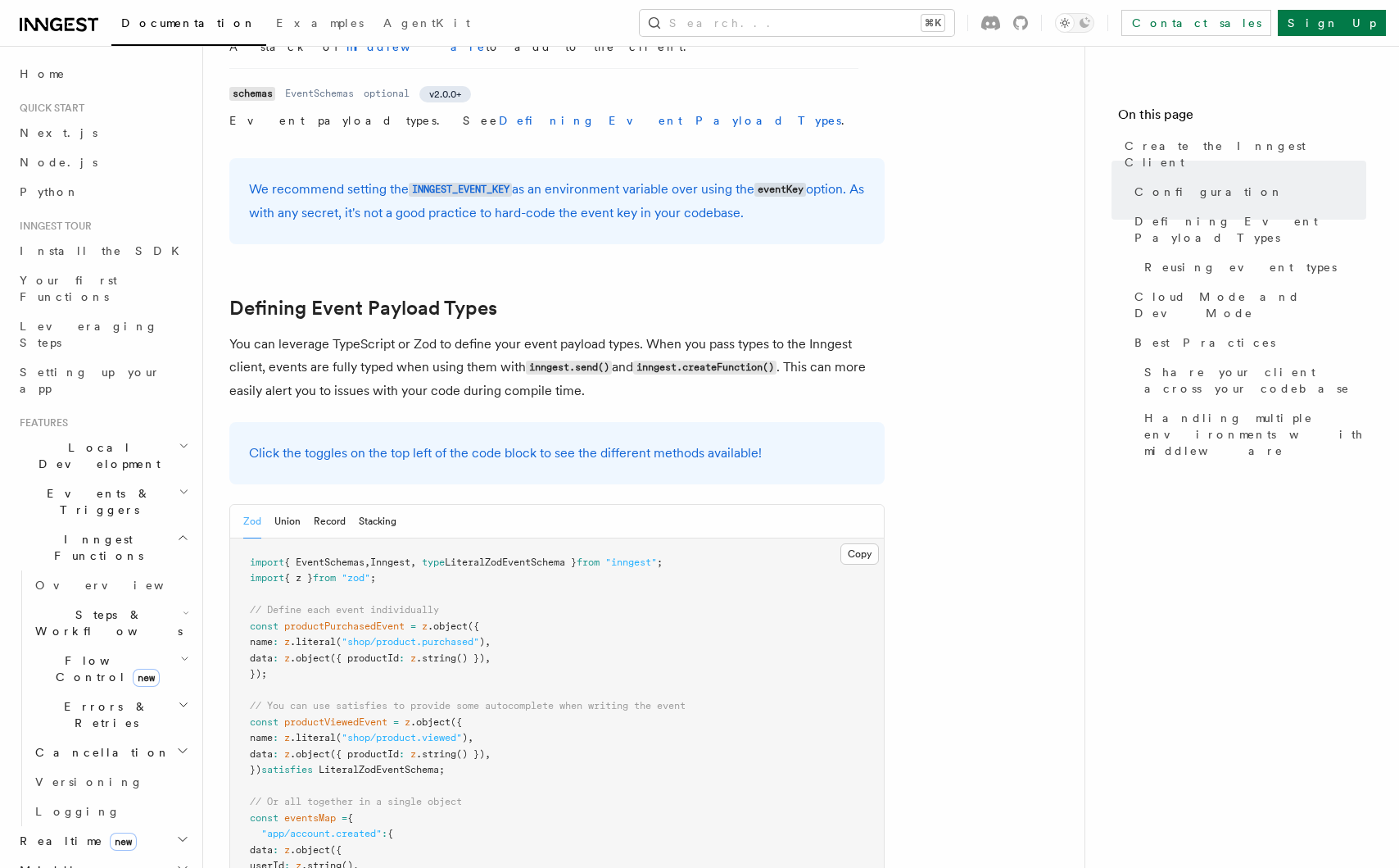
click at [653, 333] on p "You can leverage TypeScript or Zod to define your event payload types. When you…" at bounding box center [556, 368] width 656 height 69
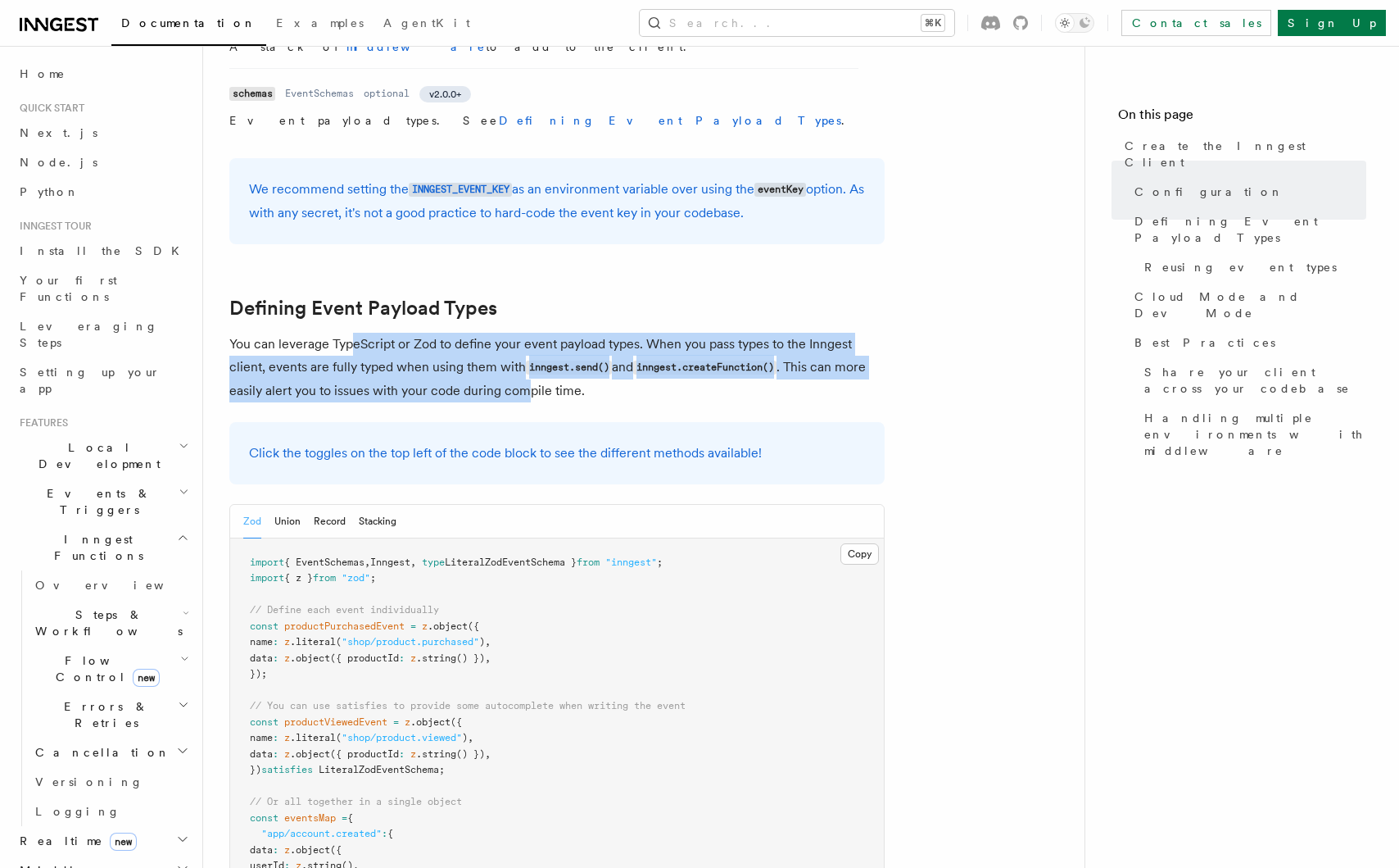
drag, startPoint x: 352, startPoint y: 221, endPoint x: 531, endPoint y: 264, distance: 184.1
click at [531, 333] on p "You can leverage TypeScript or Zod to define your event payload types. When you…" at bounding box center [556, 368] width 656 height 69
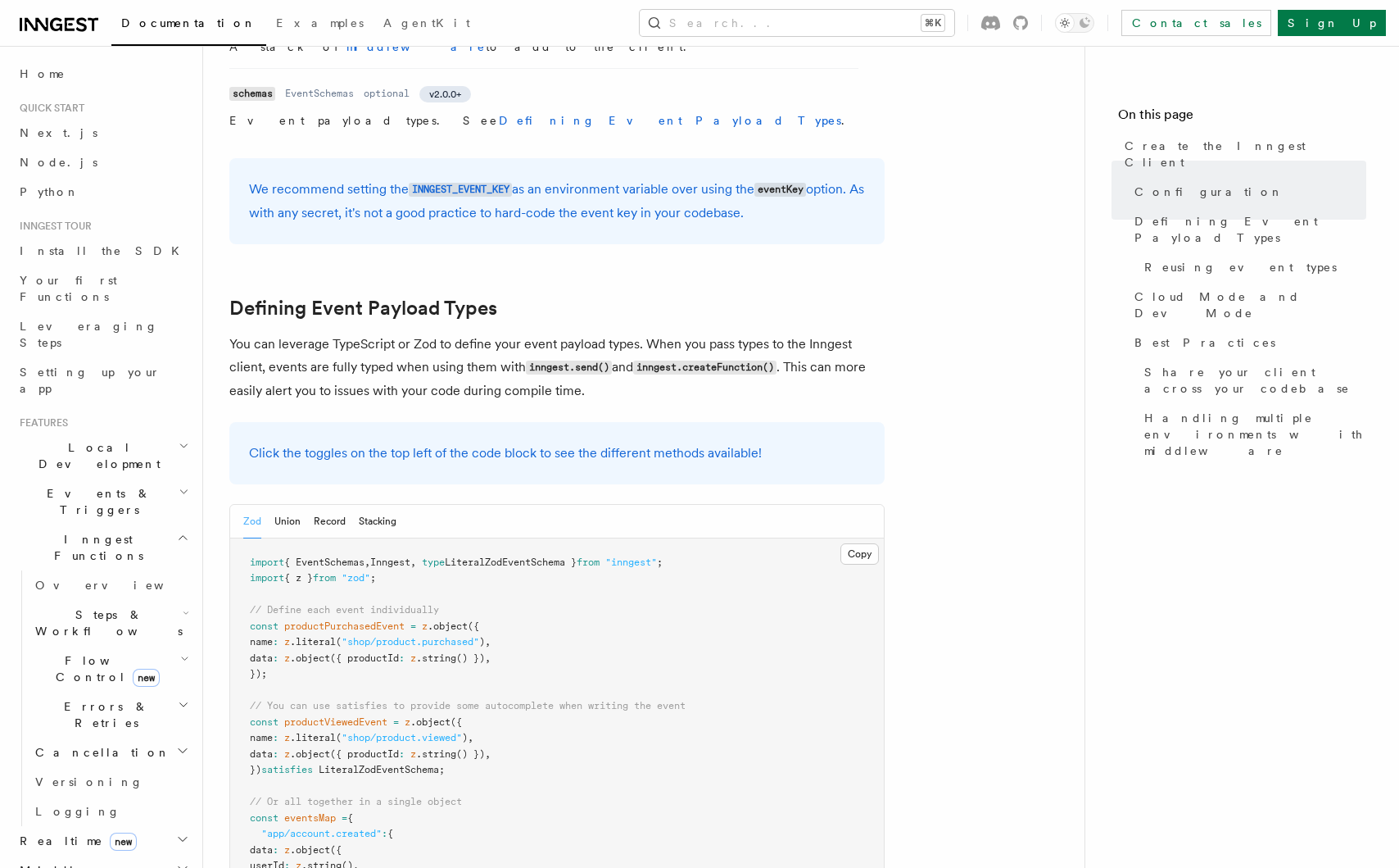
click at [517, 333] on p "You can leverage TypeScript or Zod to define your event payload types. When you…" at bounding box center [556, 368] width 656 height 69
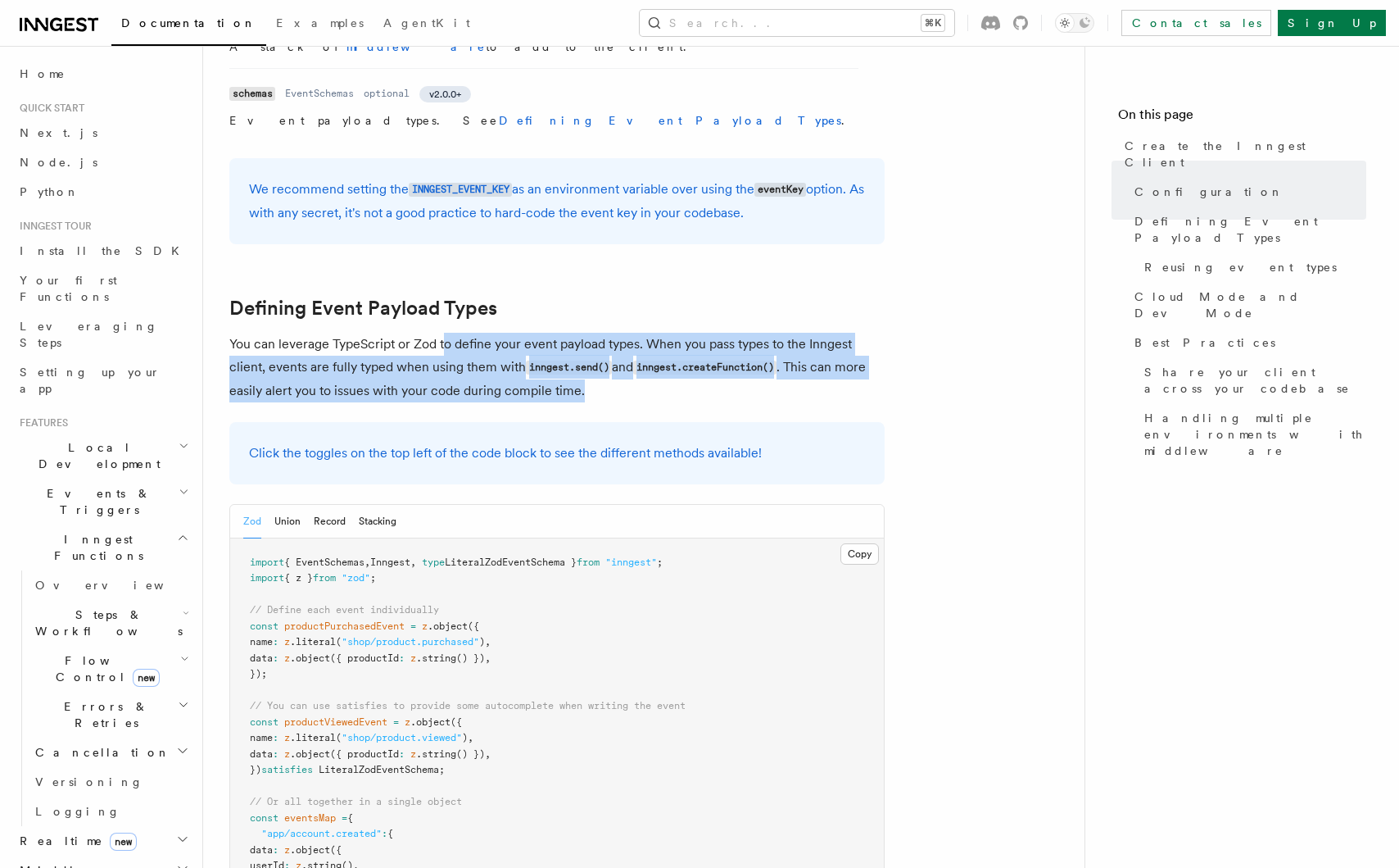
drag, startPoint x: 444, startPoint y: 212, endPoint x: 586, endPoint y: 259, distance: 149.6
click at [586, 333] on p "You can leverage TypeScript or Zod to define your event payload types. When you…" at bounding box center [556, 368] width 656 height 69
click at [588, 333] on p "You can leverage TypeScript or Zod to define your event payload types. When you…" at bounding box center [556, 368] width 656 height 69
drag, startPoint x: 407, startPoint y: 255, endPoint x: 464, endPoint y: 262, distance: 57.4
click at [448, 333] on p "You can leverage TypeScript or Zod to define your event payload types. When you…" at bounding box center [556, 368] width 656 height 69
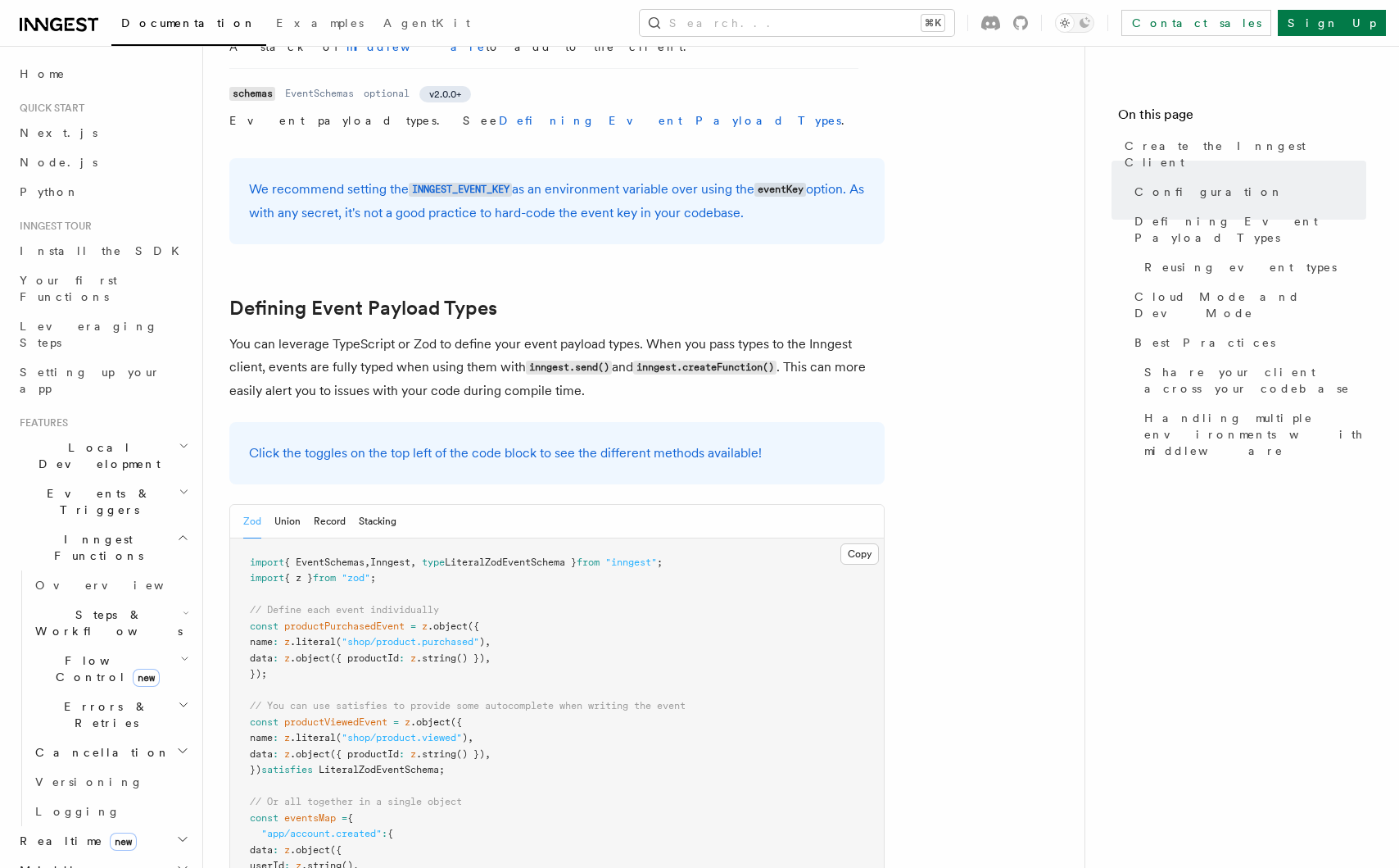
click at [464, 333] on p "You can leverage TypeScript or Zod to define your event payload types. When you…" at bounding box center [556, 368] width 656 height 69
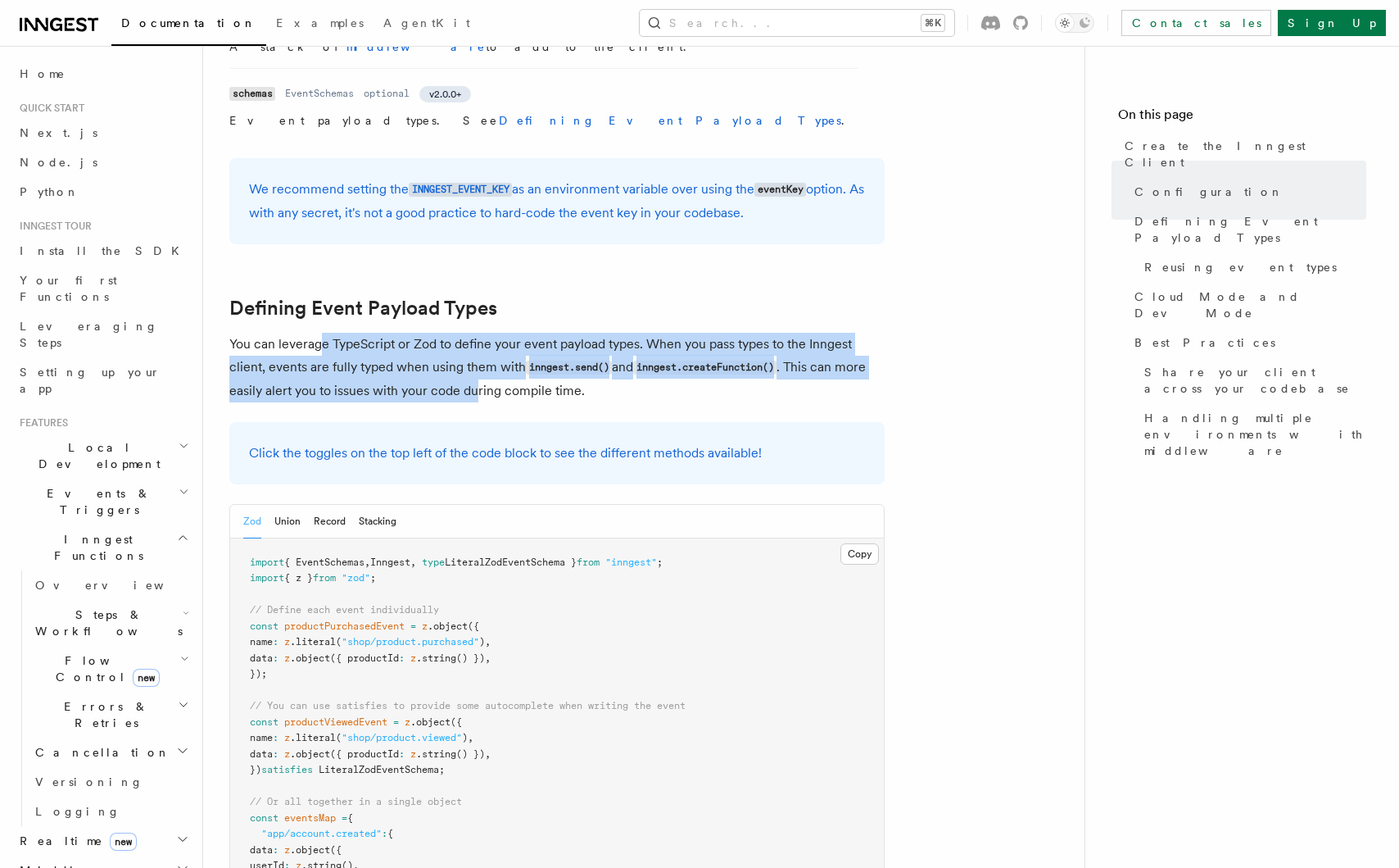
drag, startPoint x: 324, startPoint y: 210, endPoint x: 481, endPoint y: 263, distance: 165.7
click at [478, 333] on p "You can leverage TypeScript or Zod to define your event payload types. When you…" at bounding box center [556, 368] width 656 height 69
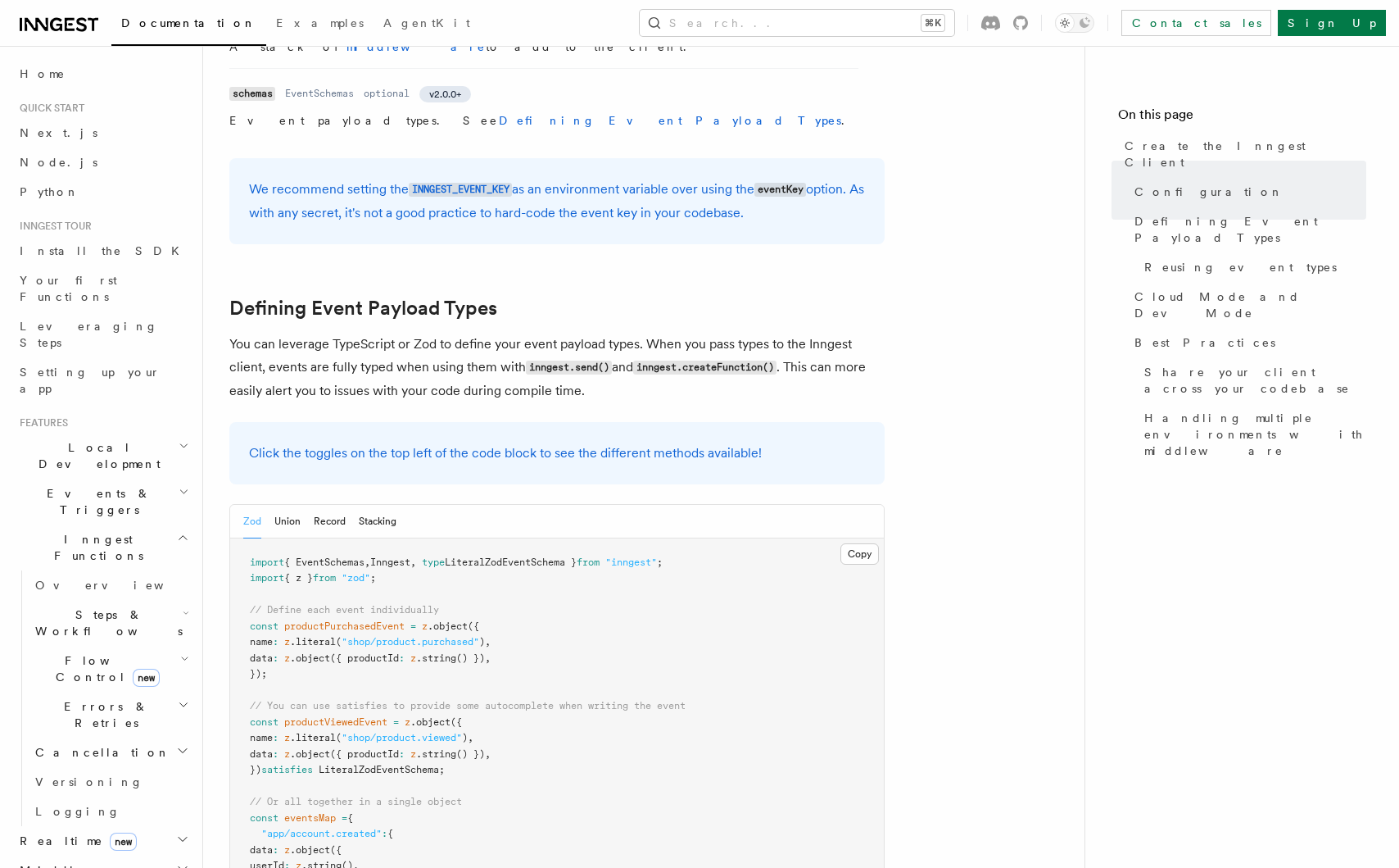
click at [481, 333] on p "You can leverage TypeScript or Zod to define your event payload types. When you…" at bounding box center [556, 368] width 656 height 69
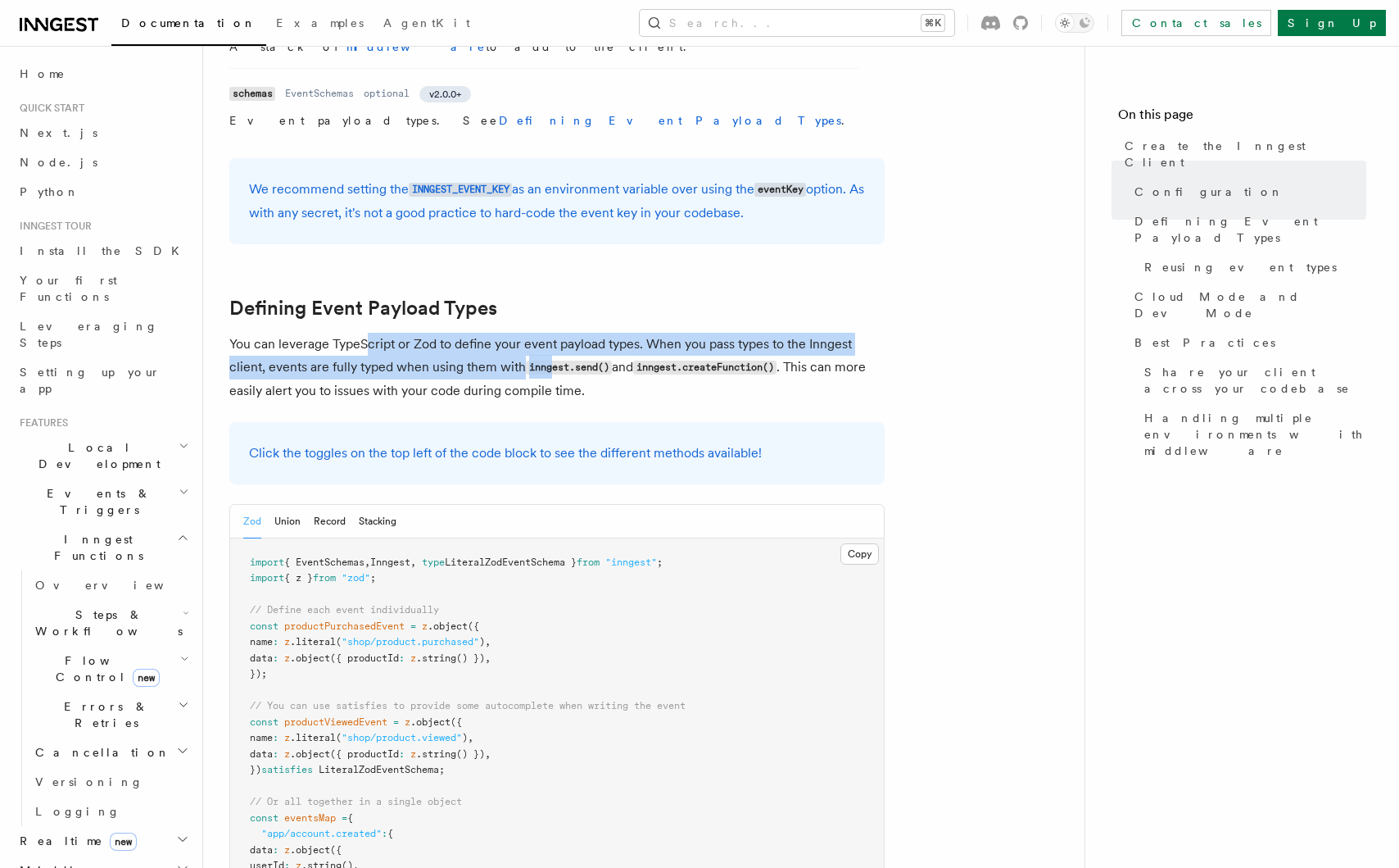
click at [582, 333] on p "You can leverage TypeScript or Zod to define your event payload types. When you…" at bounding box center [556, 368] width 656 height 69
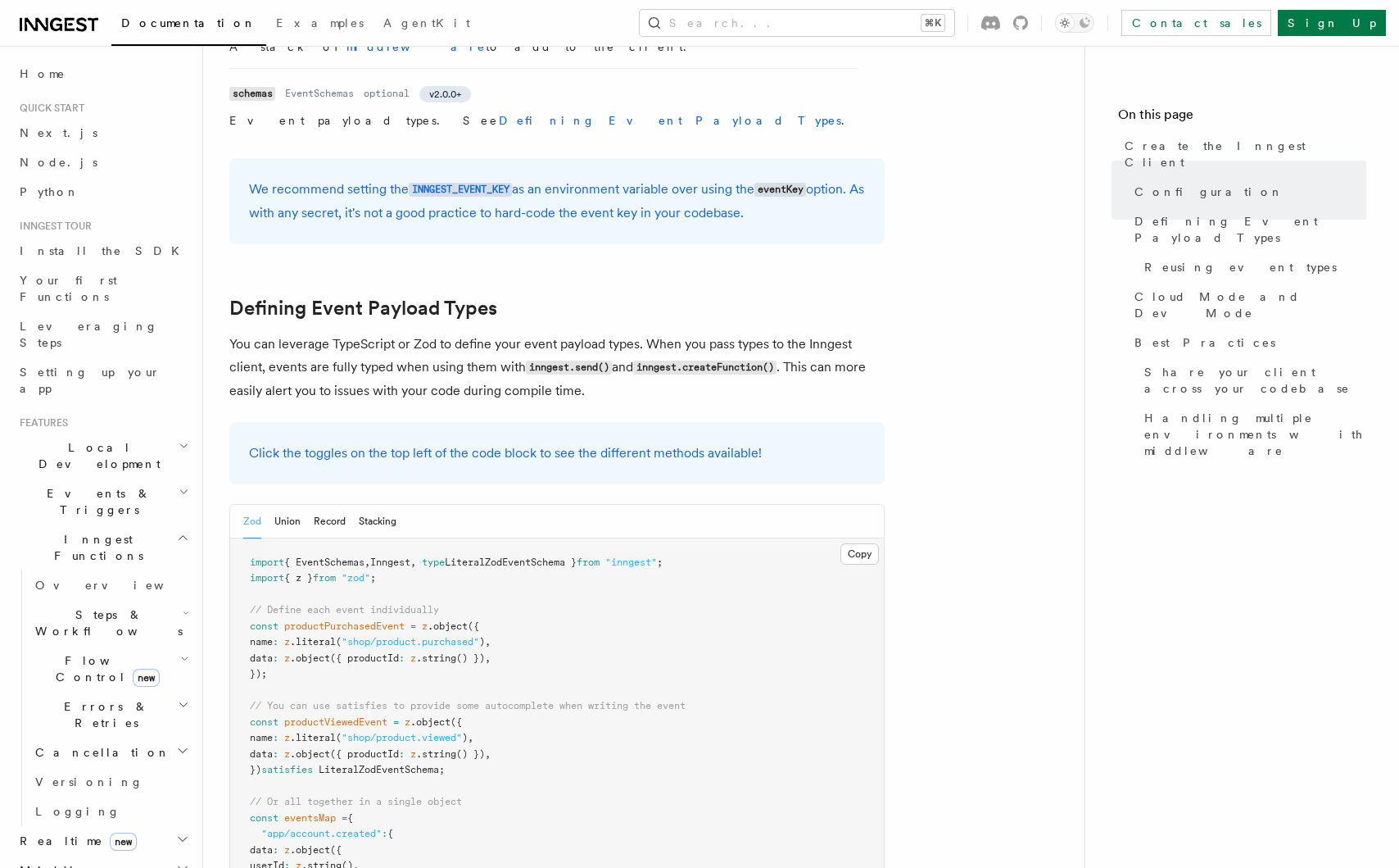
click at [604, 333] on p "You can leverage TypeScript or Zod to define your event payload types. When you…" at bounding box center [556, 368] width 656 height 69
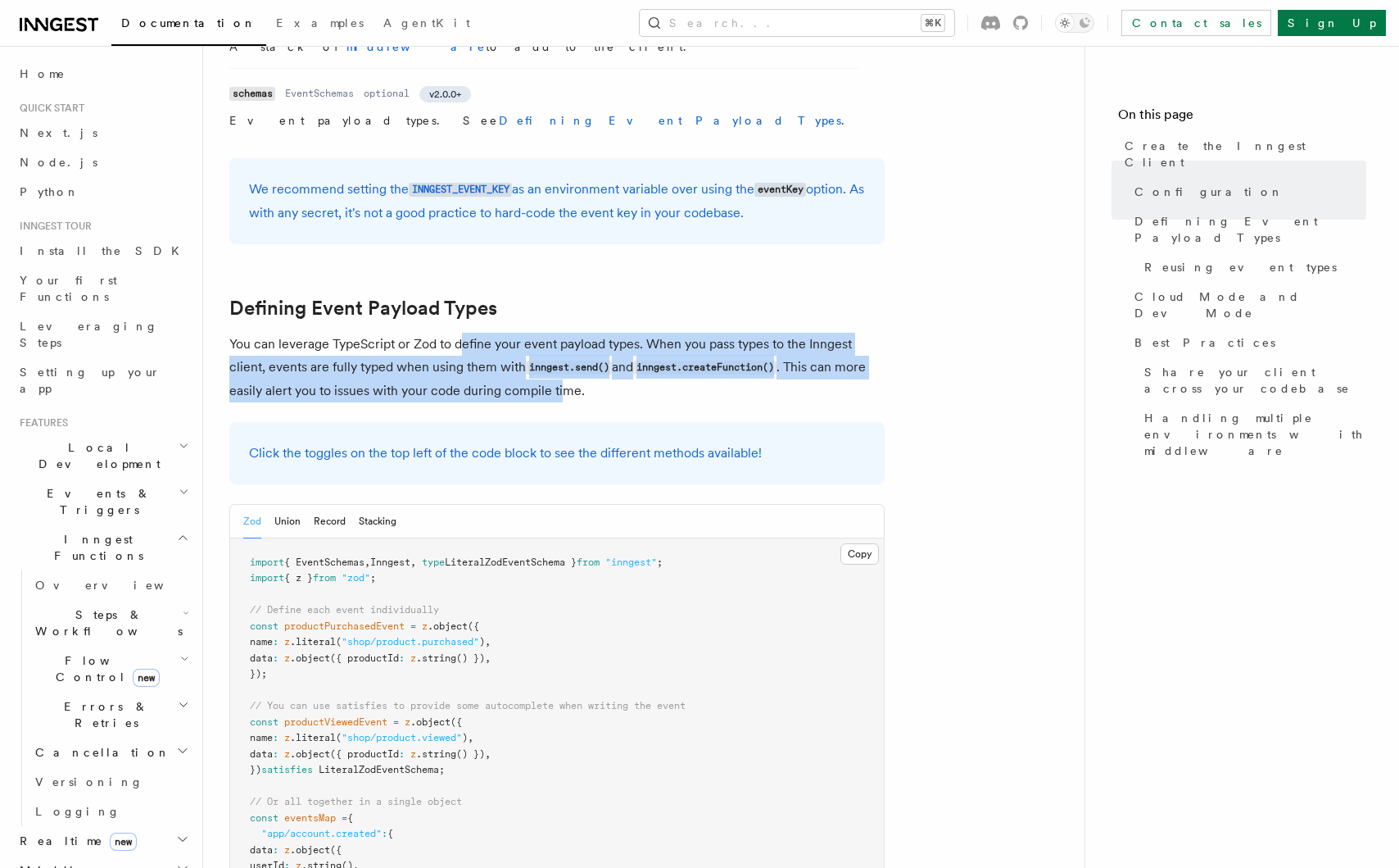
drag, startPoint x: 553, startPoint y: 270, endPoint x: 563, endPoint y: 272, distance: 10.2
click at [561, 333] on p "You can leverage TypeScript or Zod to define your event payload types. When you…" at bounding box center [556, 368] width 656 height 69
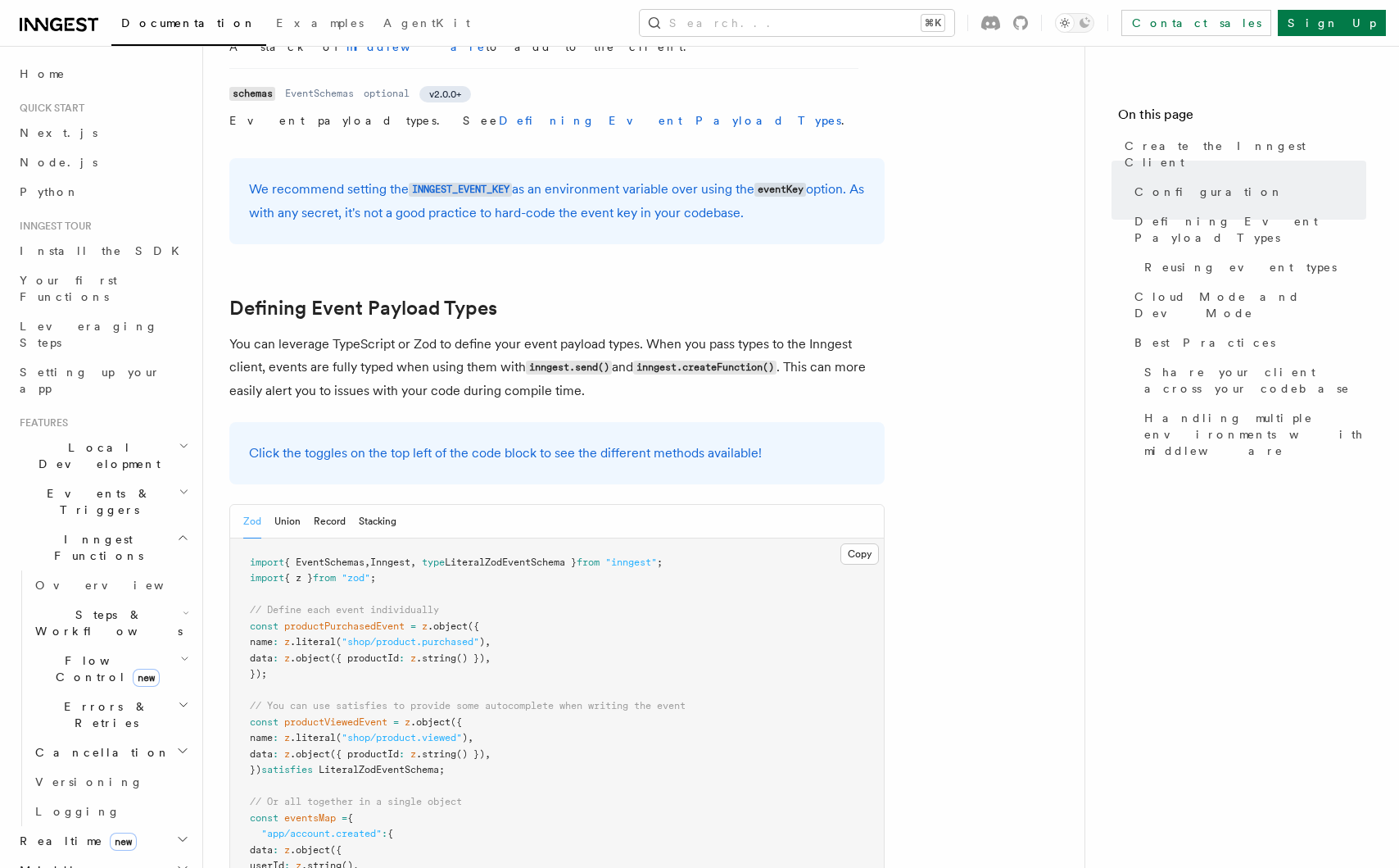
click at [592, 333] on p "You can leverage TypeScript or Zod to define your event payload types. When you…" at bounding box center [556, 368] width 656 height 69
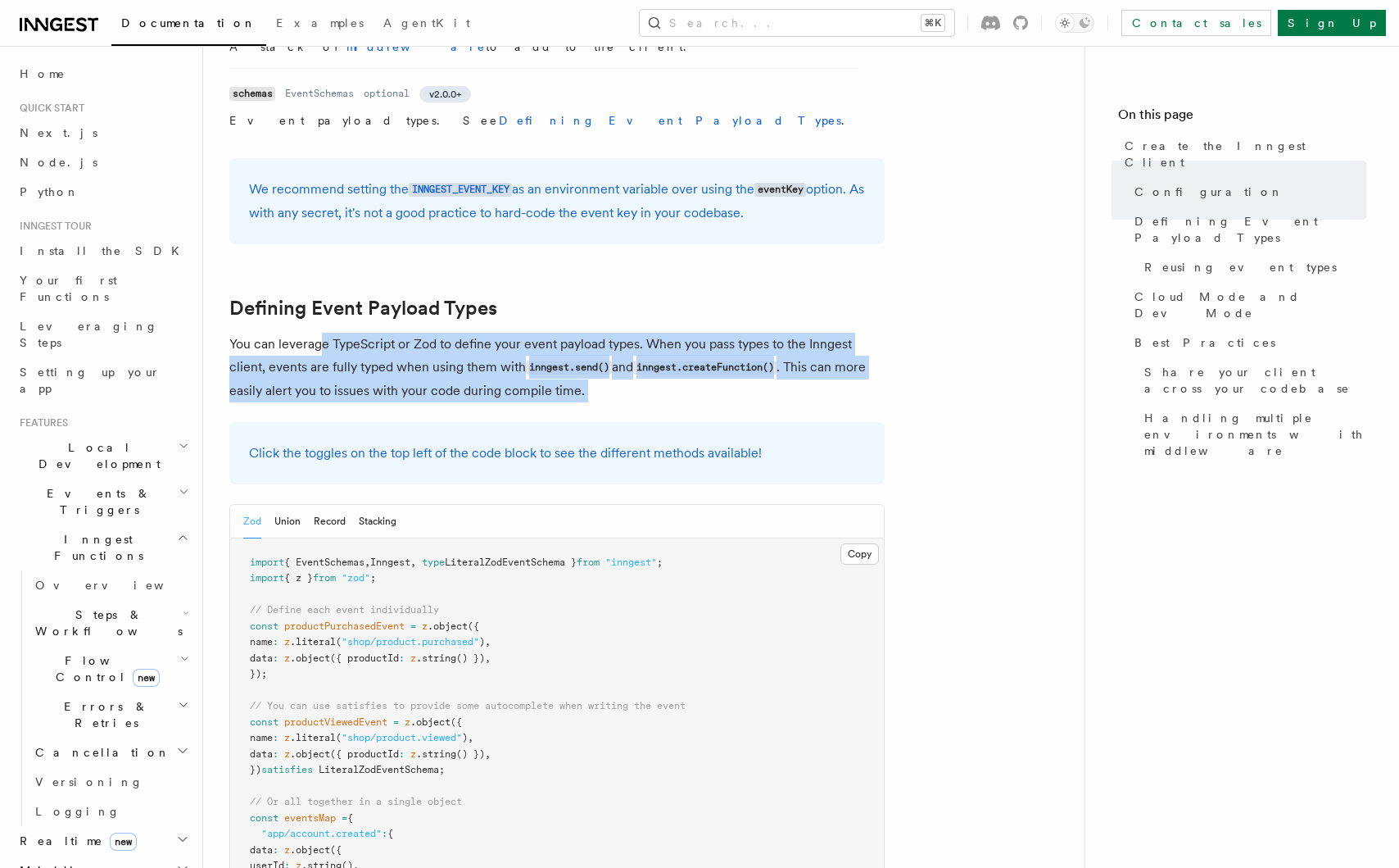
drag, startPoint x: 324, startPoint y: 223, endPoint x: 472, endPoint y: 275, distance: 156.9
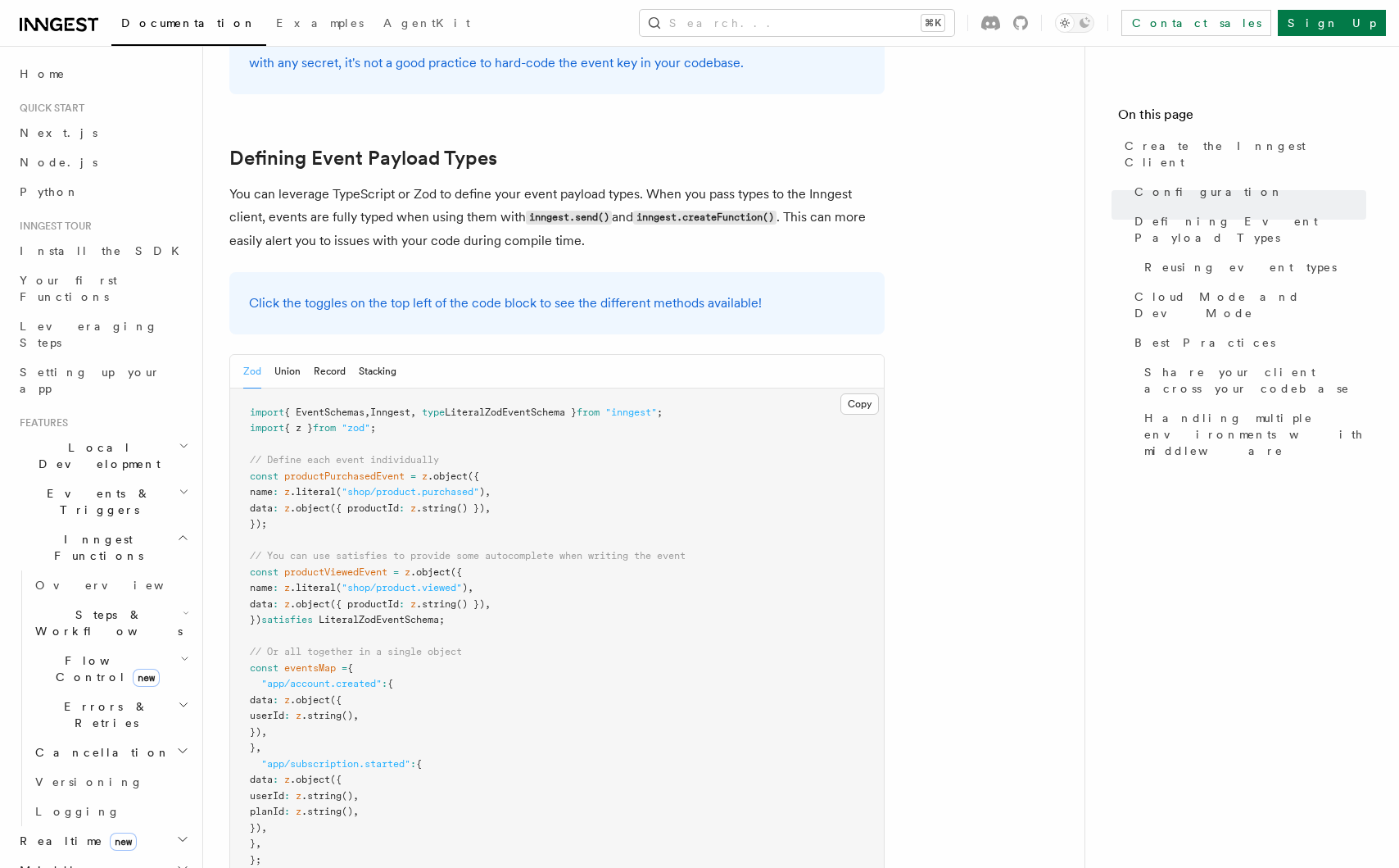
scroll to position [1384, 0]
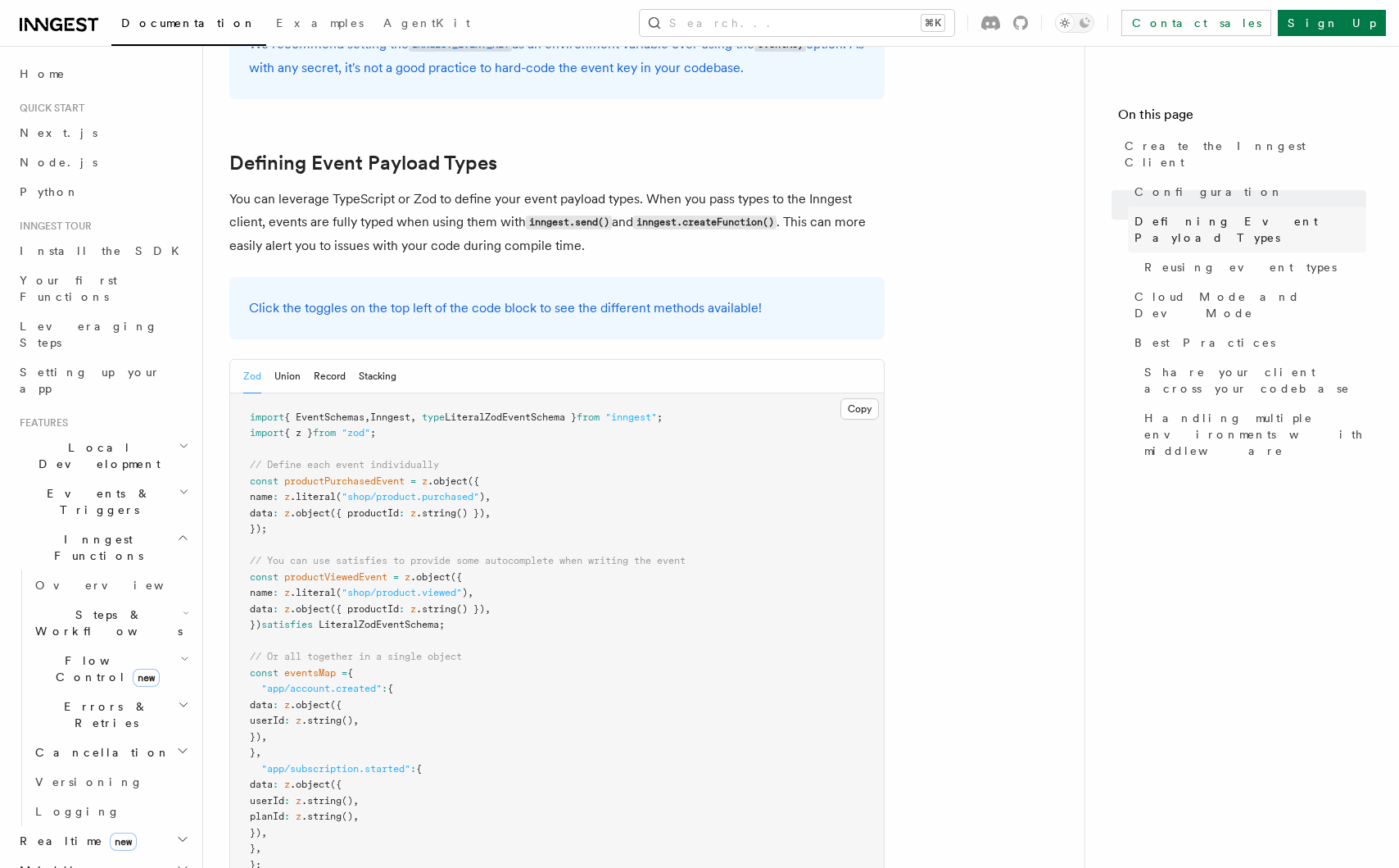
click at [1183, 213] on span "Defining Event Payload Types" at bounding box center [1250, 229] width 232 height 33
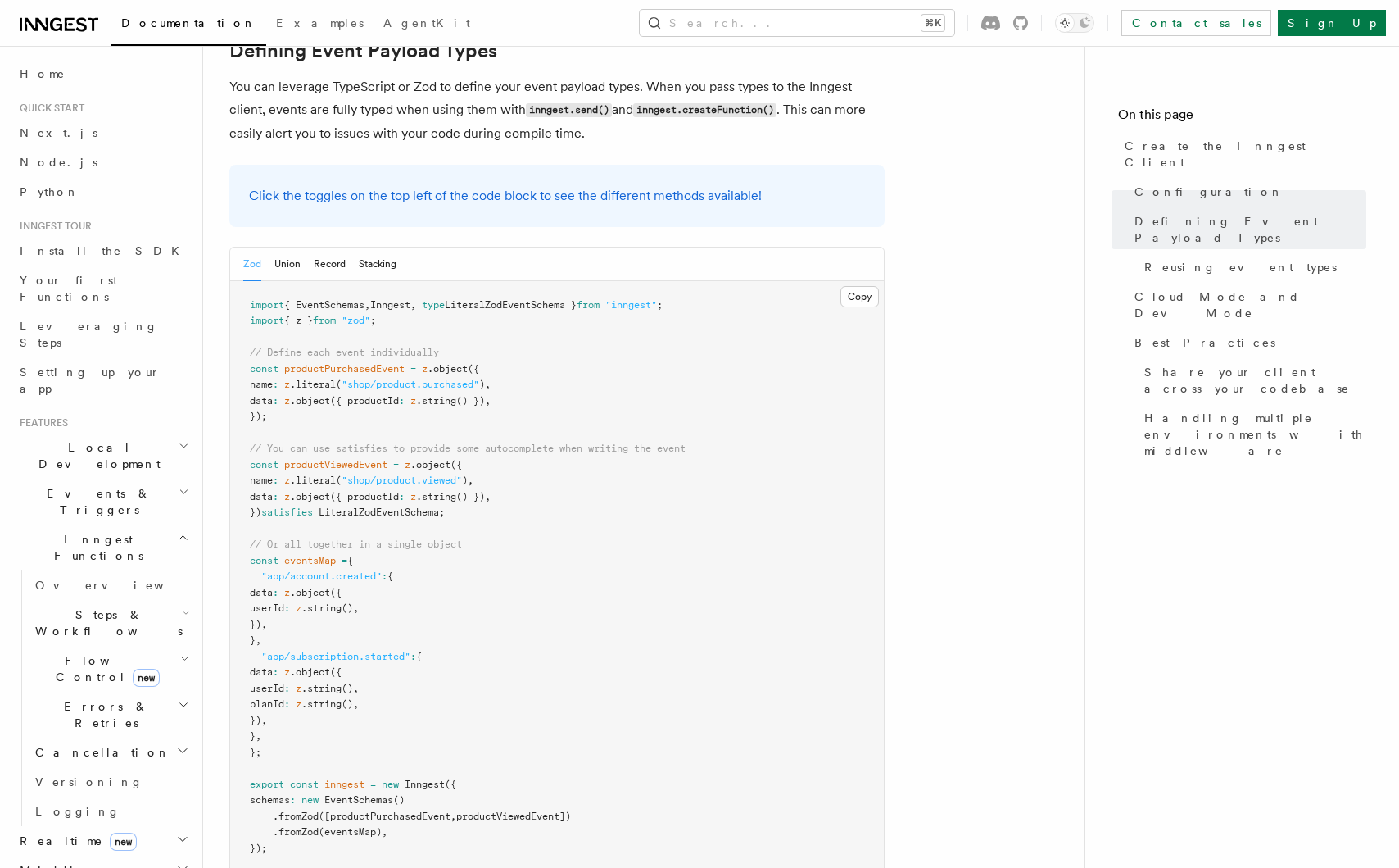
scroll to position [1612, 0]
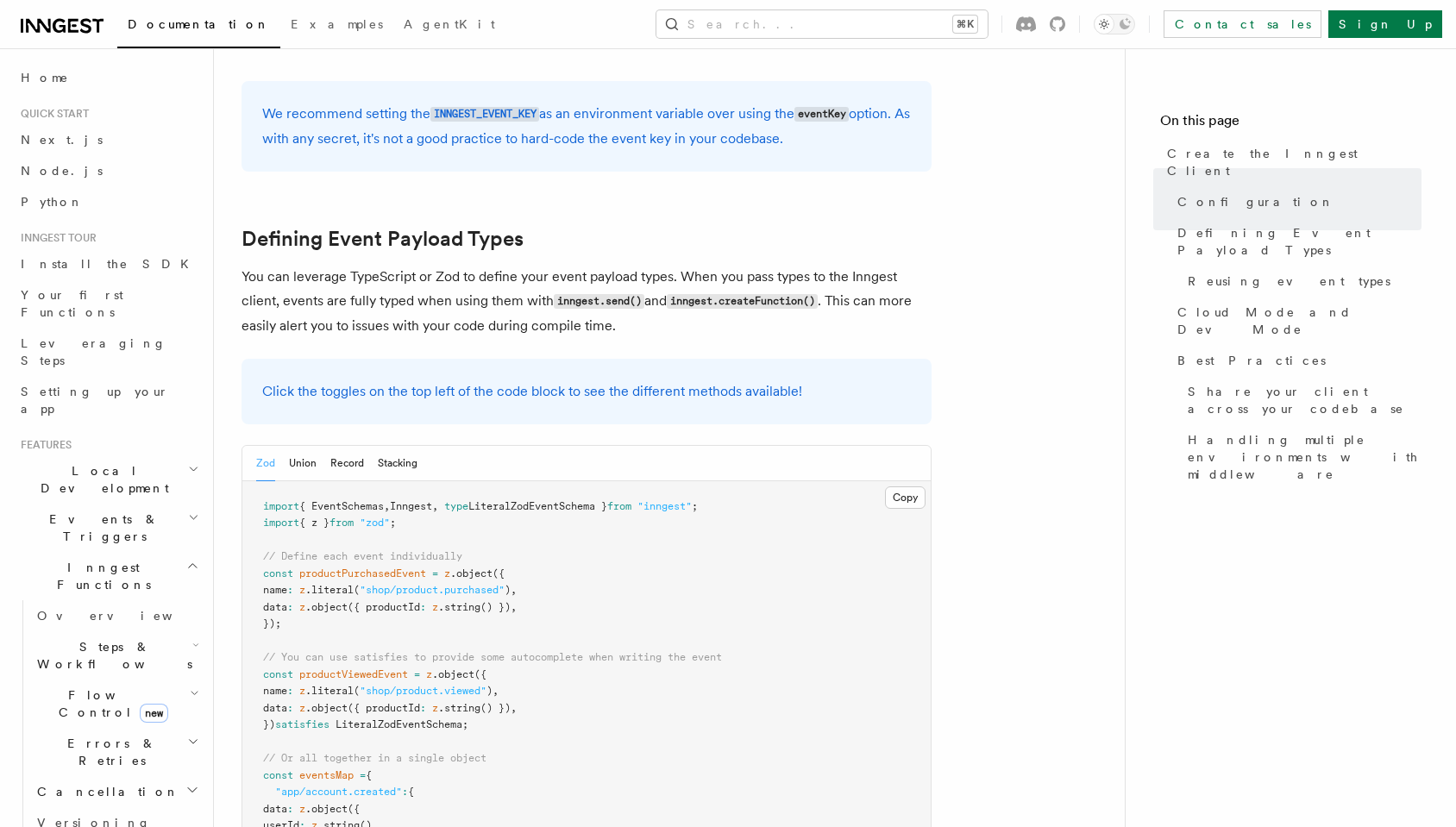
scroll to position [1399, 0]
